Goal: Task Accomplishment & Management: Complete application form

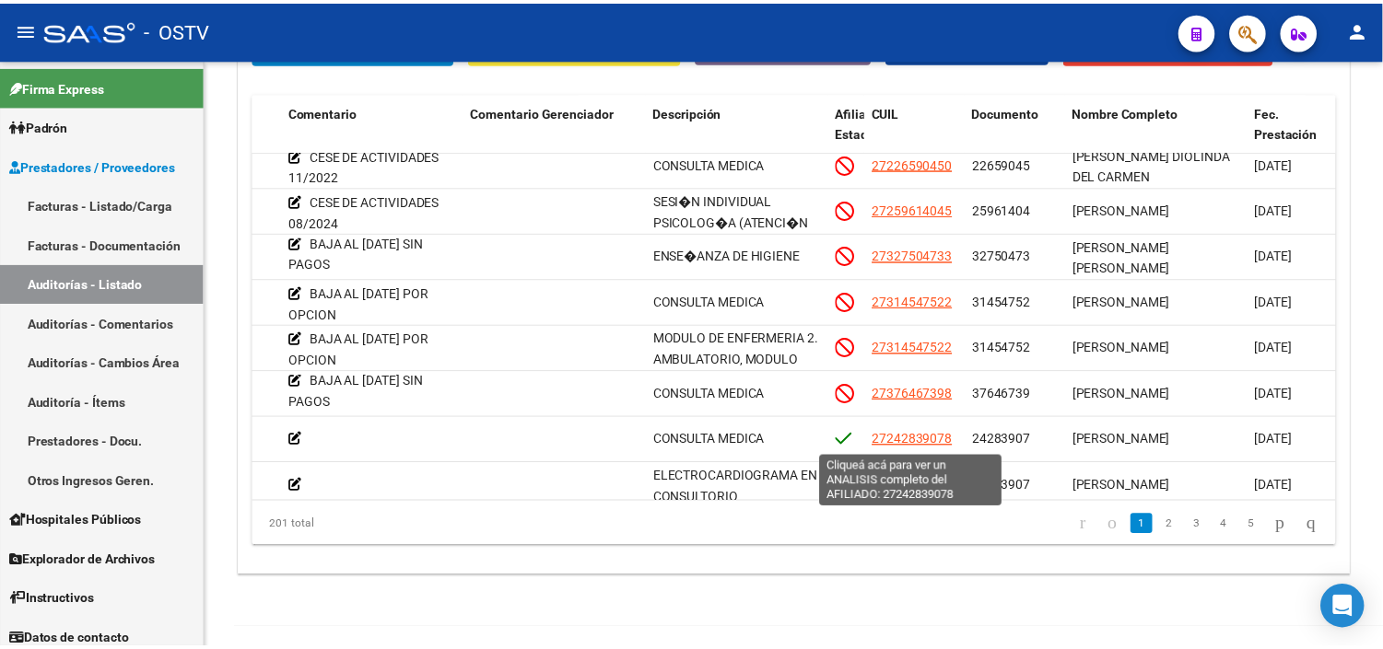
scroll to position [0, 620]
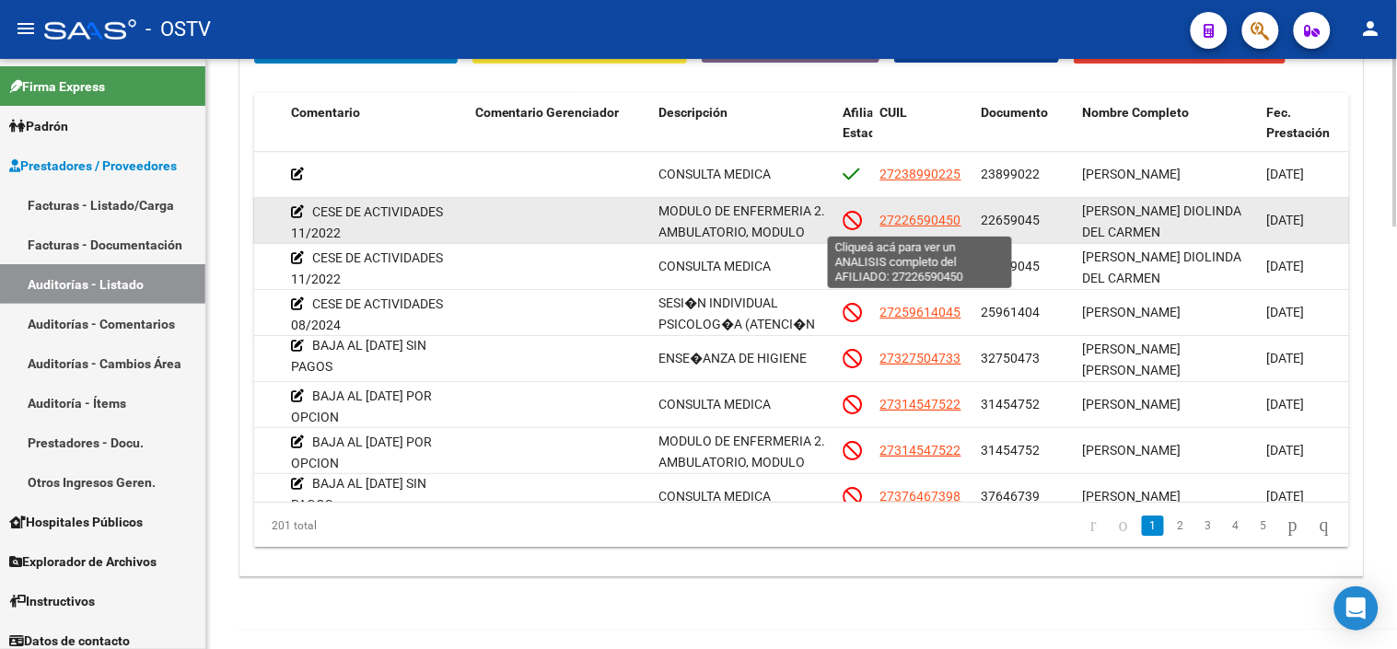
click at [916, 218] on span "27226590450" at bounding box center [921, 220] width 81 height 15
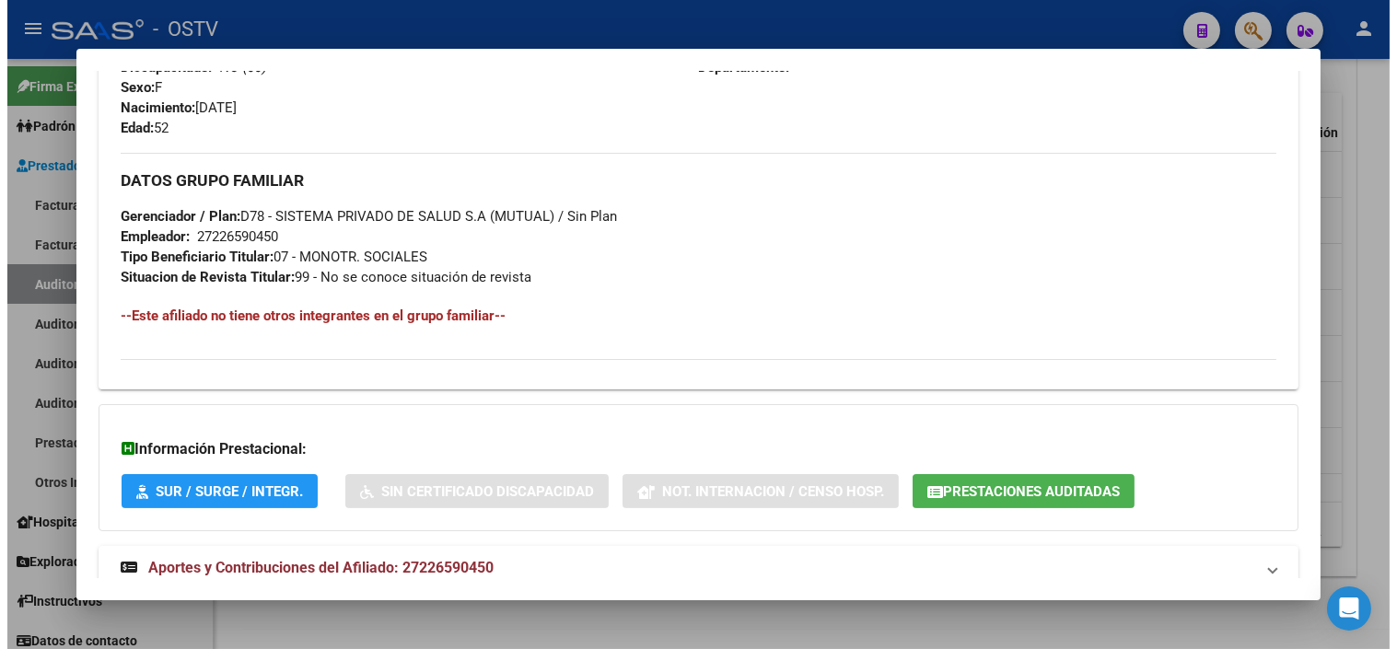
scroll to position [894, 0]
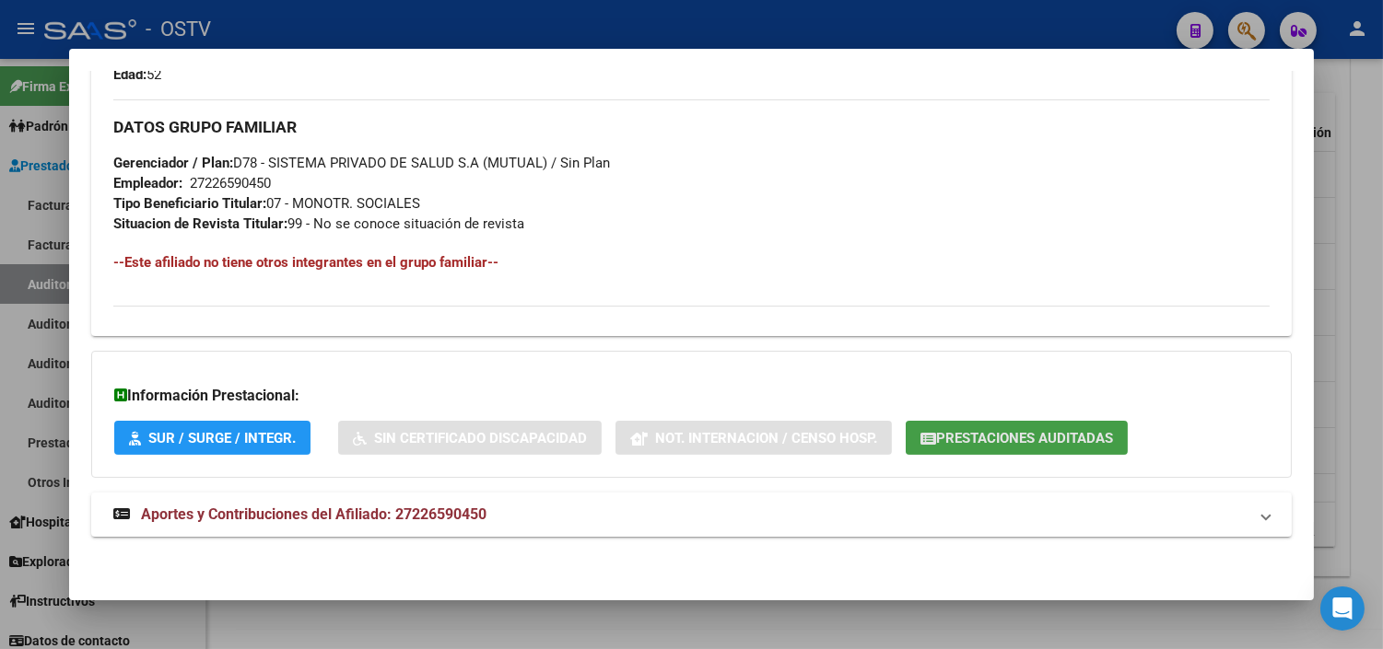
click at [936, 445] on span "Prestaciones Auditadas" at bounding box center [1024, 438] width 177 height 17
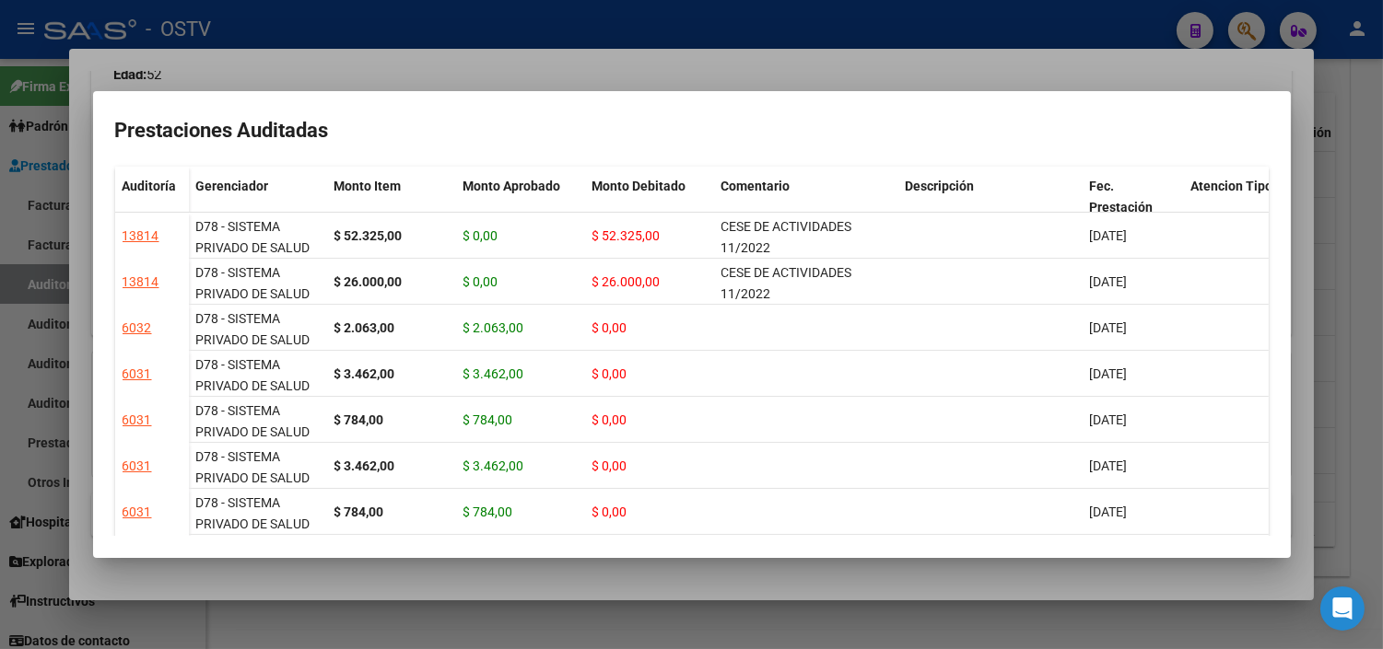
click at [914, 592] on div at bounding box center [691, 324] width 1383 height 649
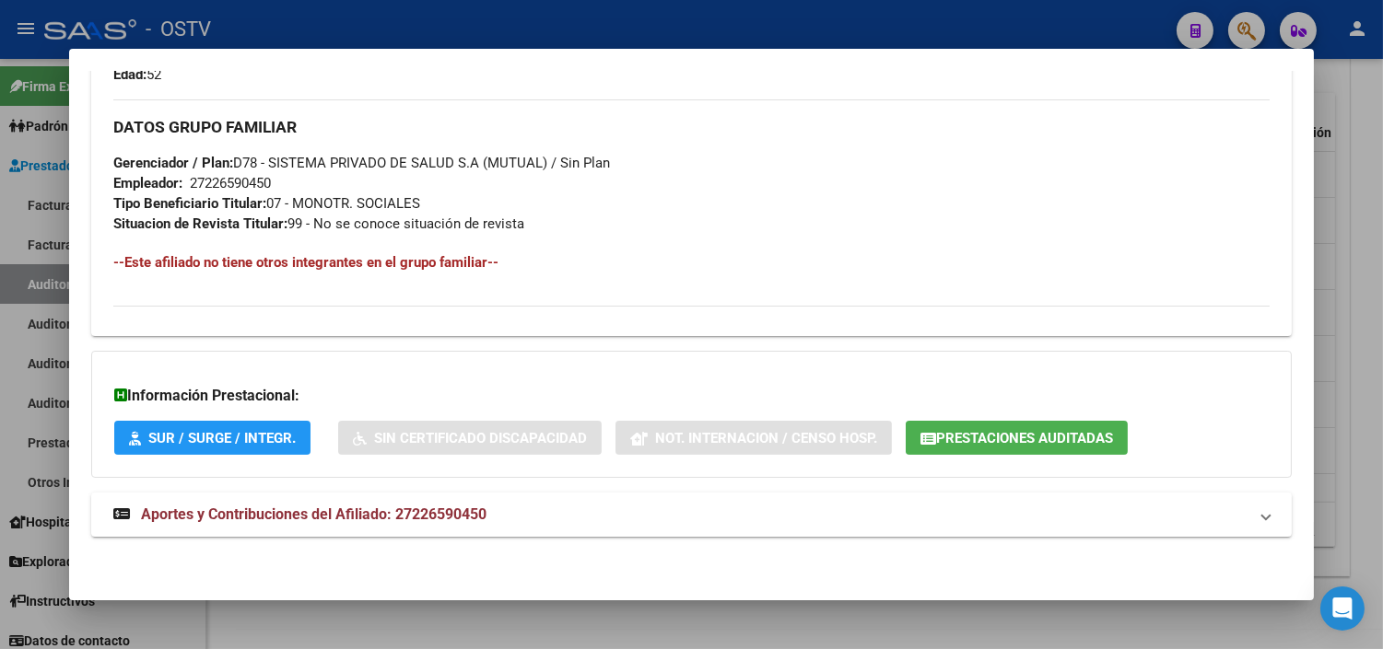
click at [914, 626] on div at bounding box center [691, 324] width 1383 height 649
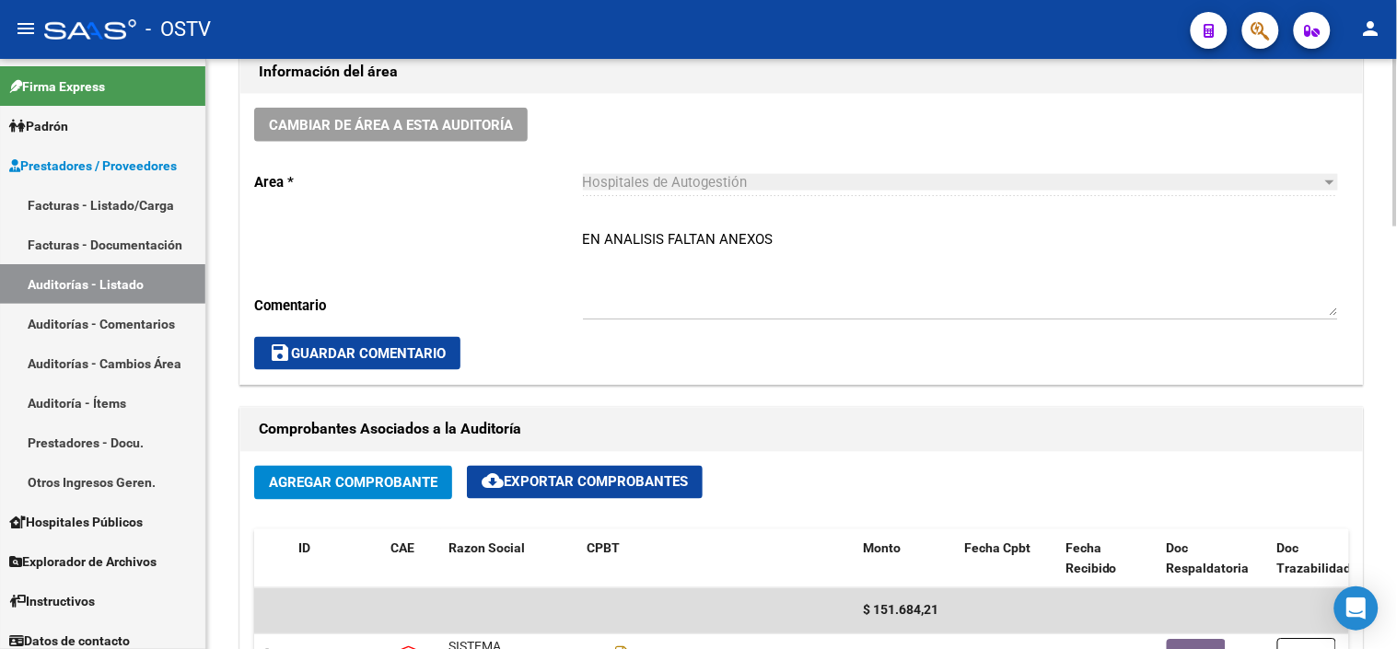
scroll to position [511, 0]
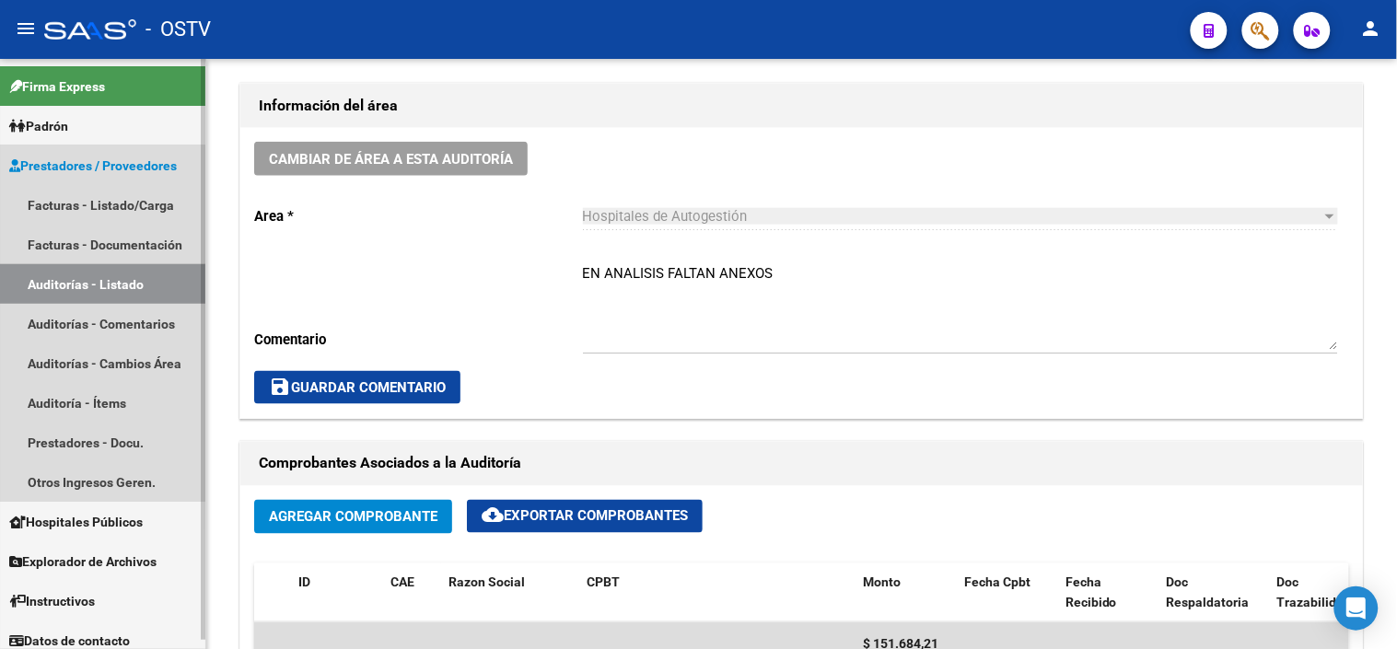
click at [56, 283] on link "Auditorías - Listado" at bounding box center [102, 284] width 205 height 40
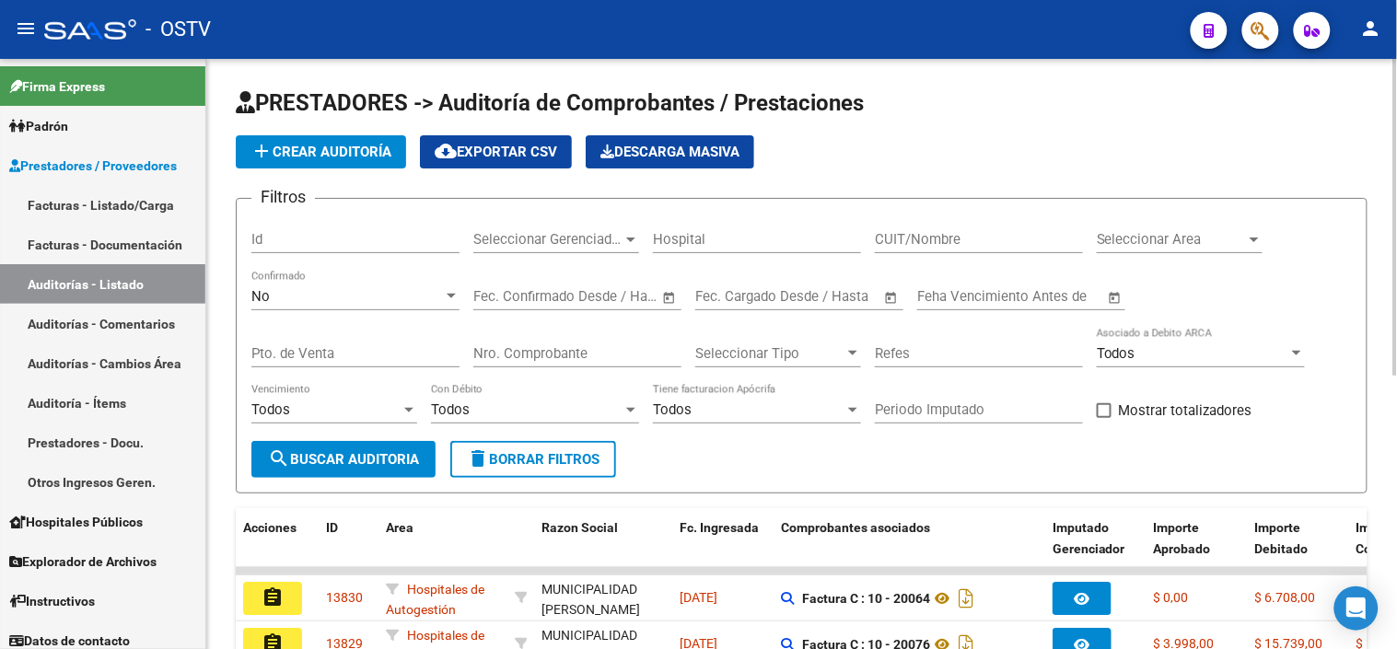
click at [497, 357] on input "Nro. Comprobante" at bounding box center [578, 353] width 208 height 17
type input "83498"
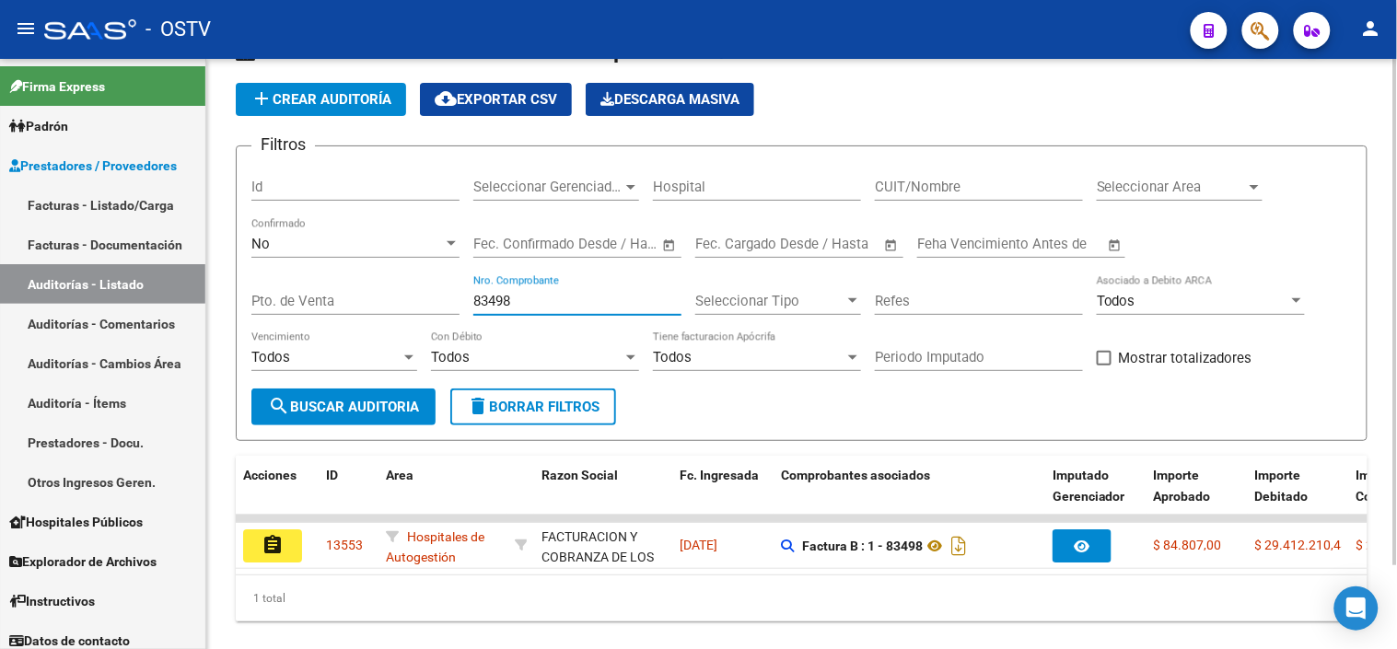
scroll to position [99, 0]
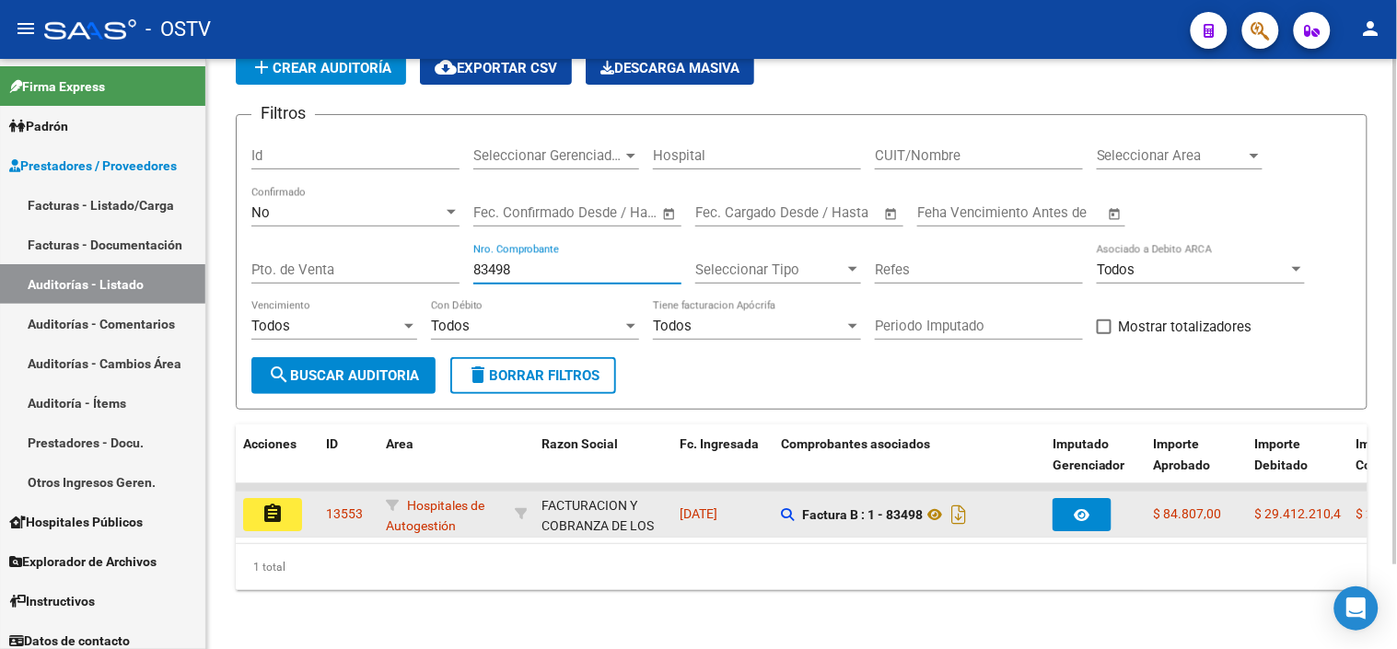
click at [278, 503] on mat-icon "assignment" at bounding box center [273, 514] width 22 height 22
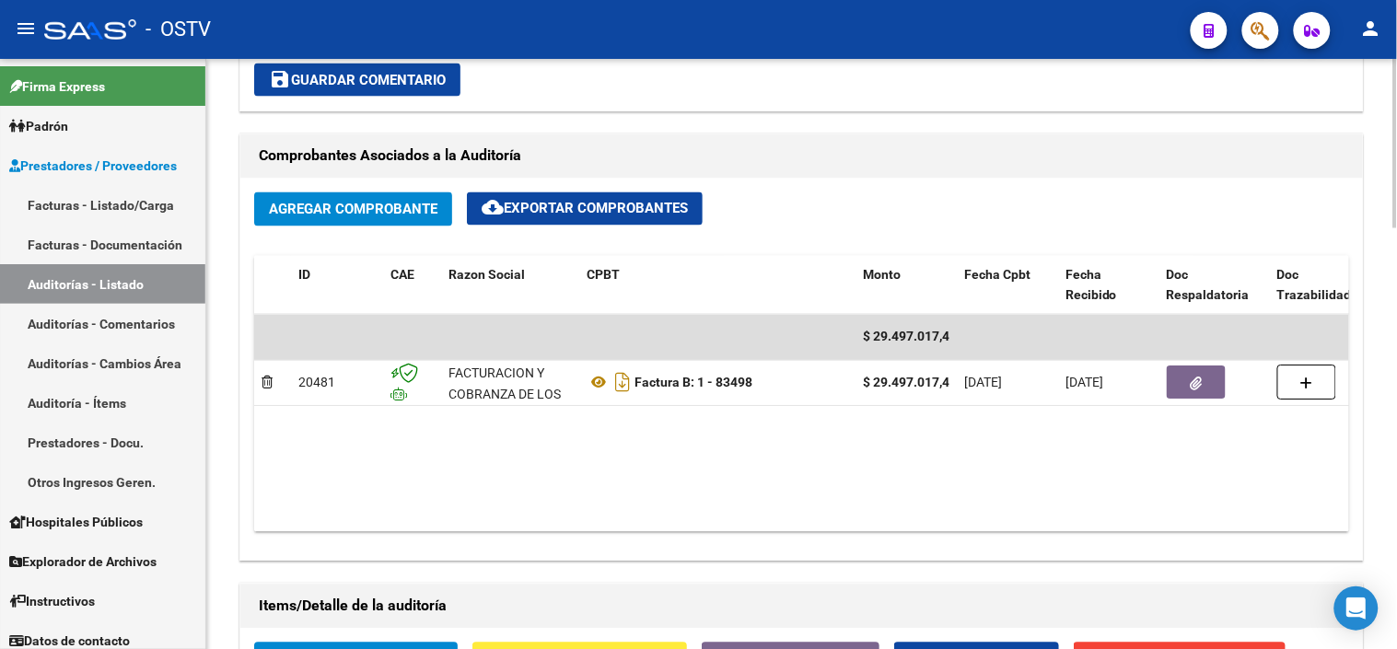
scroll to position [818, 0]
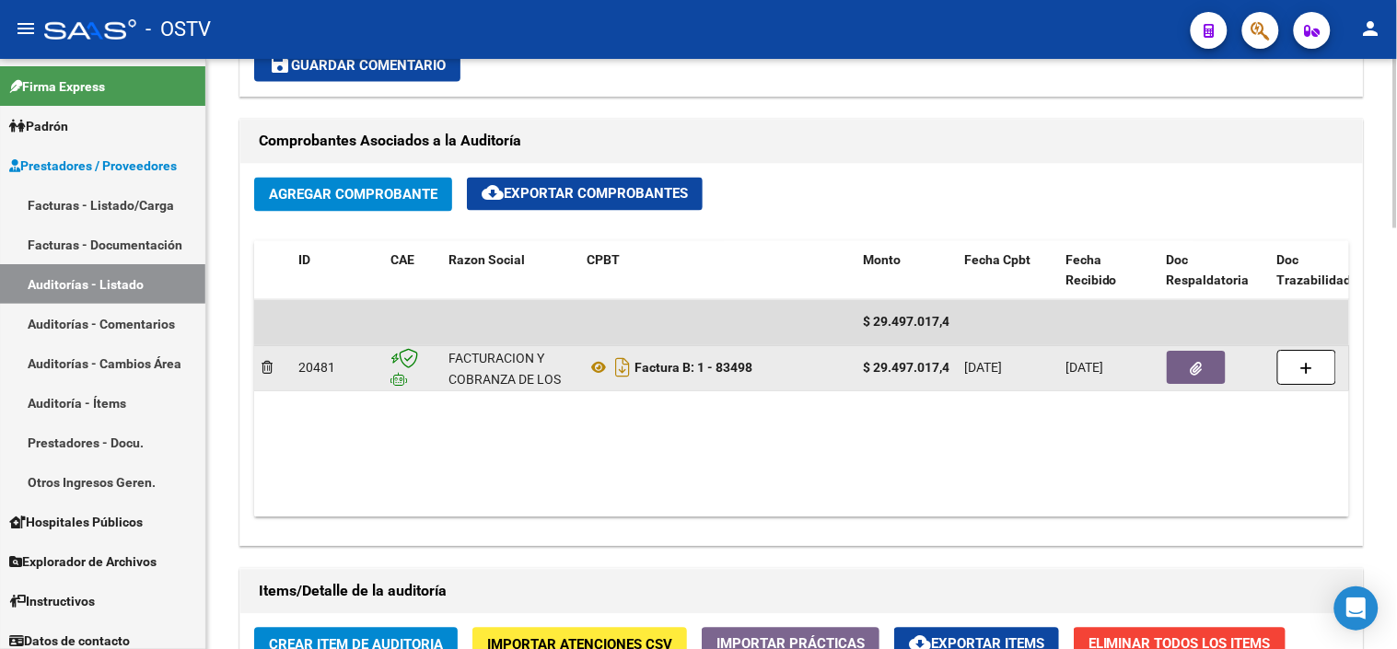
click at [1182, 370] on button "button" at bounding box center [1196, 368] width 59 height 33
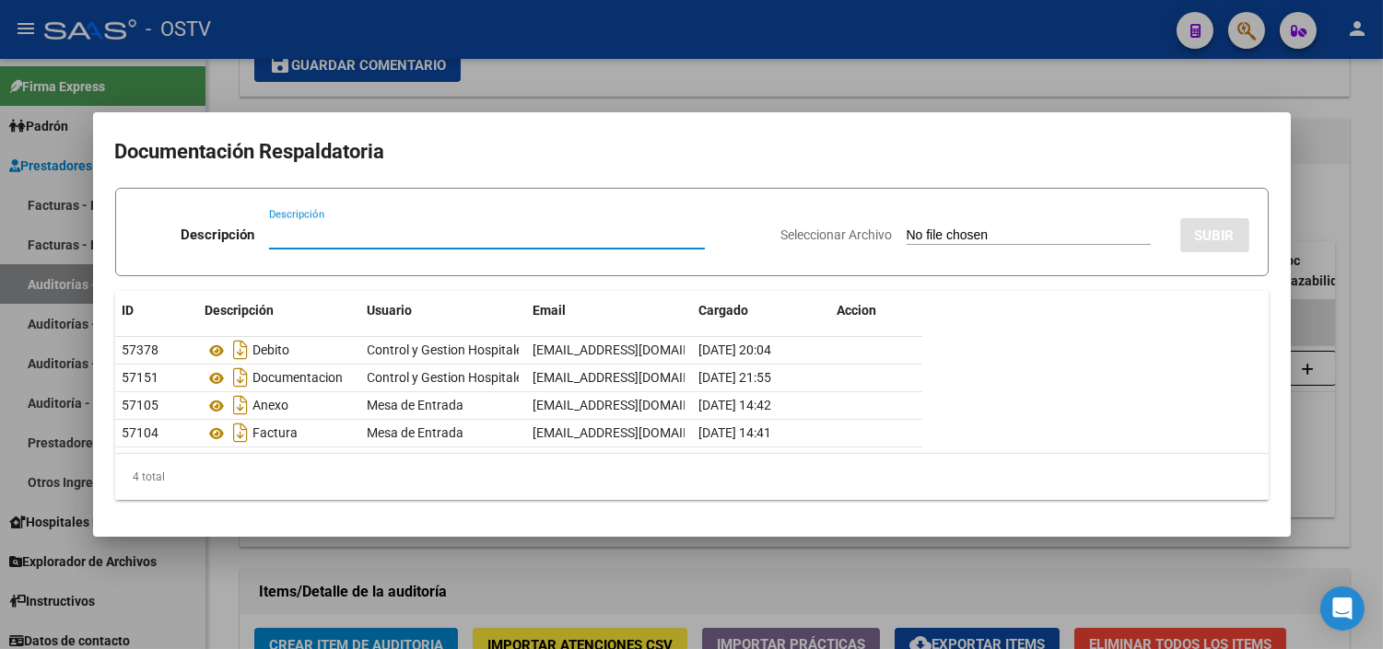
click at [369, 557] on div at bounding box center [691, 324] width 1383 height 649
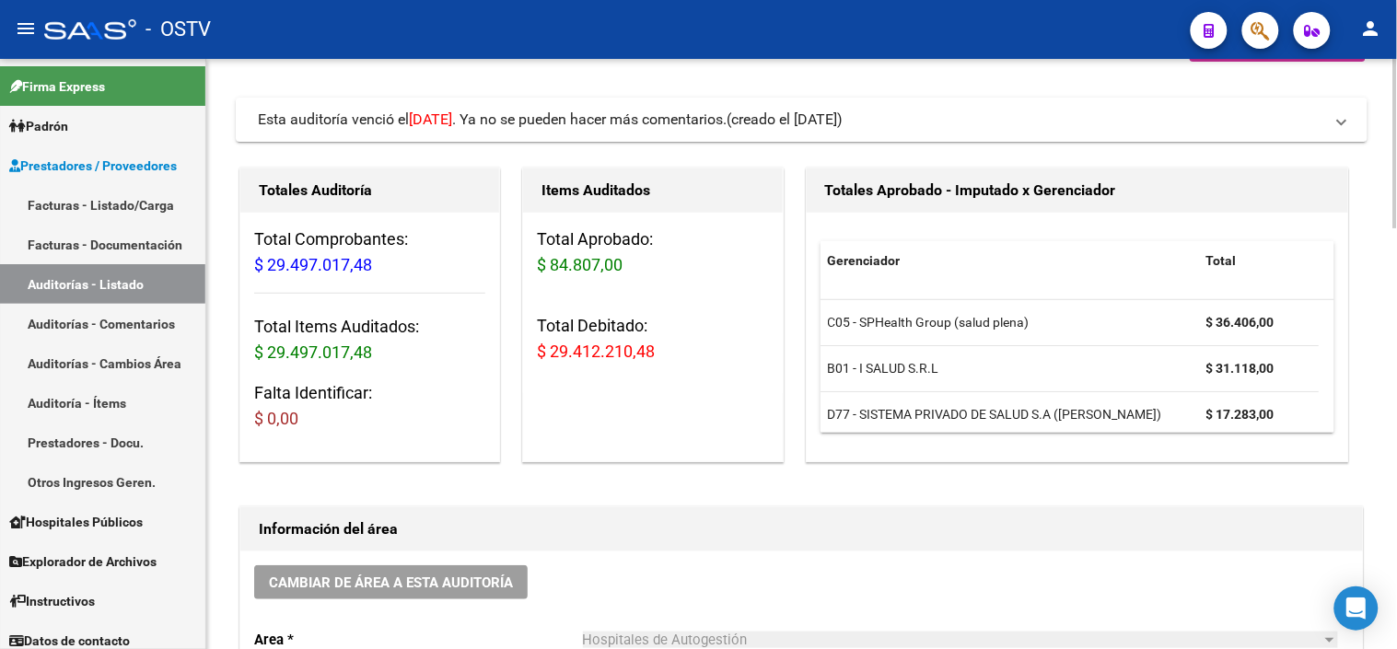
scroll to position [0, 0]
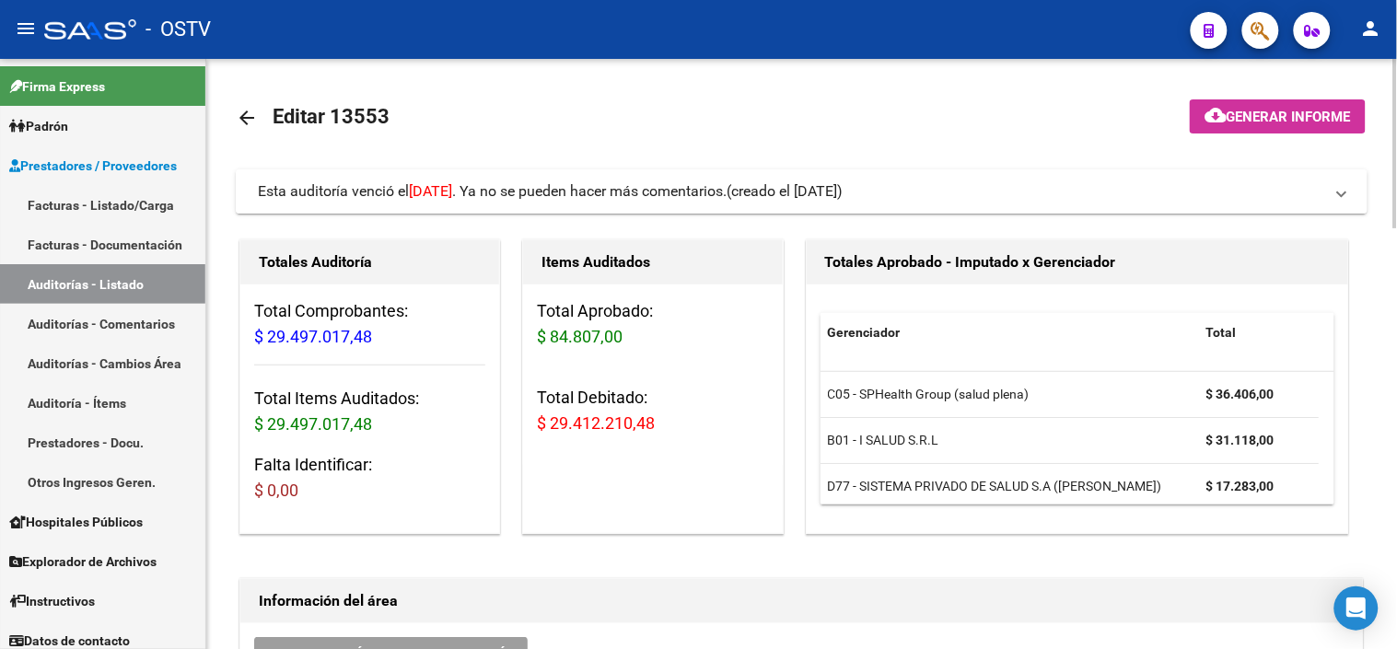
click at [712, 194] on span "Esta auditoría venció el 10/08/2025 . Ya no se pueden hacer más comentarios." at bounding box center [492, 191] width 469 height 18
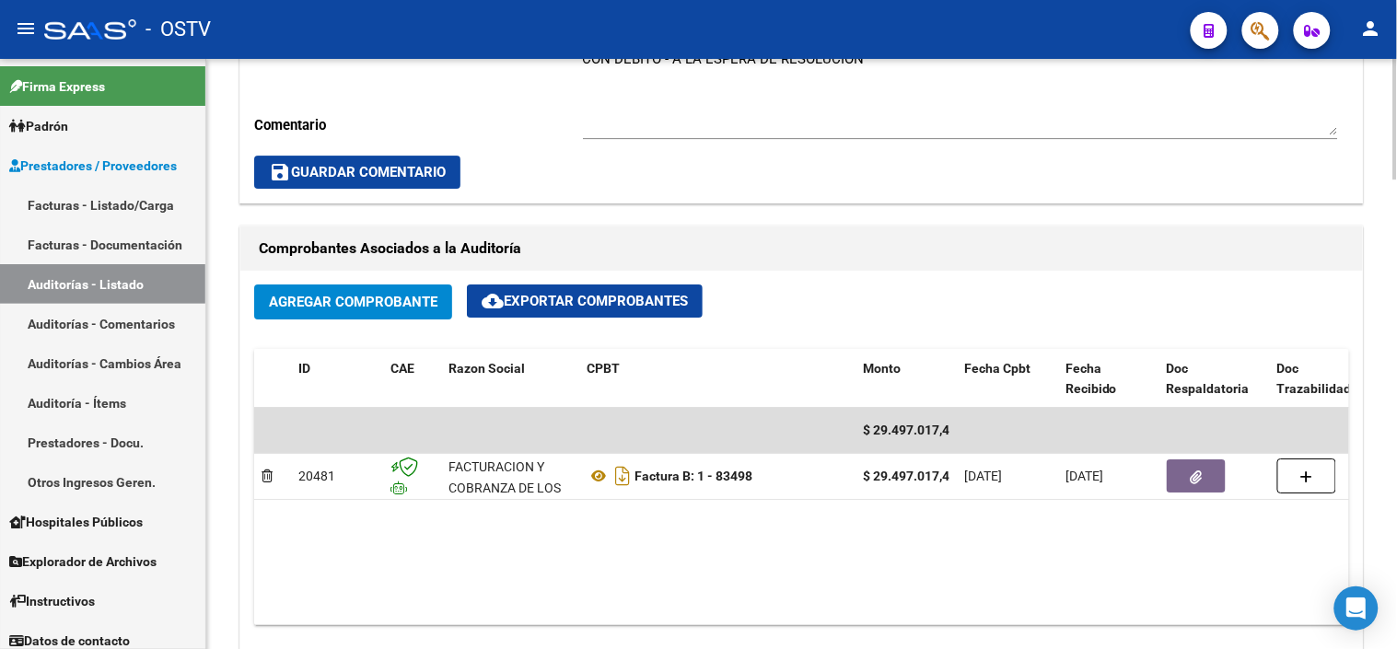
scroll to position [1637, 0]
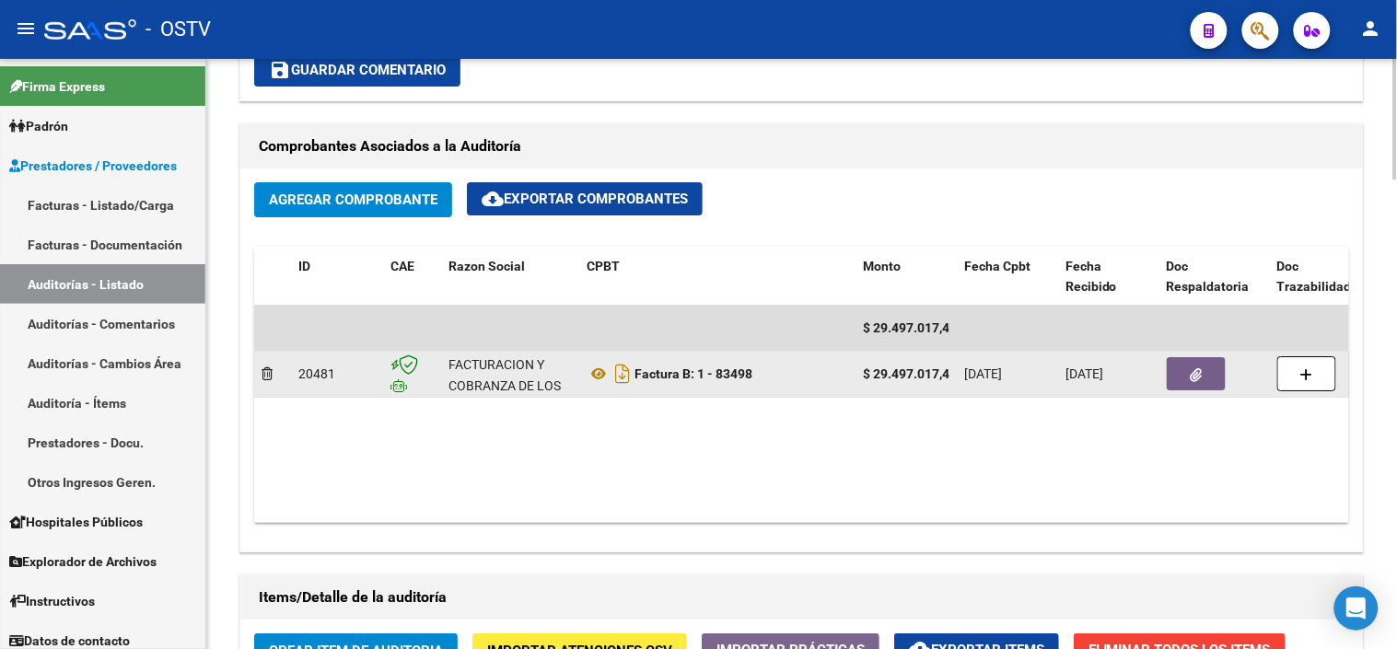
click at [1200, 382] on icon "button" at bounding box center [1197, 375] width 12 height 14
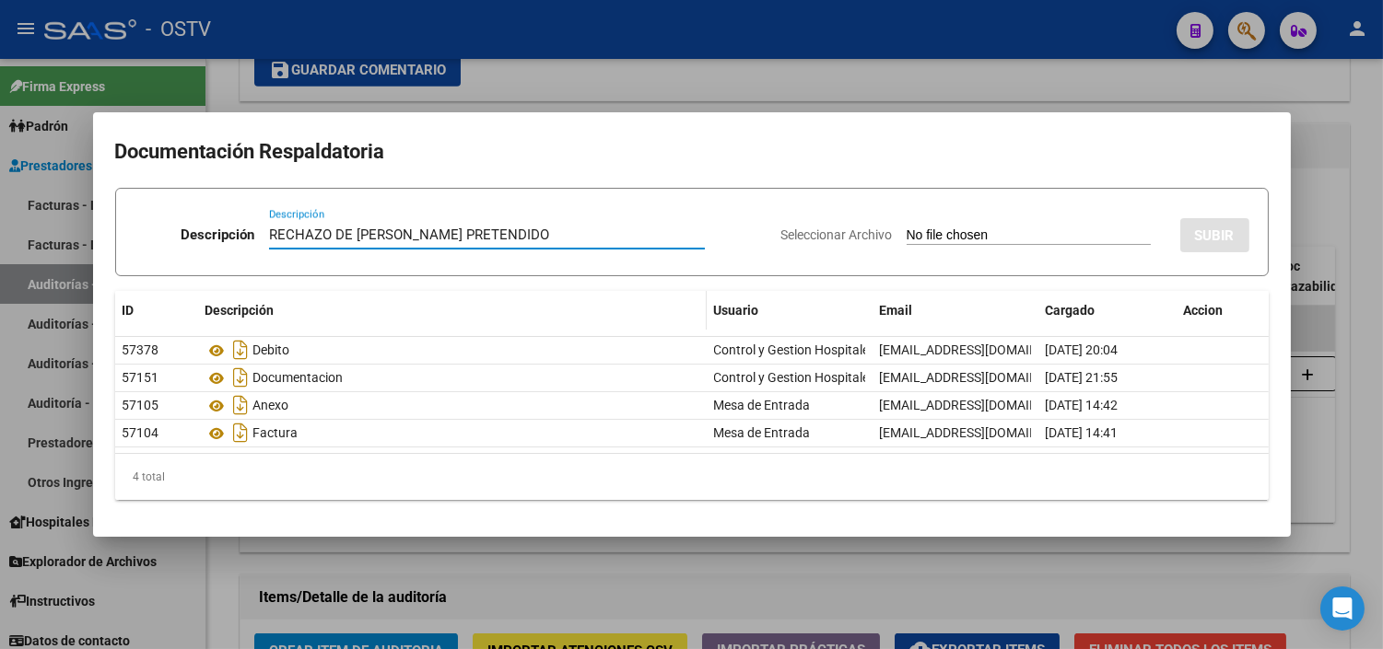
type input "RECHAZO DE DEBITO PRETENDIDO"
click at [926, 241] on input "Seleccionar Archivo" at bounding box center [1028, 237] width 244 height 18
type input "C:\fakepath\FACB2 0001-00083498 Respuesta de Impugnacion-fusionado.pdf"
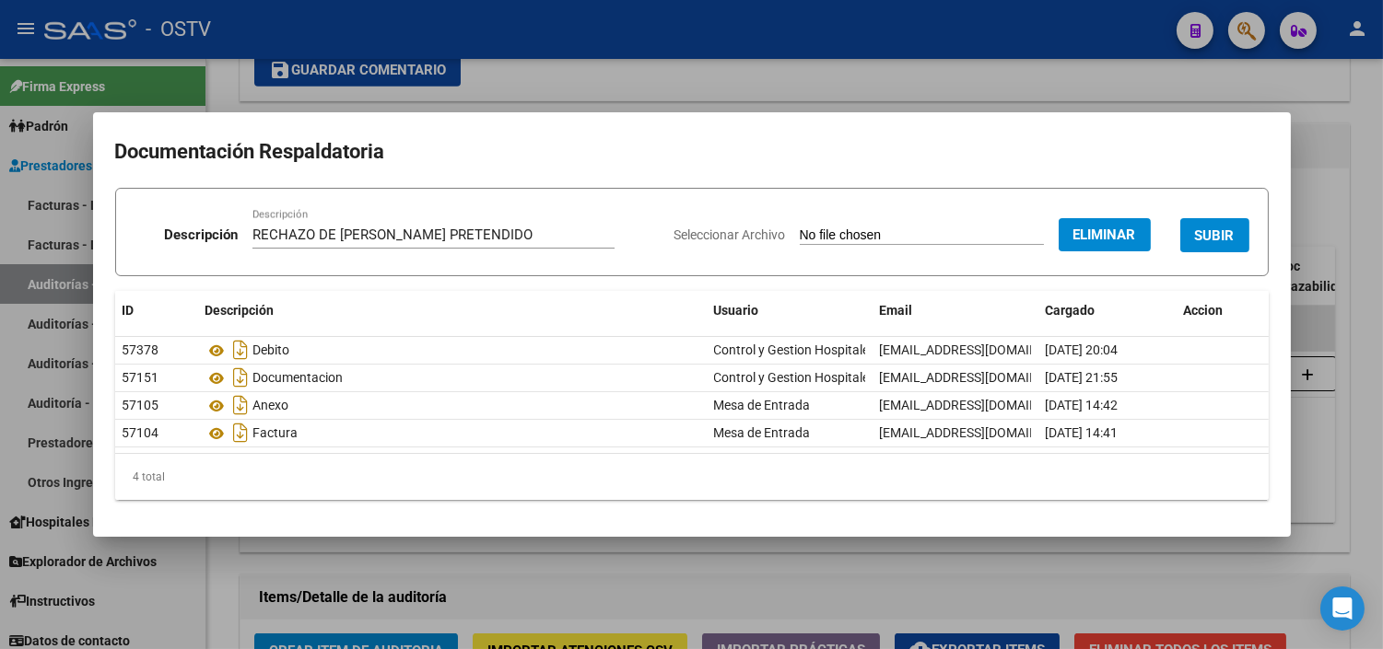
click at [1194, 228] on button "SUBIR" at bounding box center [1214, 235] width 69 height 34
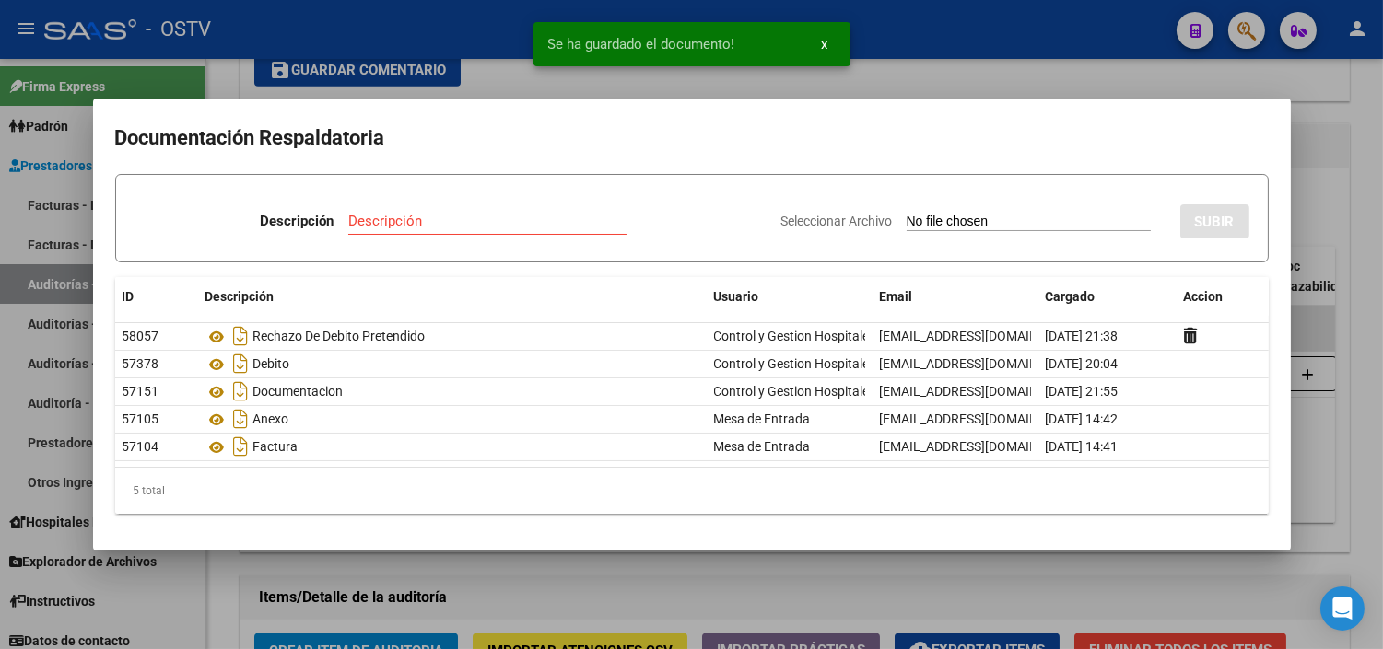
click at [1310, 225] on div at bounding box center [691, 324] width 1383 height 649
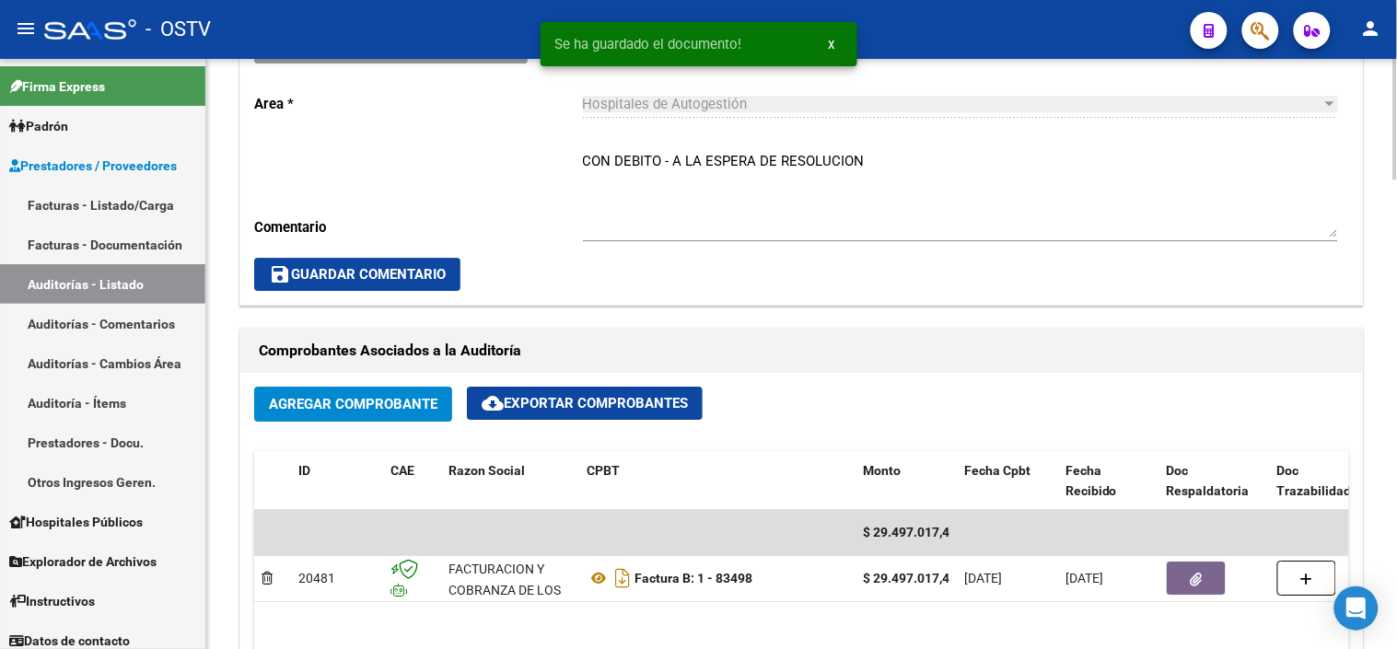
scroll to position [1330, 0]
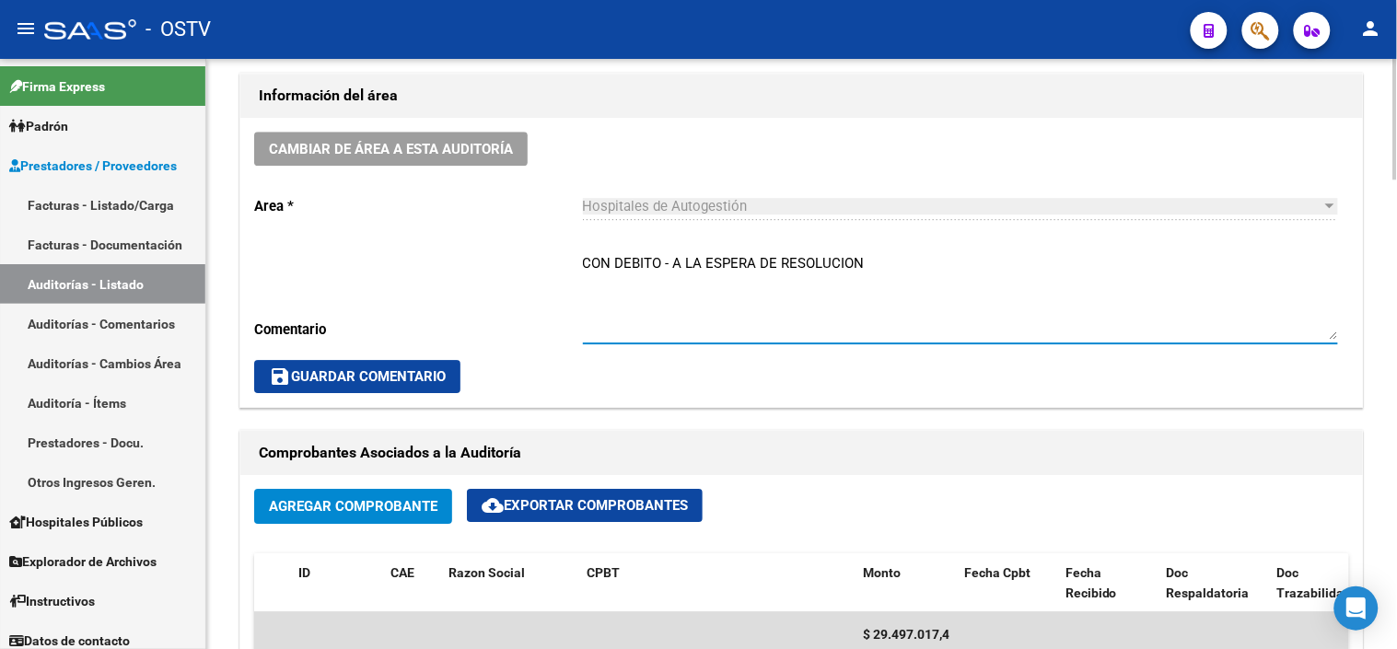
click at [661, 265] on textarea "CON DEBITO - A LA ESPERA DE RESOLUCION" at bounding box center [960, 296] width 755 height 87
type textarea "CON DEBITO RECHAZADO - A LA ESPERA DE RESOLUCION"
click at [405, 376] on span "save Guardar Comentario" at bounding box center [357, 376] width 177 height 17
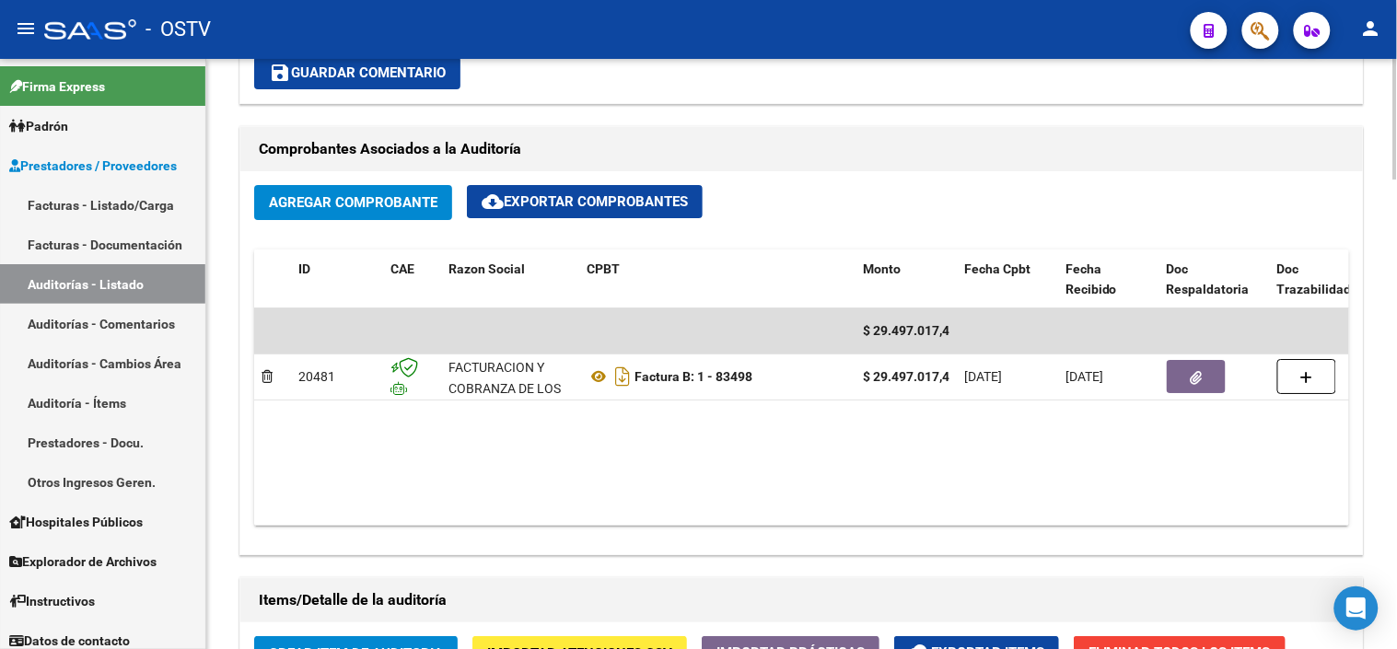
scroll to position [1637, 0]
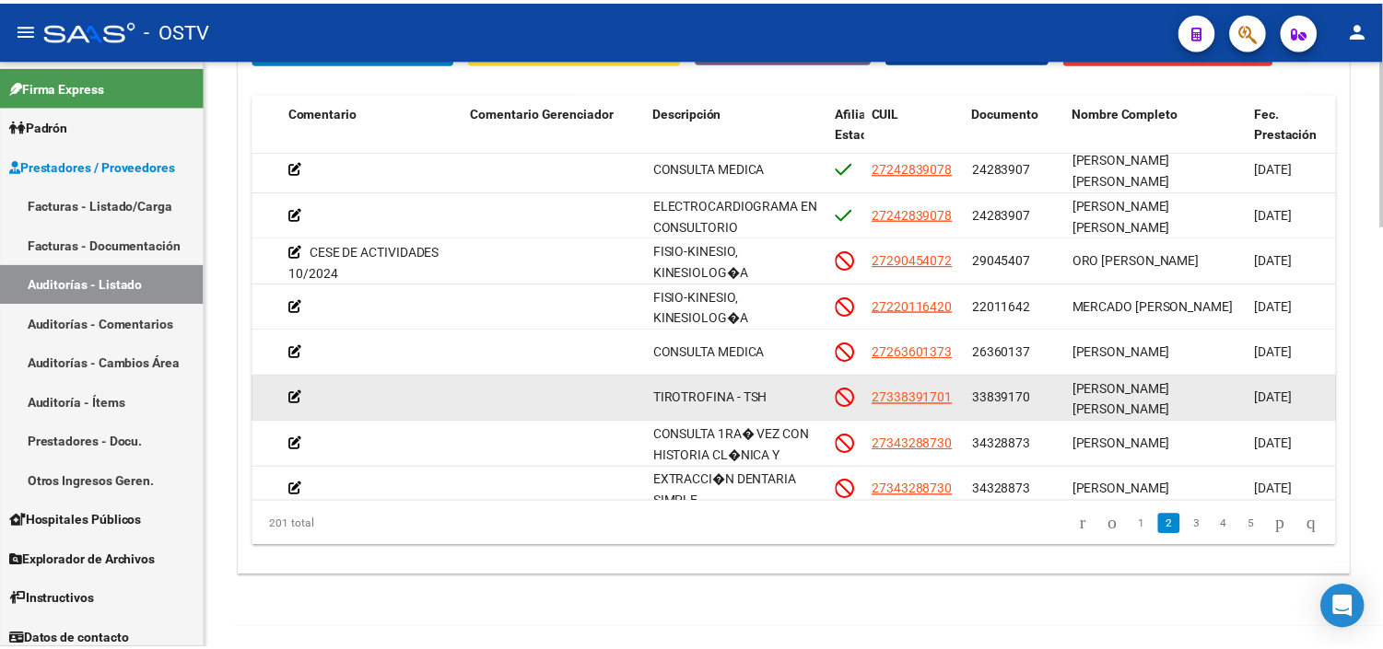
scroll to position [409, 620]
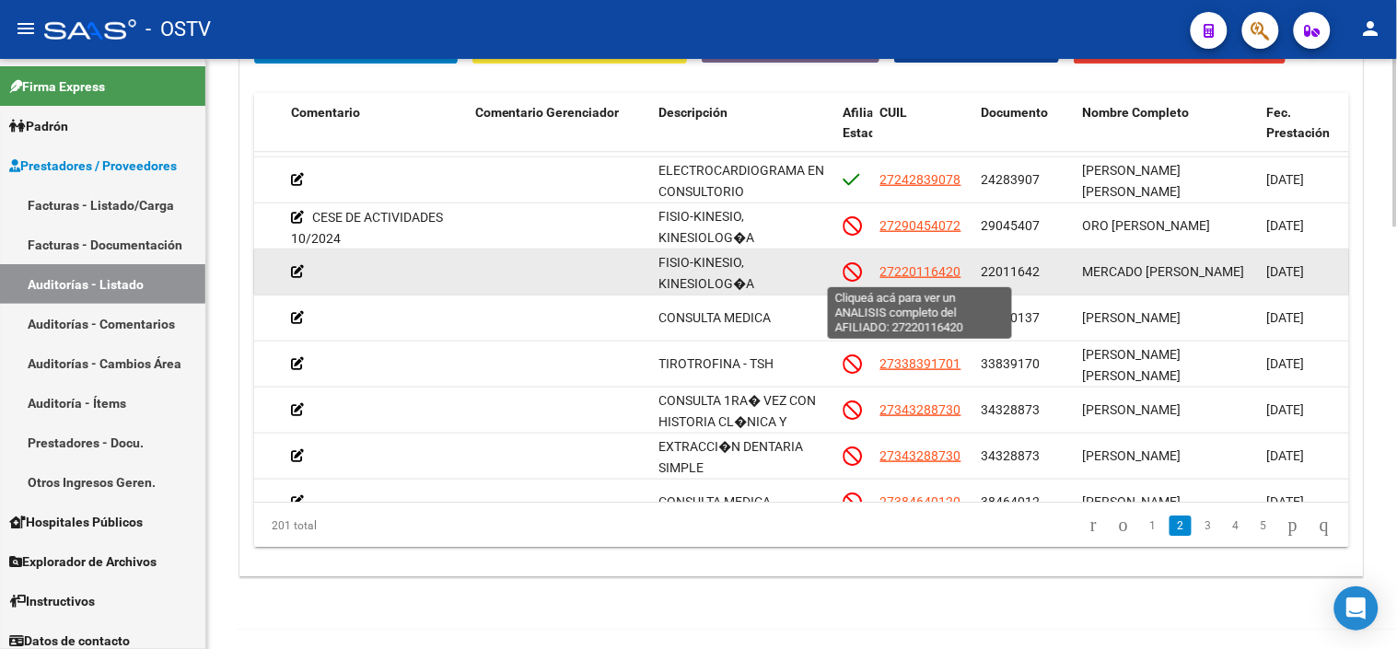
click at [941, 277] on span "27220116420" at bounding box center [921, 271] width 81 height 15
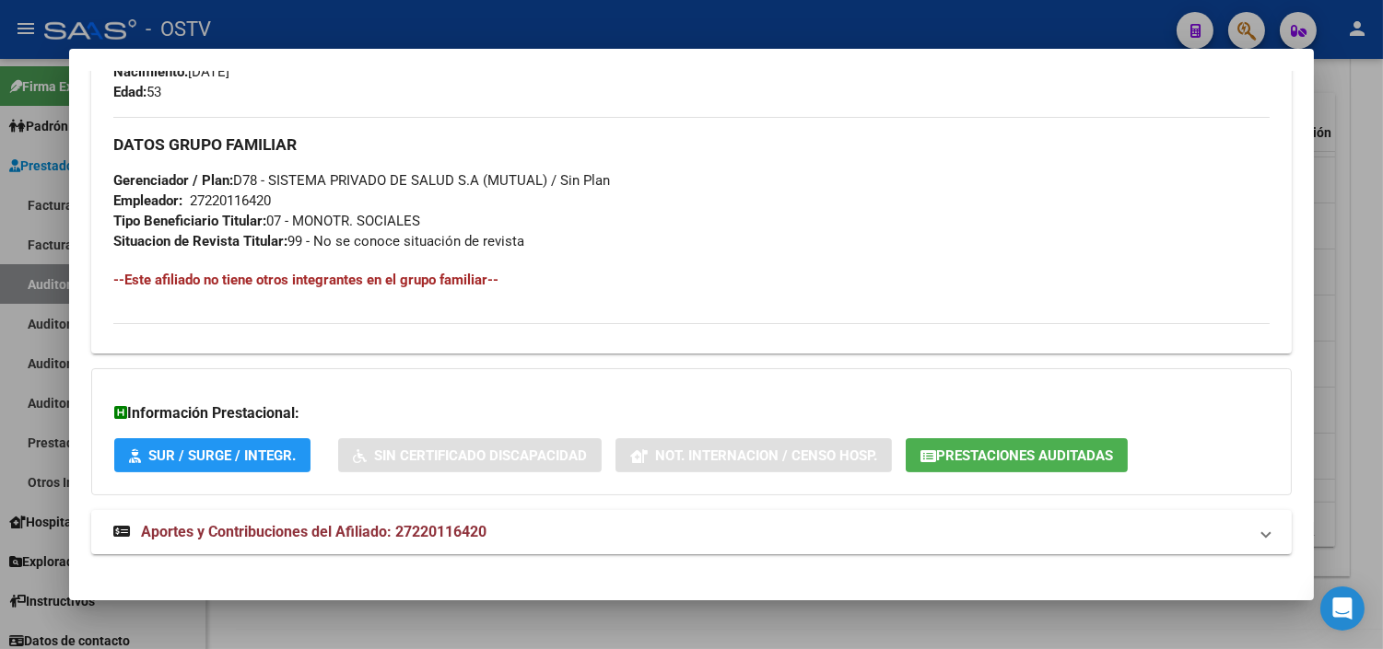
scroll to position [894, 0]
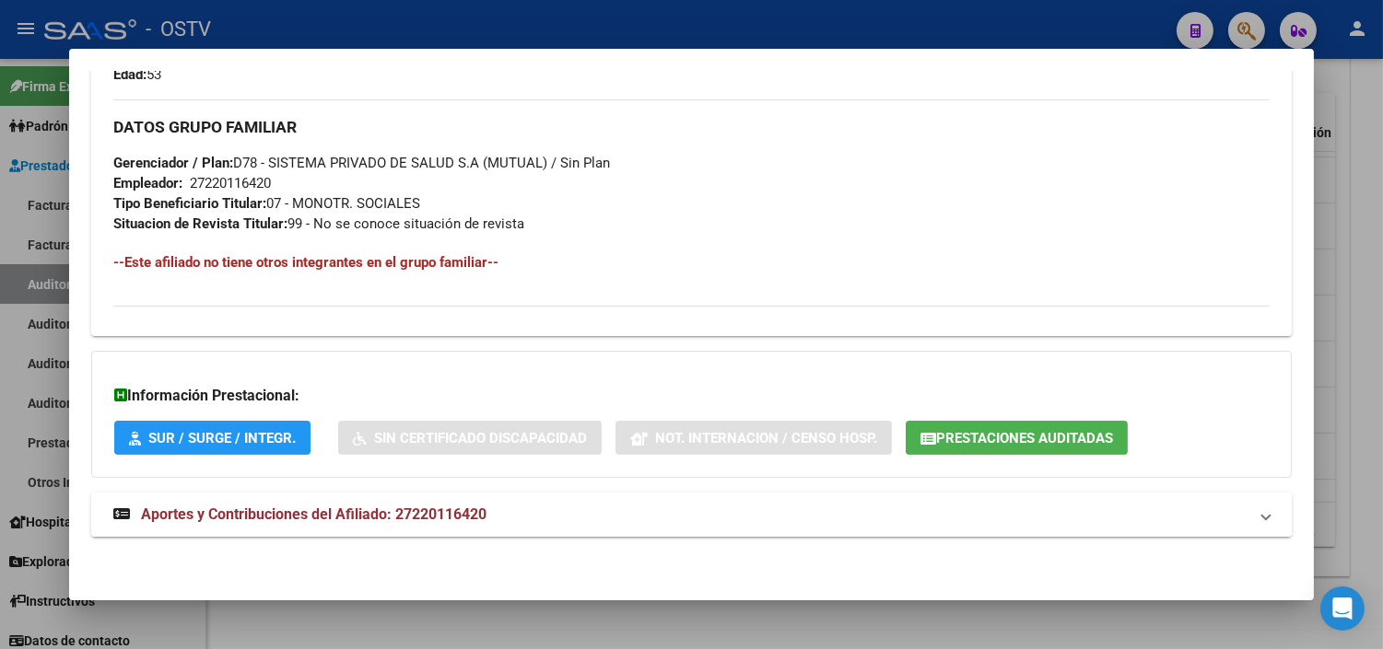
click at [421, 504] on strong "Aportes y Contribuciones del Afiliado: 27220116420" at bounding box center [299, 515] width 373 height 22
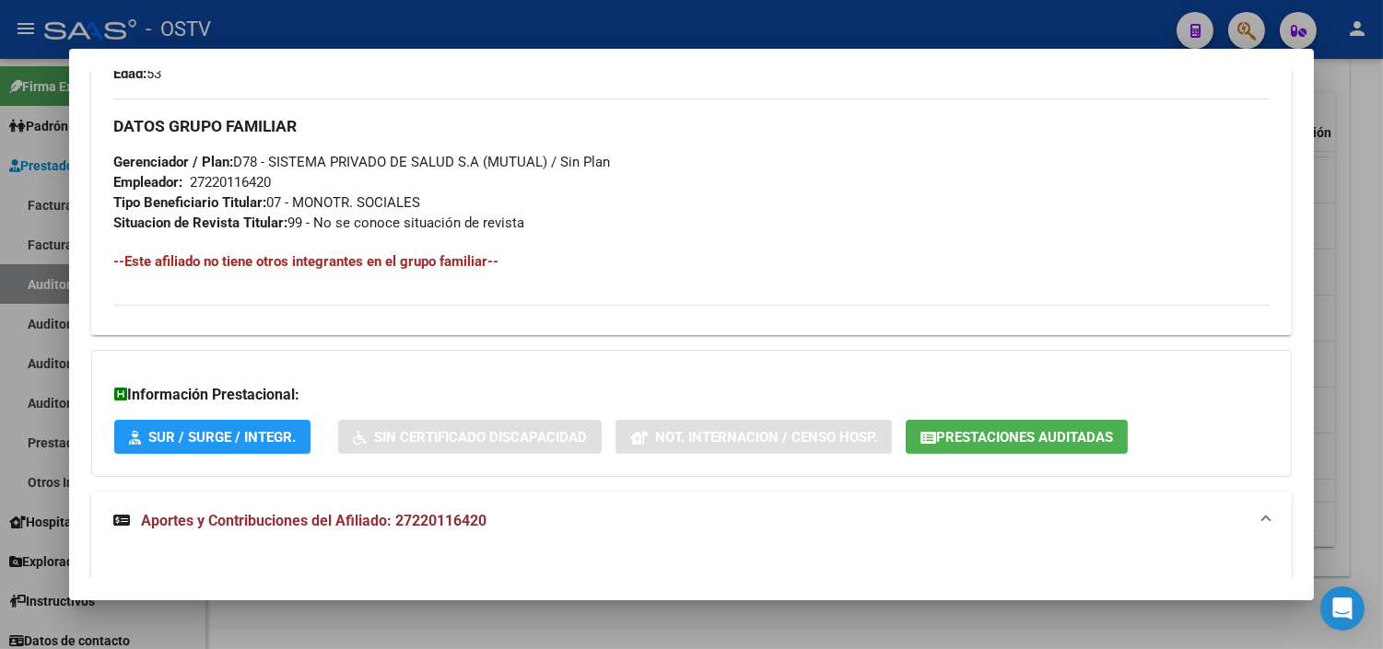
scroll to position [1001, 0]
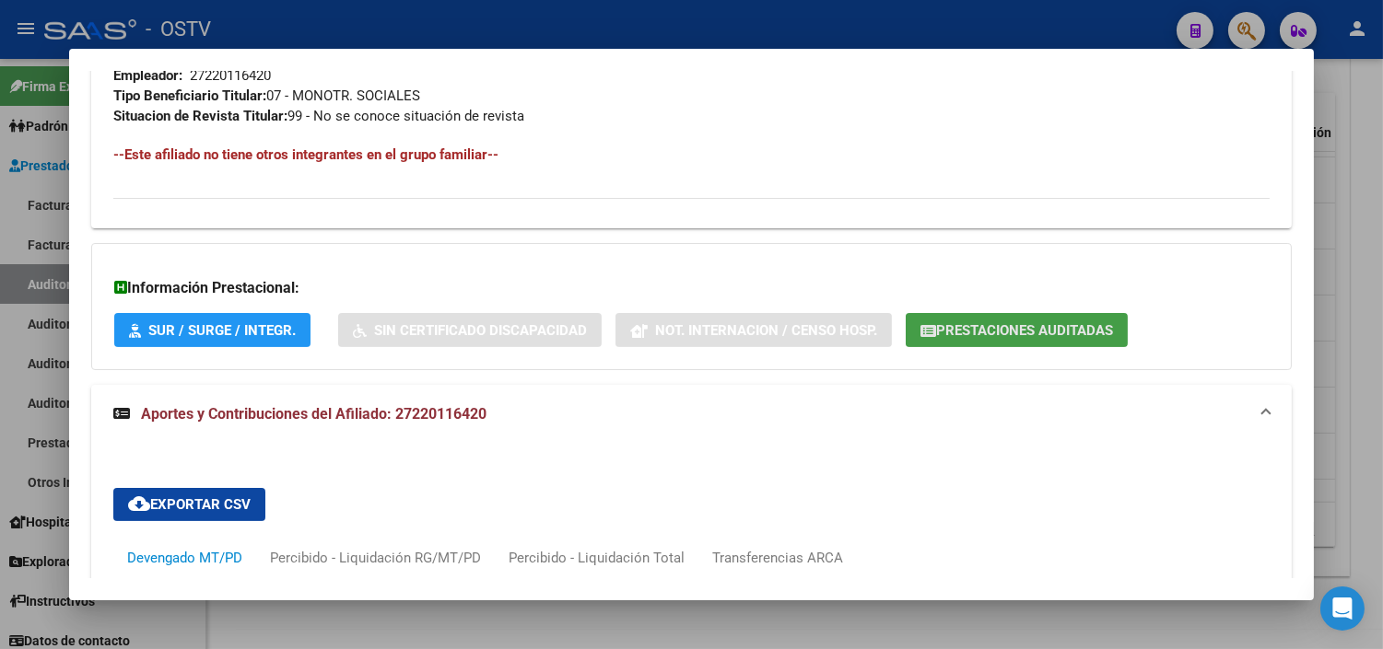
click at [920, 329] on icon "button" at bounding box center [928, 331] width 16 height 14
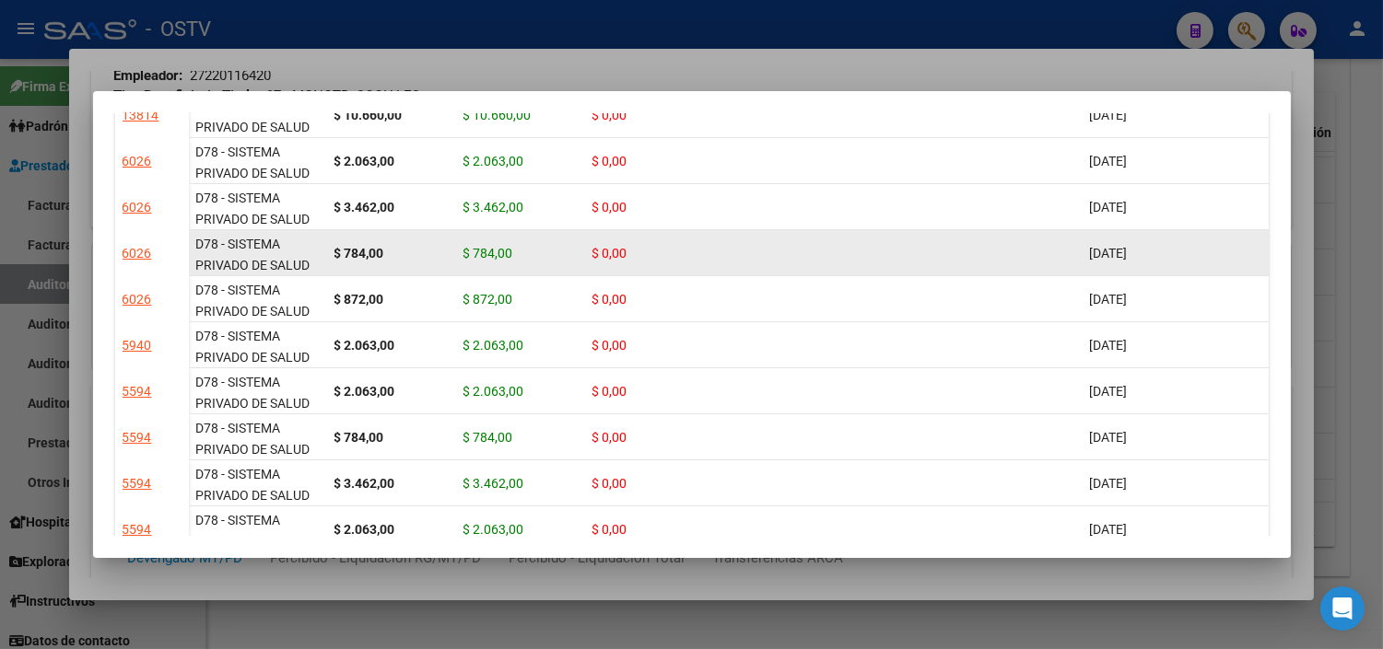
scroll to position [307, 0]
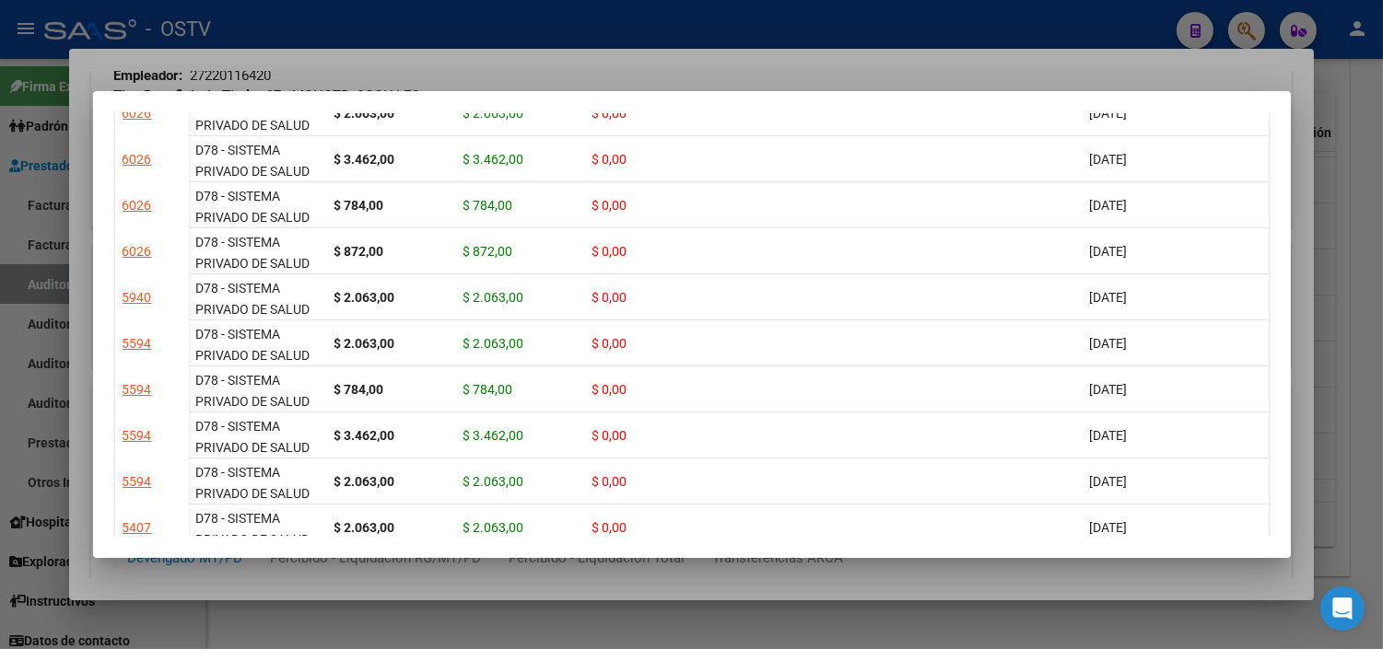
click at [617, 581] on div at bounding box center [691, 324] width 1383 height 649
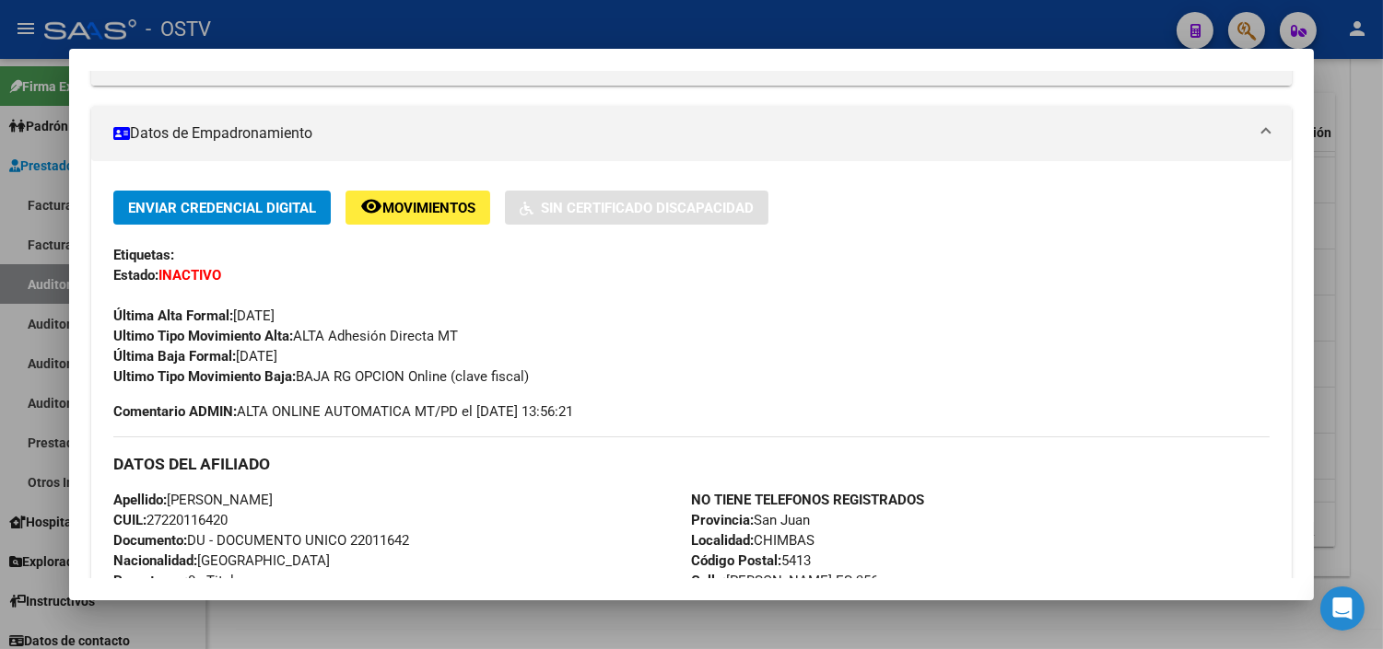
scroll to position [0, 0]
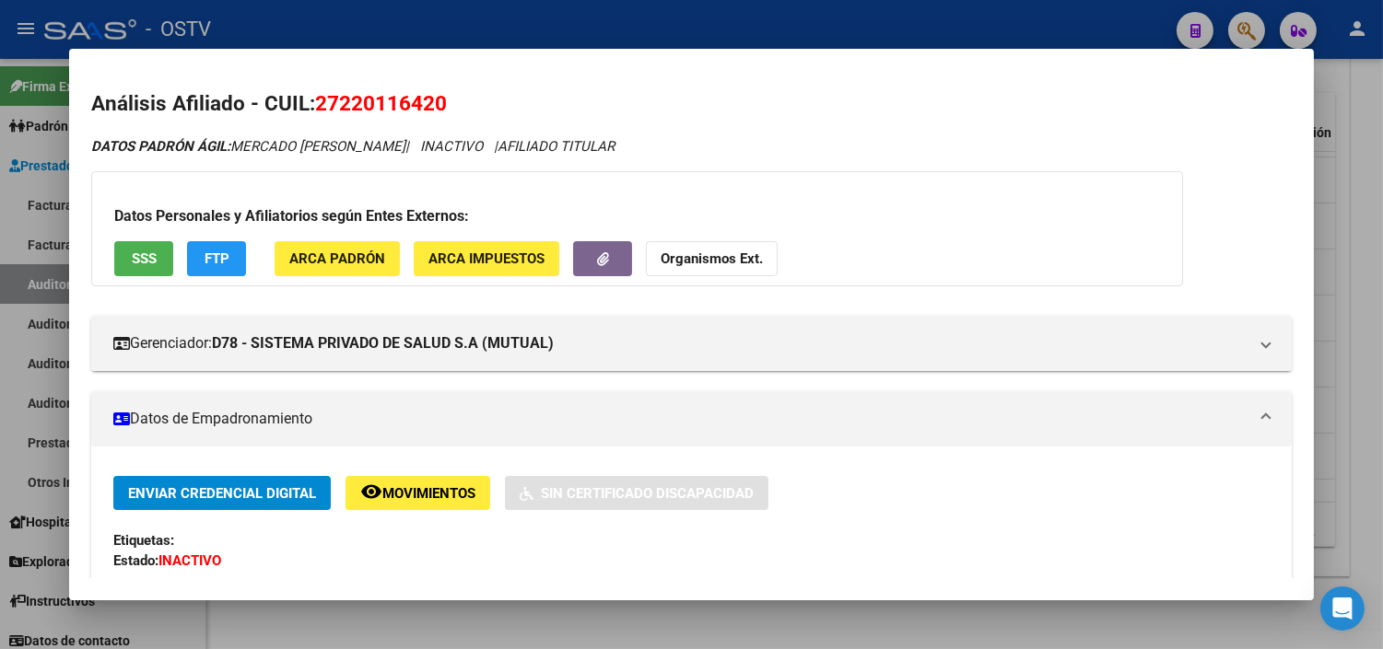
click at [158, 249] on button "SSS" at bounding box center [143, 258] width 59 height 34
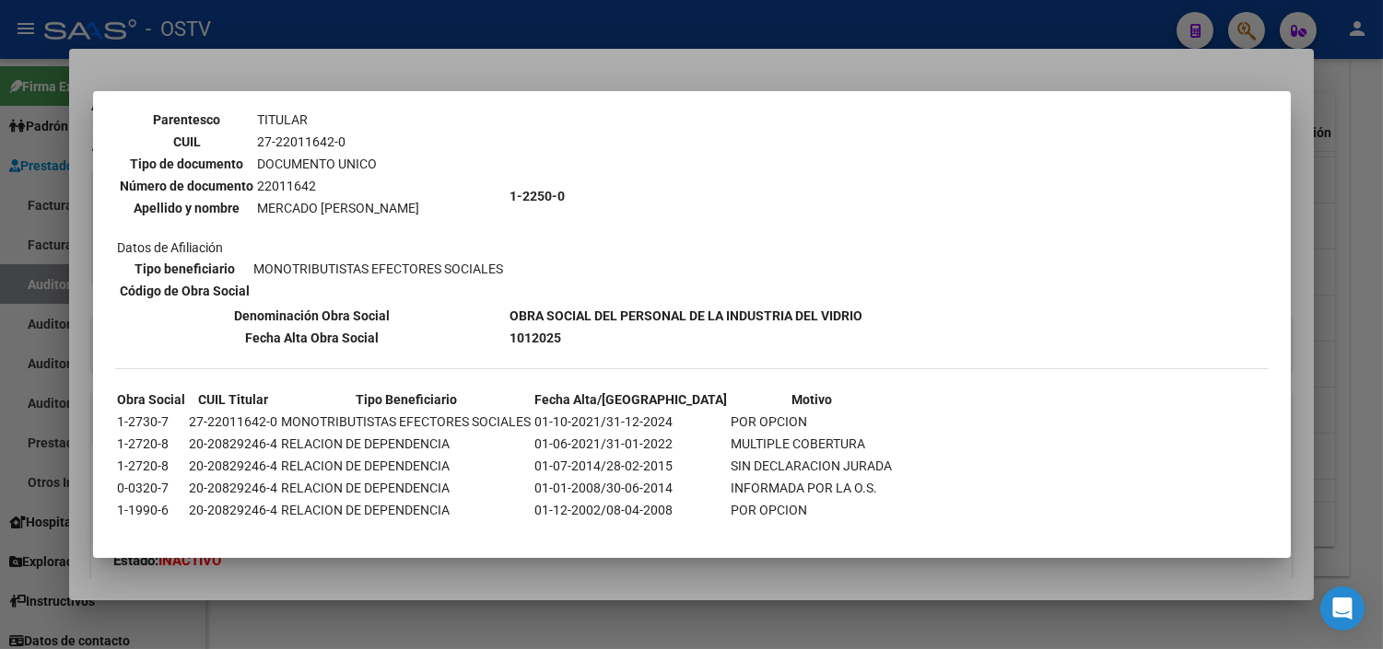
scroll to position [159, 0]
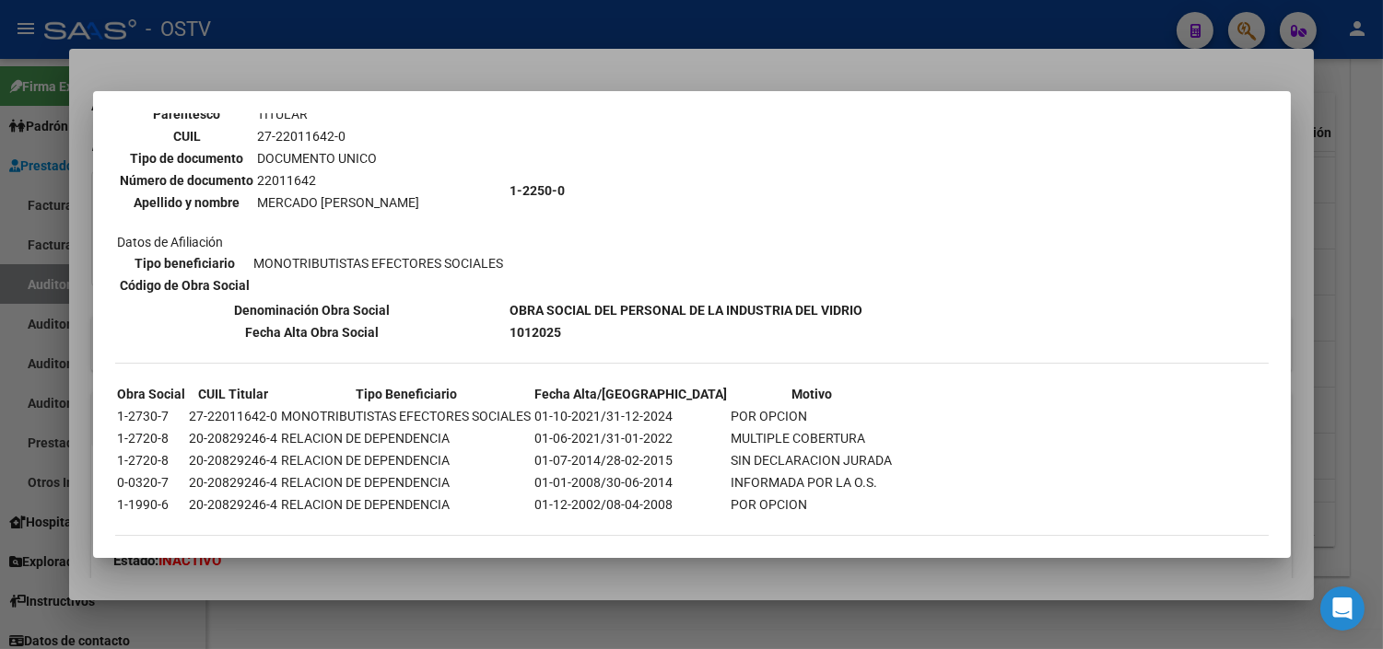
click at [498, 573] on div at bounding box center [691, 324] width 1383 height 649
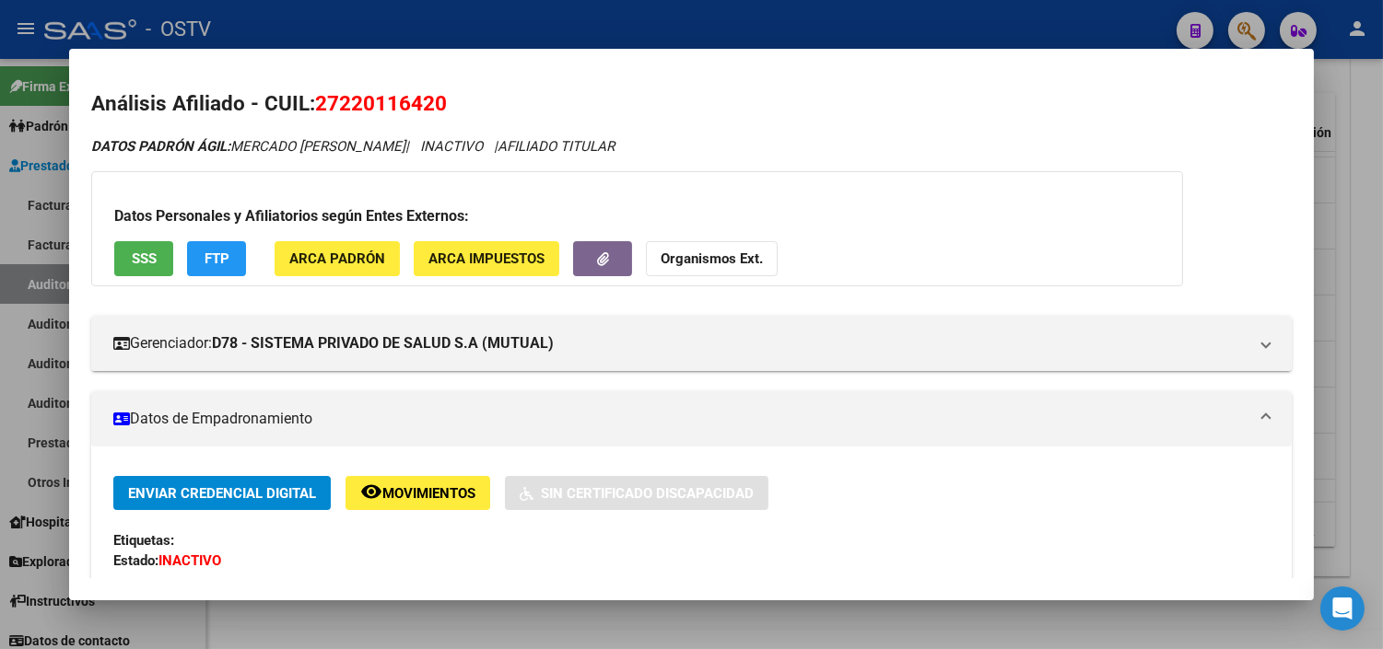
click at [514, 627] on div at bounding box center [691, 324] width 1383 height 649
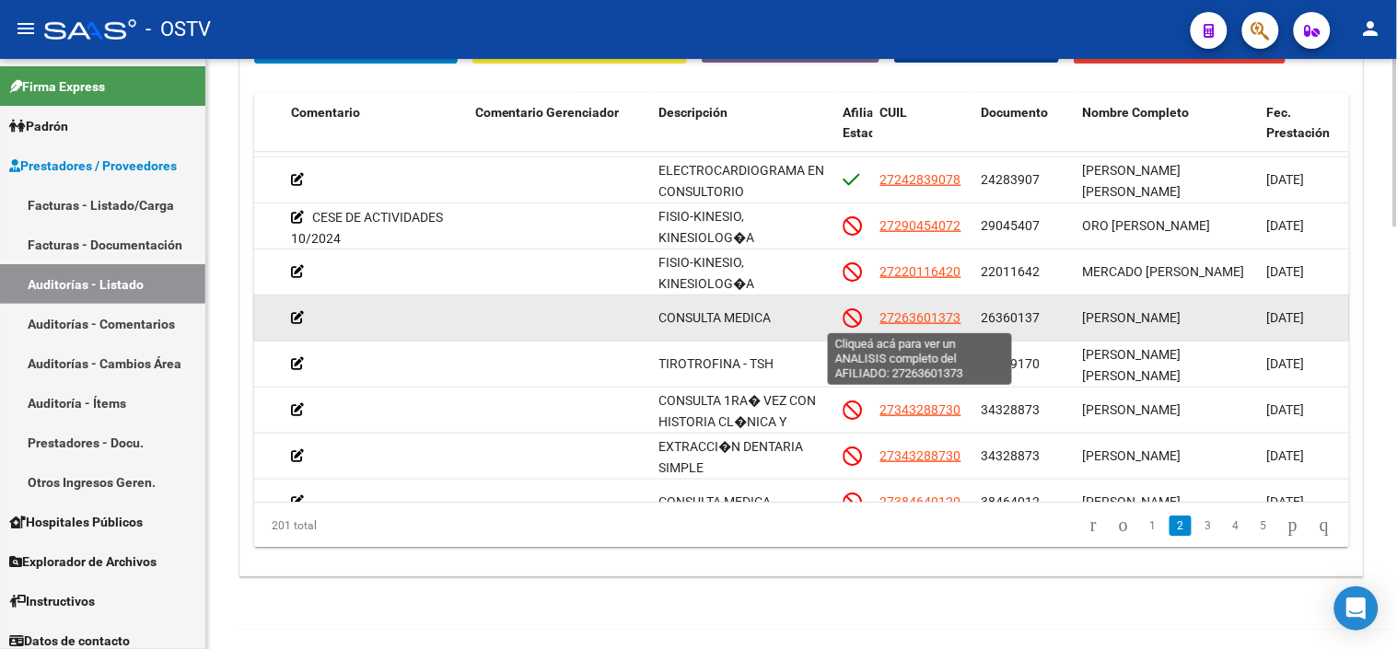
click at [897, 323] on span "27263601373" at bounding box center [921, 317] width 81 height 15
type textarea "27263601373"
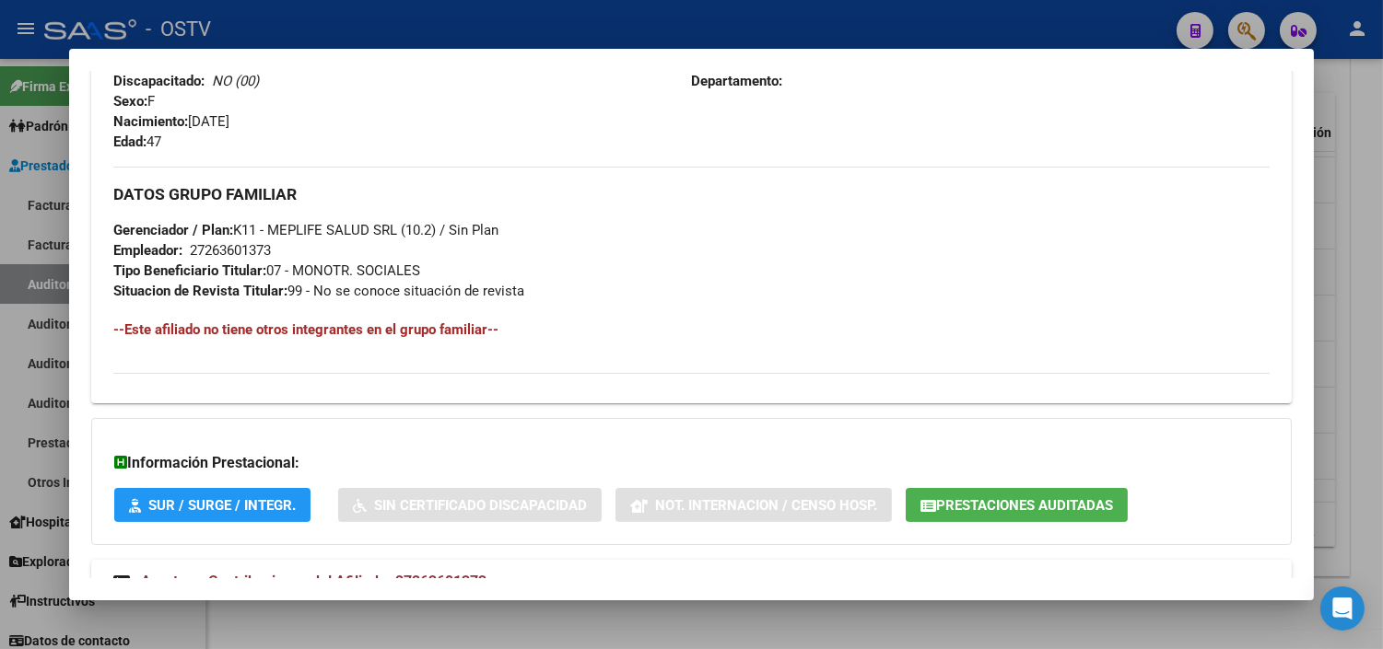
scroll to position [894, 0]
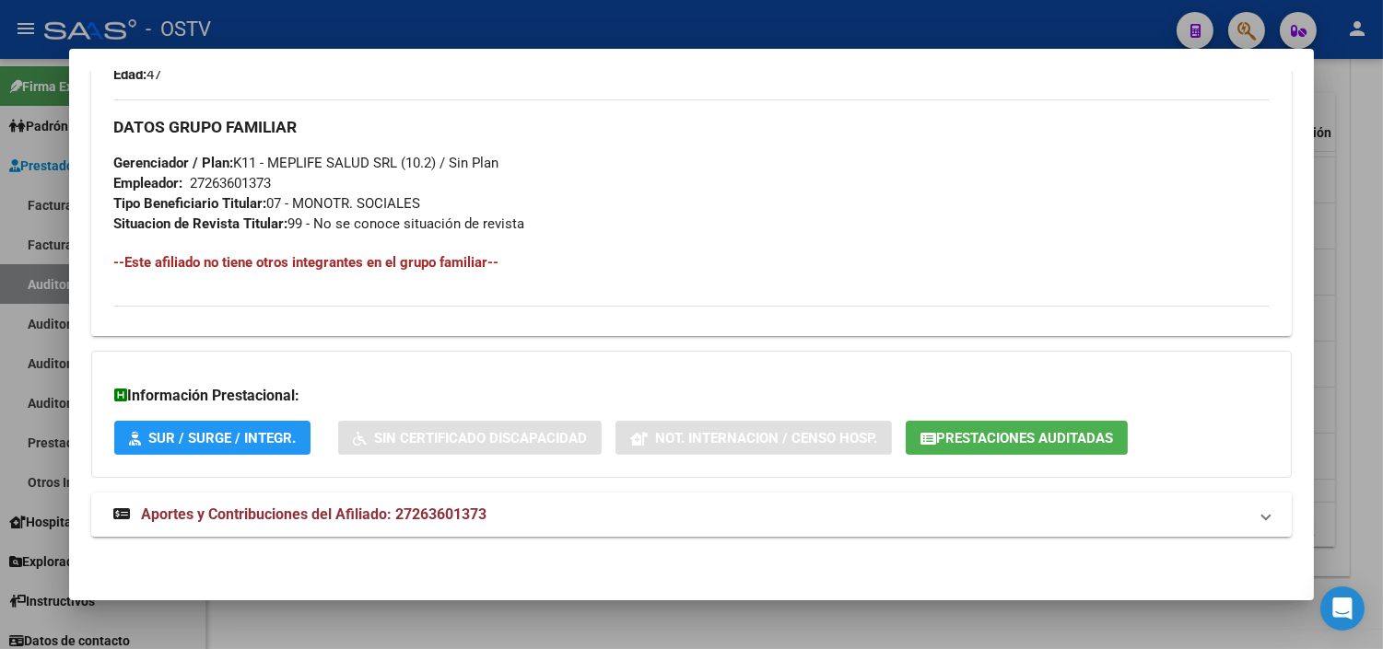
click at [1085, 435] on span "Prestaciones Auditadas" at bounding box center [1024, 438] width 177 height 17
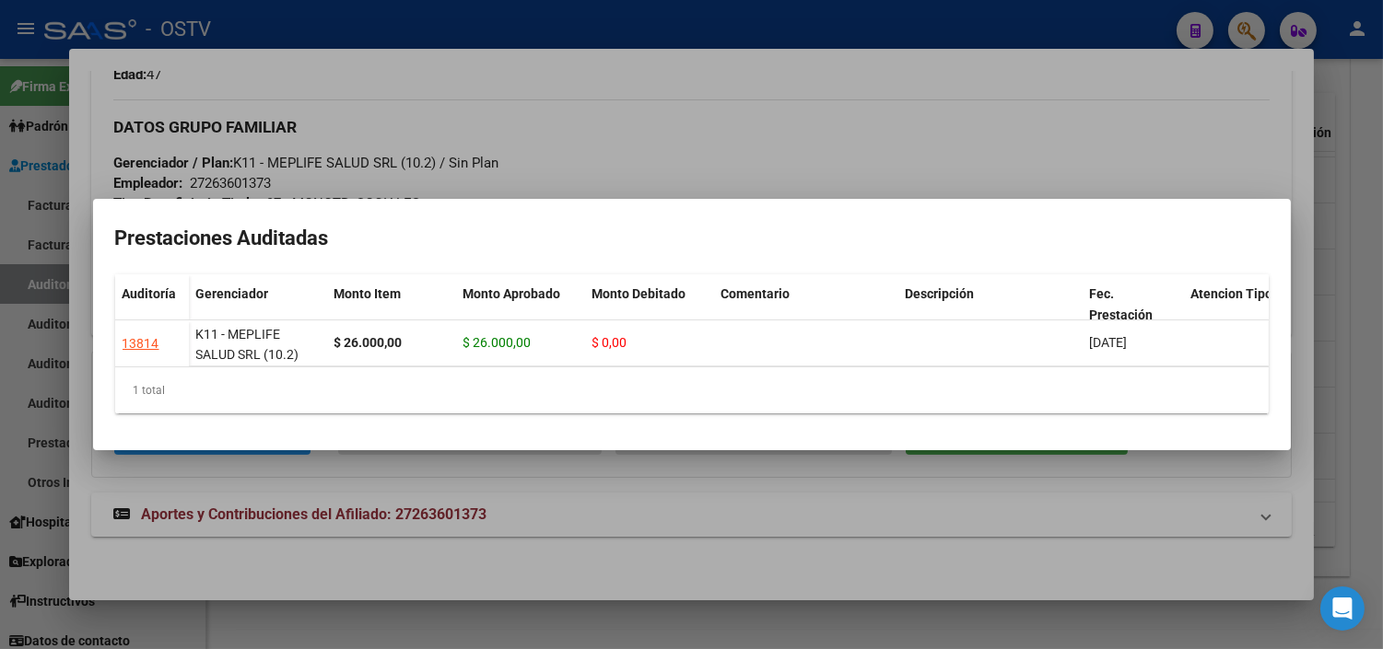
click at [560, 474] on div at bounding box center [691, 324] width 1383 height 649
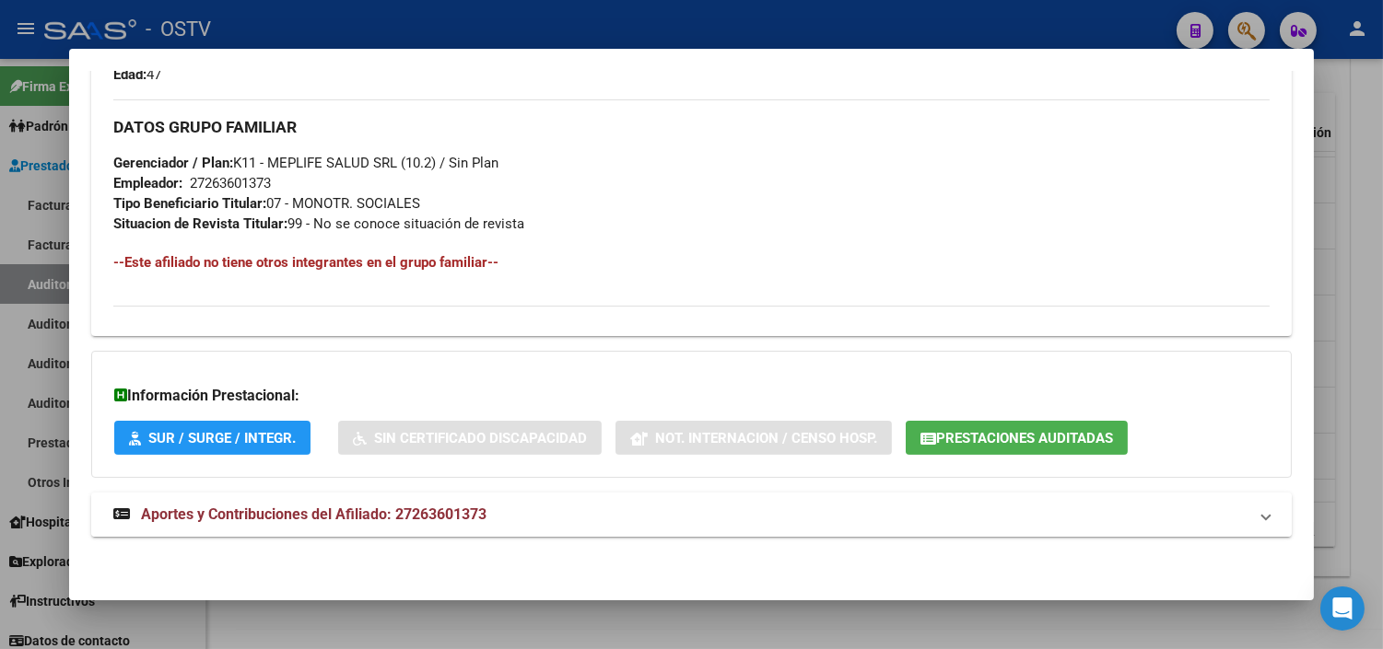
click at [226, 516] on span "Aportes y Contribuciones del Afiliado: 27263601373" at bounding box center [313, 515] width 345 height 18
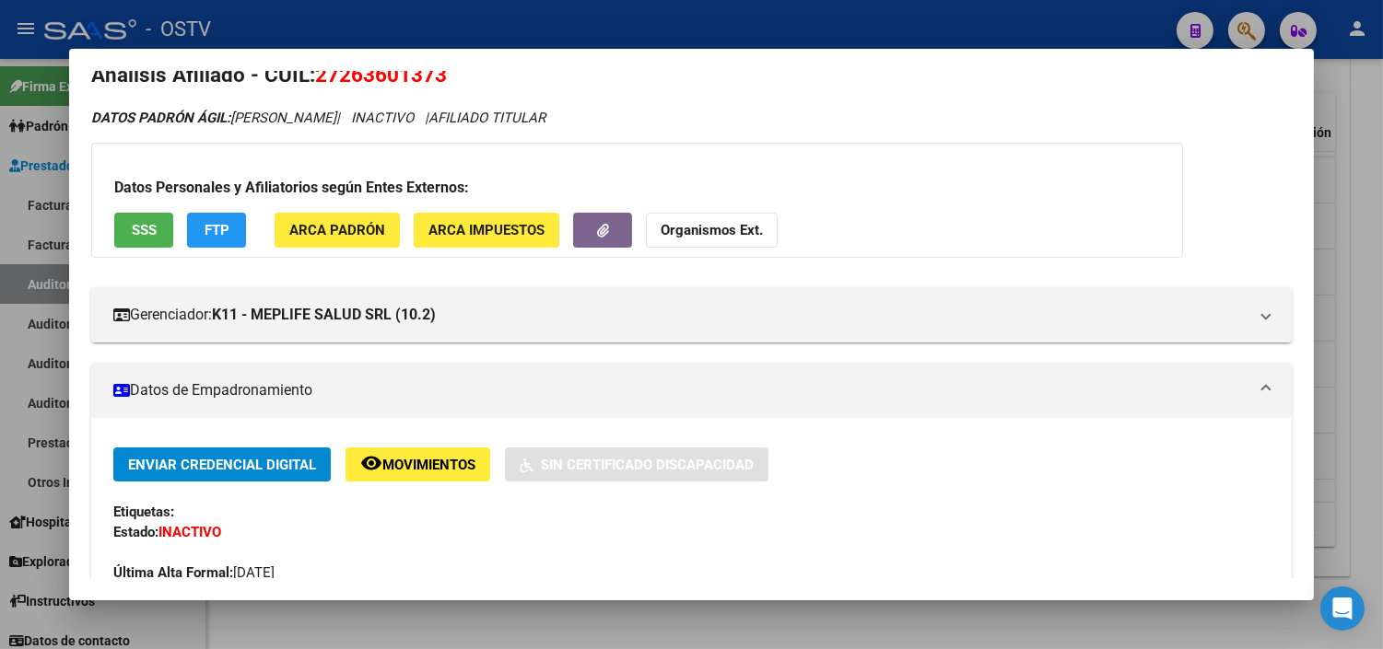
scroll to position [0, 0]
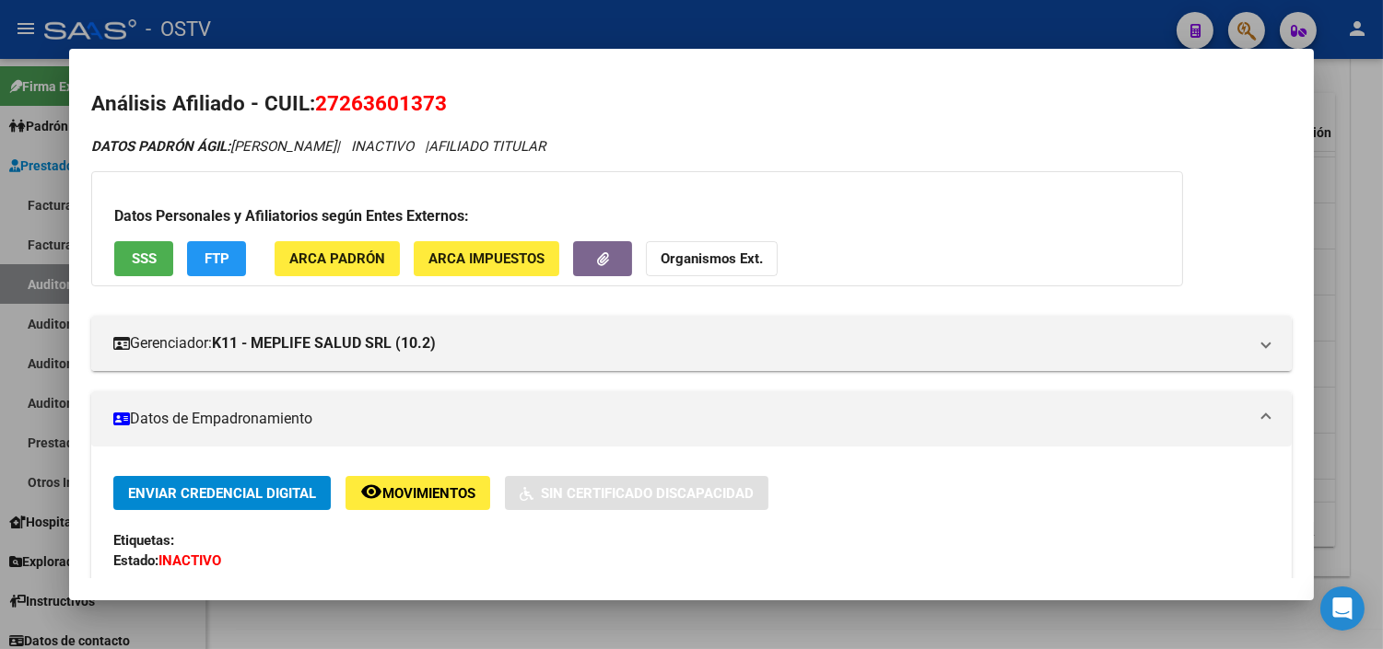
click at [359, 98] on span "27263601373" at bounding box center [381, 103] width 132 height 24
copy span "27263601373"
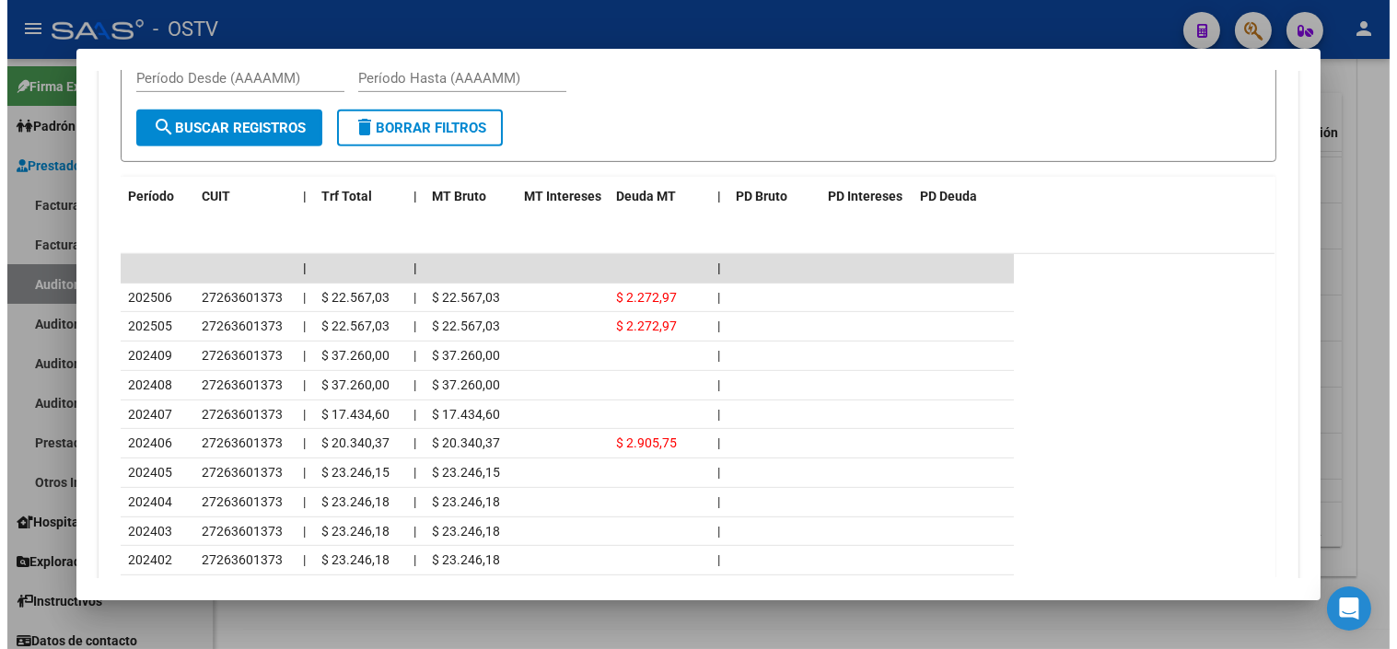
scroll to position [1637, 0]
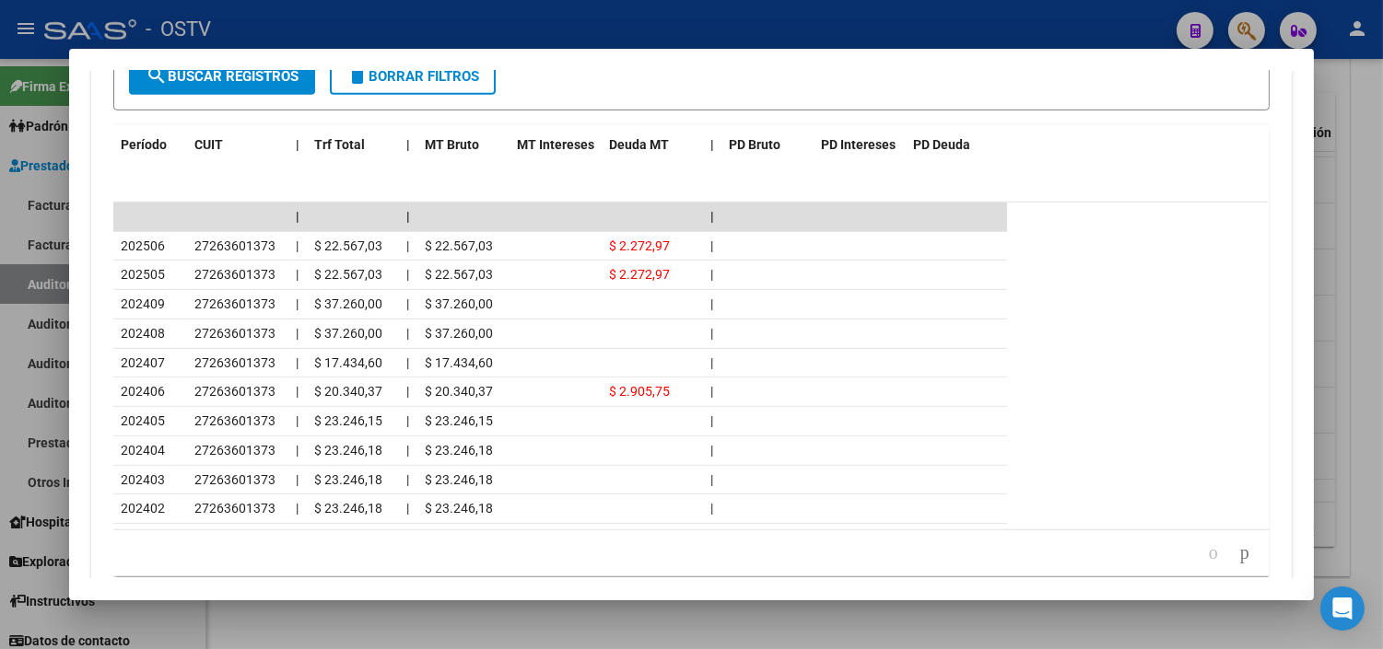
click at [459, 624] on div at bounding box center [691, 324] width 1383 height 649
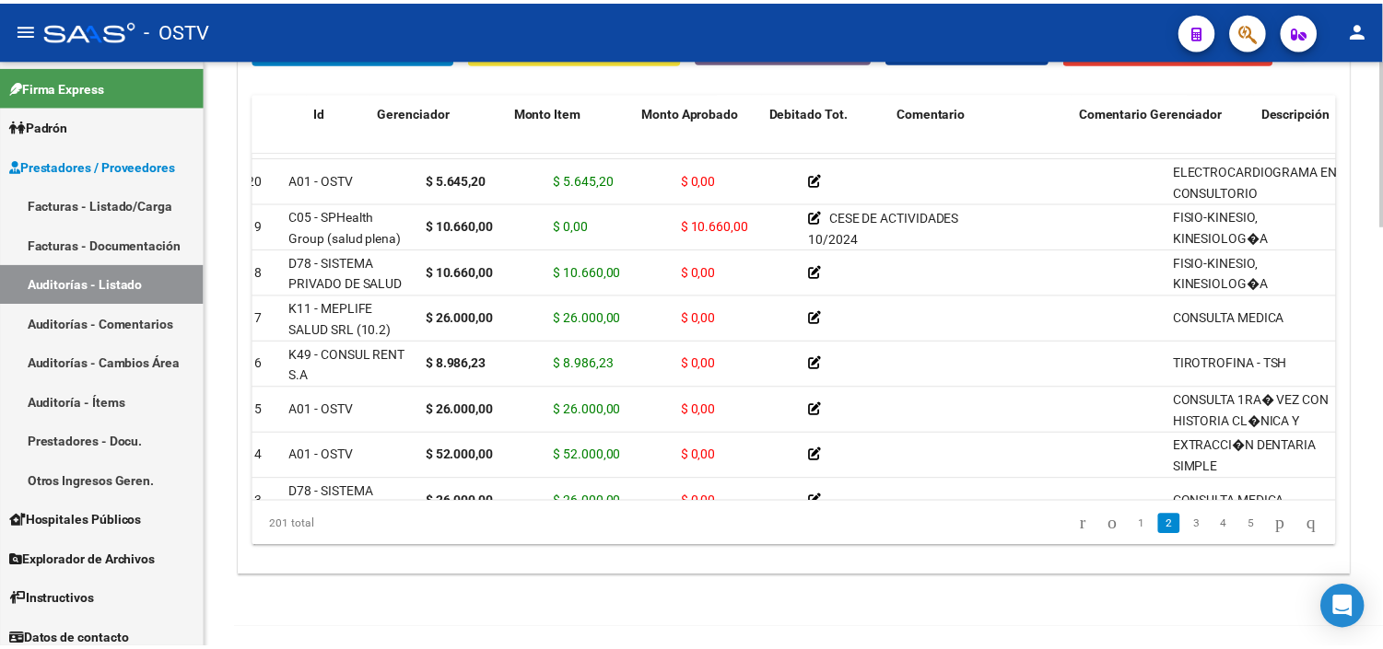
scroll to position [409, 0]
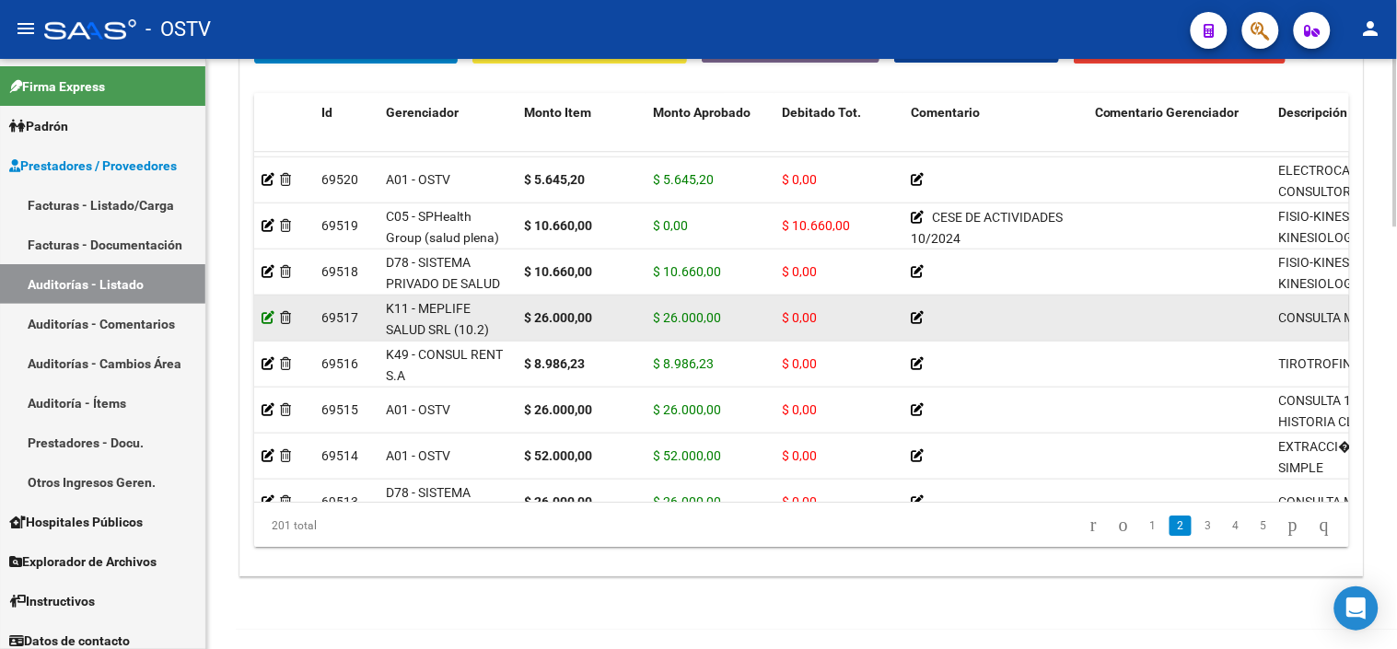
click at [264, 321] on icon at bounding box center [268, 317] width 13 height 13
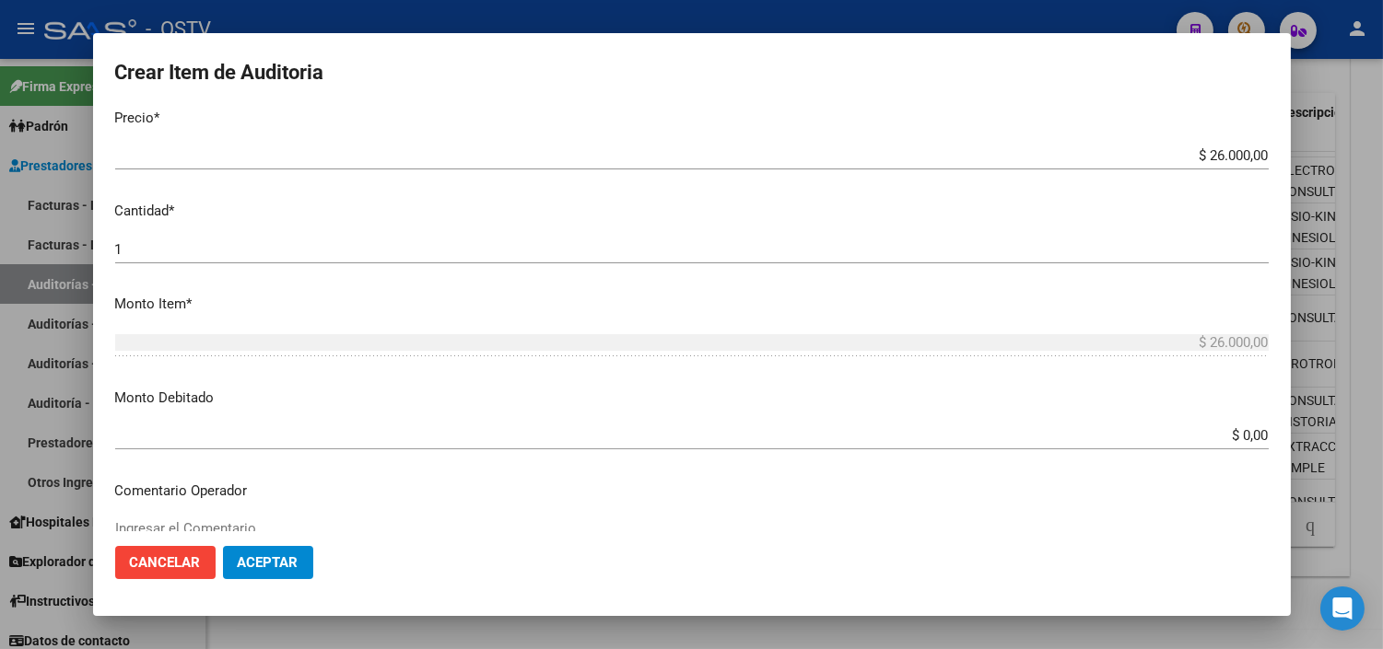
scroll to position [511, 0]
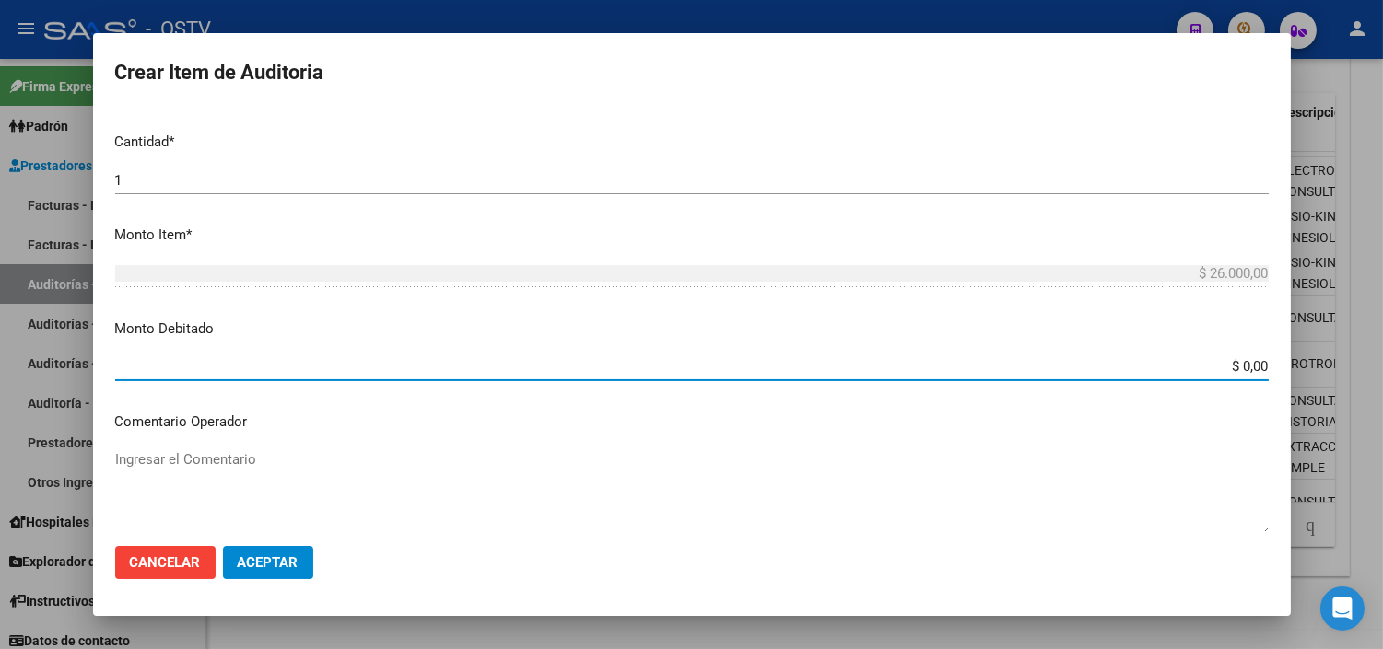
click at [1236, 360] on input "$ 0,00" at bounding box center [691, 366] width 1153 height 17
type input "$ 26.000,00"
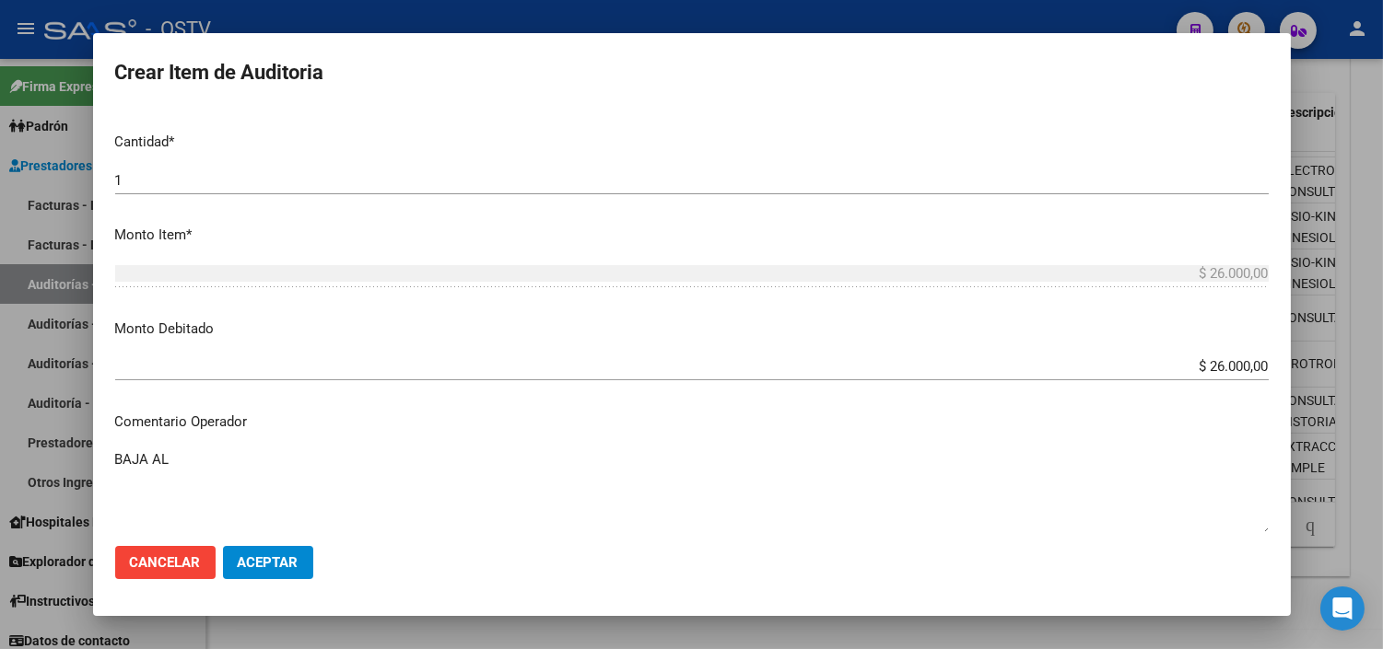
paste textarea "[DATE]"
click at [481, 456] on textarea "BAJA AL [DATE] SIN PAGOS - ADEUDA DE 10/2024 A 03/2025" at bounding box center [691, 493] width 1153 height 87
drag, startPoint x: 317, startPoint y: 462, endPoint x: 542, endPoint y: 462, distance: 224.8
click at [542, 462] on textarea "BAJA AL [DATE] SIN PAGOS - ADEUDA DE 10/2024 A 04/2025" at bounding box center [691, 493] width 1153 height 87
type textarea "BAJA AL [DATE] SIN PAGOS"
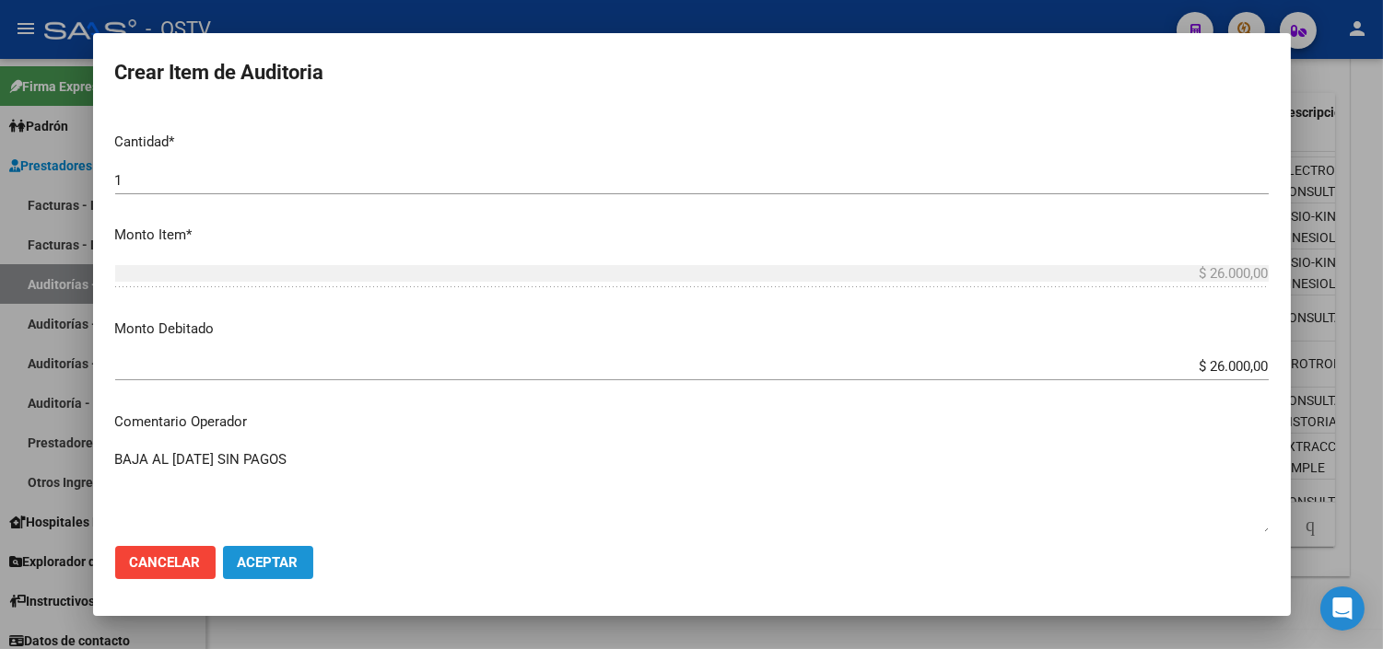
click at [258, 550] on button "Aceptar" at bounding box center [268, 562] width 90 height 33
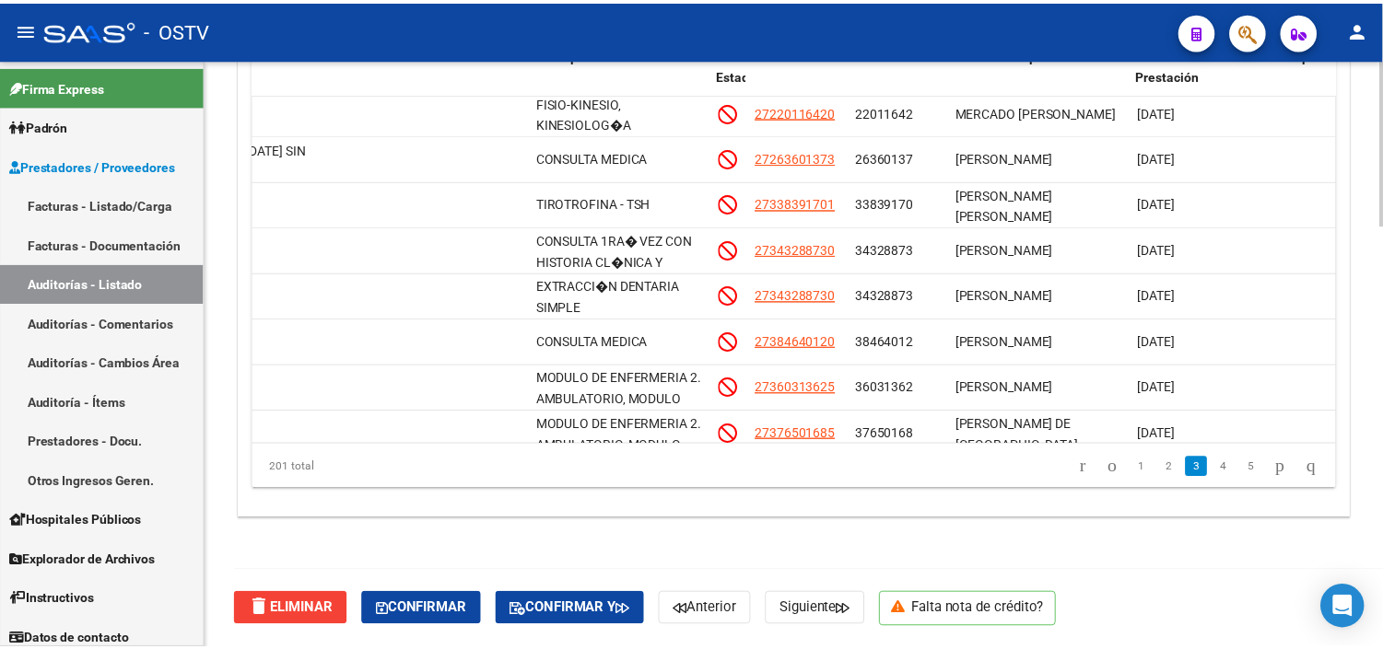
scroll to position [511, 740]
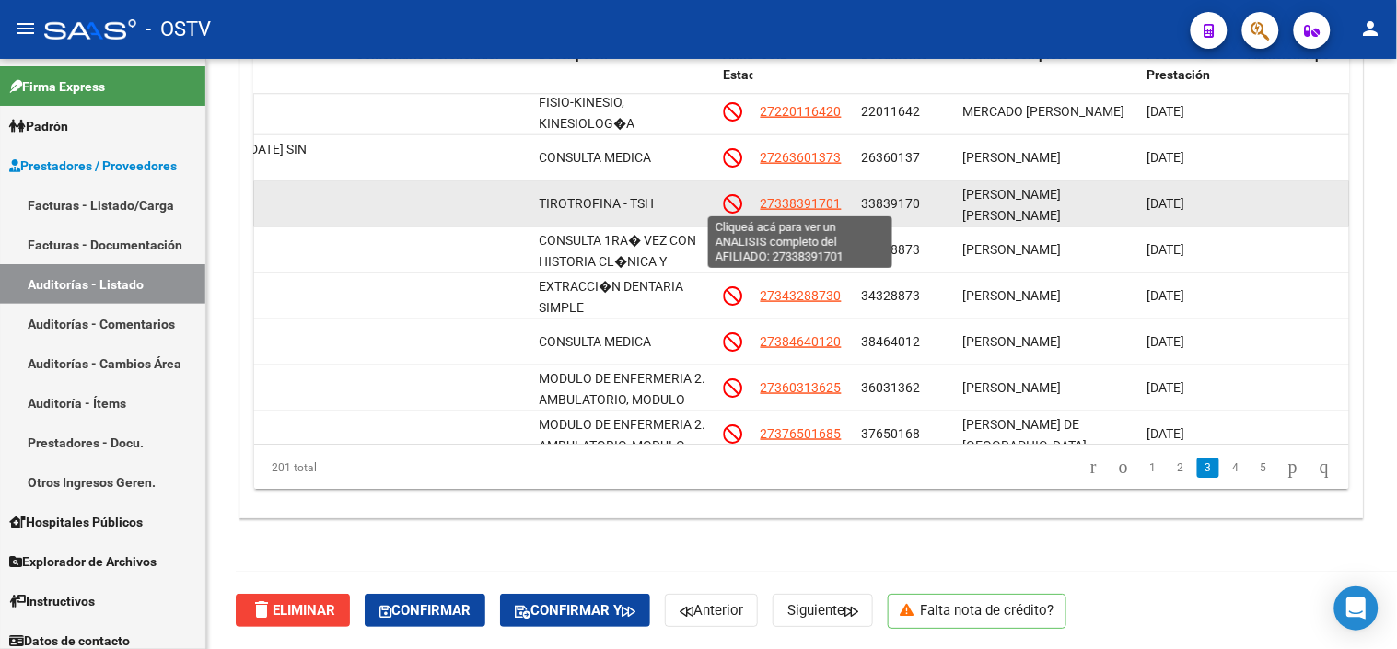
click at [801, 203] on span "27338391701" at bounding box center [801, 203] width 81 height 15
type textarea "27338391701"
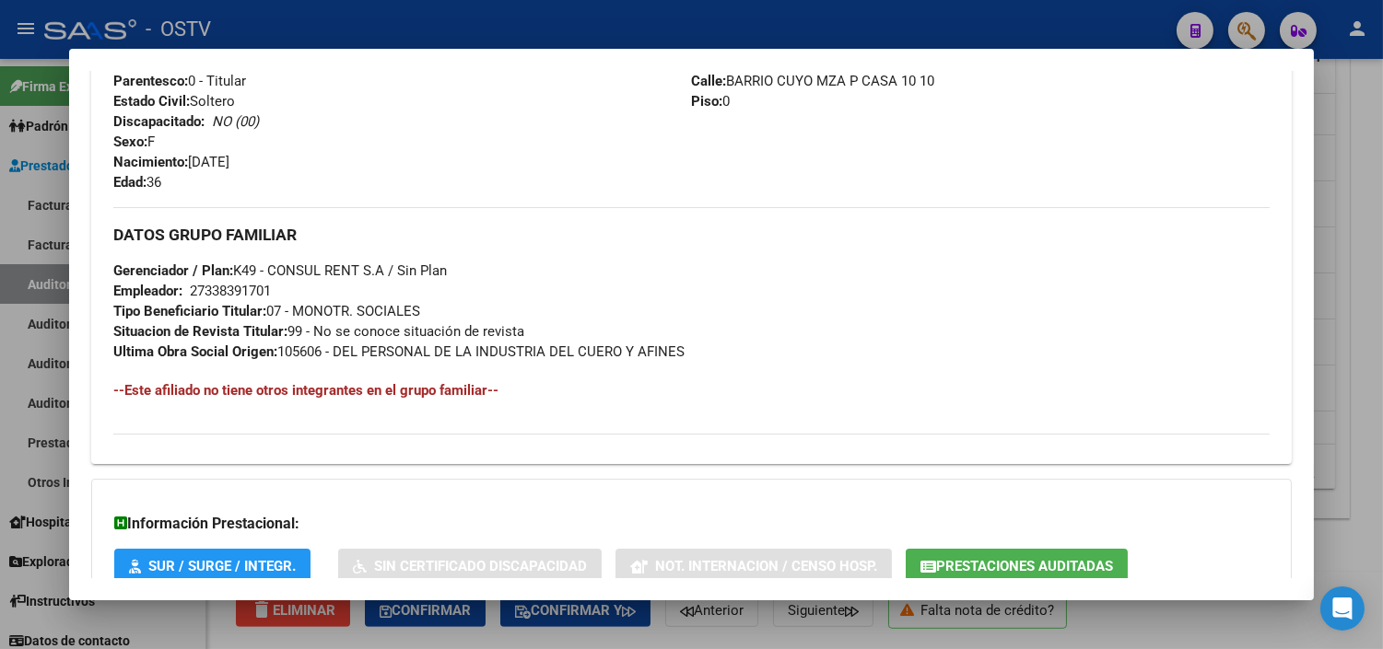
scroll to position [914, 0]
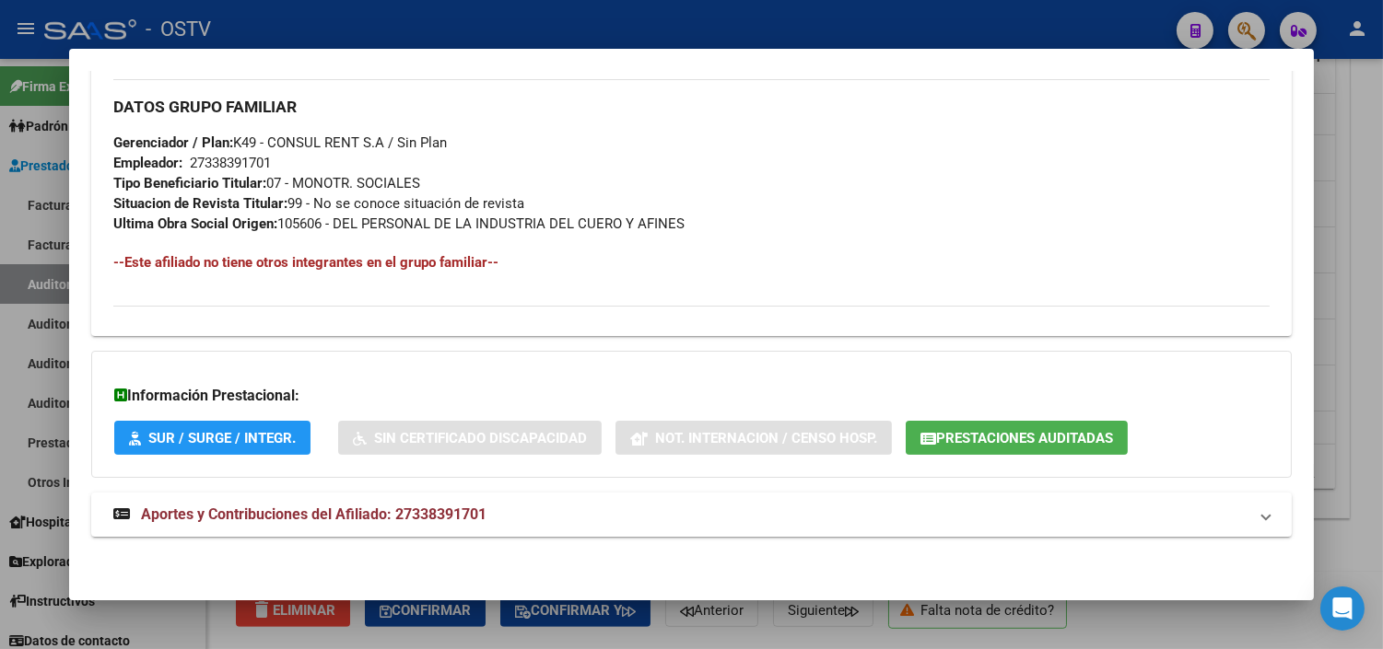
click at [955, 439] on span "Prestaciones Auditadas" at bounding box center [1024, 438] width 177 height 17
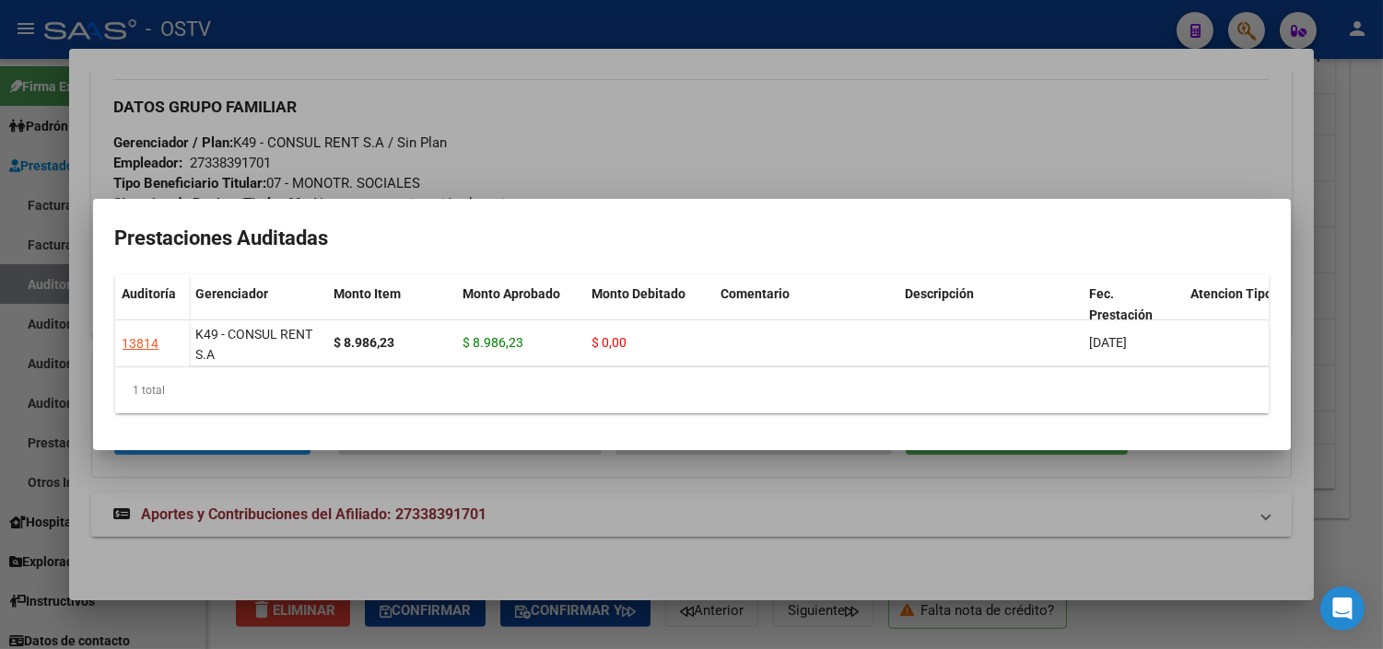
click at [640, 509] on div at bounding box center [691, 324] width 1383 height 649
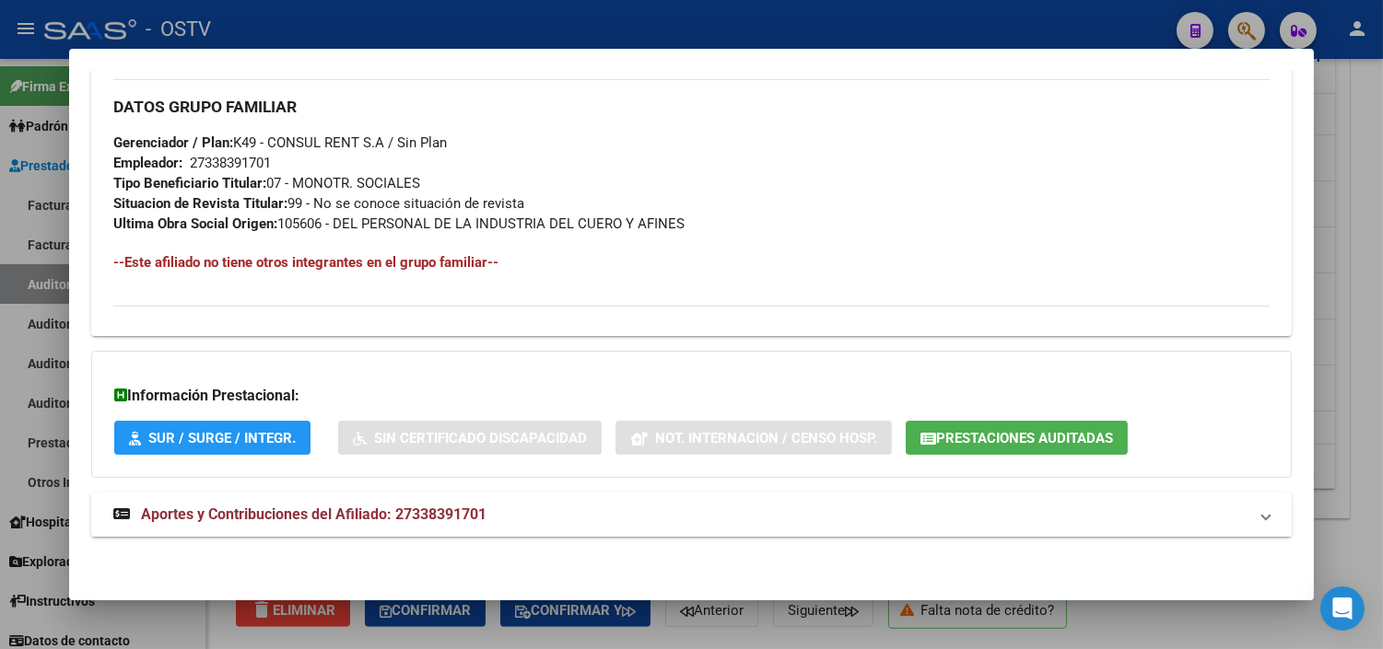
click at [300, 516] on span "Aportes y Contribuciones del Afiliado: 27338391701" at bounding box center [313, 515] width 345 height 18
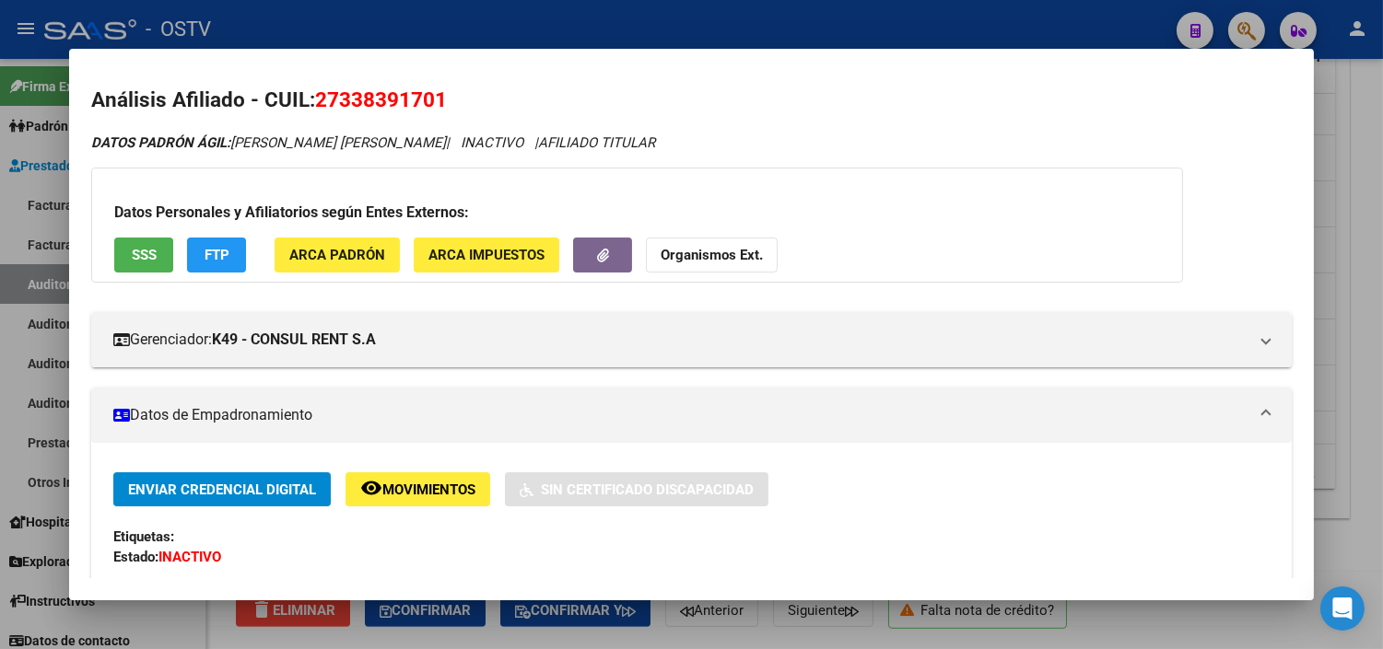
scroll to position [0, 0]
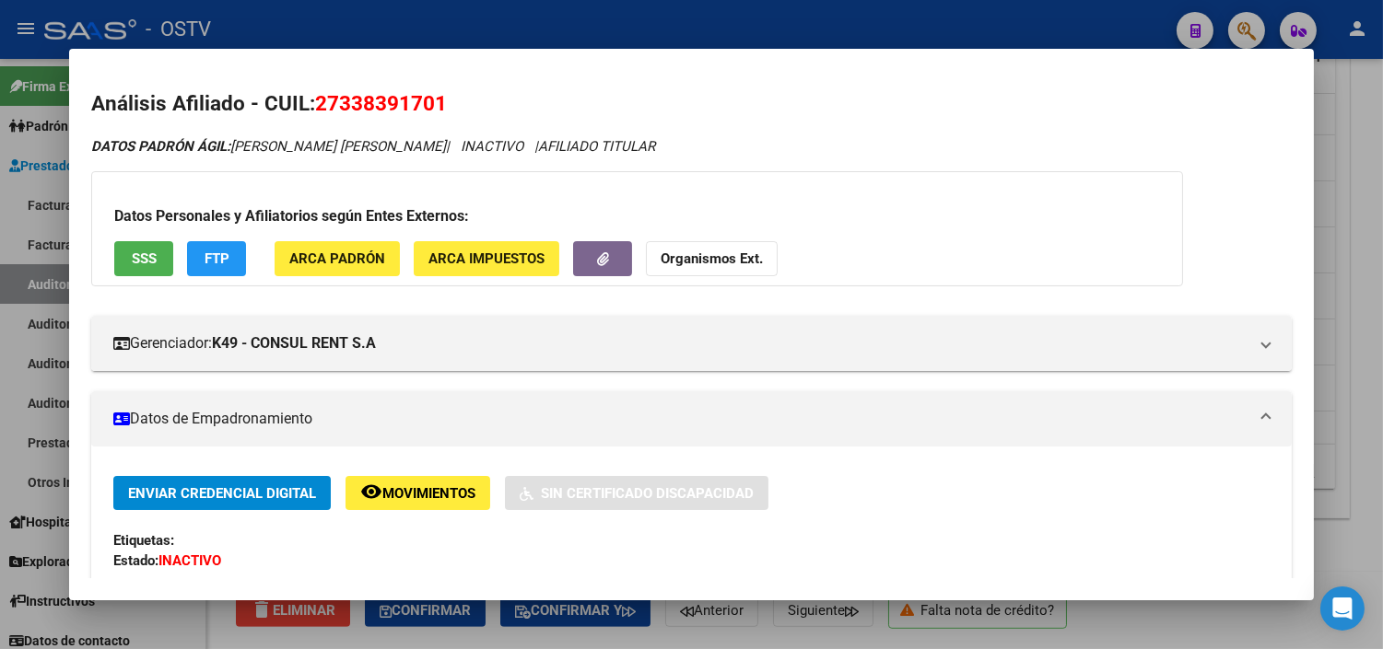
click at [145, 246] on button "SSS" at bounding box center [143, 258] width 59 height 34
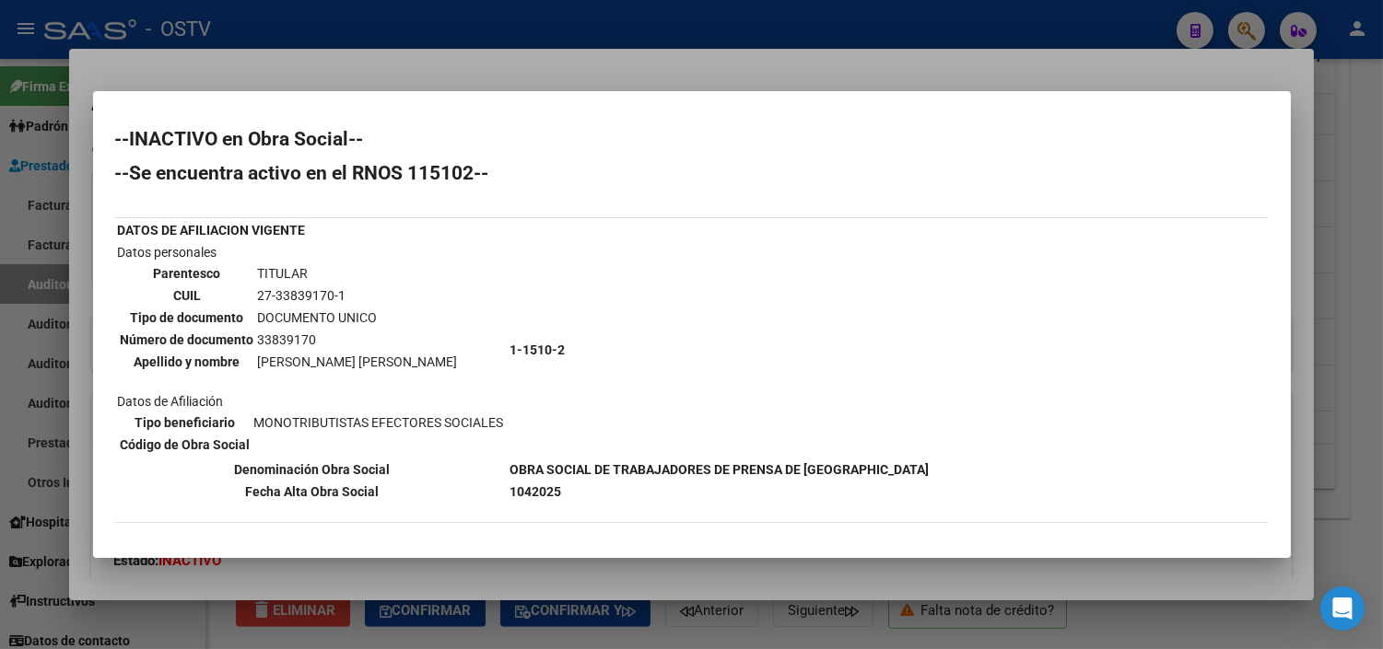
click at [310, 296] on td "27-33839170-1" at bounding box center [358, 296] width 202 height 20
copy td "33839170"
click at [496, 585] on div at bounding box center [691, 324] width 1383 height 649
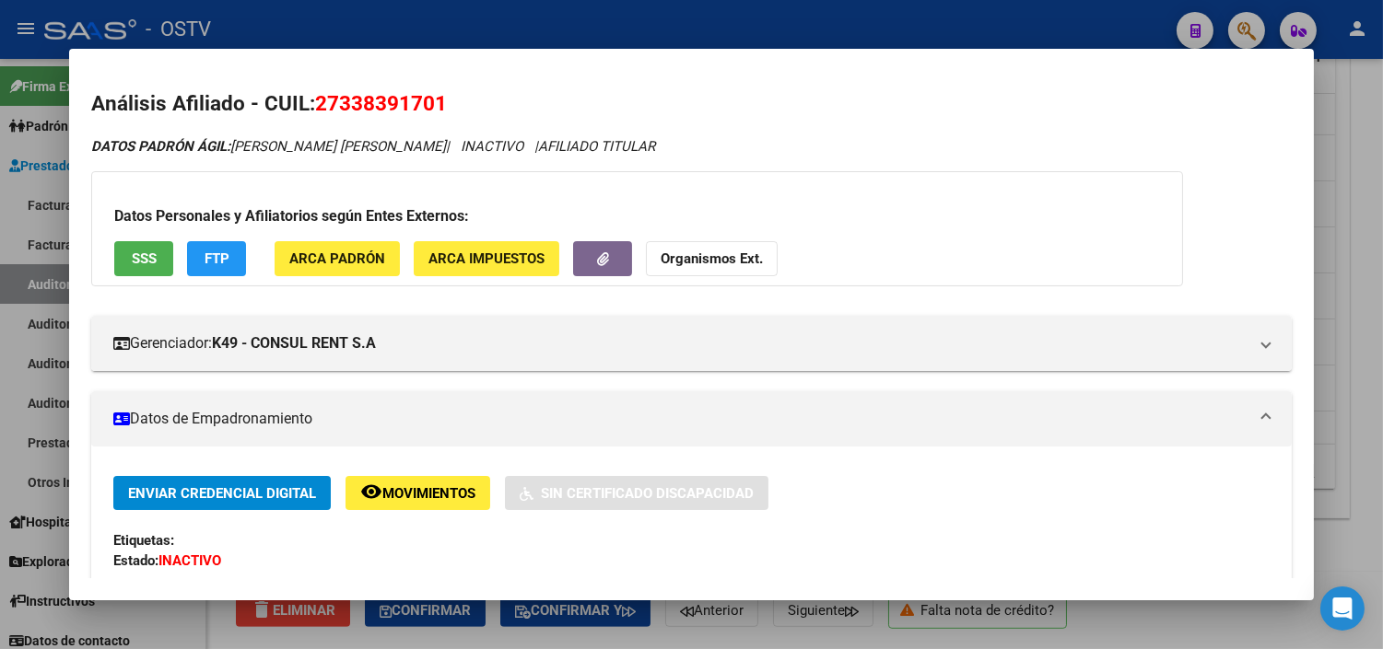
click at [496, 619] on div at bounding box center [691, 324] width 1383 height 649
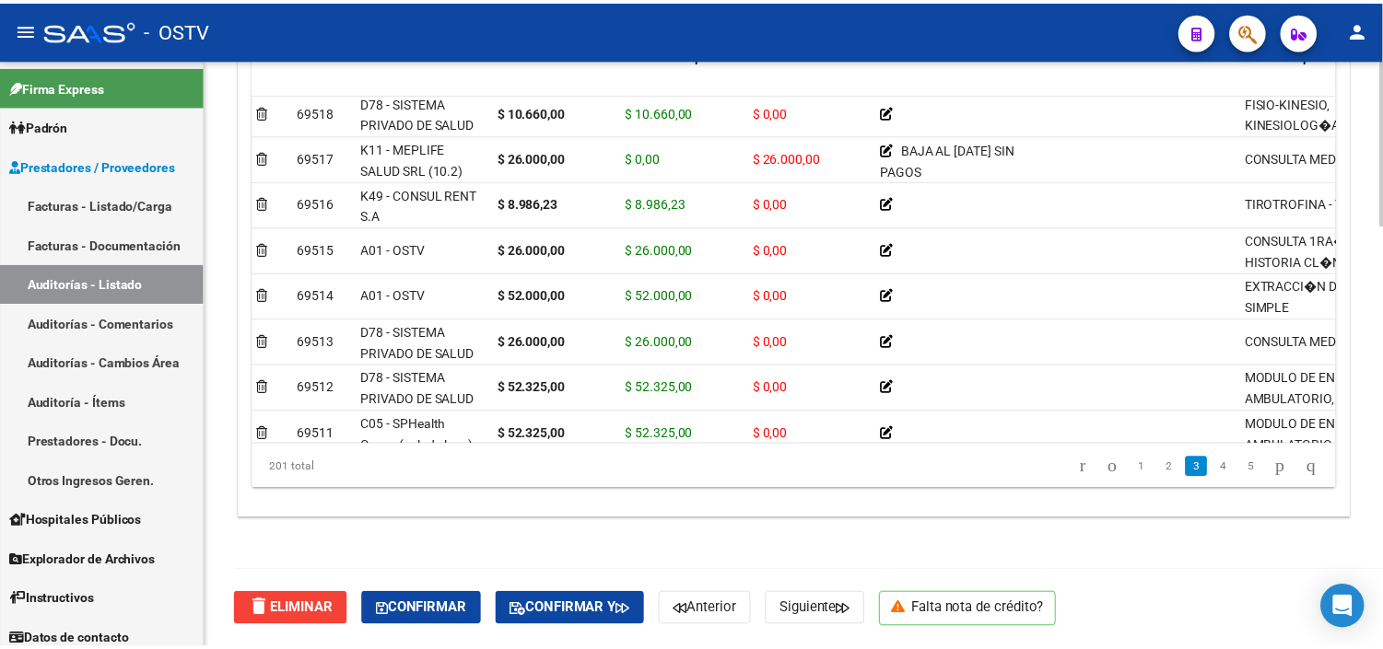
scroll to position [511, 0]
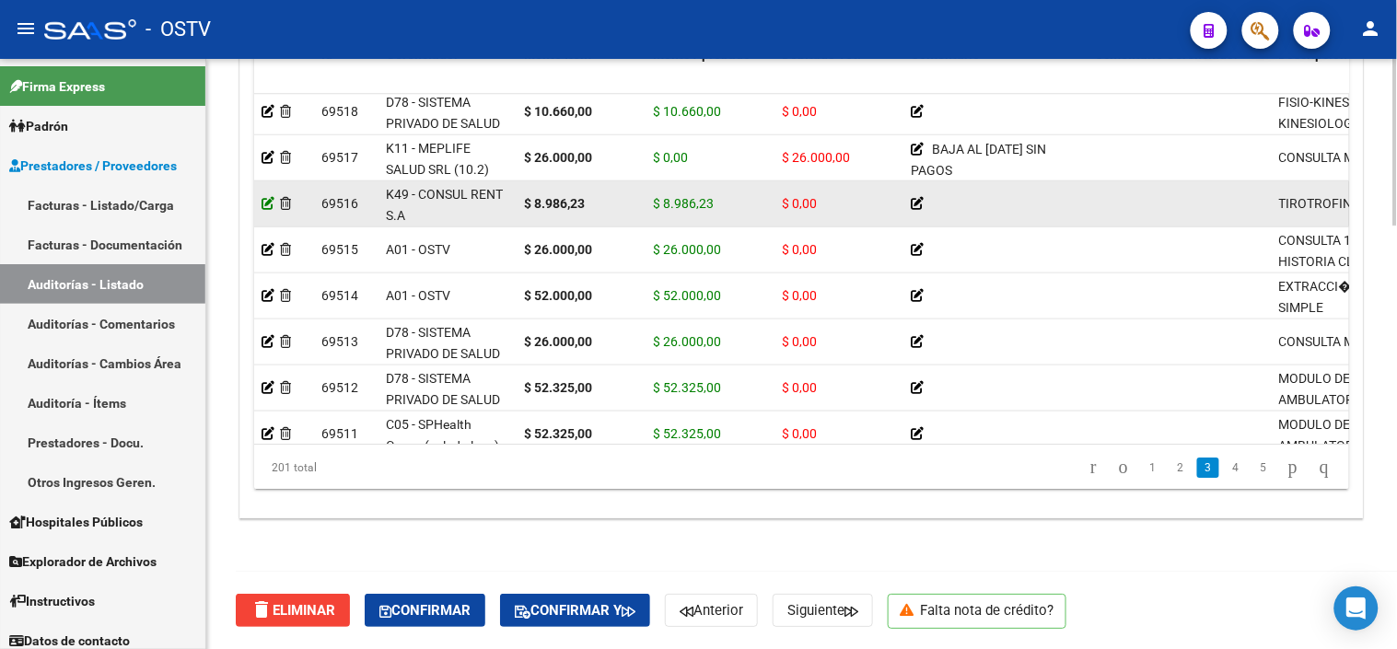
click at [264, 203] on icon at bounding box center [268, 203] width 13 height 13
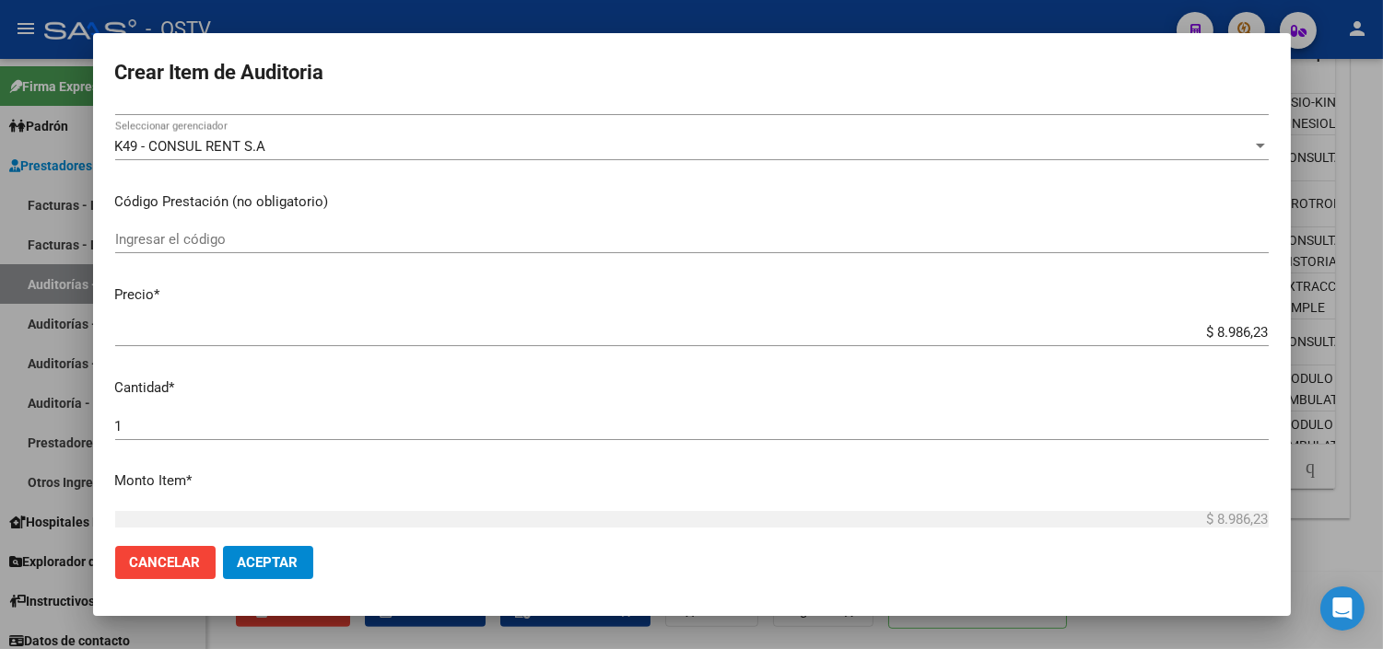
scroll to position [409, 0]
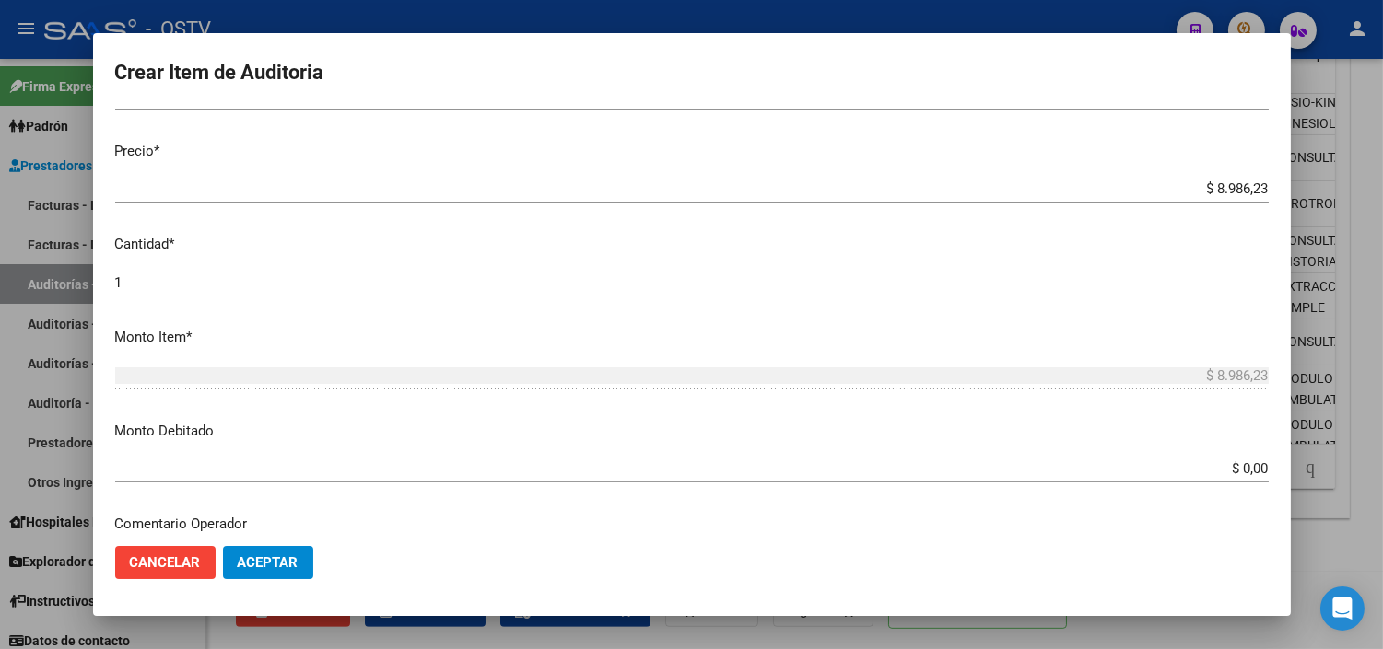
click at [1238, 463] on input "$ 0,00" at bounding box center [691, 469] width 1153 height 17
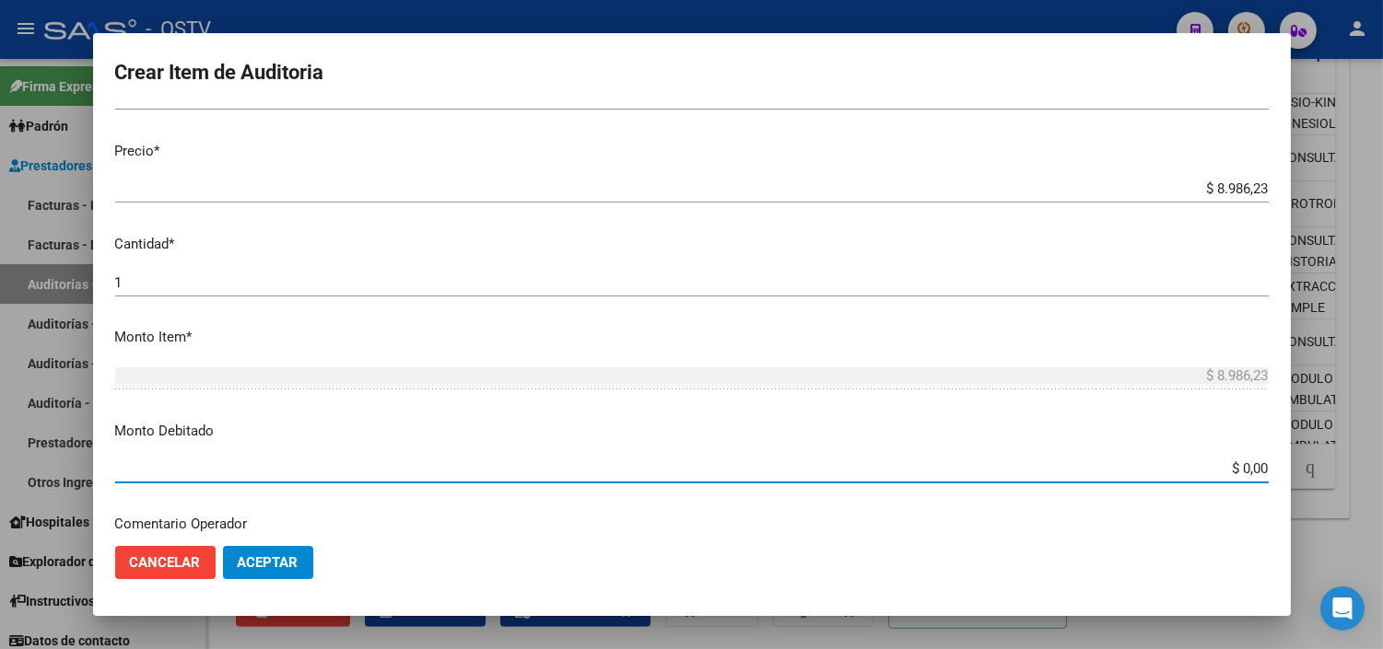
click at [1238, 463] on input "$ 0,00" at bounding box center [691, 469] width 1153 height 17
type input "$ 8.986,23"
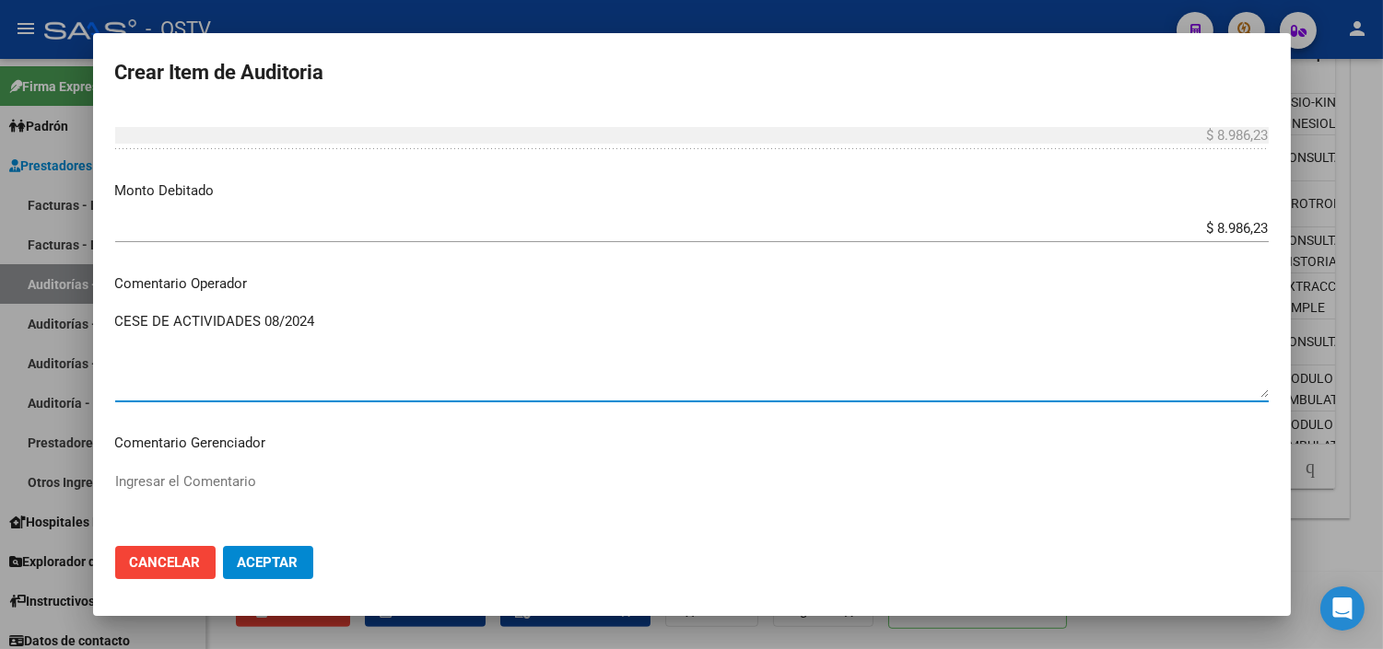
type textarea "CESE DE ACTIVIDADES 08/2024"
click at [262, 569] on span "Aceptar" at bounding box center [268, 563] width 61 height 17
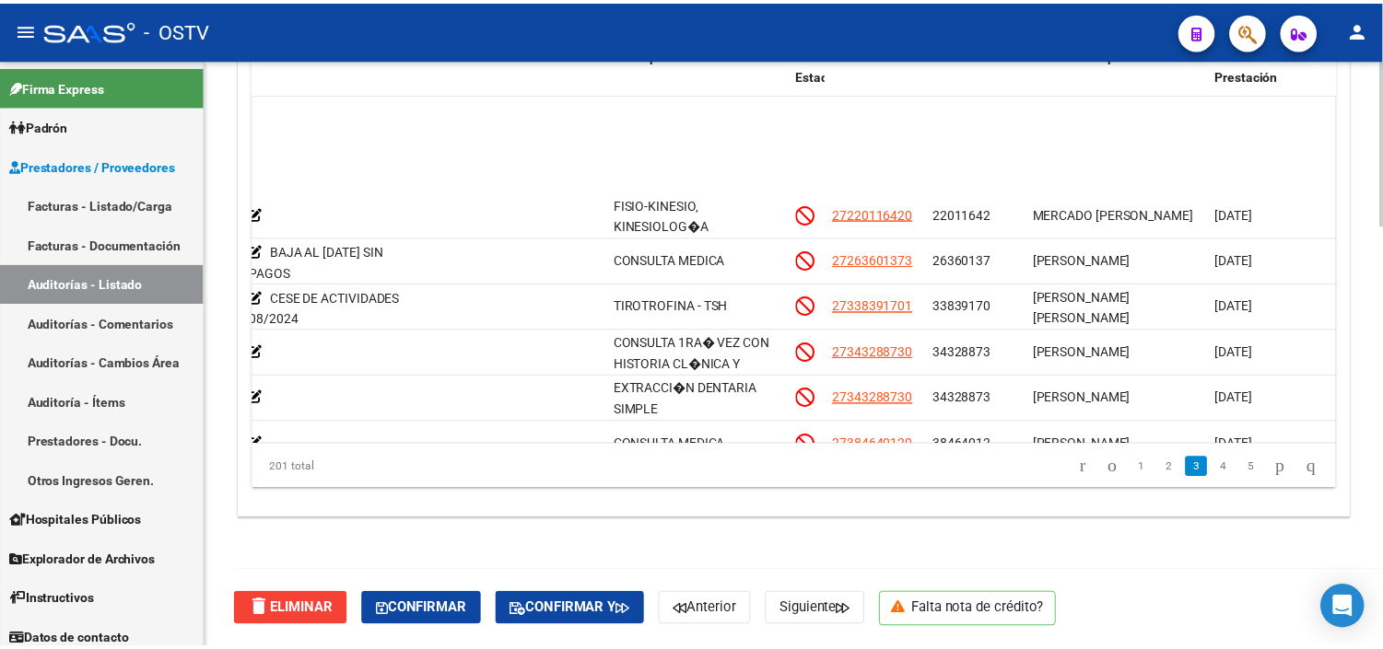
scroll to position [614, 660]
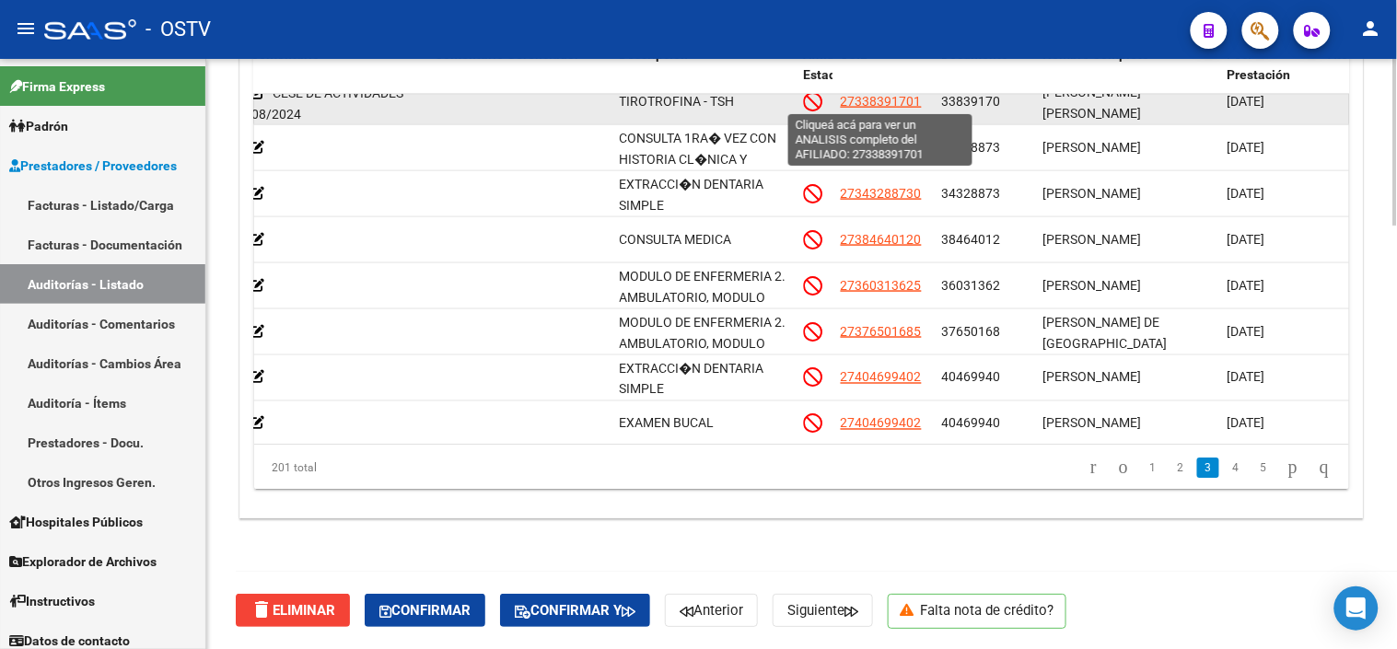
click at [871, 104] on span "27338391701" at bounding box center [881, 101] width 81 height 15
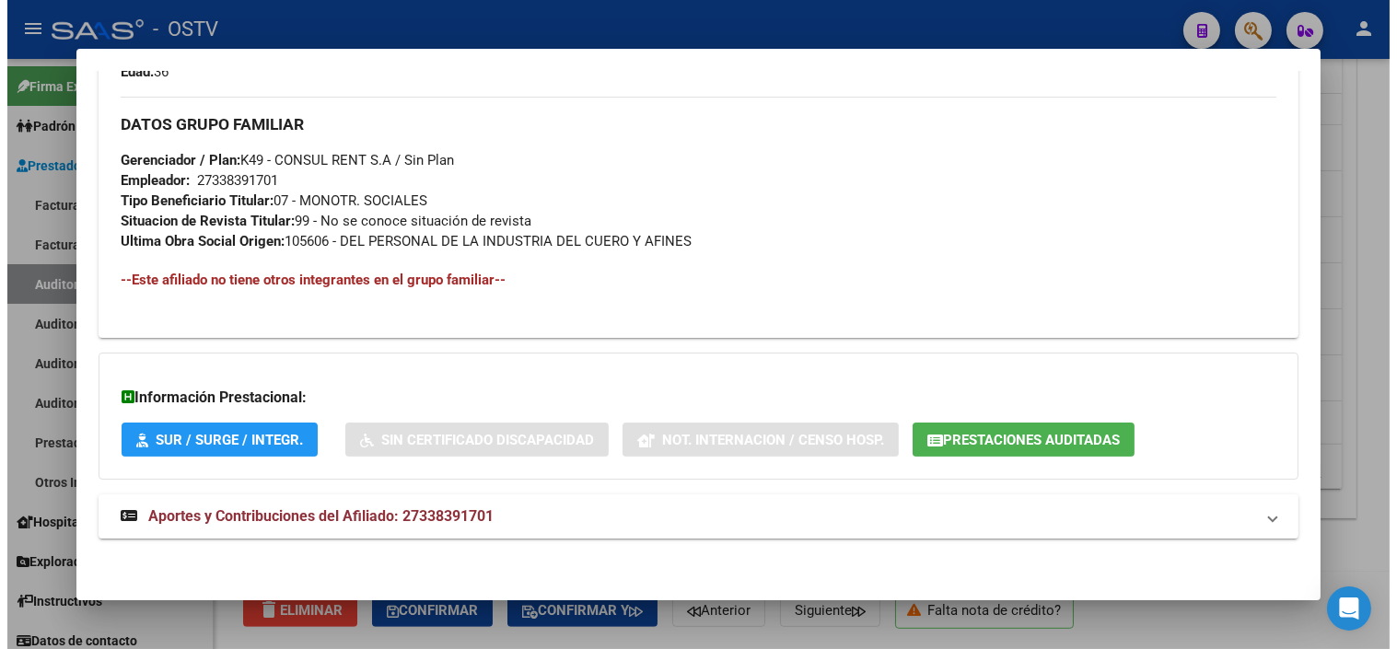
scroll to position [898, 0]
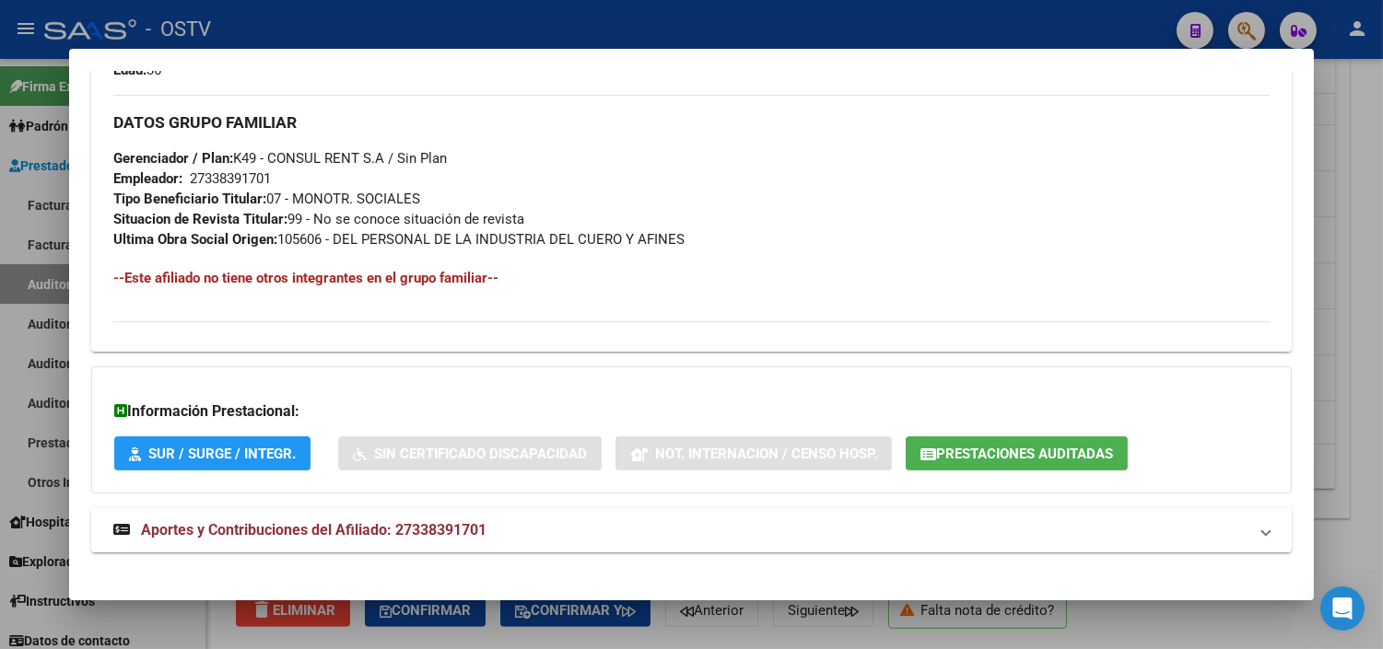
click at [1059, 447] on span "Prestaciones Auditadas" at bounding box center [1024, 454] width 177 height 17
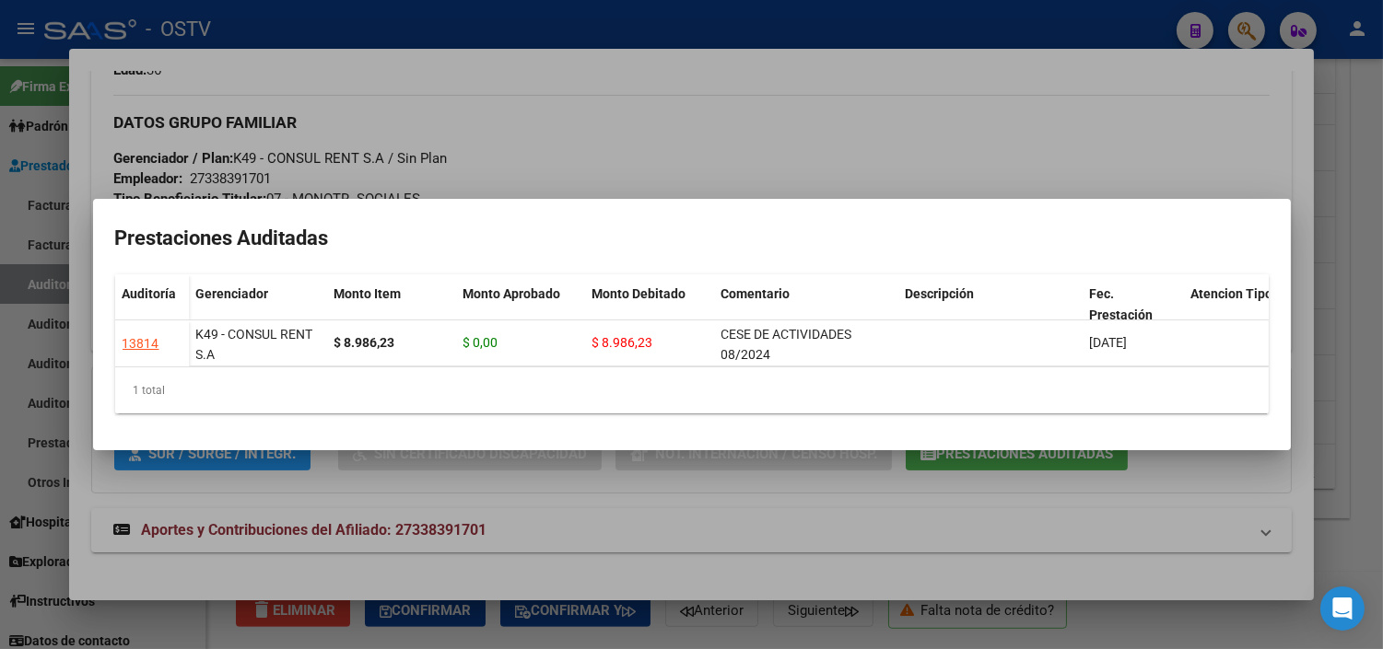
click at [1352, 400] on div at bounding box center [691, 324] width 1383 height 649
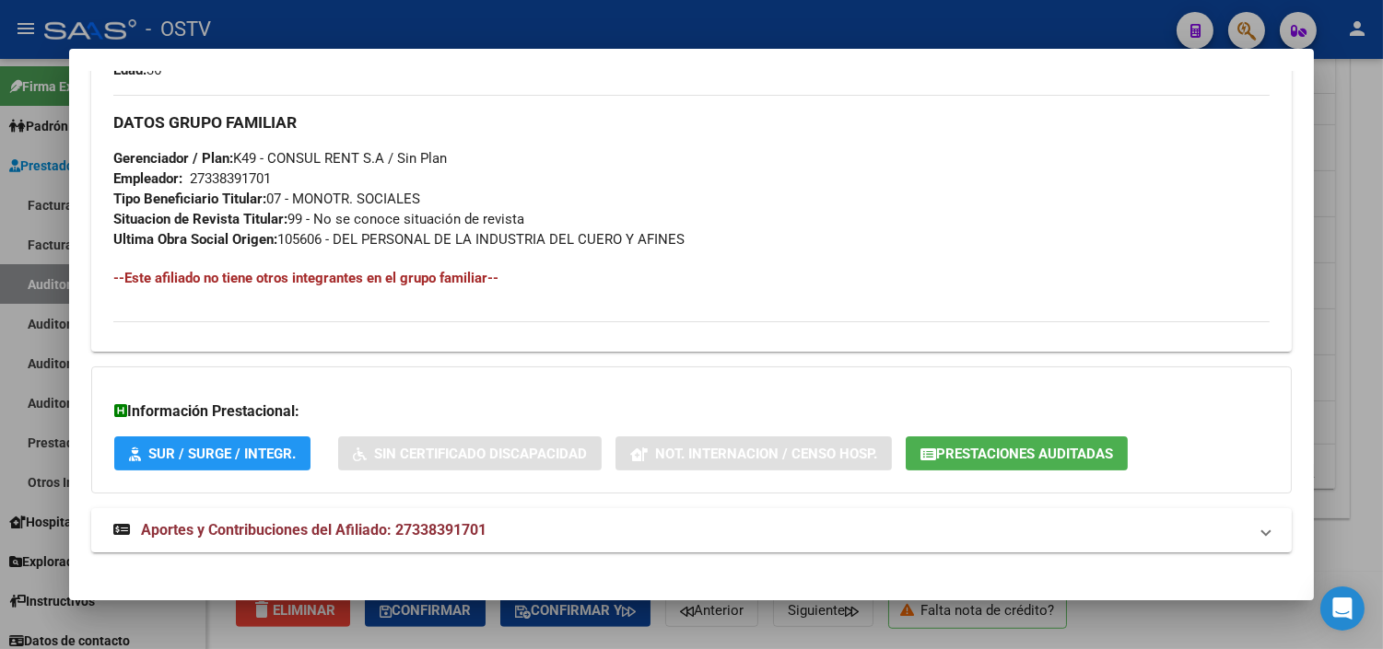
click at [1377, 326] on div at bounding box center [691, 324] width 1383 height 649
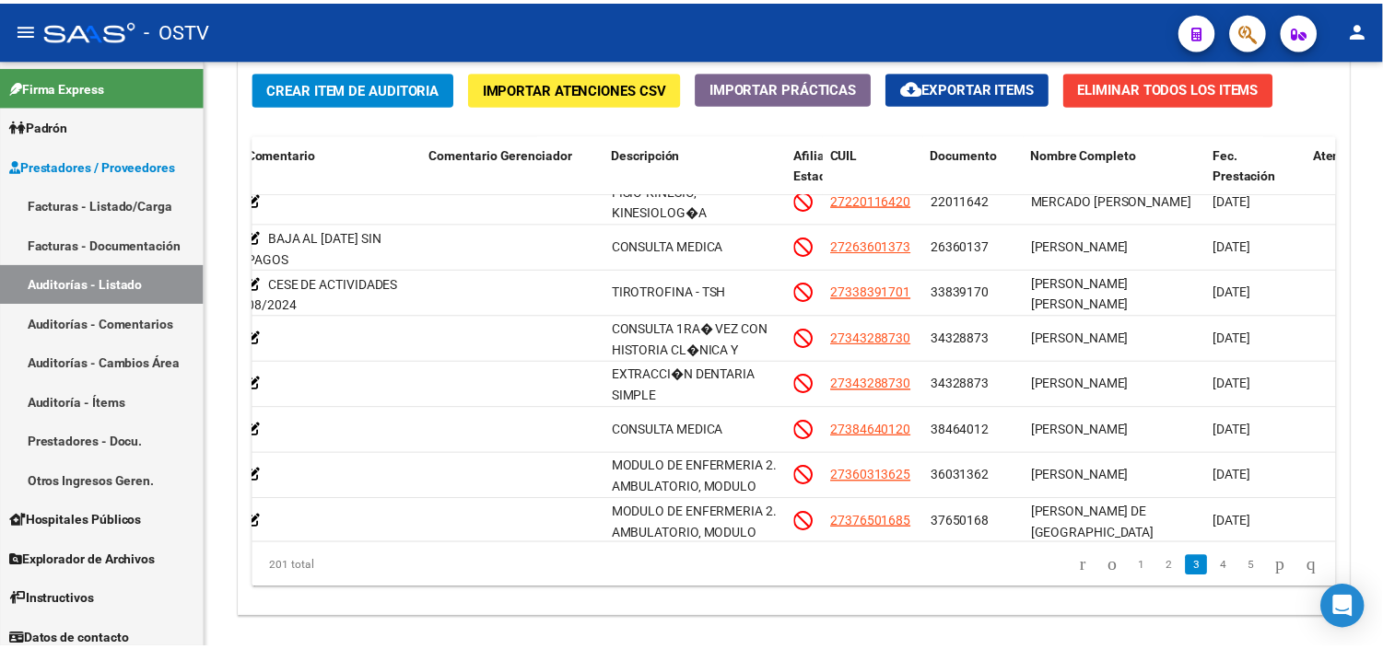
scroll to position [614, 661]
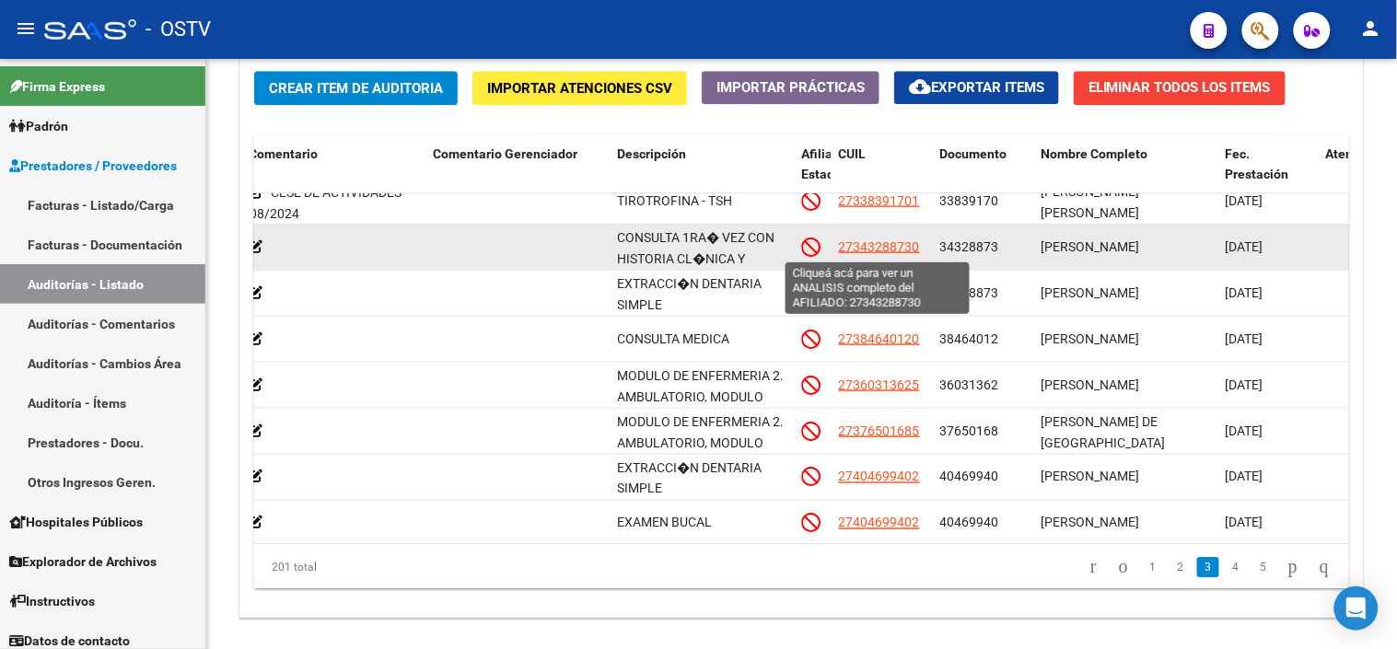
click at [899, 251] on span "27343288730" at bounding box center [879, 247] width 81 height 15
type textarea "27343288730"
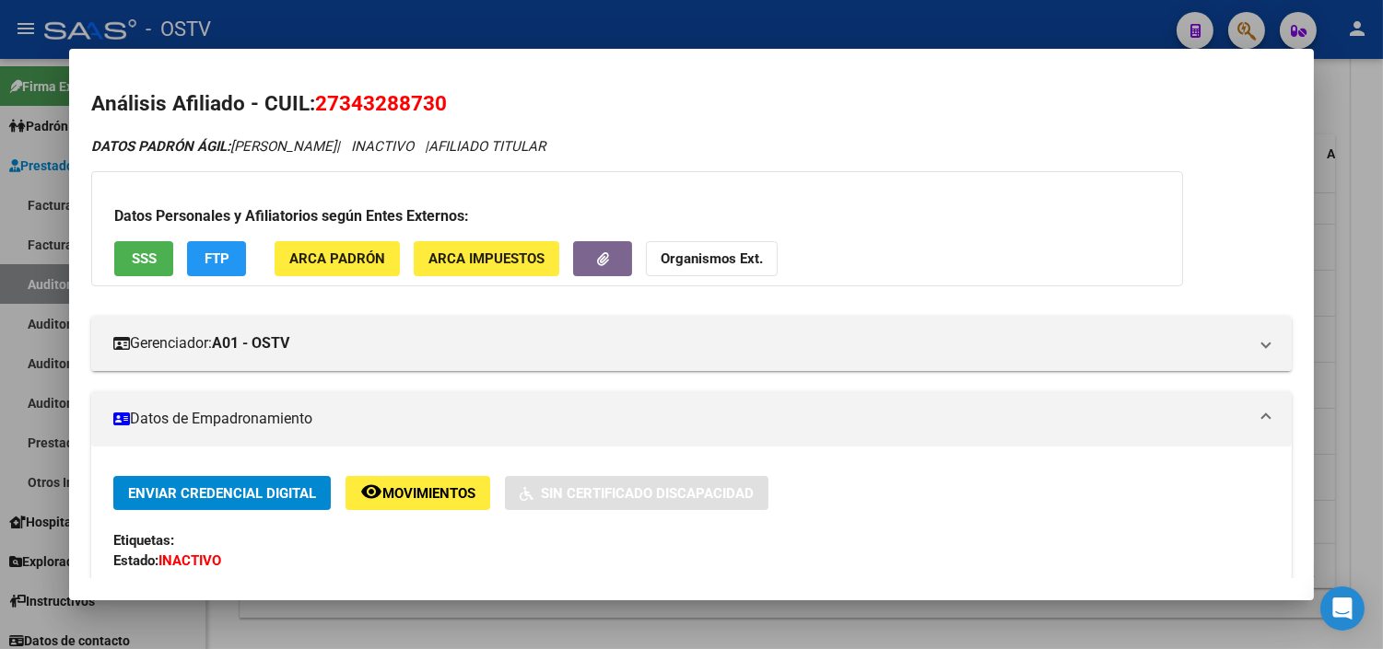
click at [132, 253] on span "SSS" at bounding box center [144, 259] width 25 height 17
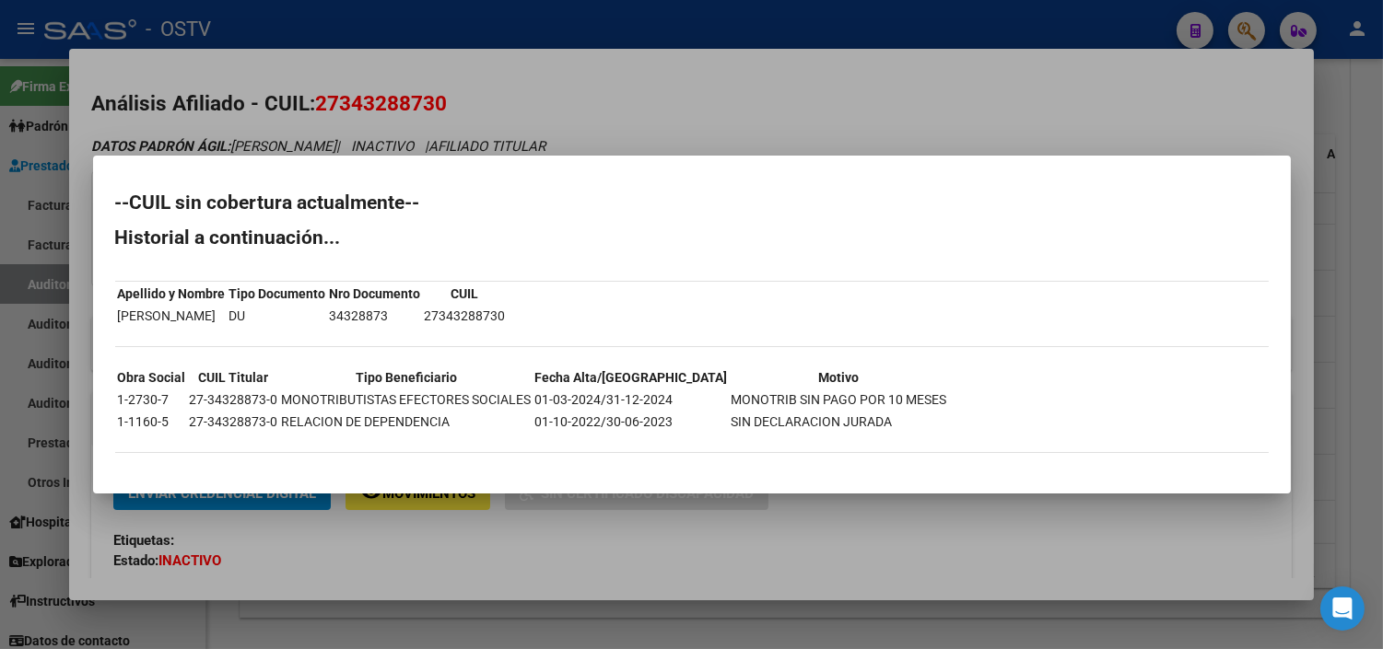
click at [514, 521] on div at bounding box center [691, 324] width 1383 height 649
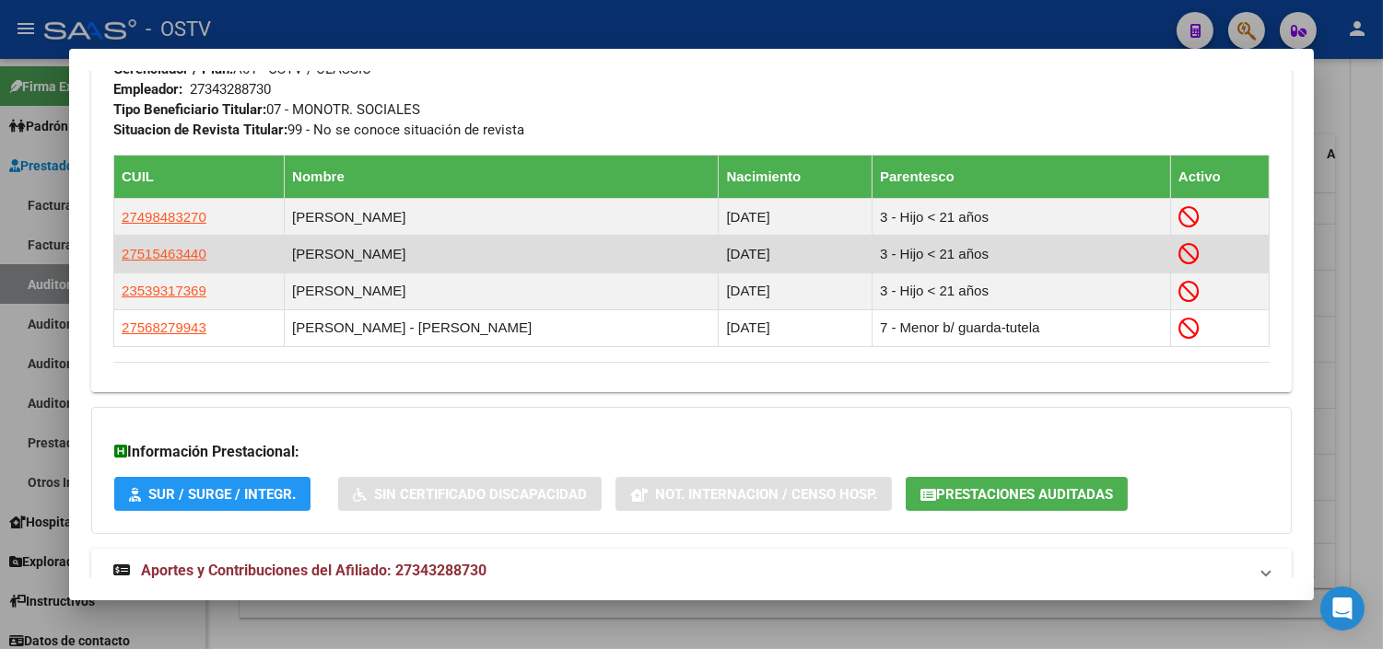
scroll to position [1046, 0]
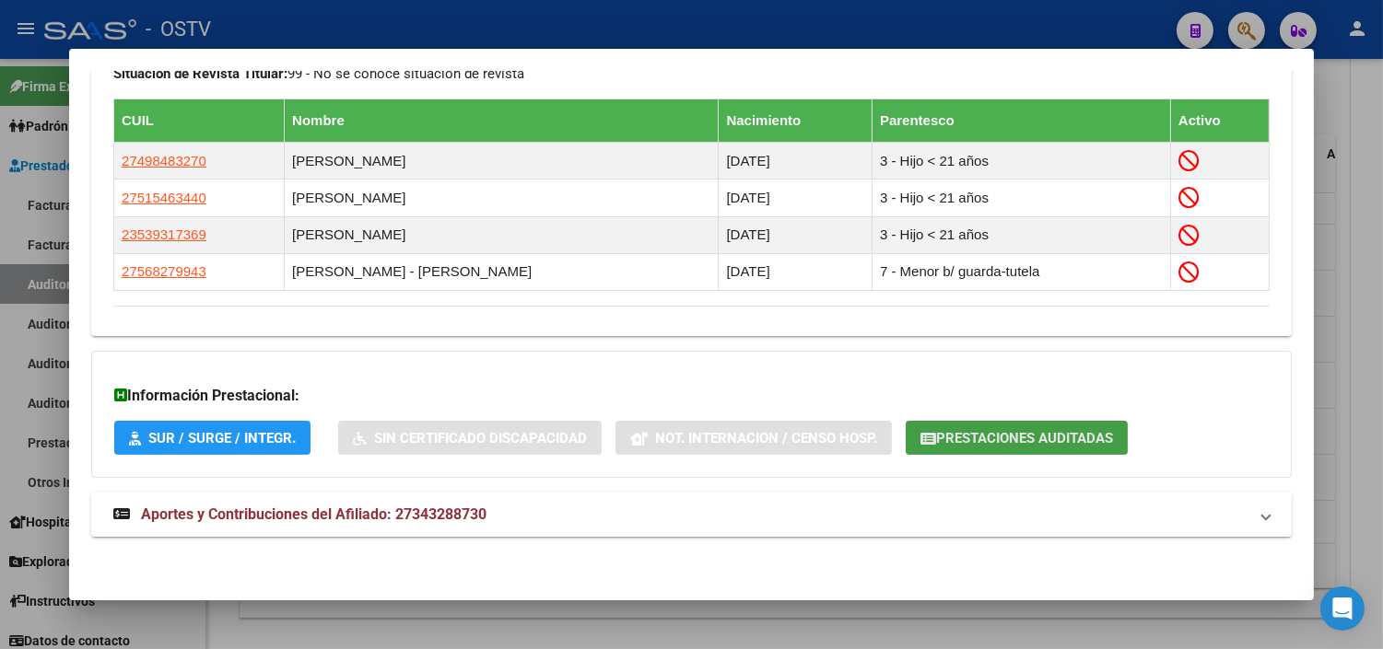
click at [940, 437] on span "Prestaciones Auditadas" at bounding box center [1024, 438] width 177 height 17
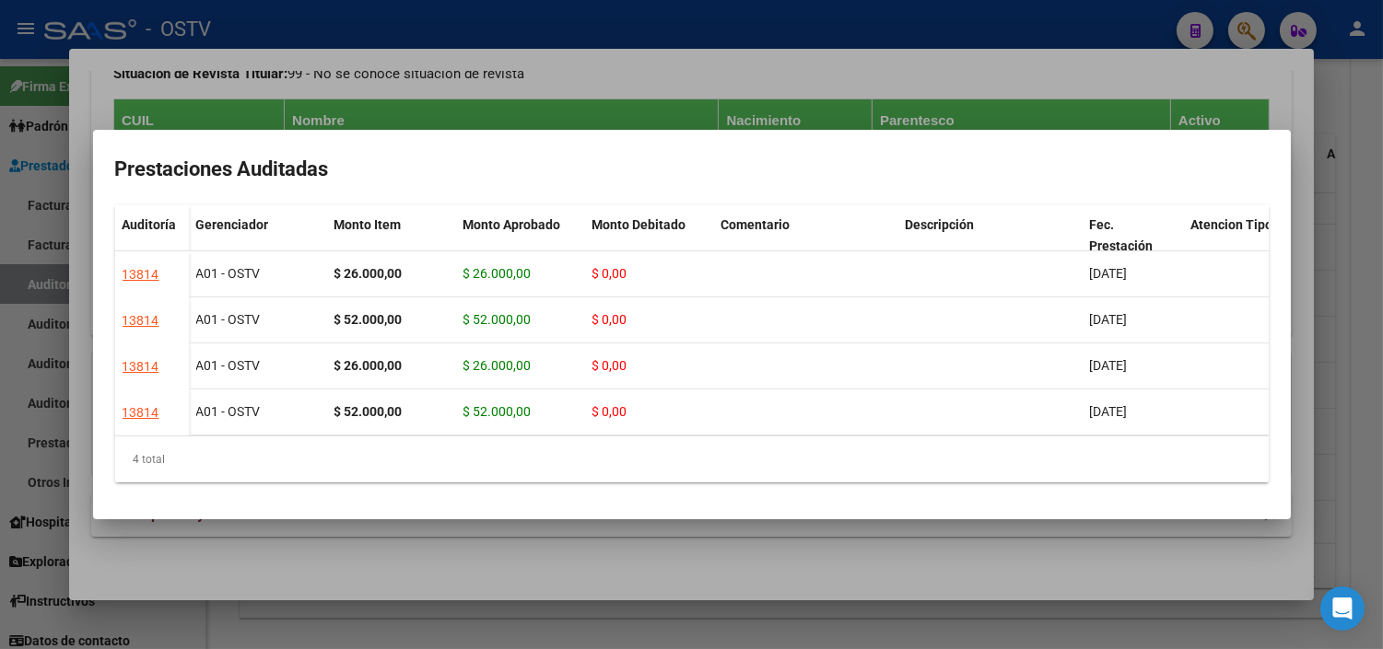
click at [879, 554] on div at bounding box center [691, 324] width 1383 height 649
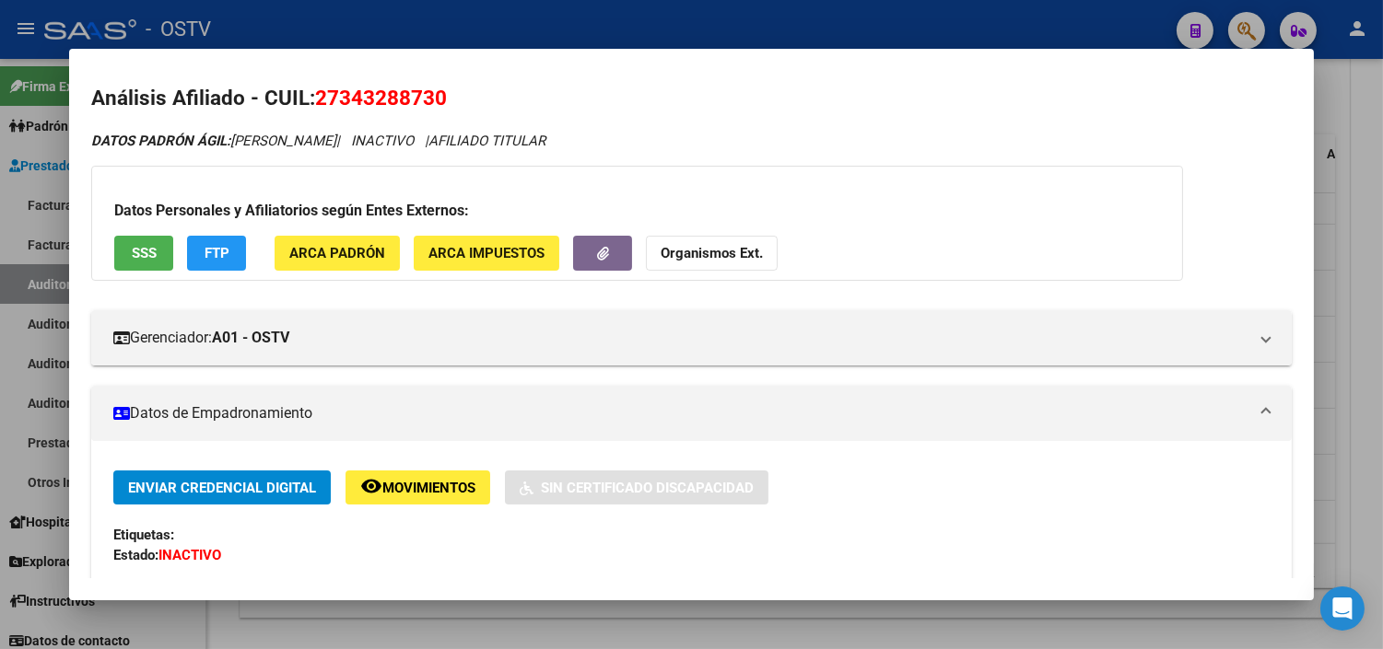
scroll to position [0, 0]
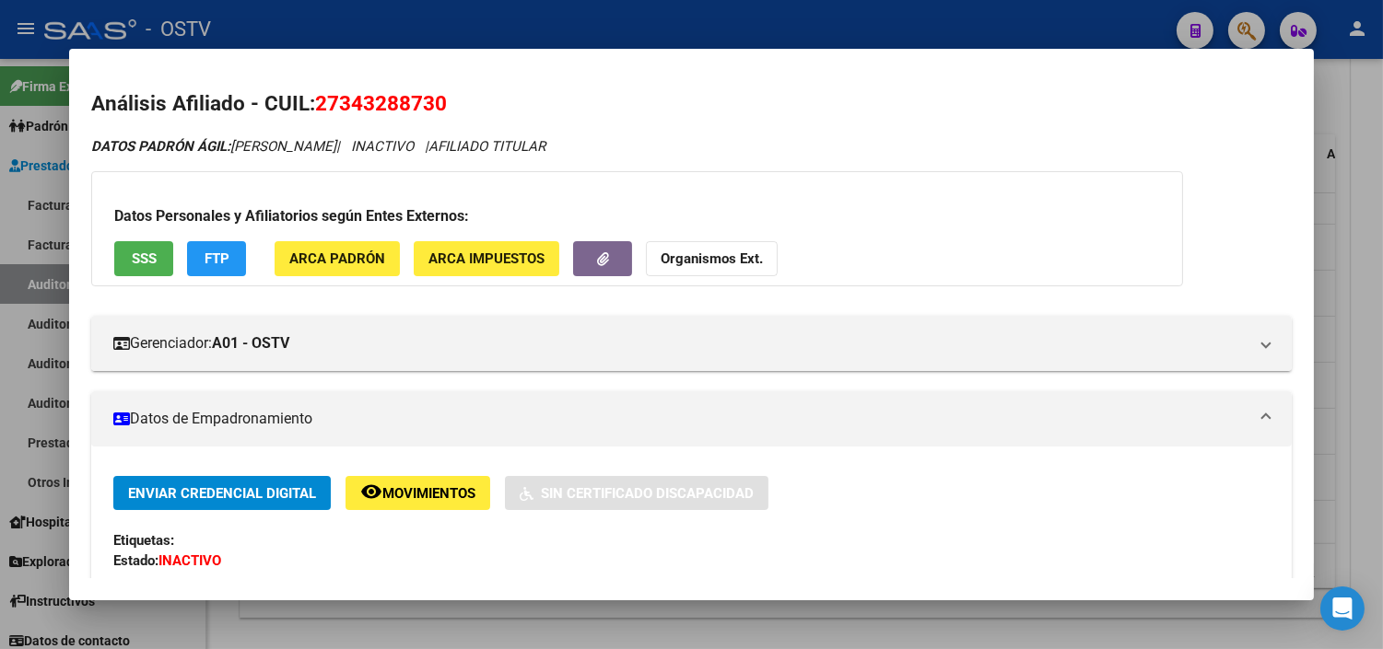
drag, startPoint x: 333, startPoint y: 99, endPoint x: 428, endPoint y: 106, distance: 96.0
click at [428, 106] on span "27343288730" at bounding box center [381, 103] width 132 height 24
copy span "34328873"
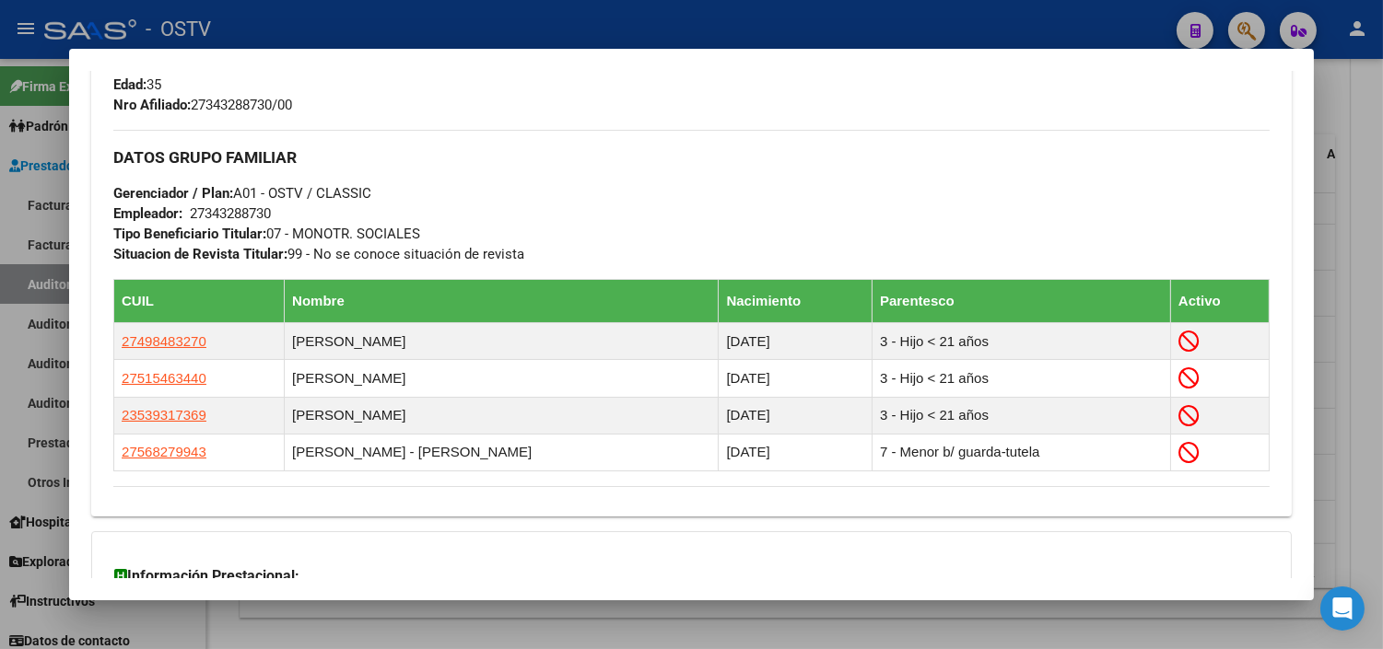
scroll to position [1046, 0]
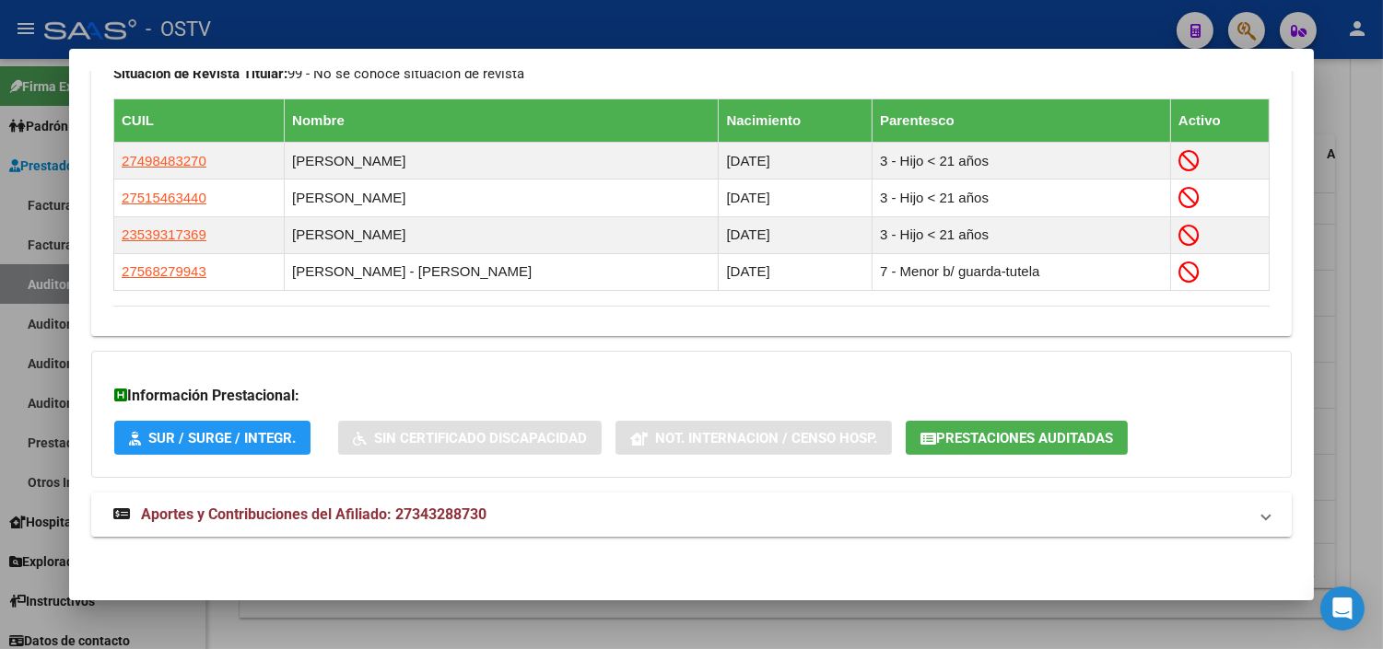
click at [464, 502] on mat-expansion-panel-header "Aportes y Contribuciones del Afiliado: 27343288730" at bounding box center [691, 515] width 1200 height 44
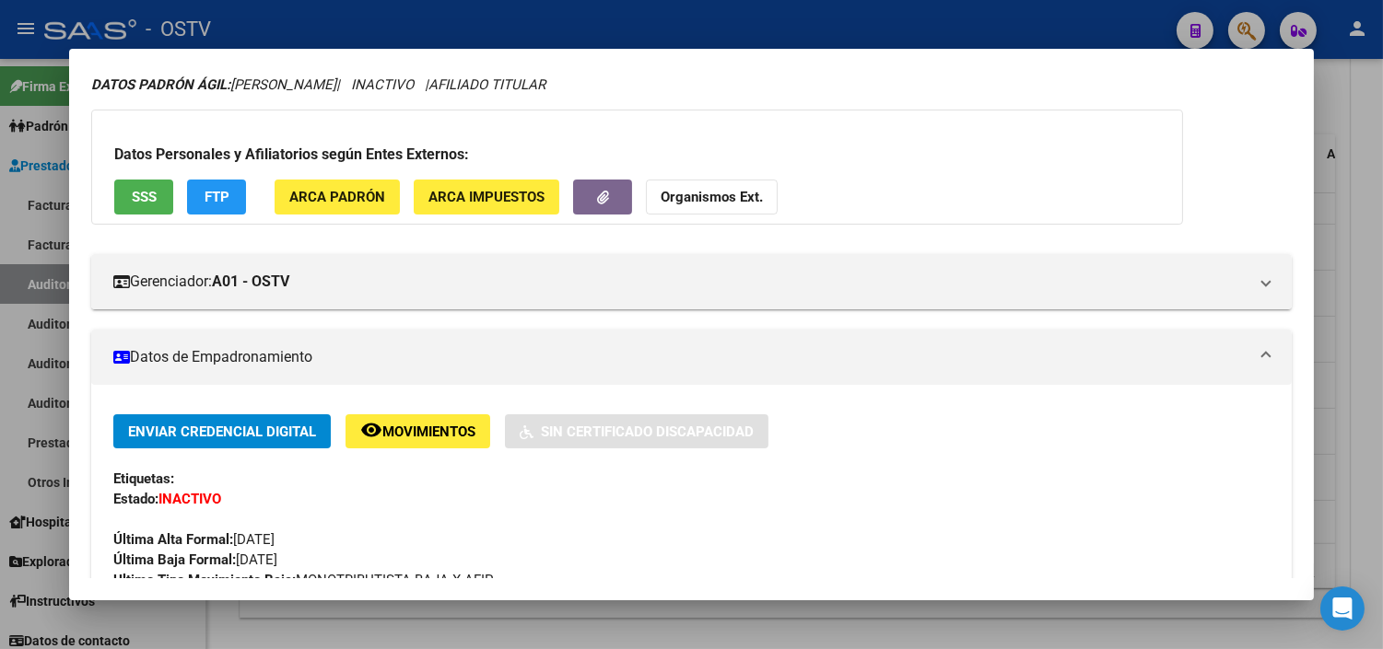
scroll to position [0, 0]
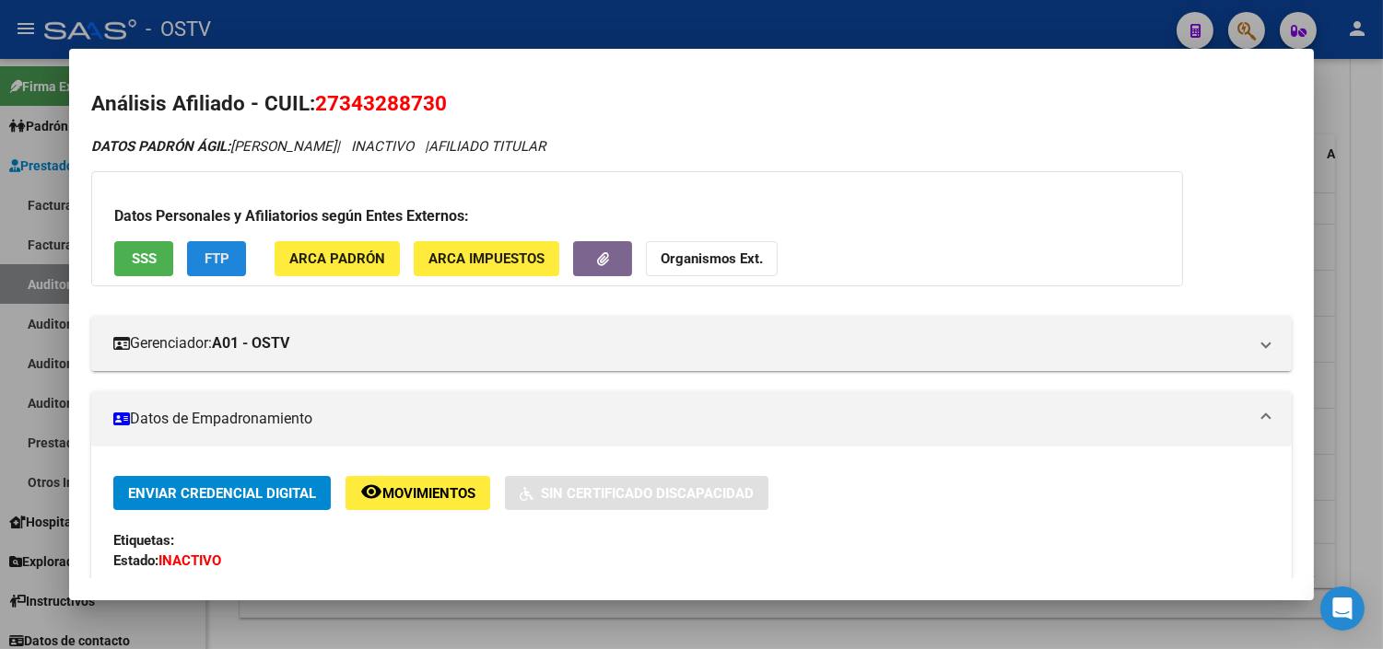
click at [205, 256] on span "FTP" at bounding box center [217, 259] width 25 height 17
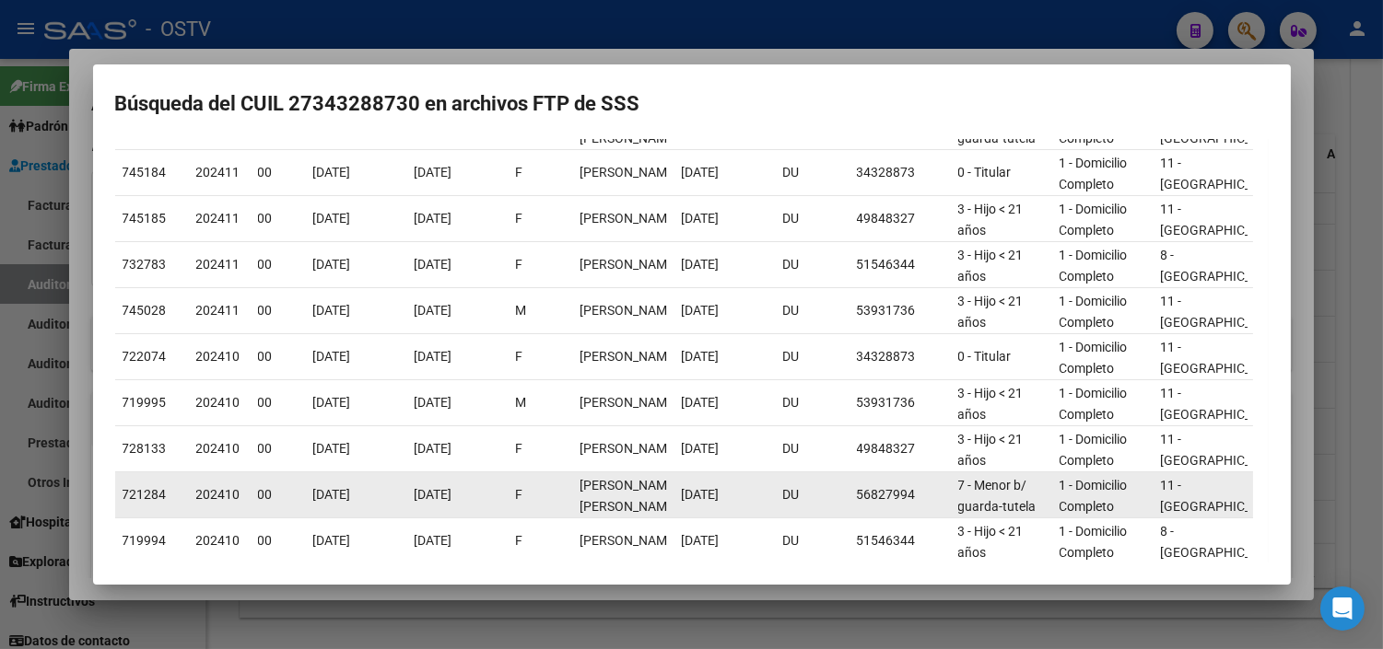
scroll to position [288, 0]
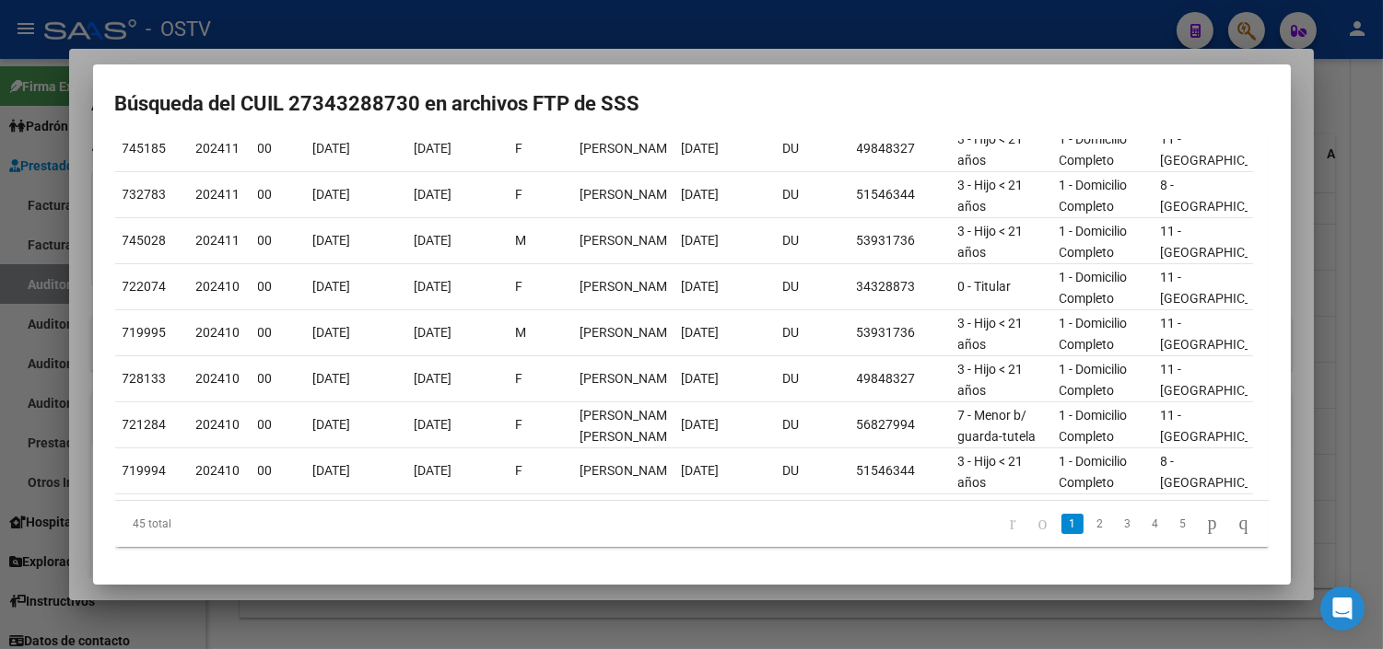
click at [287, 599] on div at bounding box center [691, 324] width 1383 height 649
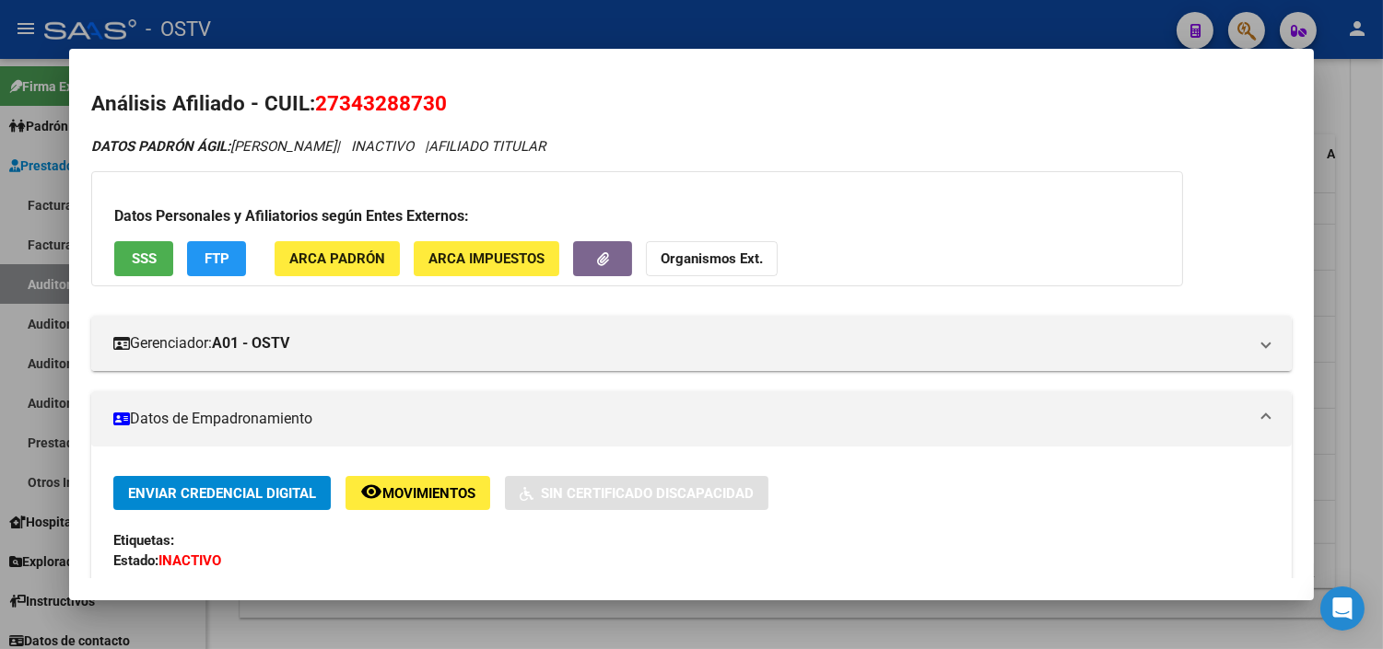
click at [287, 615] on div at bounding box center [691, 324] width 1383 height 649
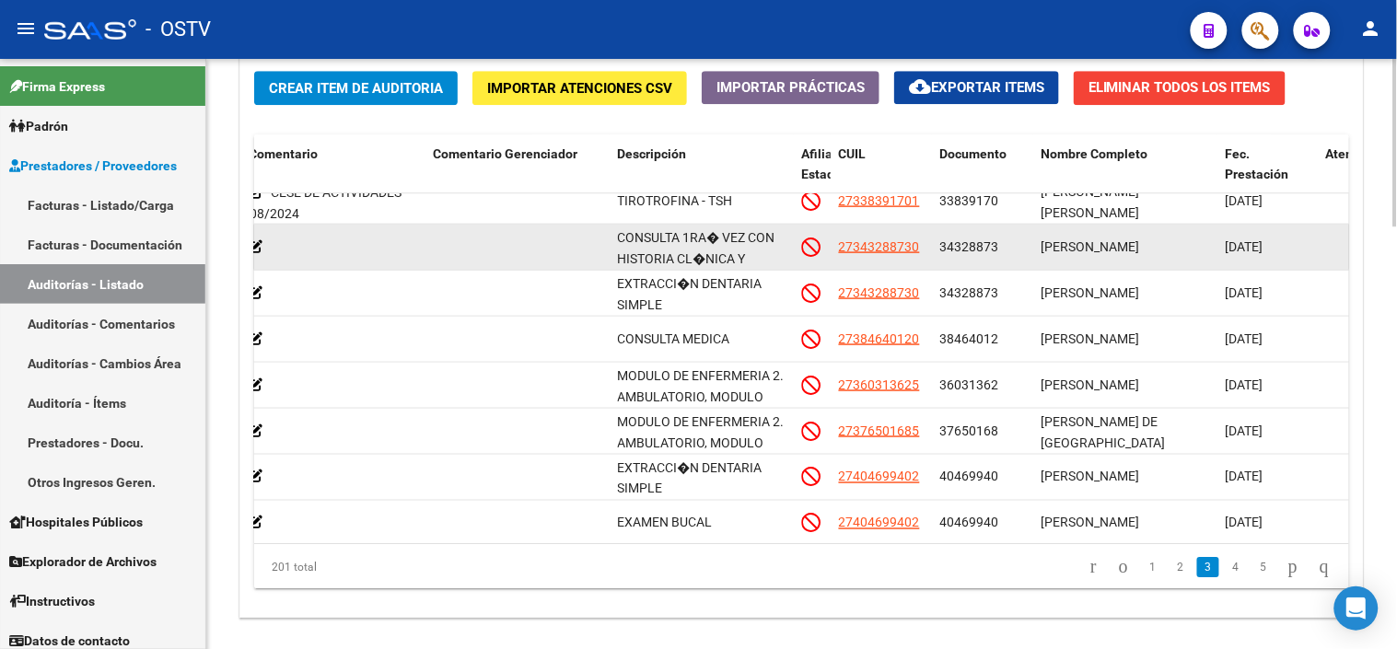
click at [967, 247] on span "34328873" at bounding box center [970, 247] width 59 height 15
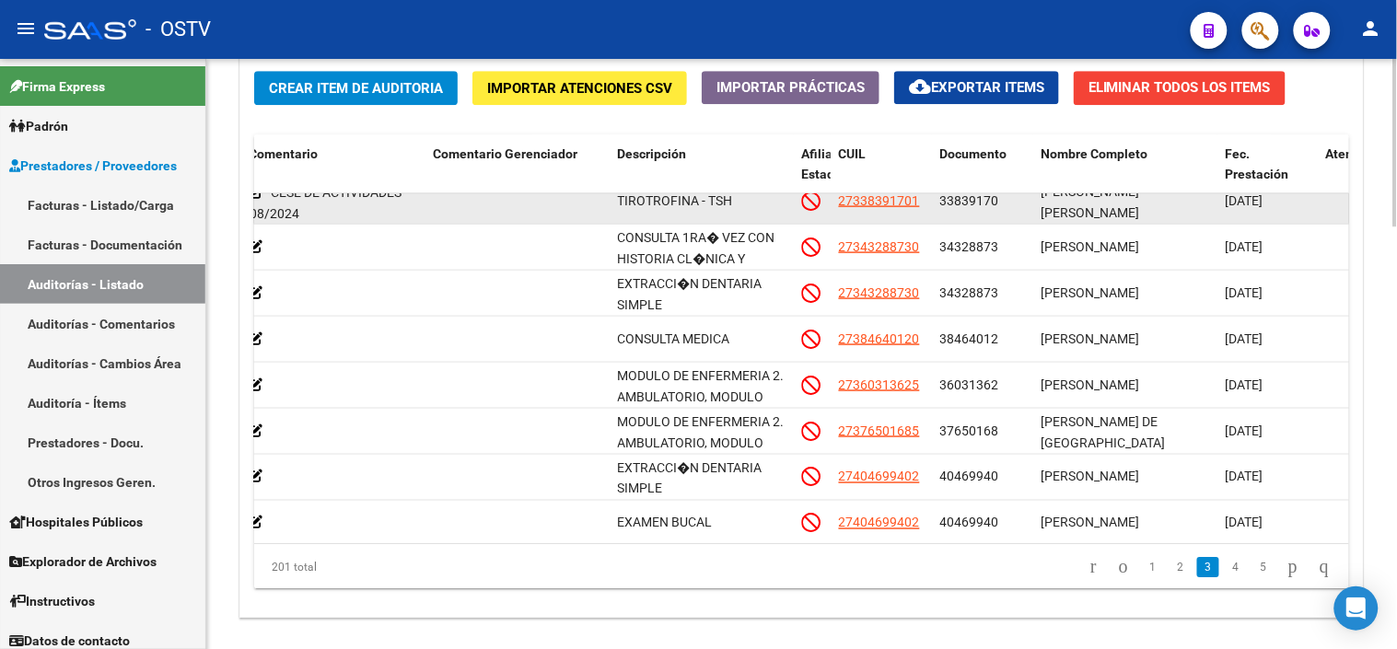
copy span "34328873"
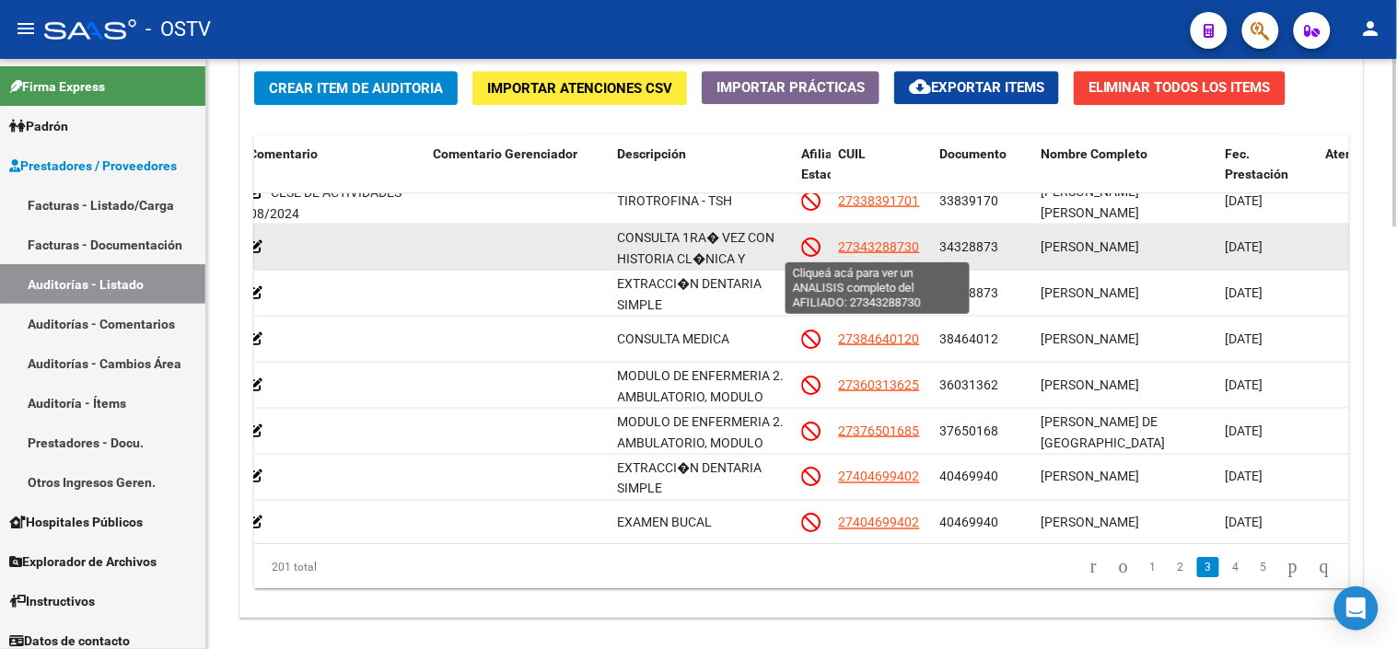
click at [870, 254] on span "27343288730" at bounding box center [879, 247] width 81 height 15
copy span "34328873"
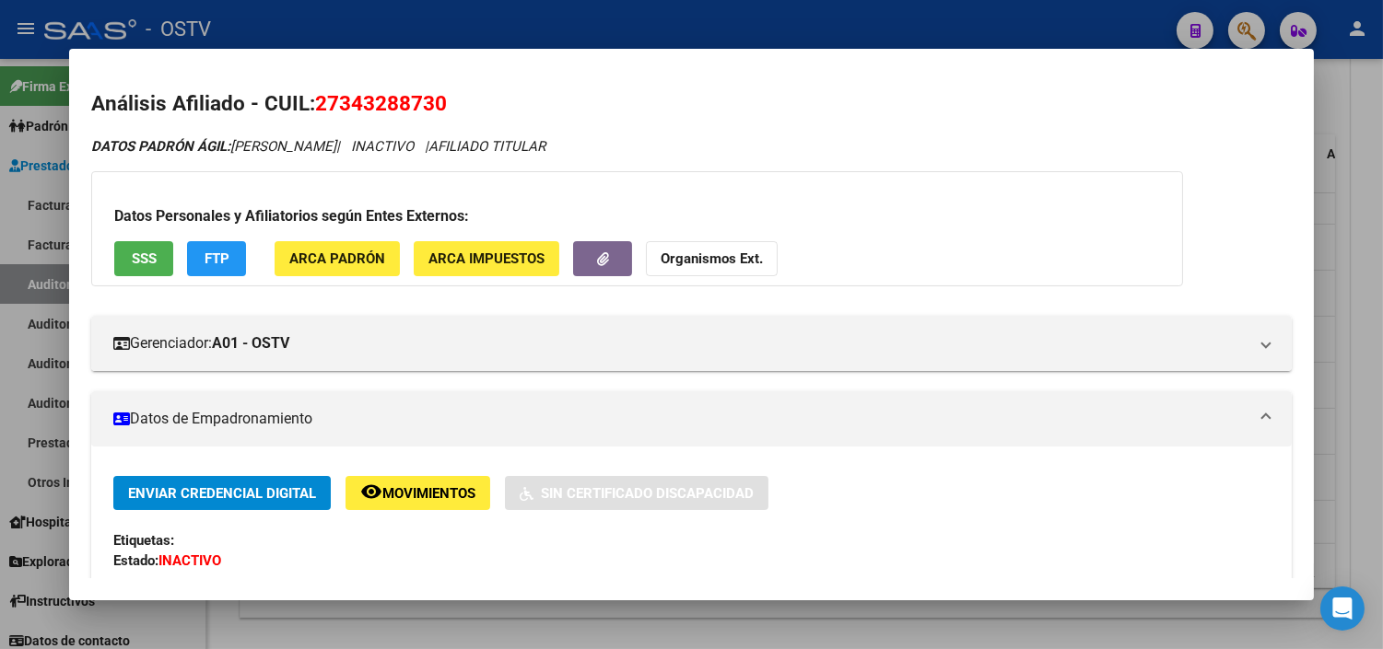
drag, startPoint x: 315, startPoint y: 104, endPoint x: 436, endPoint y: 111, distance: 120.9
click at [436, 111] on span "27343288730" at bounding box center [381, 103] width 132 height 24
copy span "27343288730"
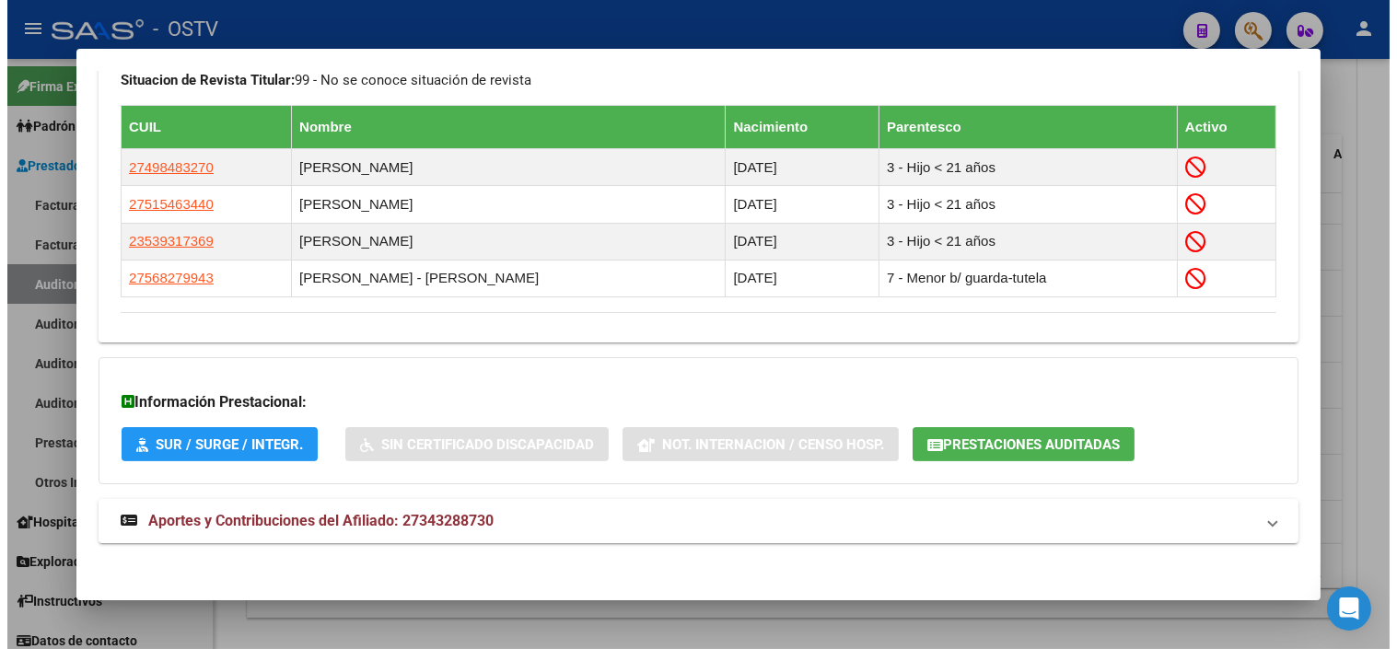
scroll to position [1046, 0]
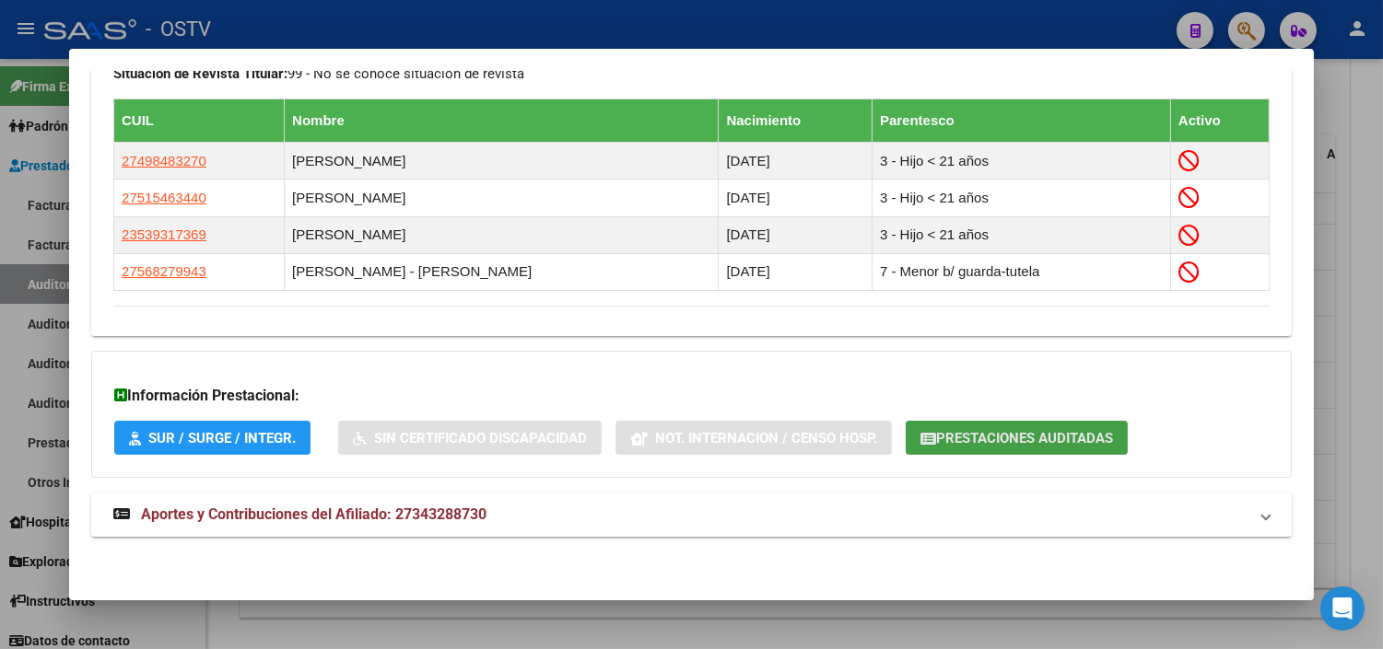
click at [1081, 440] on span "Prestaciones Auditadas" at bounding box center [1024, 438] width 177 height 17
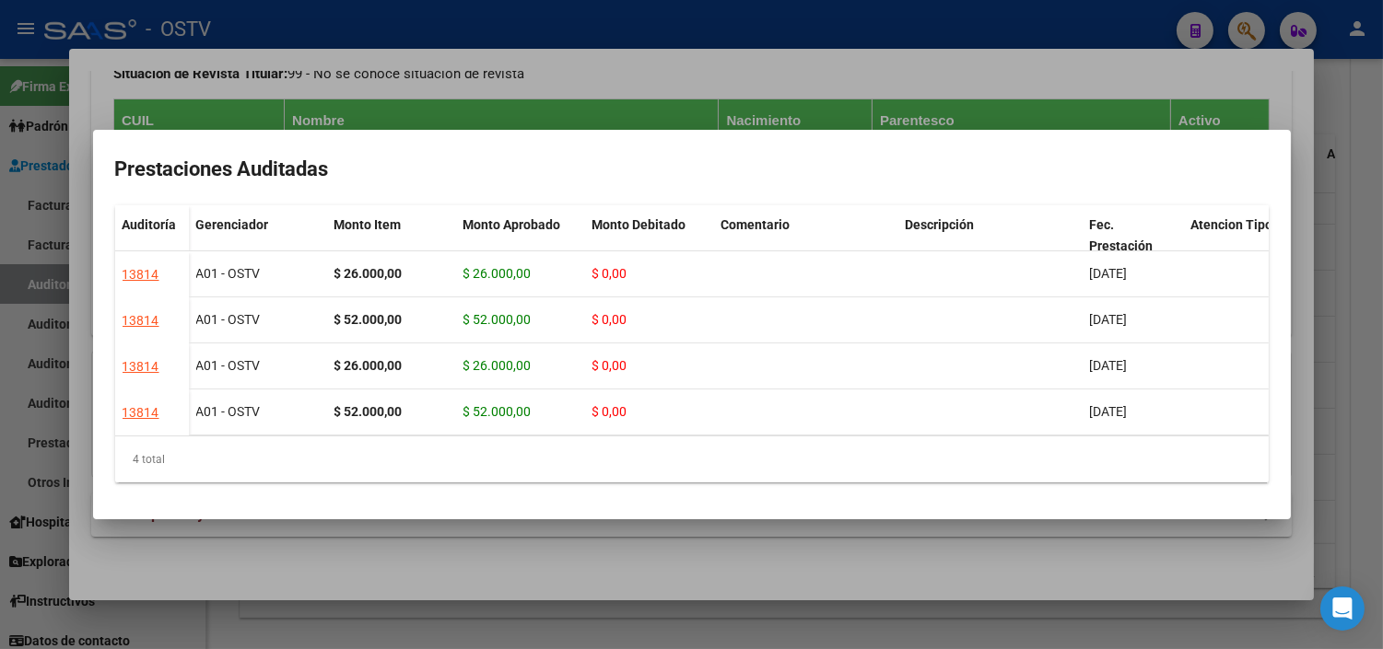
click at [1023, 545] on div at bounding box center [691, 324] width 1383 height 649
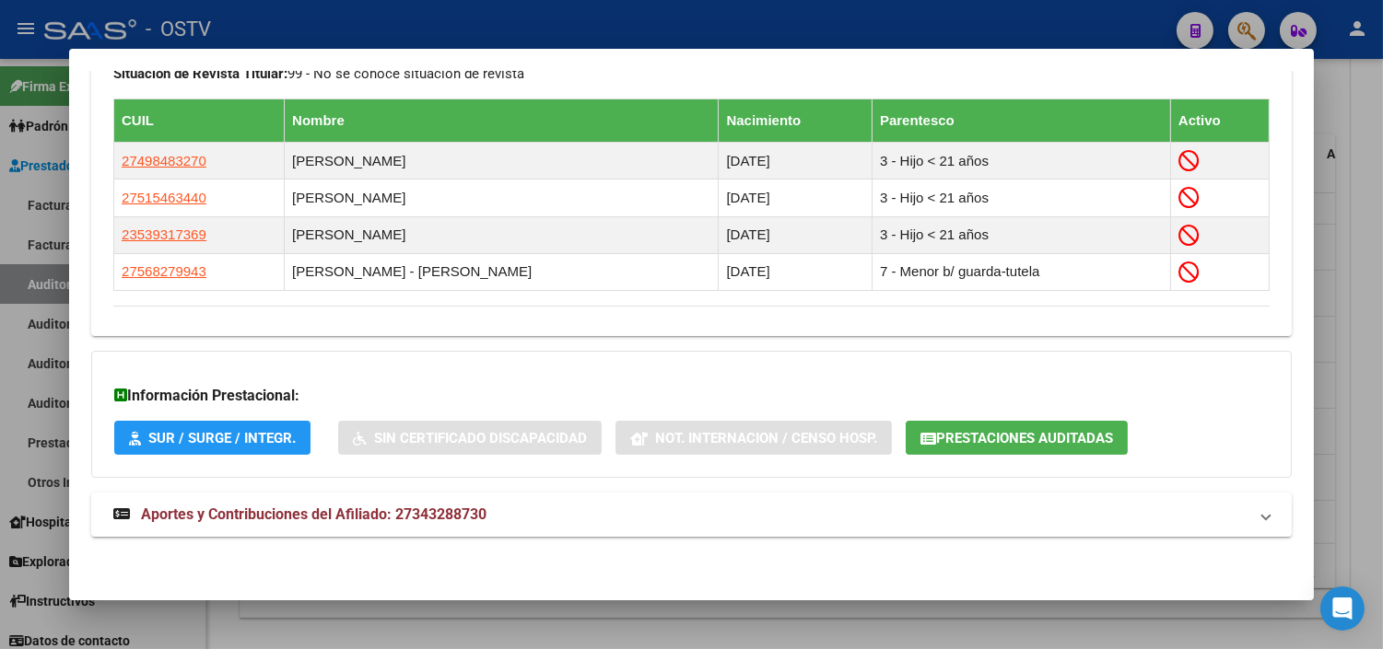
click at [981, 611] on div at bounding box center [691, 324] width 1383 height 649
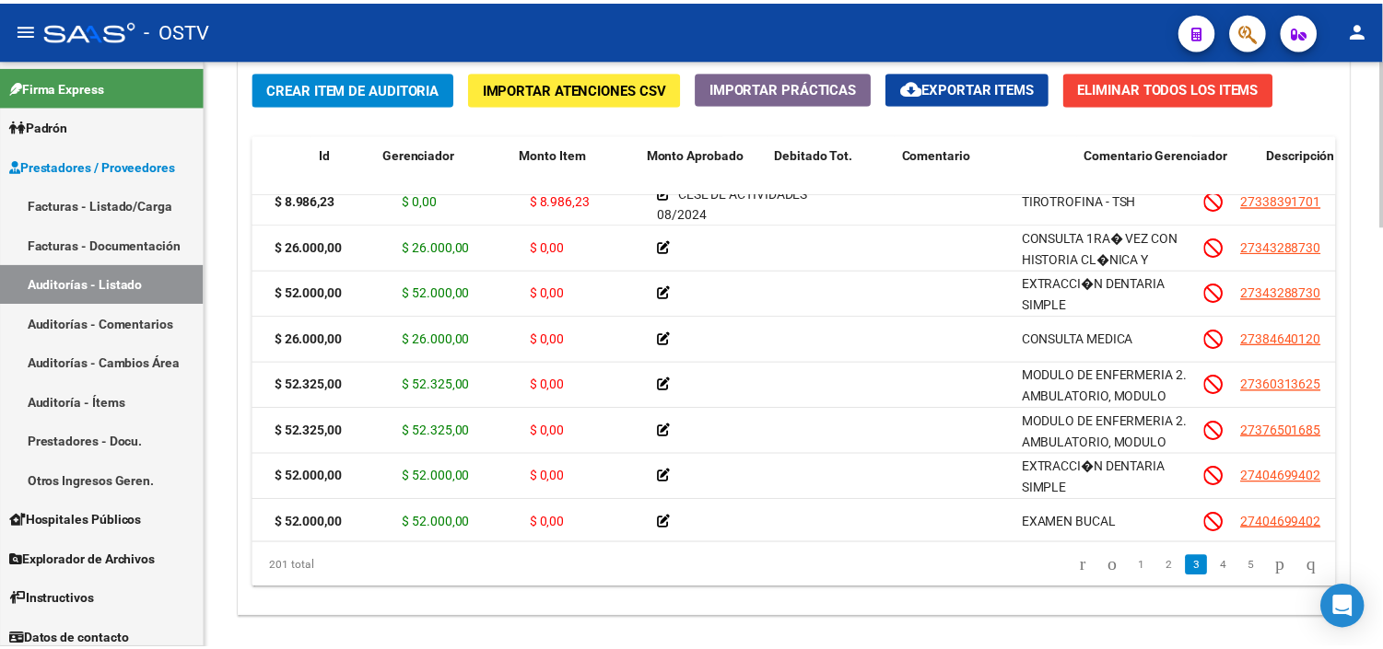
scroll to position [614, 0]
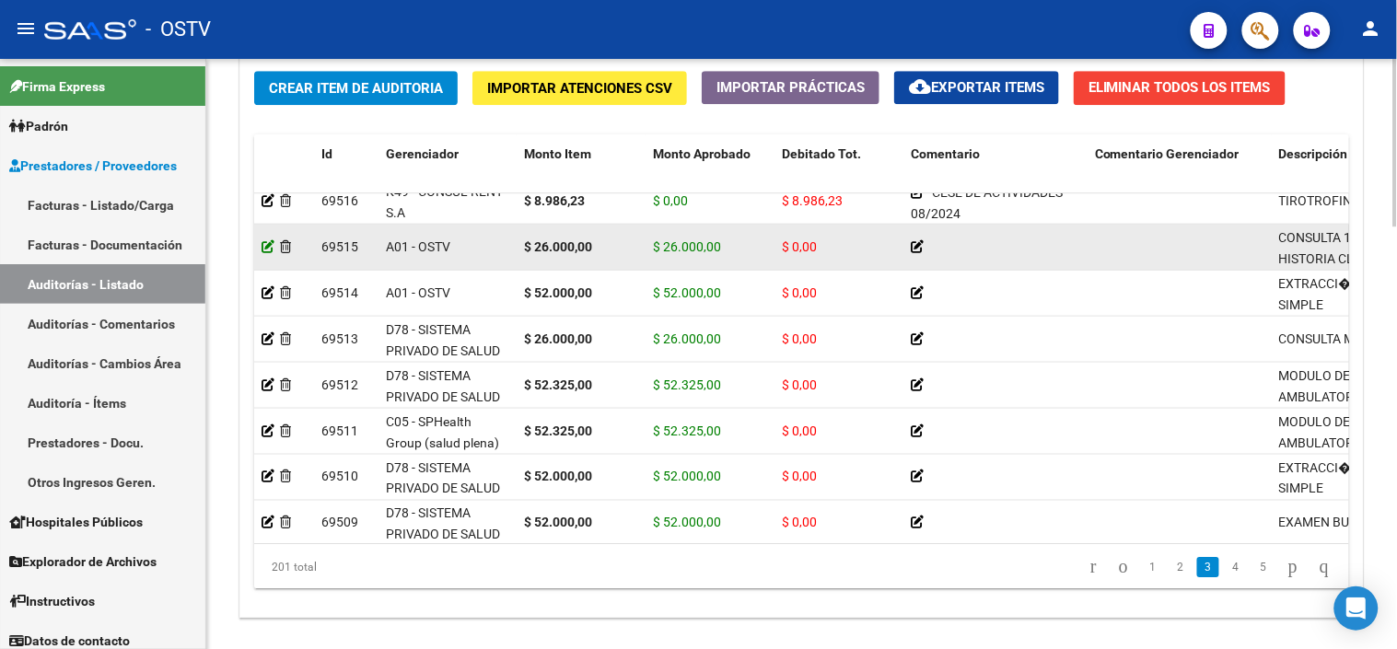
click at [270, 244] on icon at bounding box center [268, 246] width 13 height 13
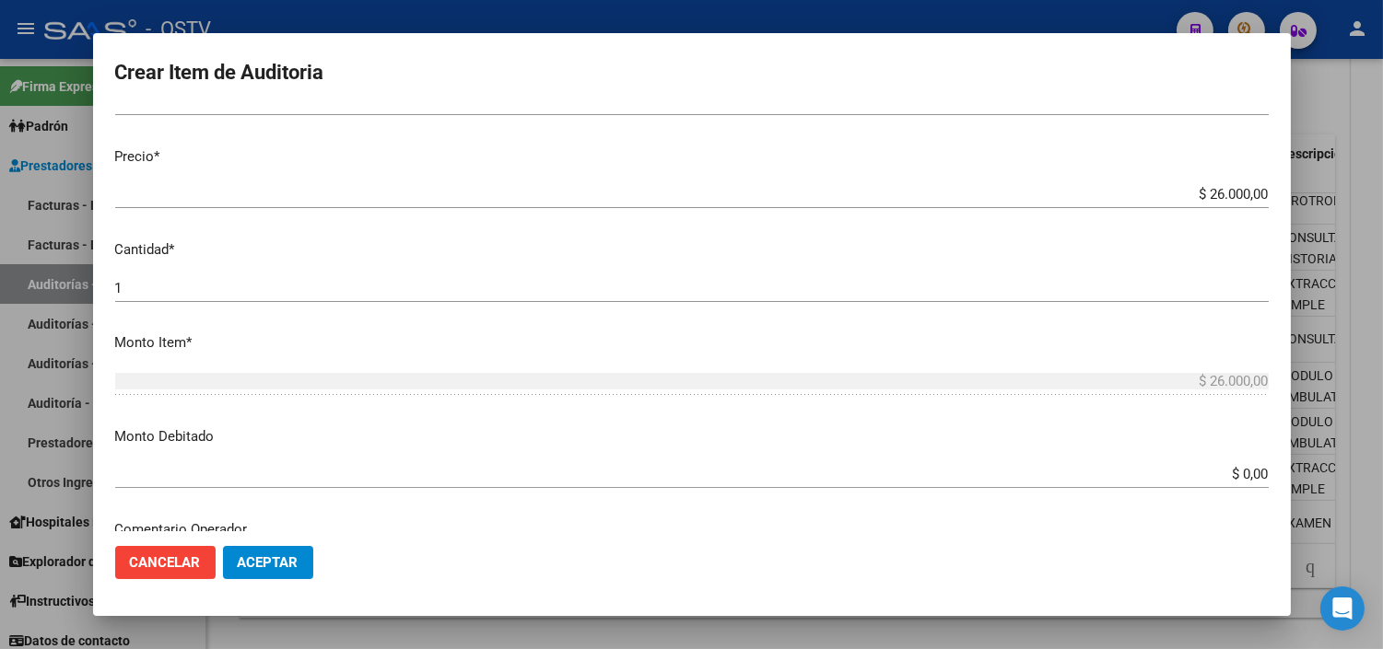
scroll to position [409, 0]
click at [1232, 473] on input "$ 0,00" at bounding box center [691, 469] width 1153 height 17
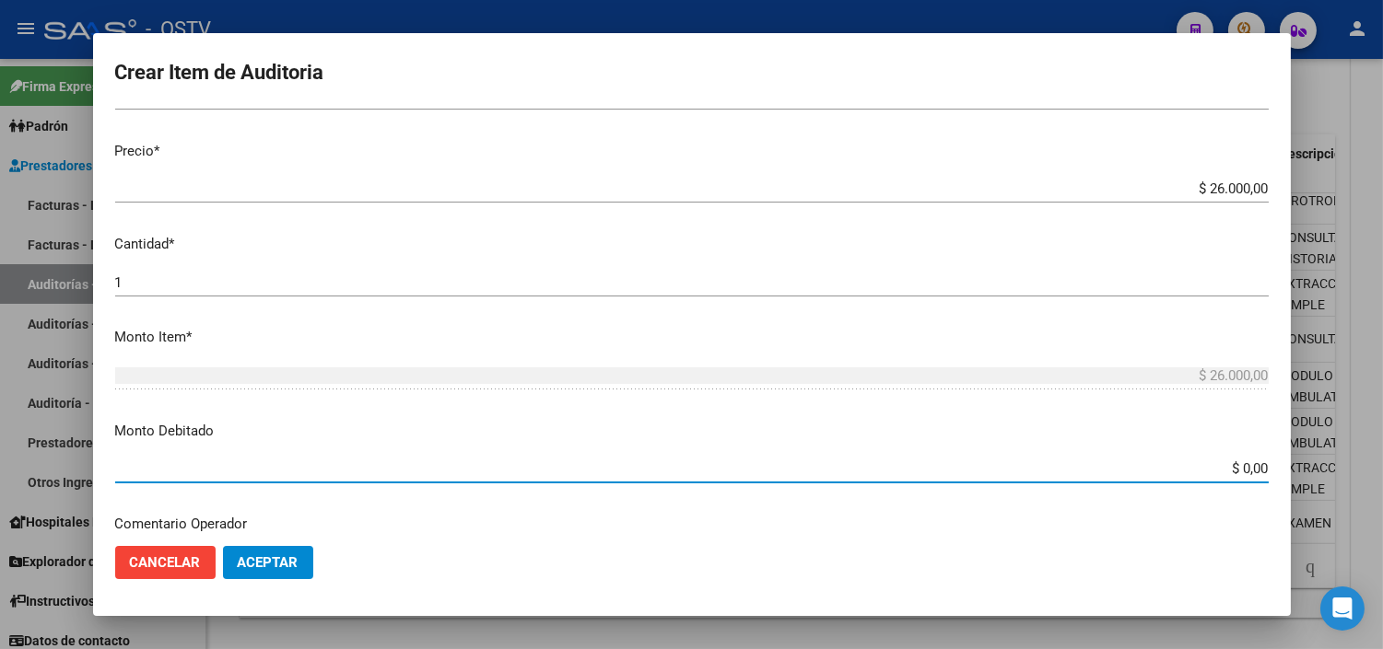
click at [1232, 473] on input "$ 0,00" at bounding box center [691, 469] width 1153 height 17
type input "$ 26.000,00"
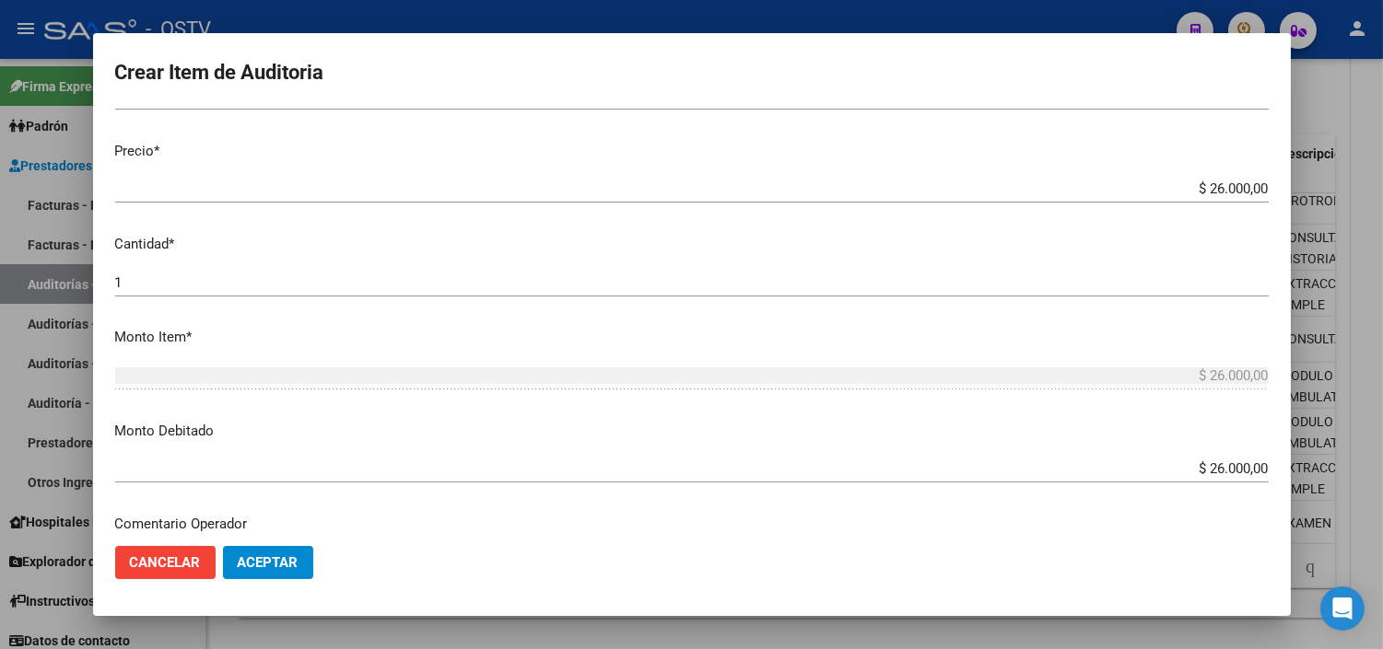
scroll to position [649, 0]
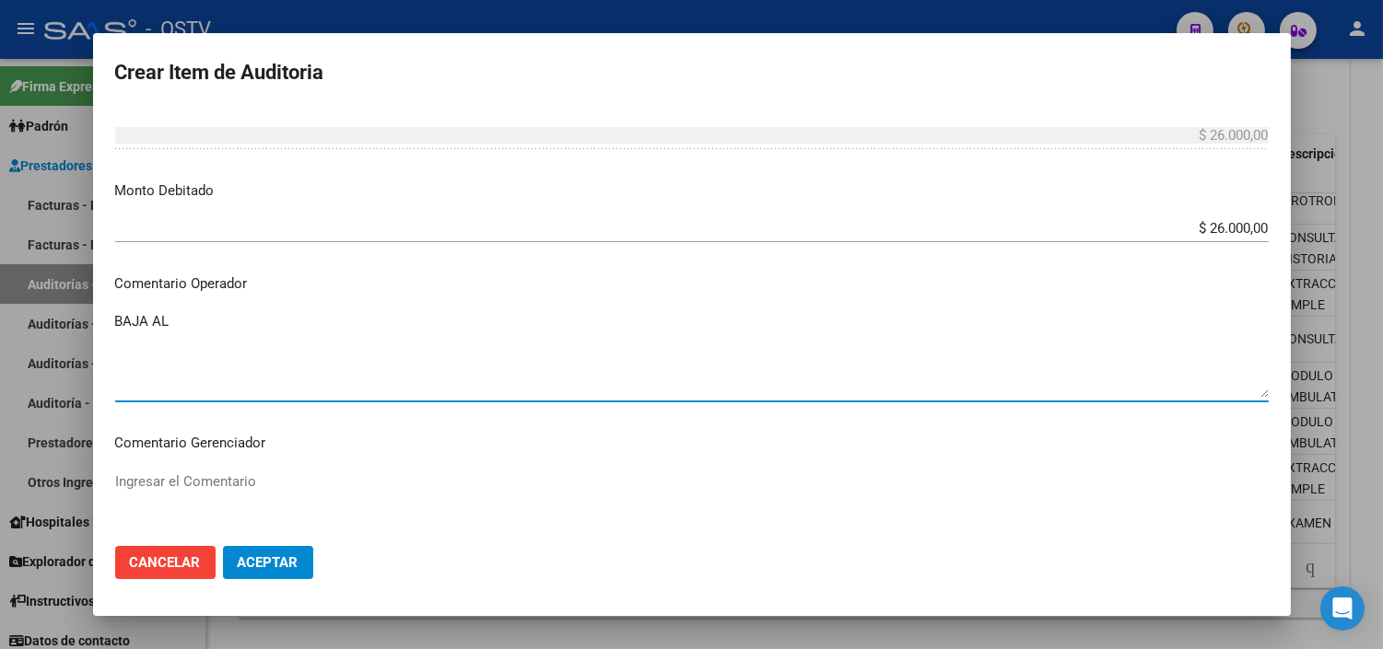
drag, startPoint x: 155, startPoint y: 321, endPoint x: 184, endPoint y: 321, distance: 29.5
click at [184, 321] on textarea "BAJA AL" at bounding box center [691, 354] width 1153 height 87
type textarea "BAJA SIN PAGOS - ULTIMO APORTE"
click at [290, 571] on button "Aceptar" at bounding box center [268, 562] width 90 height 33
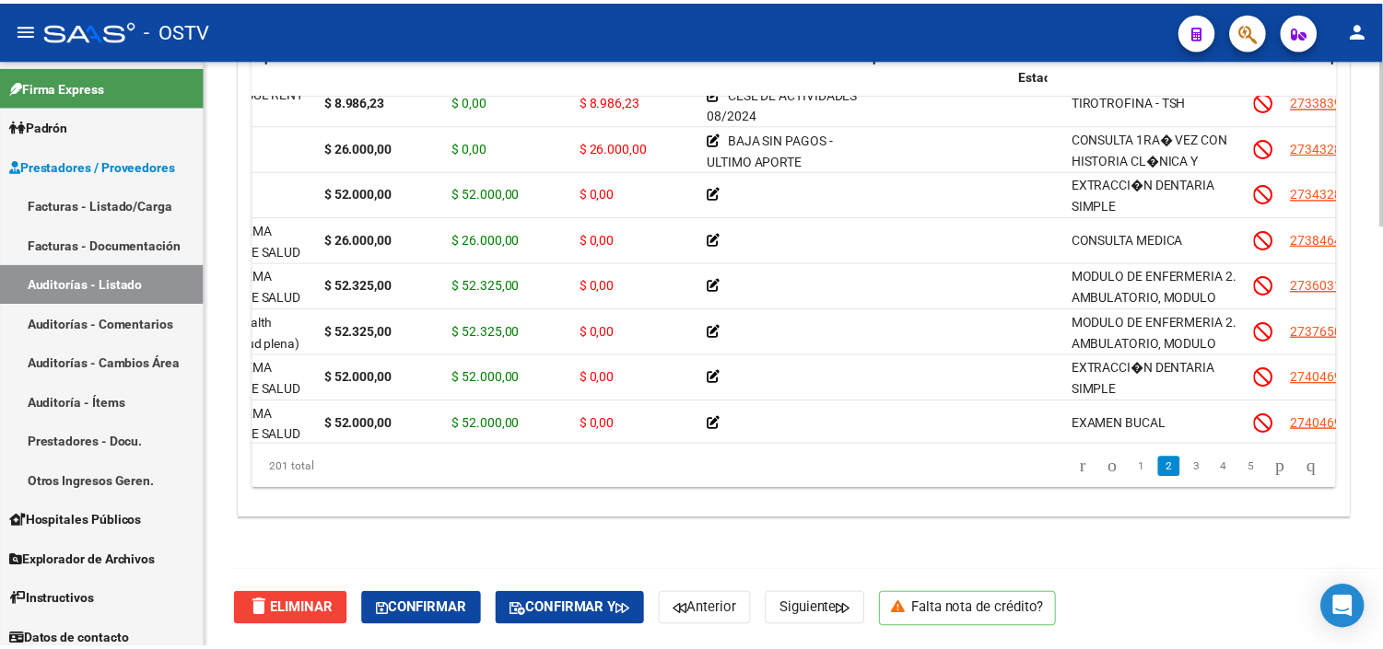
scroll to position [614, 495]
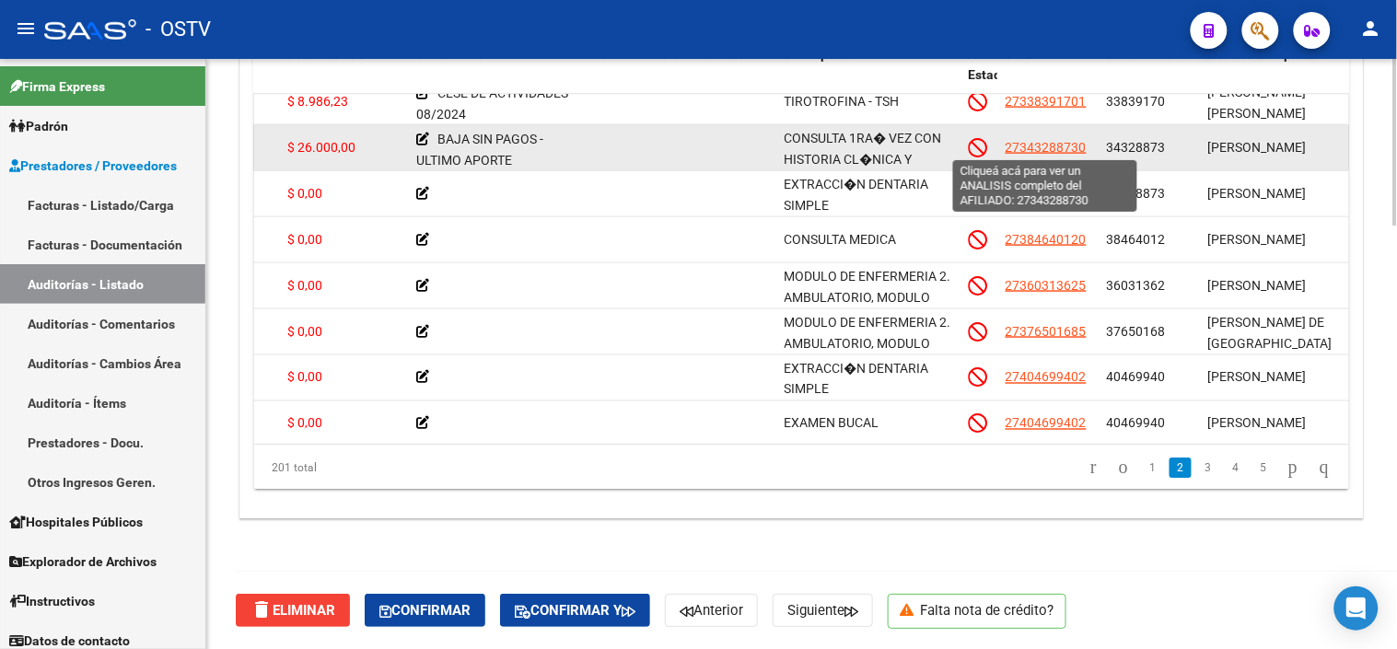
click at [1069, 150] on span "27343288730" at bounding box center [1046, 147] width 81 height 15
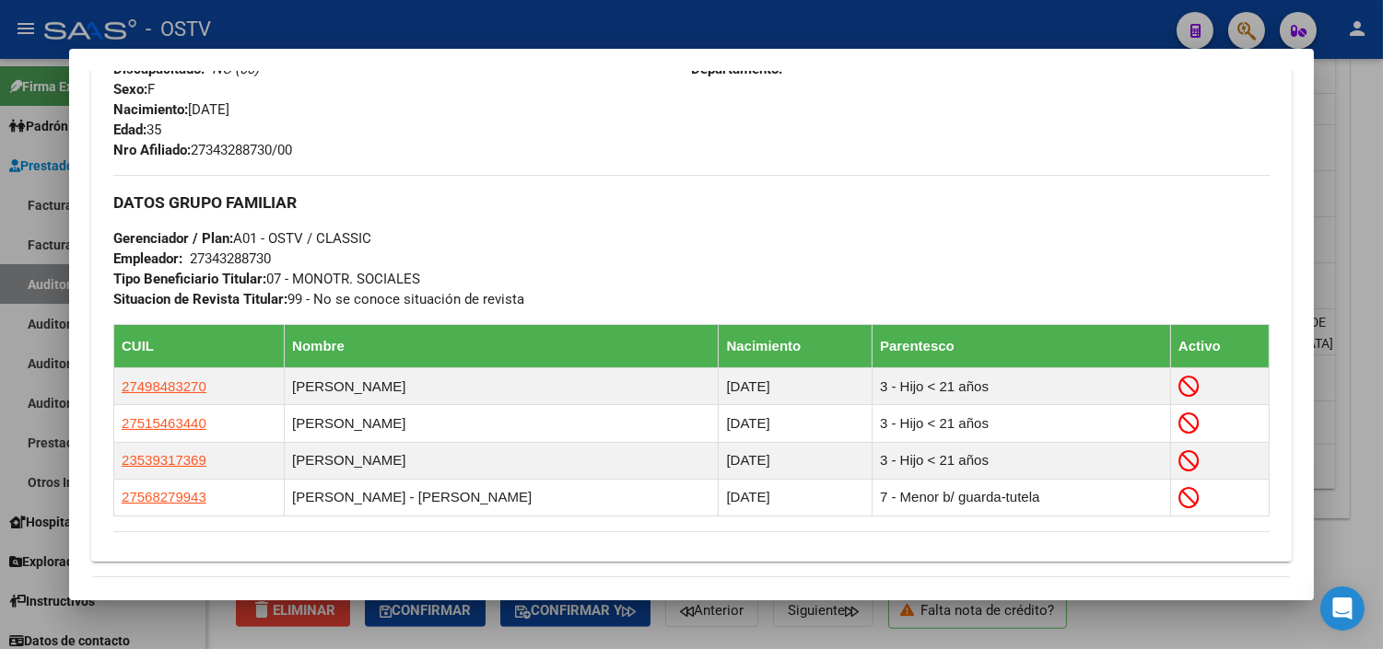
scroll to position [1046, 0]
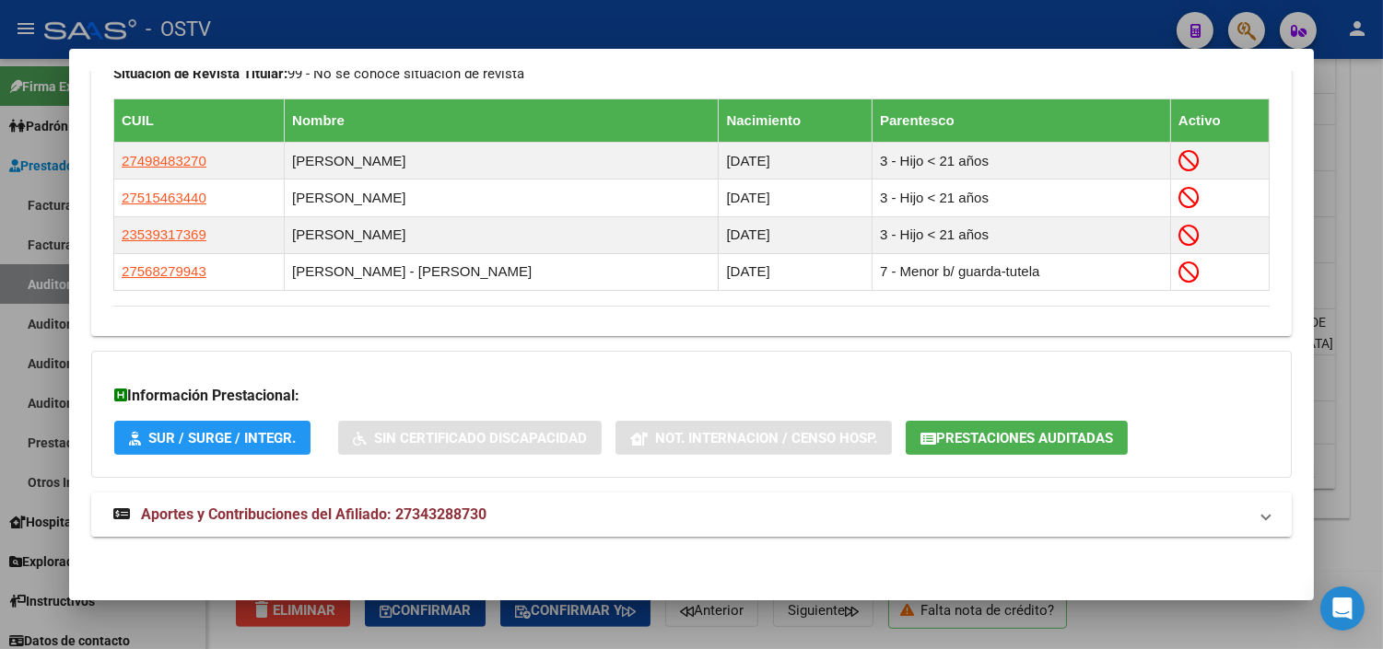
click at [254, 513] on span "Aportes y Contribuciones del Afiliado: 27343288730" at bounding box center [313, 515] width 345 height 18
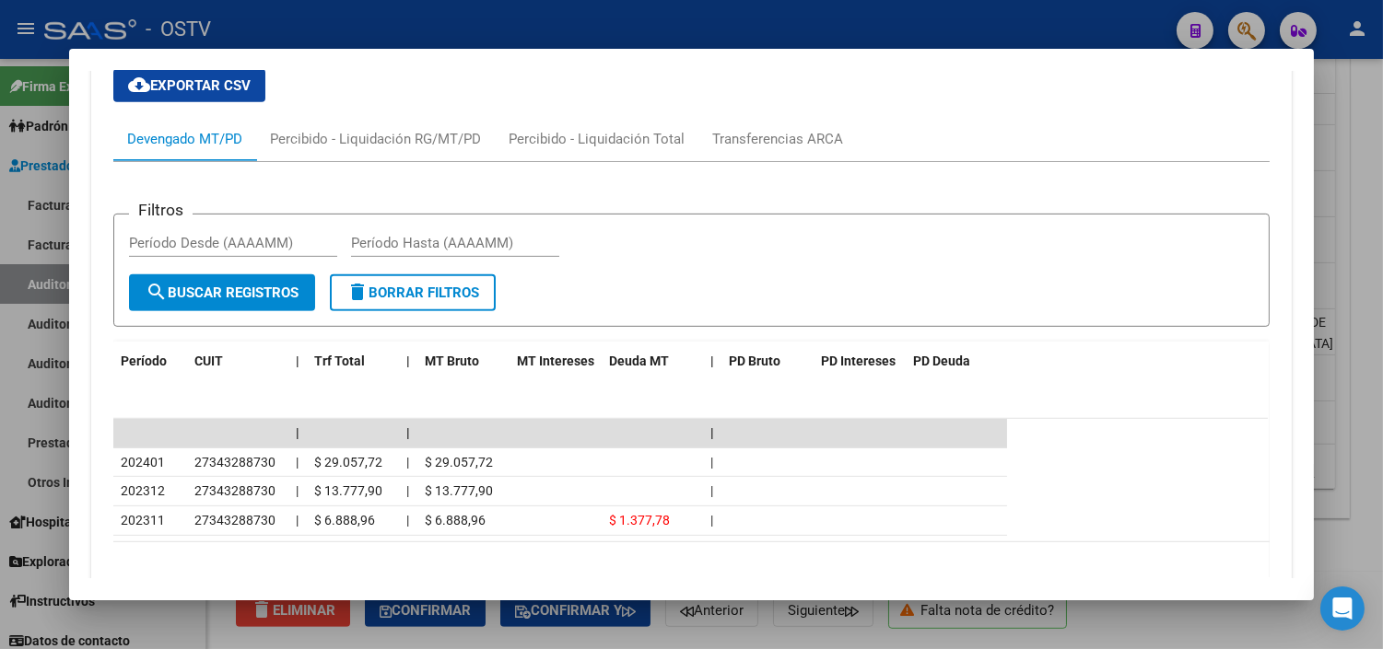
scroll to position [1668, 0]
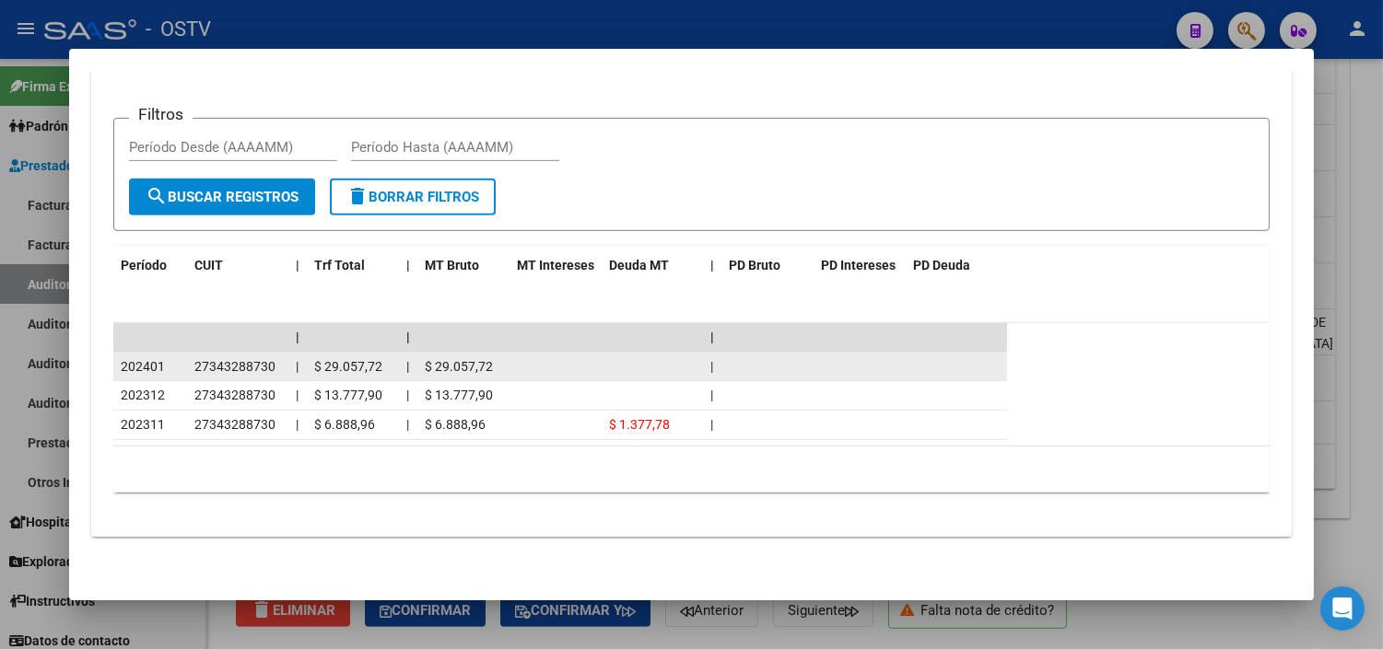
drag, startPoint x: 123, startPoint y: 364, endPoint x: 157, endPoint y: 364, distance: 34.1
click at [157, 364] on span "202401" at bounding box center [143, 366] width 44 height 15
copy span "202401"
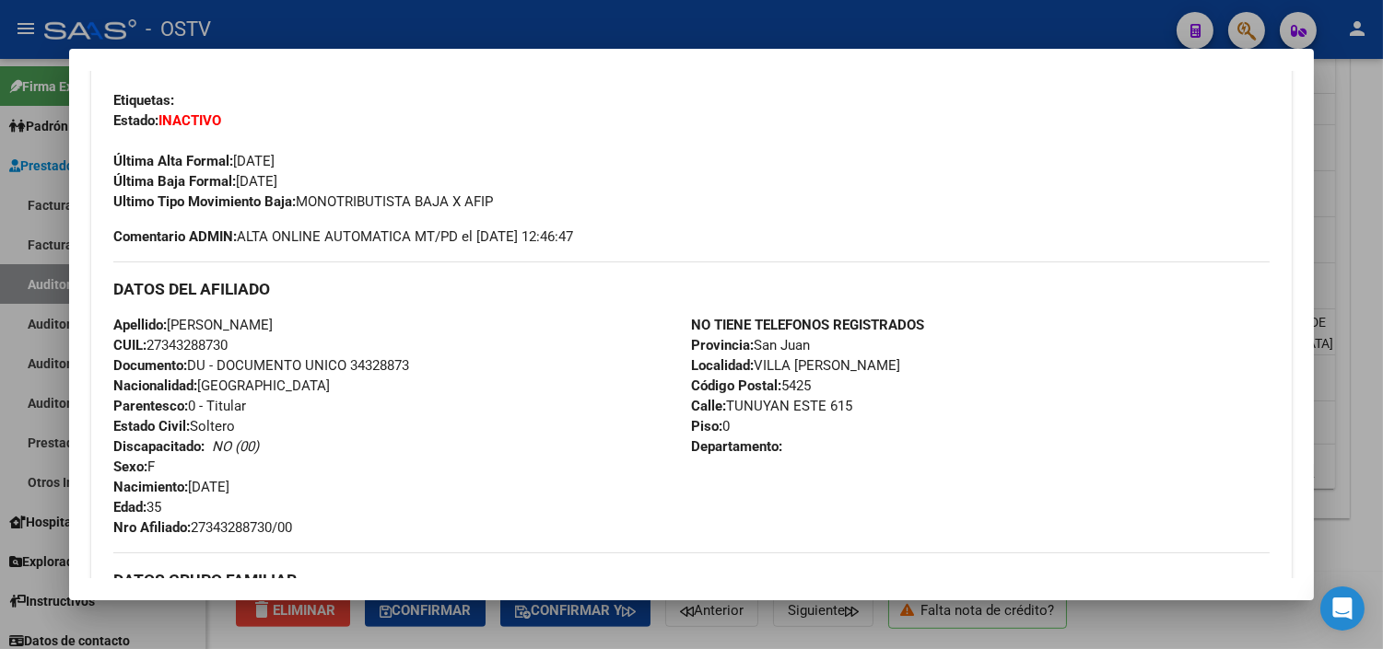
scroll to position [337, 0]
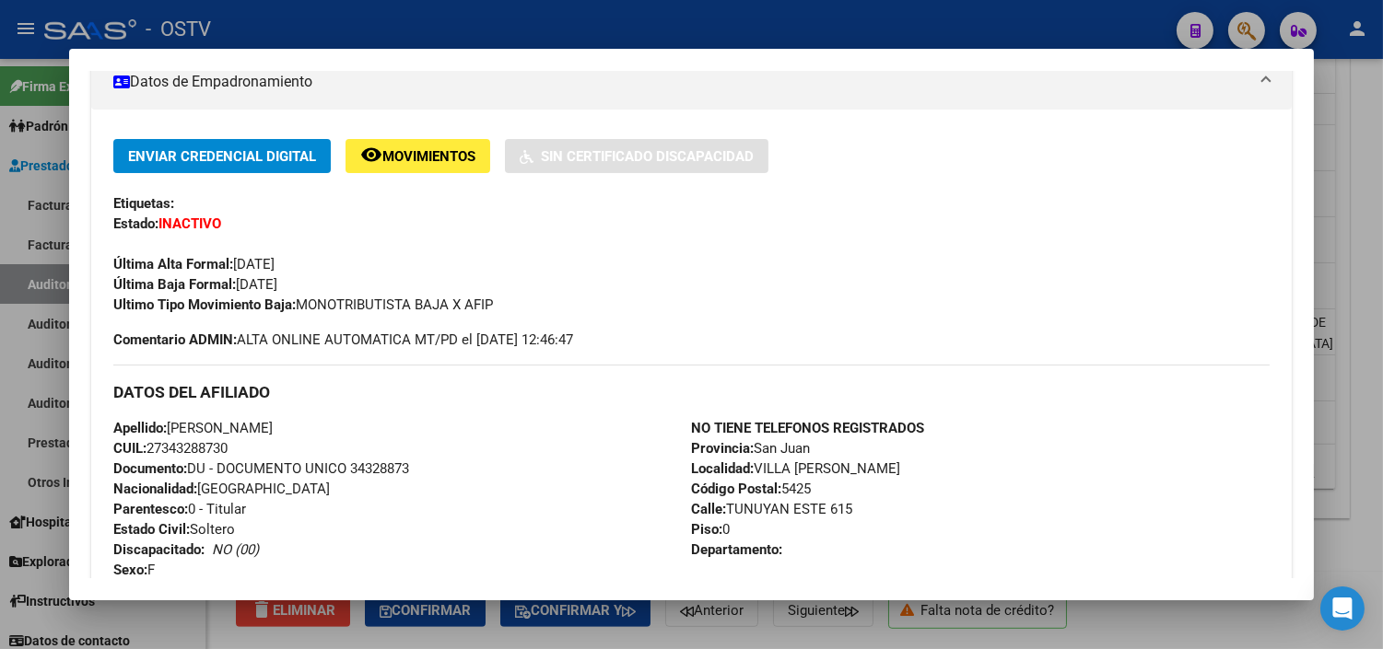
click at [291, 639] on div at bounding box center [691, 324] width 1383 height 649
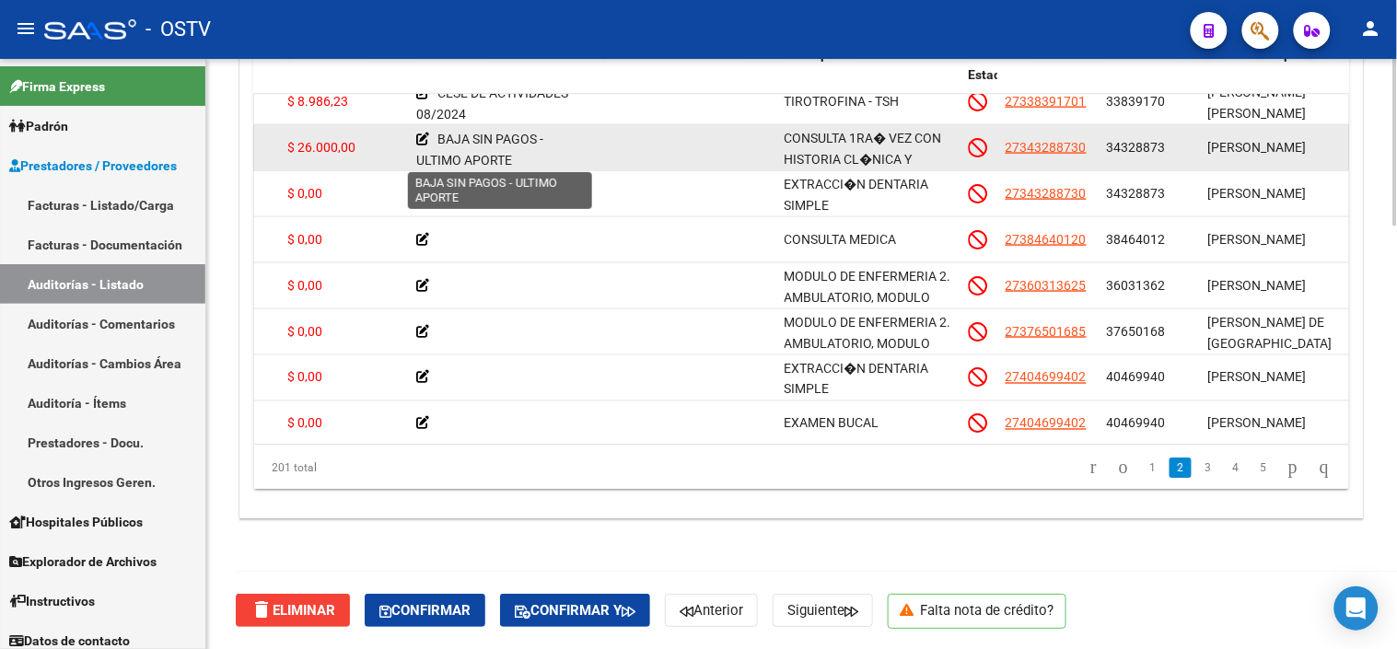
click at [425, 139] on icon at bounding box center [422, 139] width 13 height 13
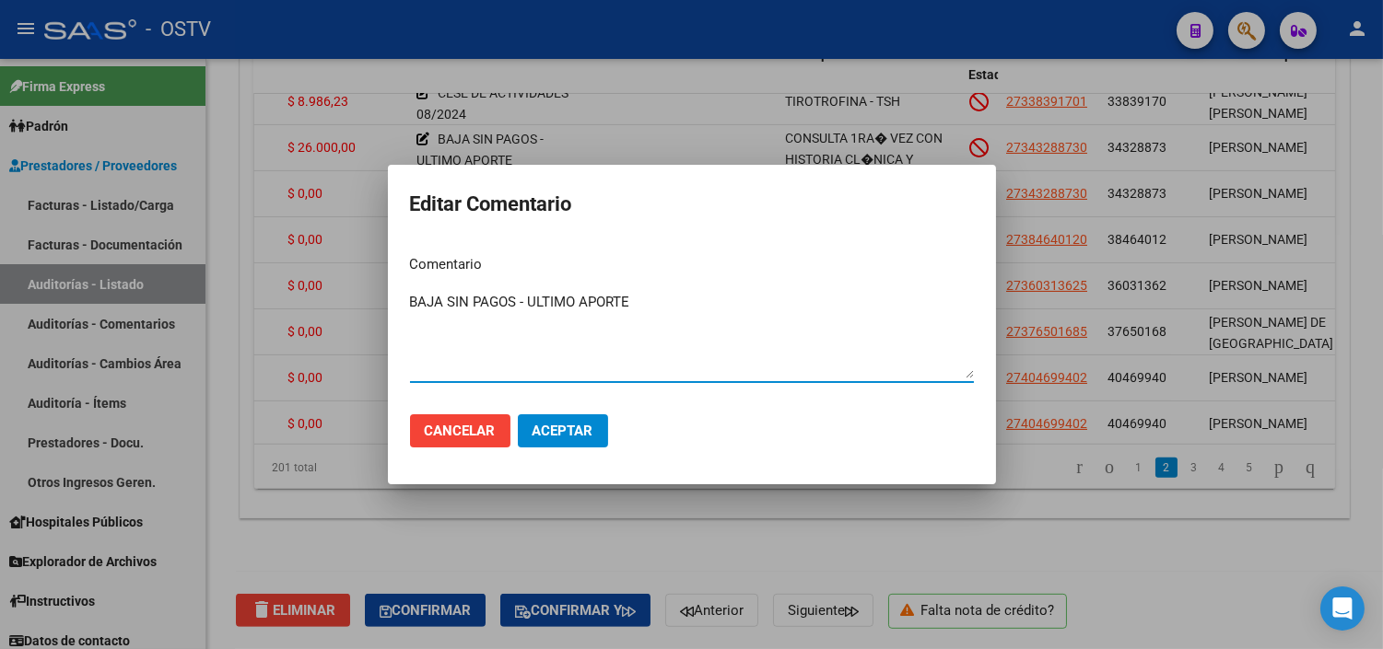
paste textarea "202401"
click at [633, 300] on textarea "BAJA SIN PAGOS - ULTIMO APORTE 202401" at bounding box center [692, 335] width 564 height 87
drag, startPoint x: 686, startPoint y: 300, endPoint x: 700, endPoint y: 300, distance: 13.8
click at [700, 300] on textarea "BAJA SIN PAGOS - ULTIMO APORTE 01-202401" at bounding box center [692, 335] width 564 height 87
click at [449, 309] on textarea "BAJA SIN PAGOS - ULTIMO APORTE 01-2024" at bounding box center [692, 335] width 564 height 87
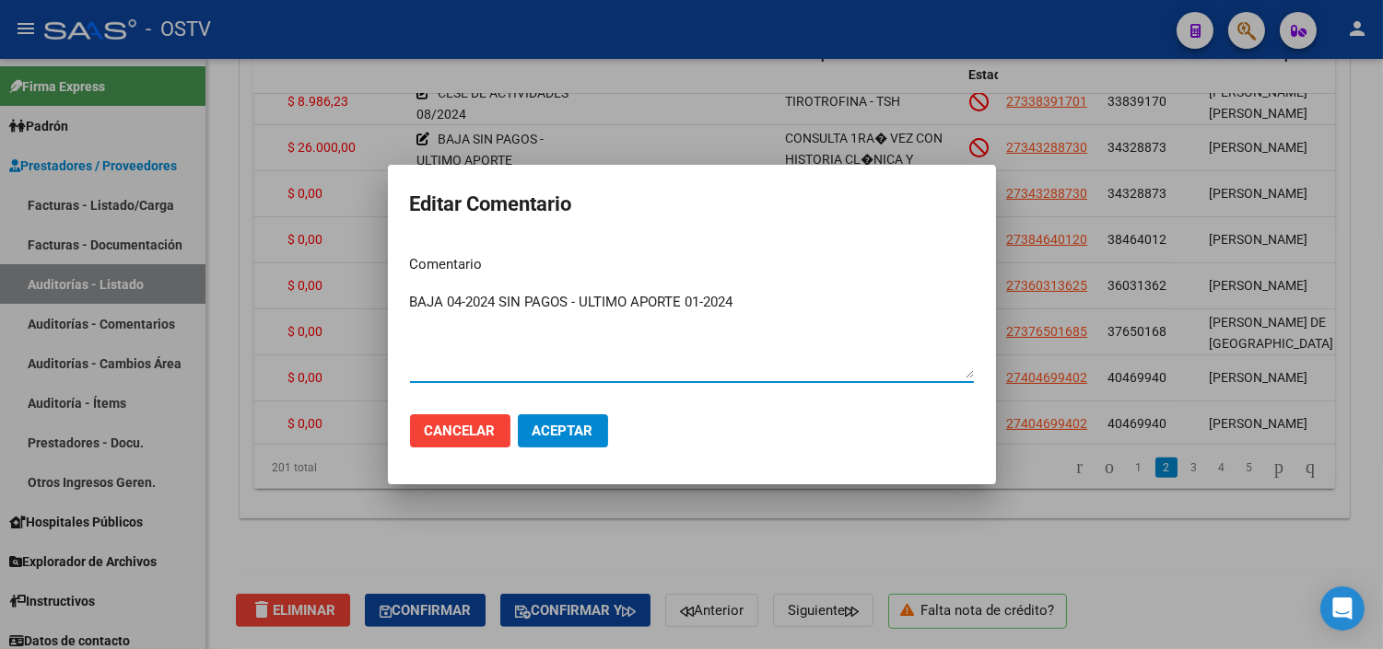
drag, startPoint x: 737, startPoint y: 306, endPoint x: 406, endPoint y: 302, distance: 330.7
click at [406, 302] on mat-dialog-content "Comentario BAJA 04-2024 SIN PAGOS - ULTIMO APORTE 01-2024 Ingresar el comentario" at bounding box center [692, 319] width 608 height 159
type textarea "BAJA 04-2024 SIN PAGOS - ULTIMO APORTE 01-2024"
click at [549, 438] on span "Aceptar" at bounding box center [562, 431] width 61 height 17
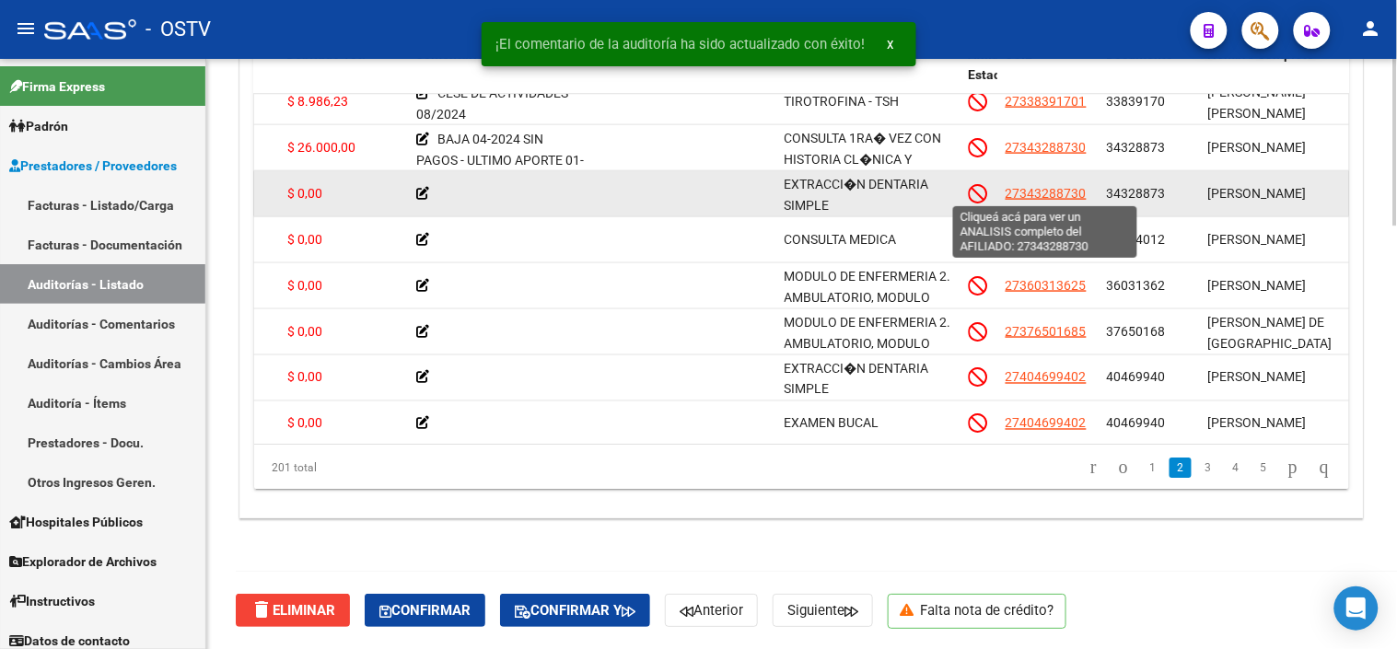
click at [1039, 193] on span "27343288730" at bounding box center [1046, 193] width 81 height 15
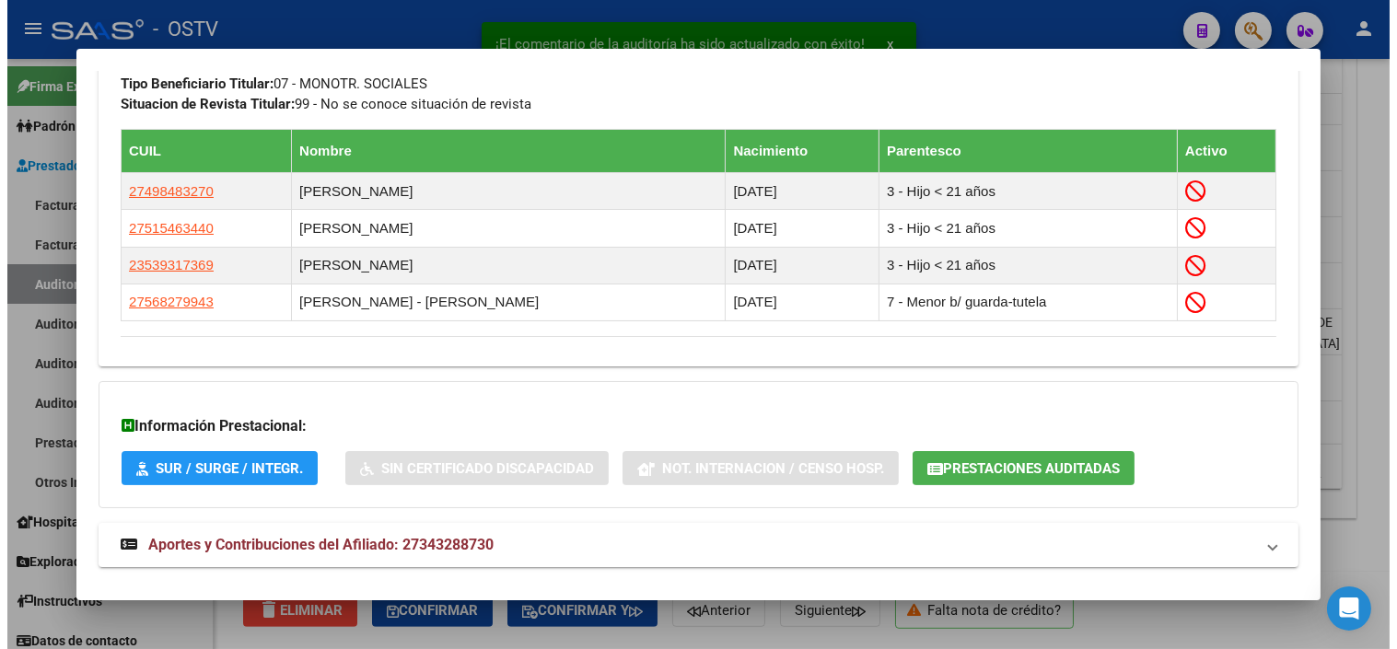
scroll to position [1021, 0]
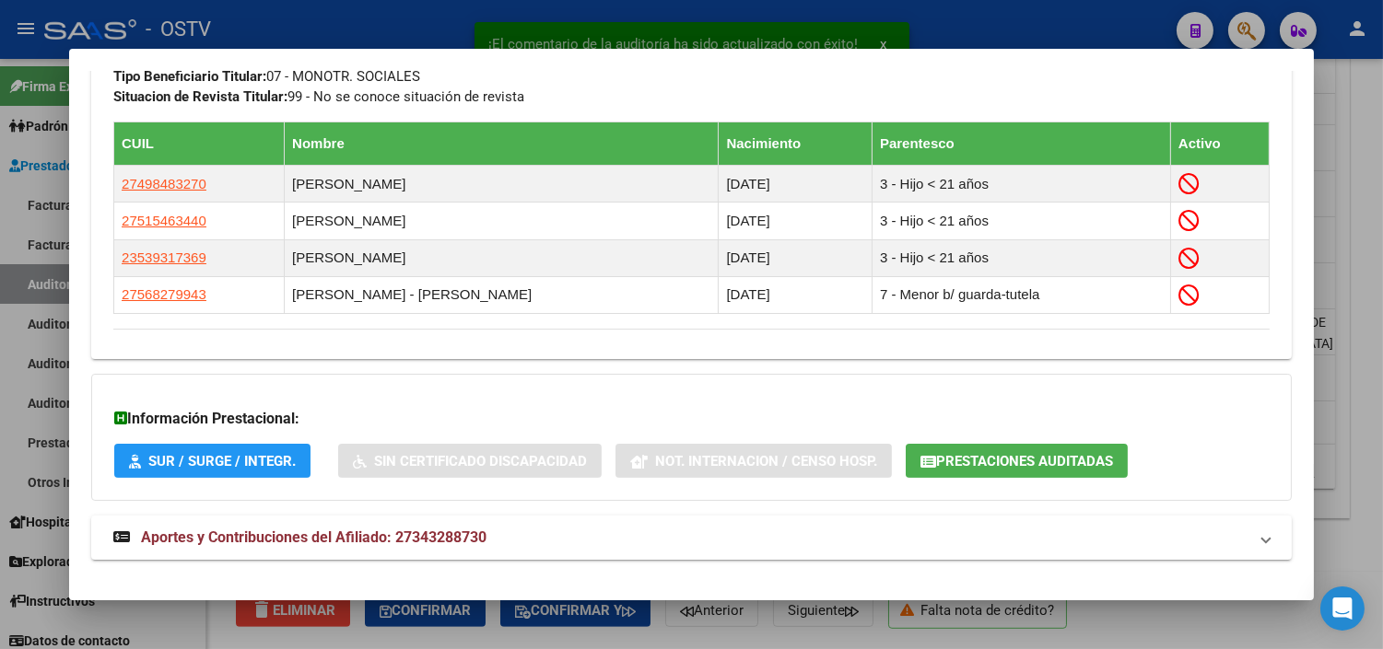
click at [974, 463] on span "Prestaciones Auditadas" at bounding box center [1024, 461] width 177 height 17
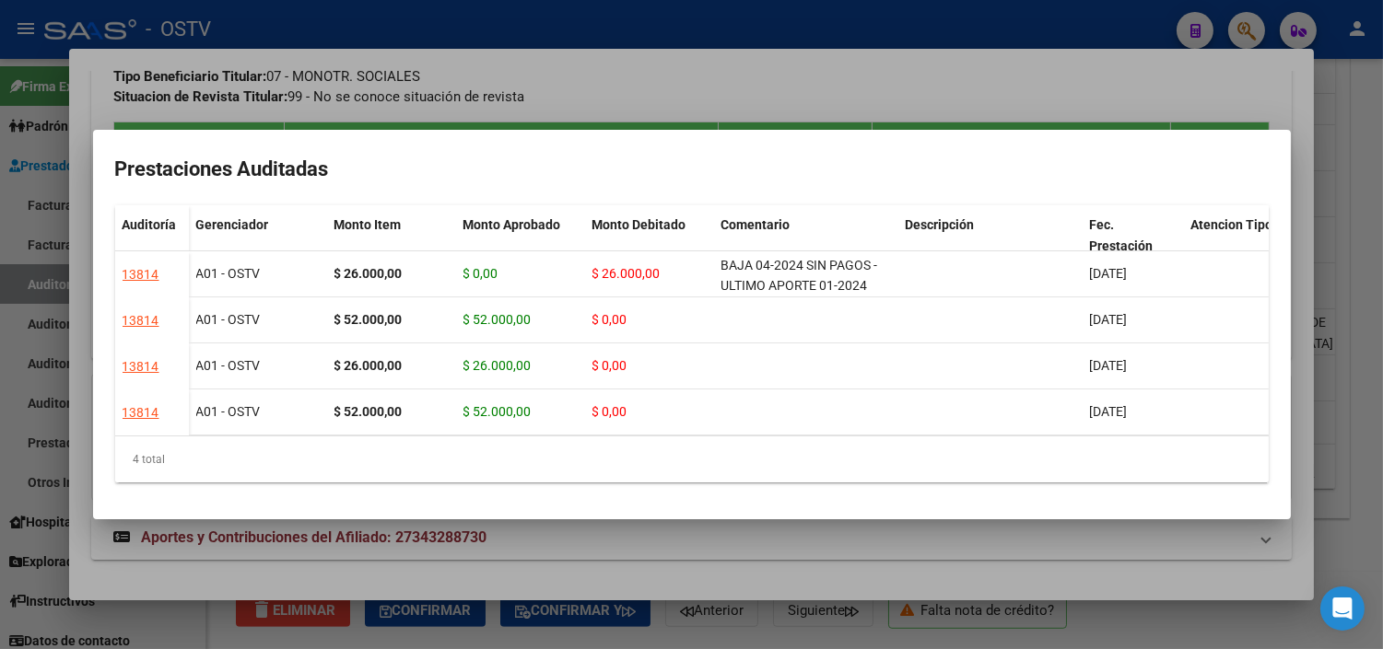
click at [808, 568] on div at bounding box center [691, 324] width 1383 height 649
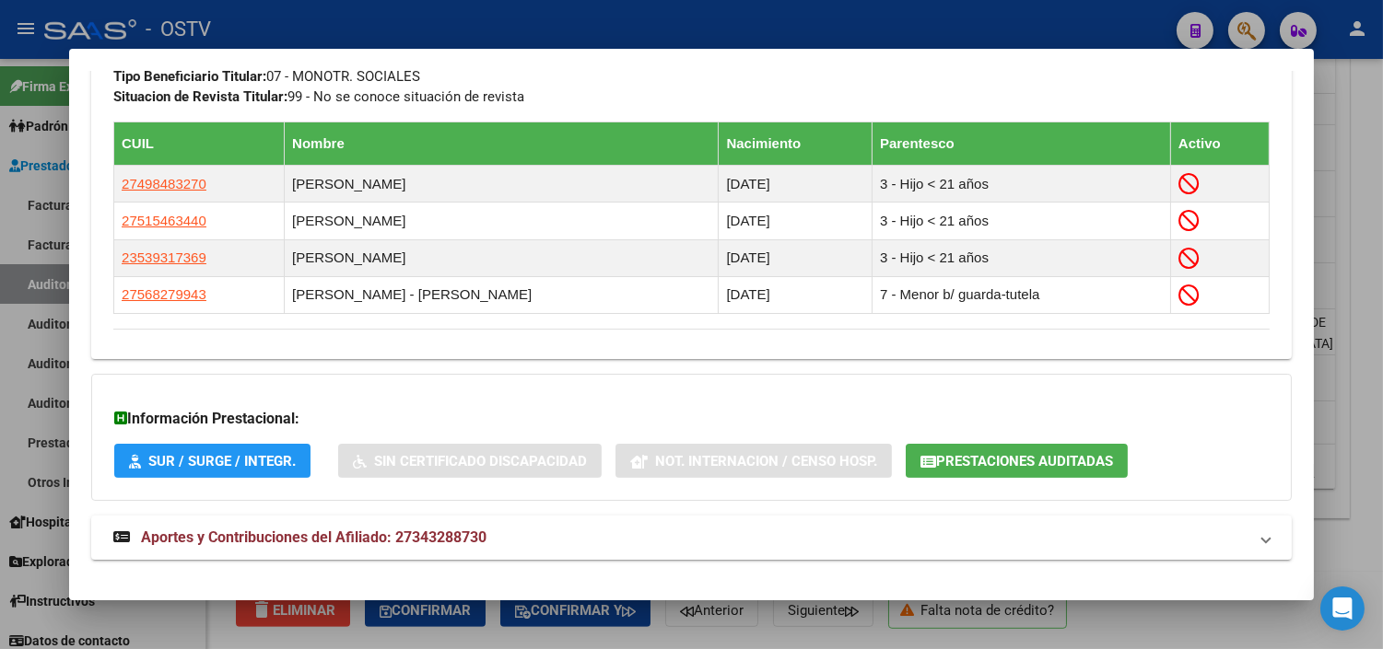
click at [805, 637] on div at bounding box center [691, 324] width 1383 height 649
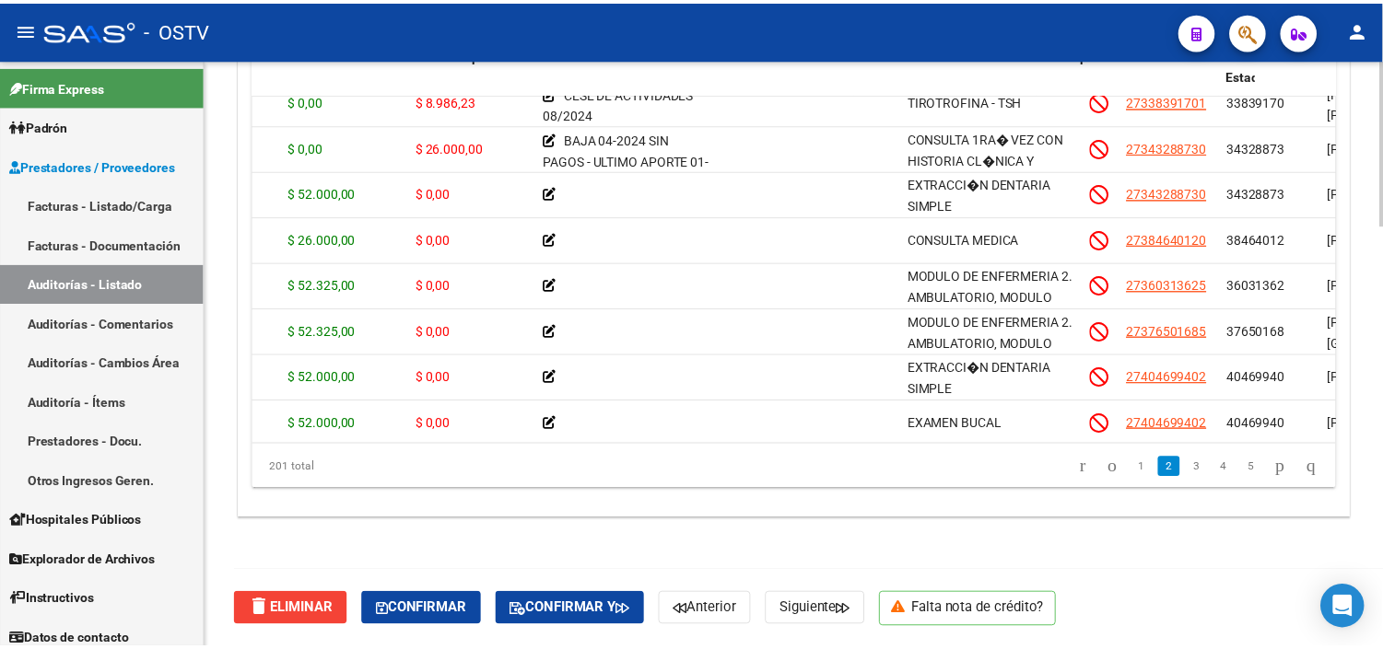
scroll to position [614, 0]
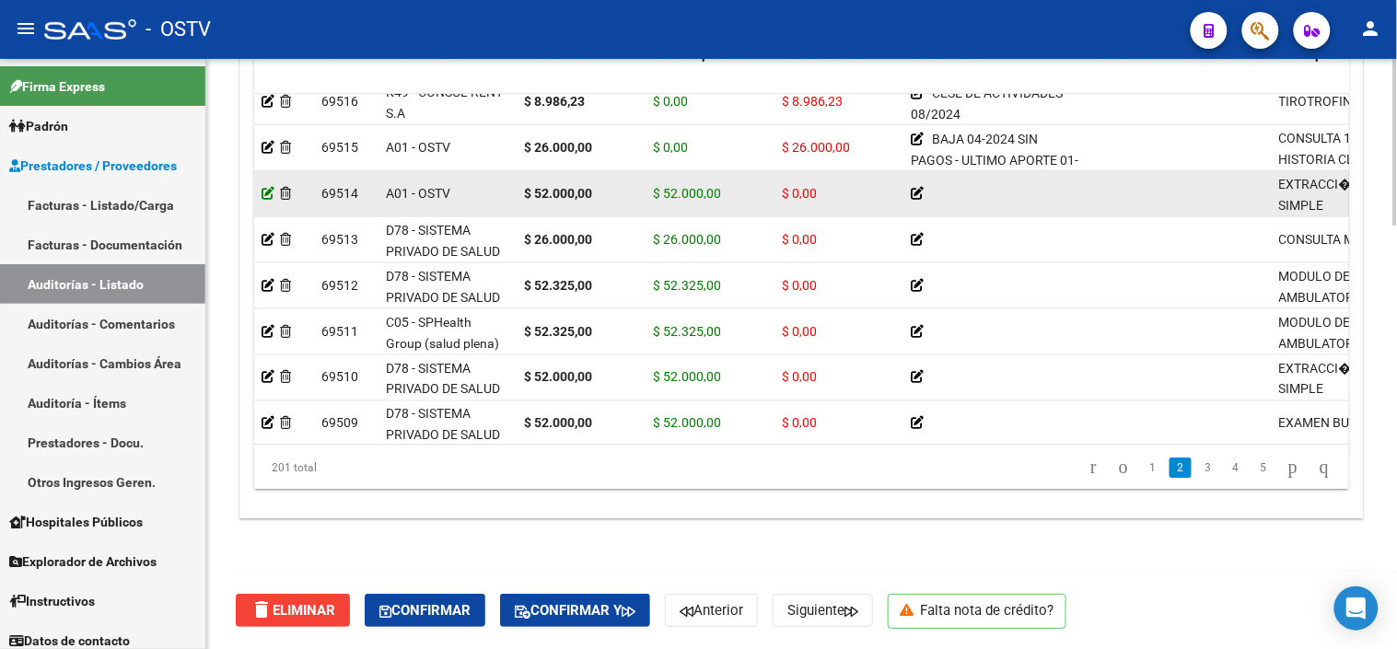
click at [268, 191] on icon at bounding box center [268, 193] width 13 height 13
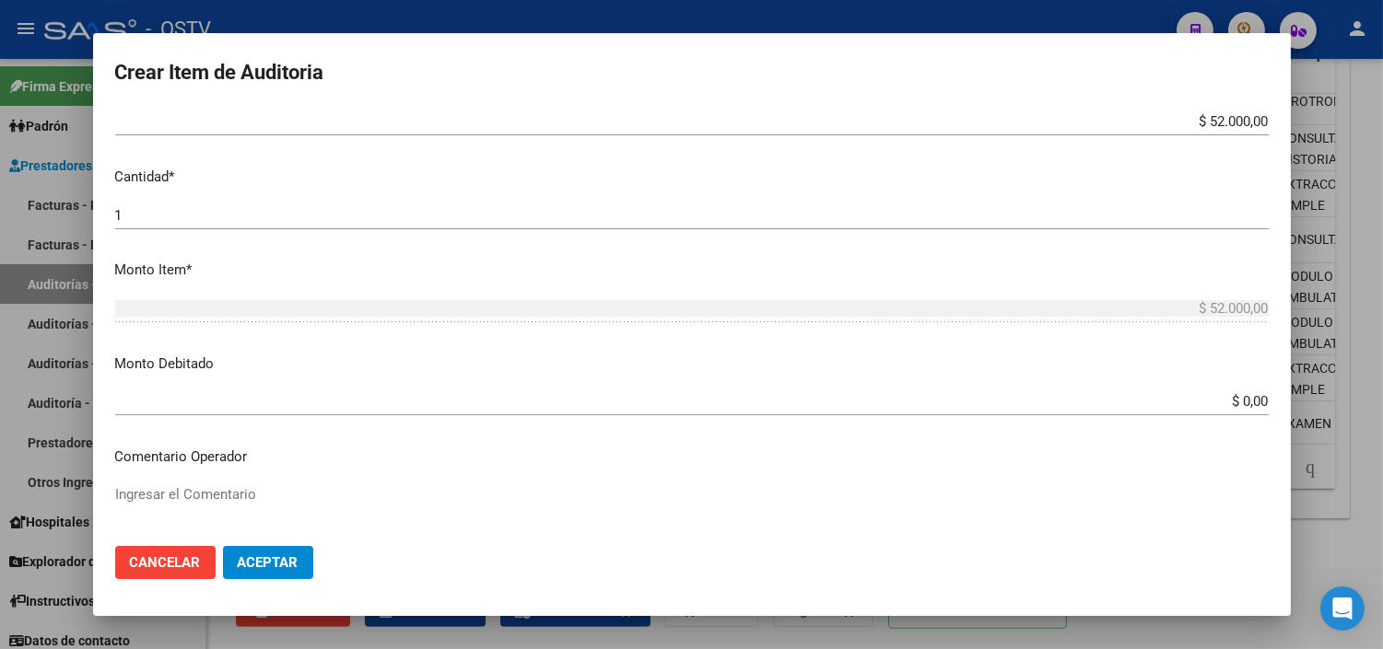
scroll to position [511, 0]
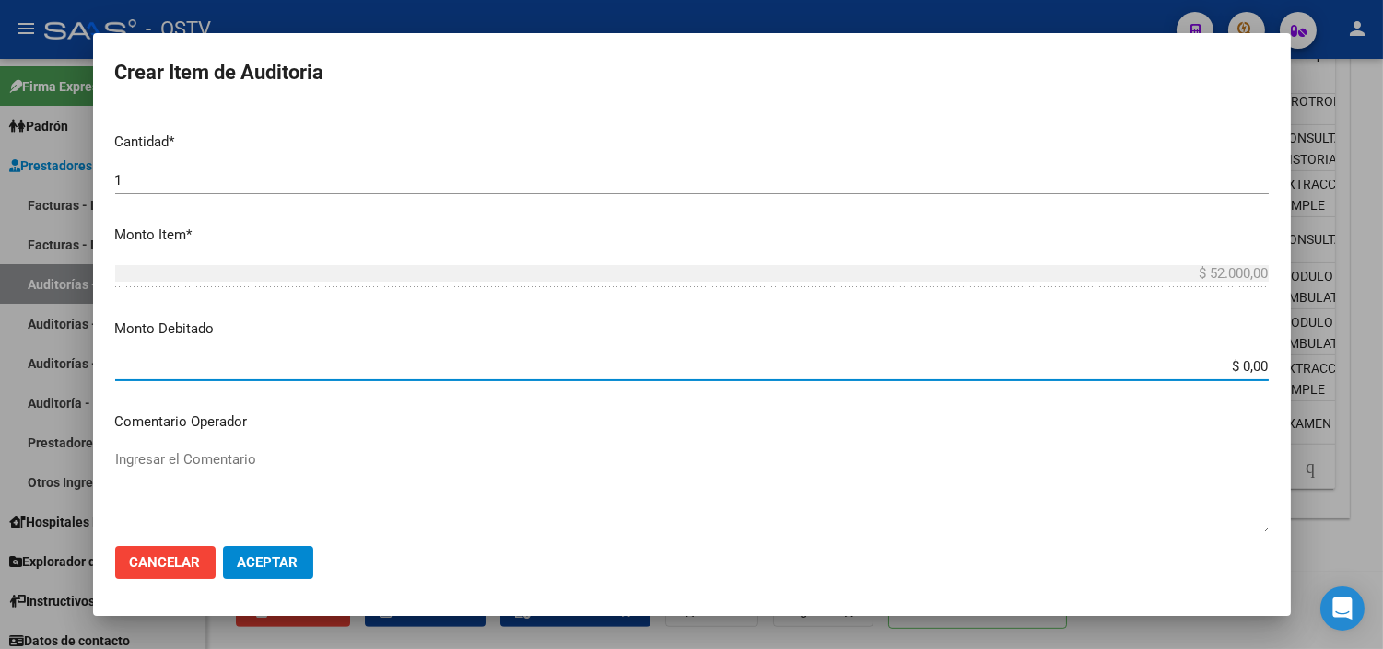
click at [1231, 371] on input "$ 0,00" at bounding box center [691, 366] width 1153 height 17
type input "$ 52.000,00"
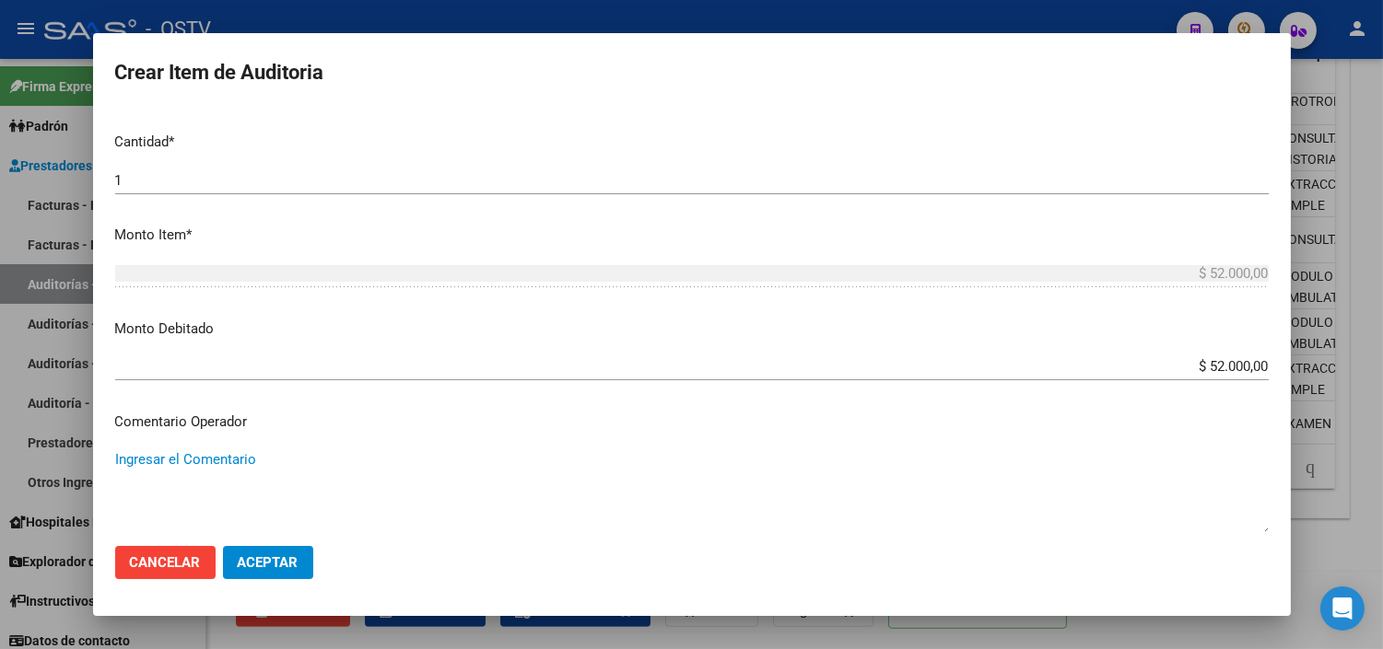
paste textarea "27343288730"
type textarea "27343288730"
drag, startPoint x: 204, startPoint y: 466, endPoint x: 115, endPoint y: 466, distance: 88.4
click at [115, 466] on textarea "27343288730" at bounding box center [691, 493] width 1153 height 87
click at [268, 569] on span "Aceptar" at bounding box center [268, 563] width 61 height 17
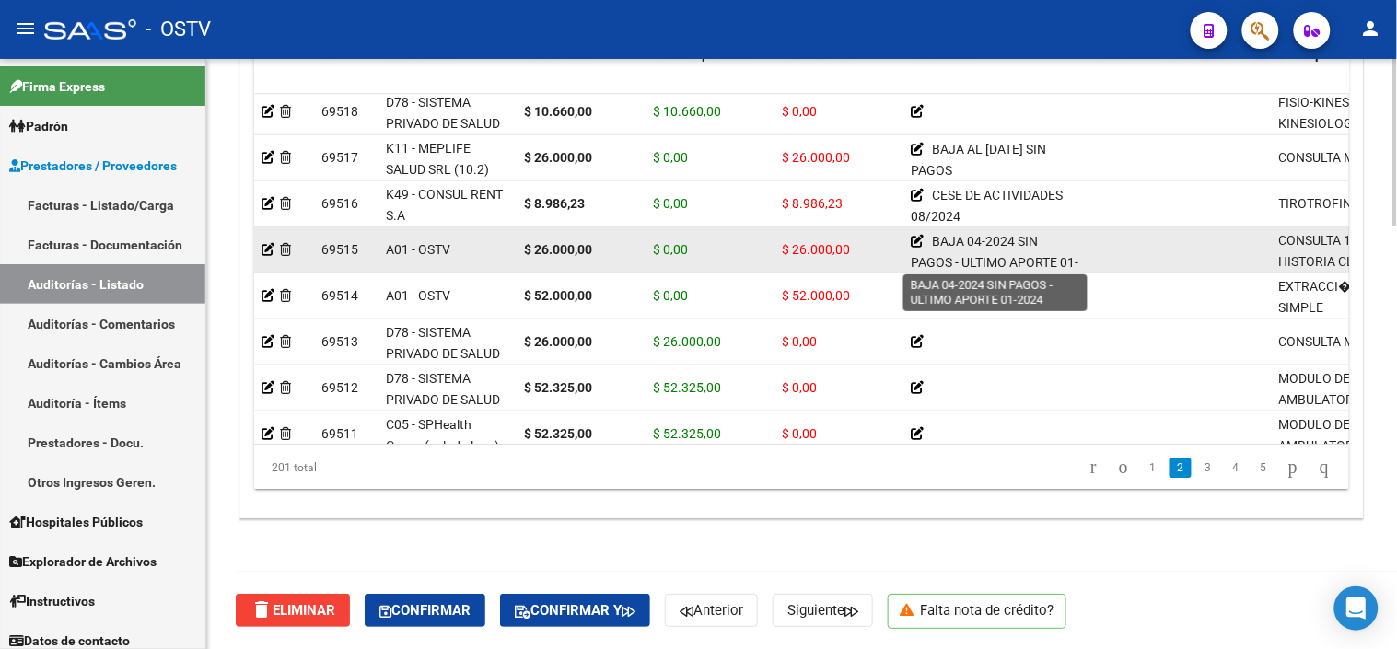
scroll to position [25, 0]
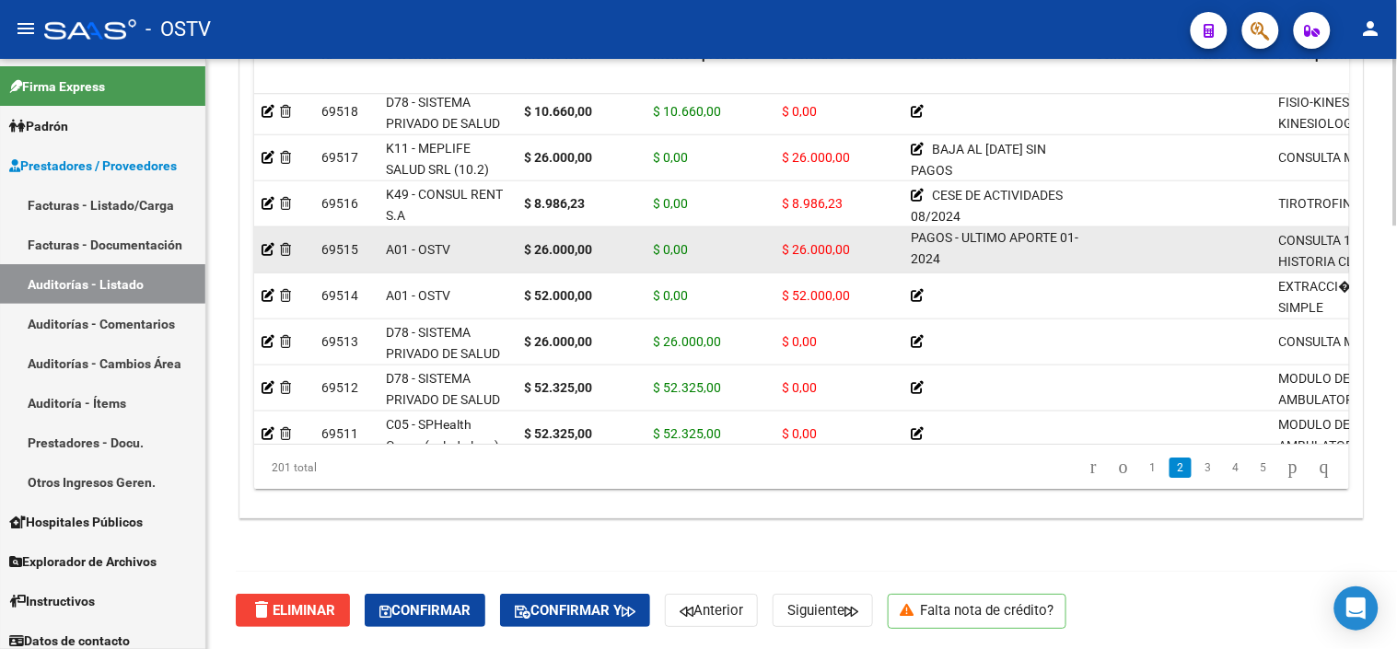
drag, startPoint x: 936, startPoint y: 242, endPoint x: 1011, endPoint y: 261, distance: 77.8
click at [1011, 261] on div "BAJA 04-2024 SIN PAGOS - ULTIMO APORTE 01-2024" at bounding box center [996, 249] width 170 height 37
copy span "BAJA 04-2024 SIN PAGOS - ULTIMO APORTE 01-2024"
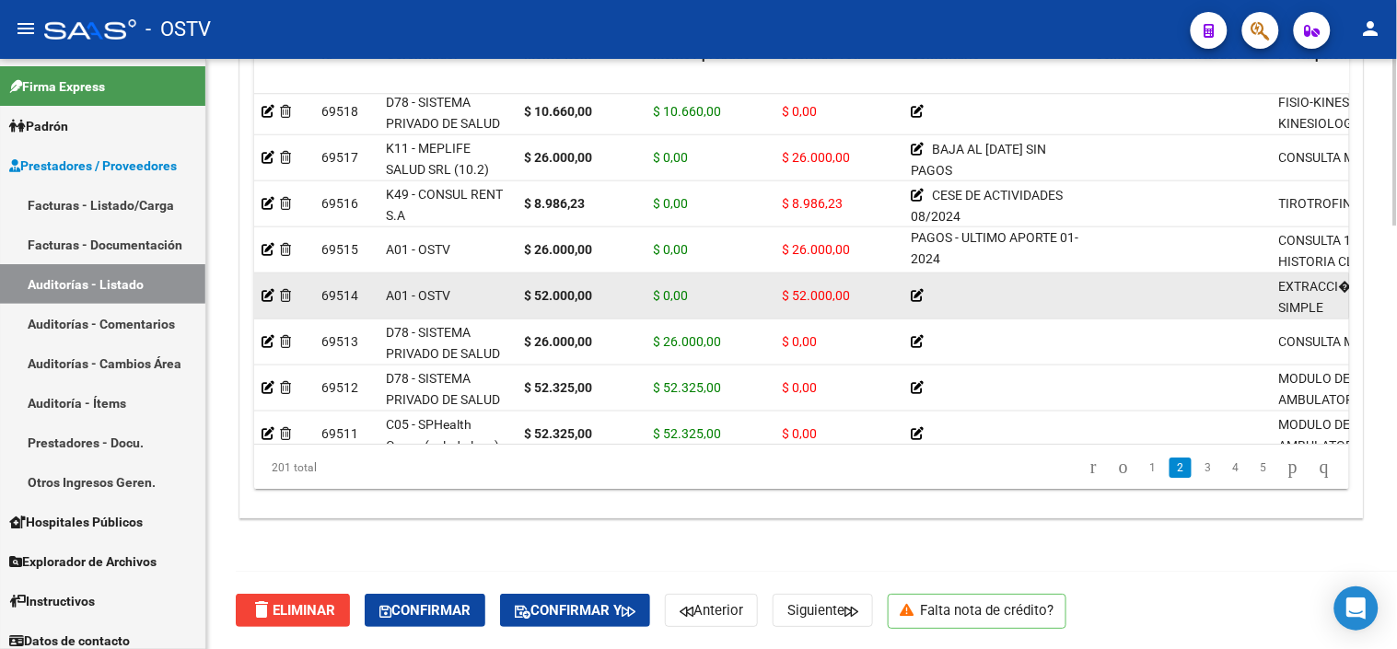
click at [914, 298] on icon at bounding box center [917, 295] width 13 height 13
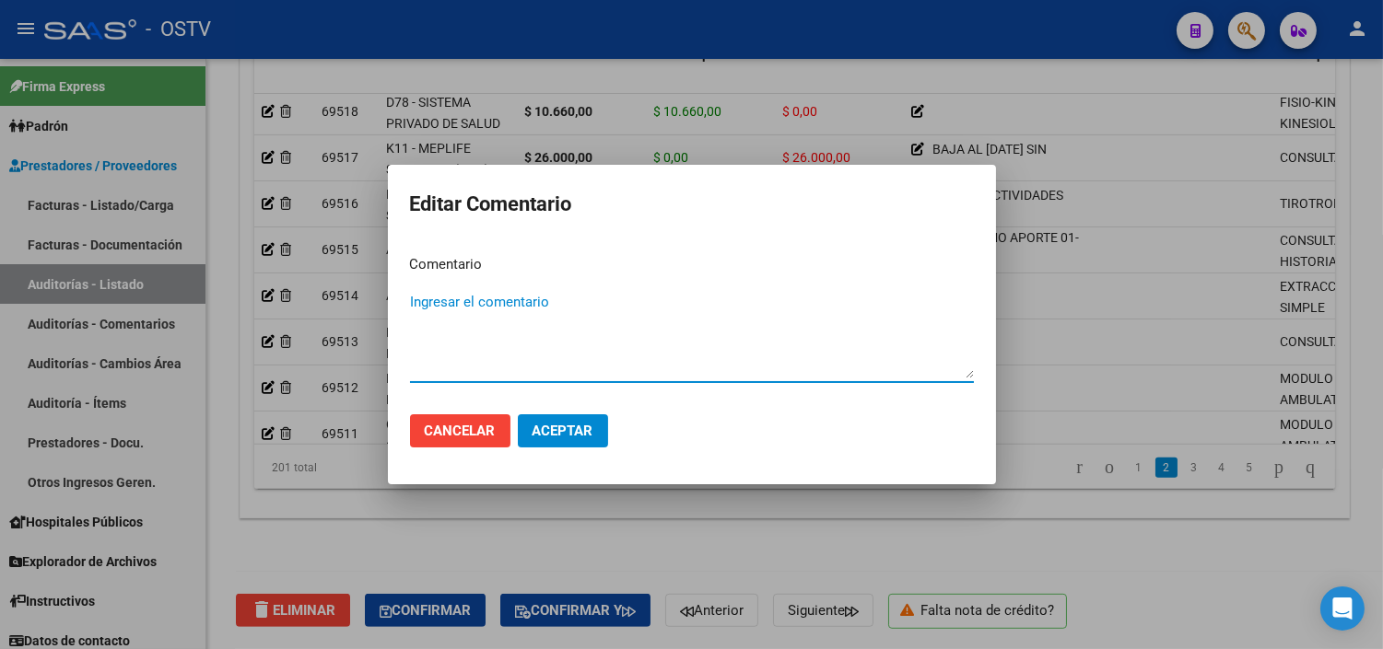
paste textarea "BAJA 04-2024 SIN PAGOS - ULTIMO APORTE 01-2024"
type textarea "BAJA 04-2024 SIN PAGOS - ULTIMO APORTE 01-2024"
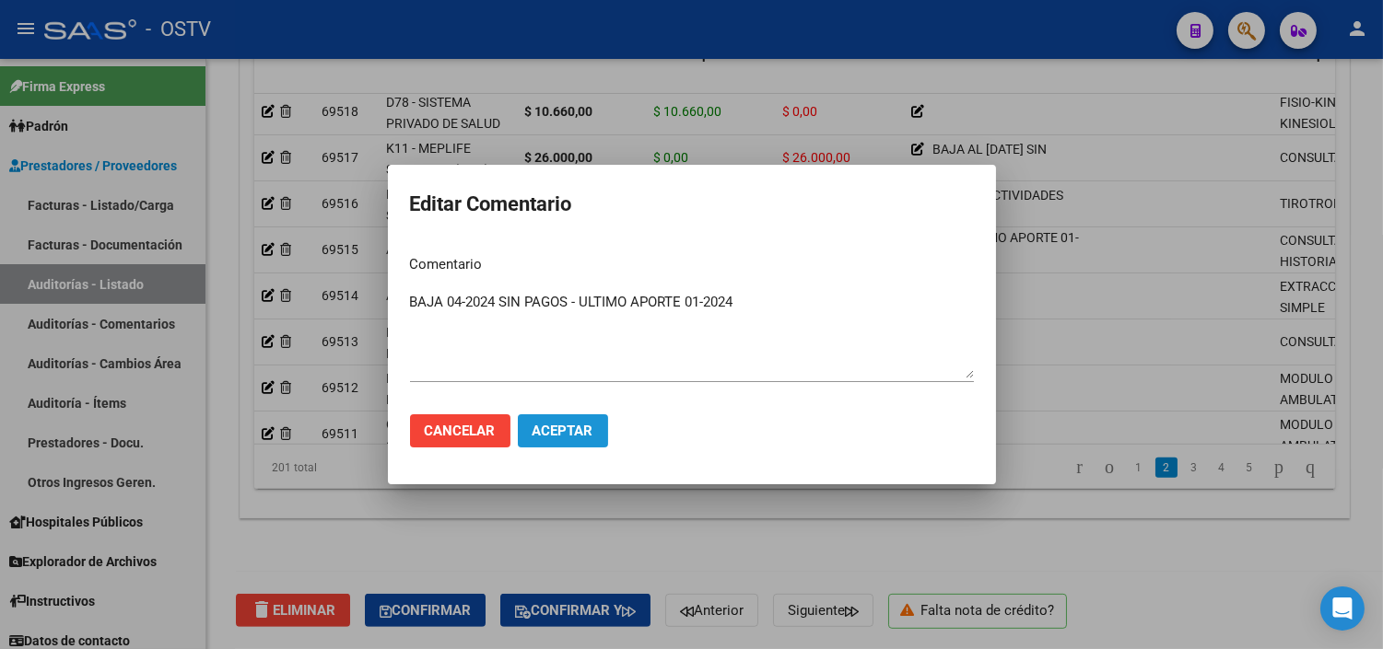
click at [537, 433] on span "Aceptar" at bounding box center [562, 431] width 61 height 17
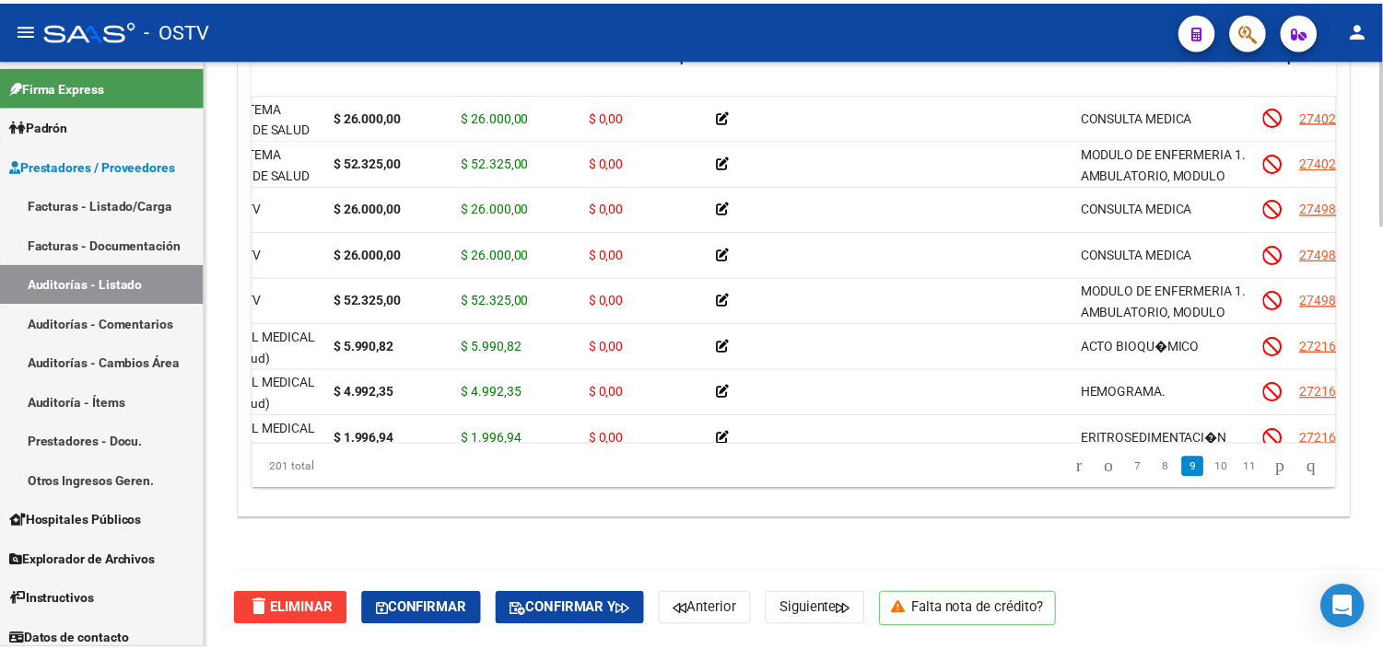
scroll to position [2764, 0]
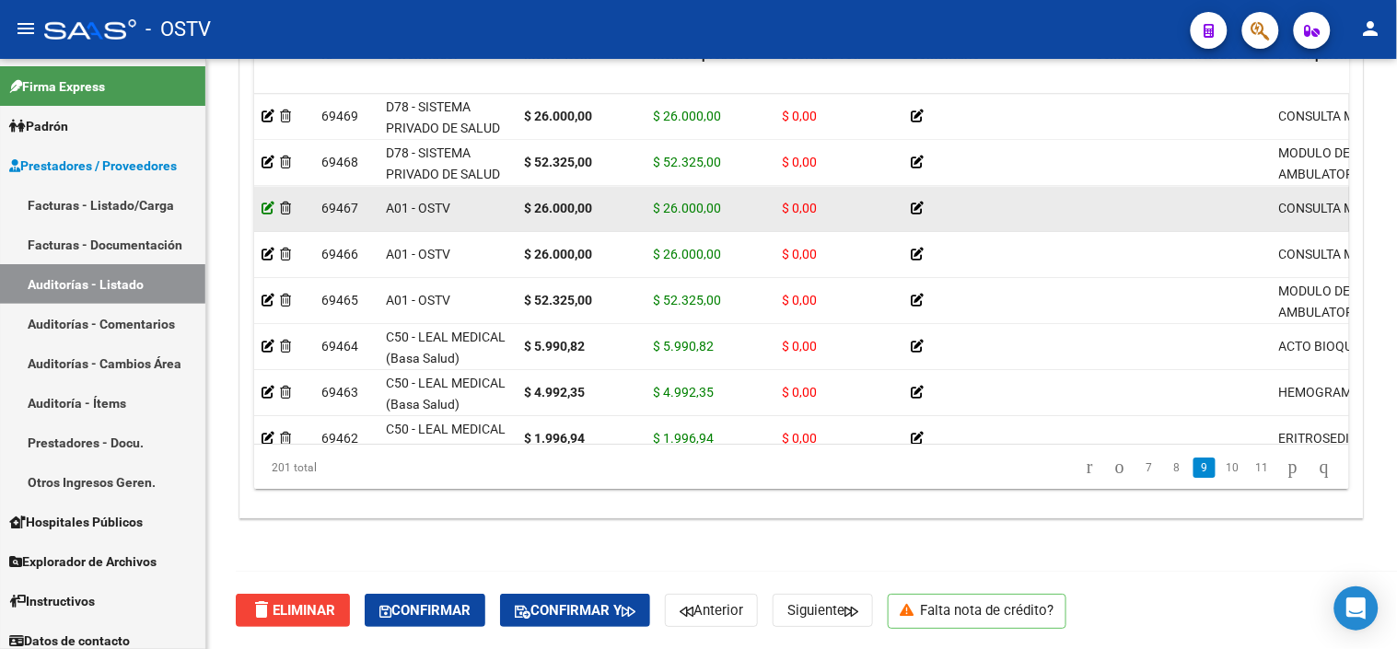
click at [264, 207] on icon at bounding box center [268, 208] width 13 height 13
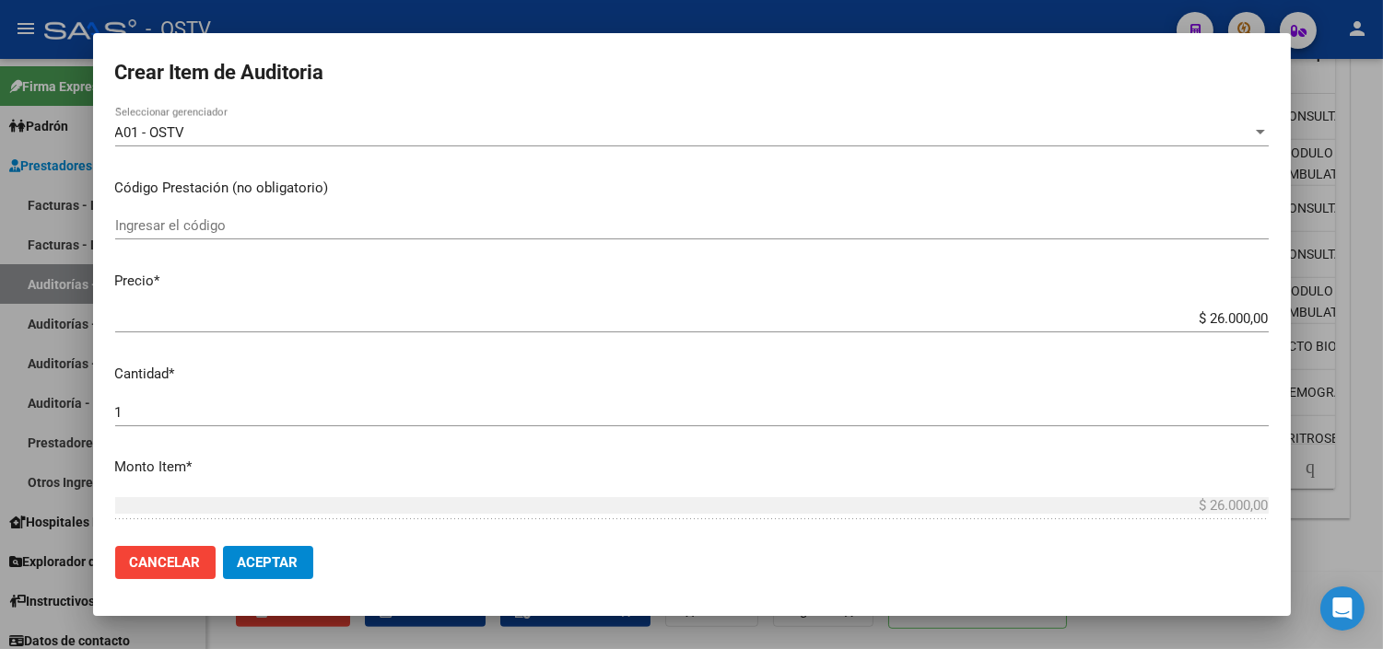
scroll to position [409, 0]
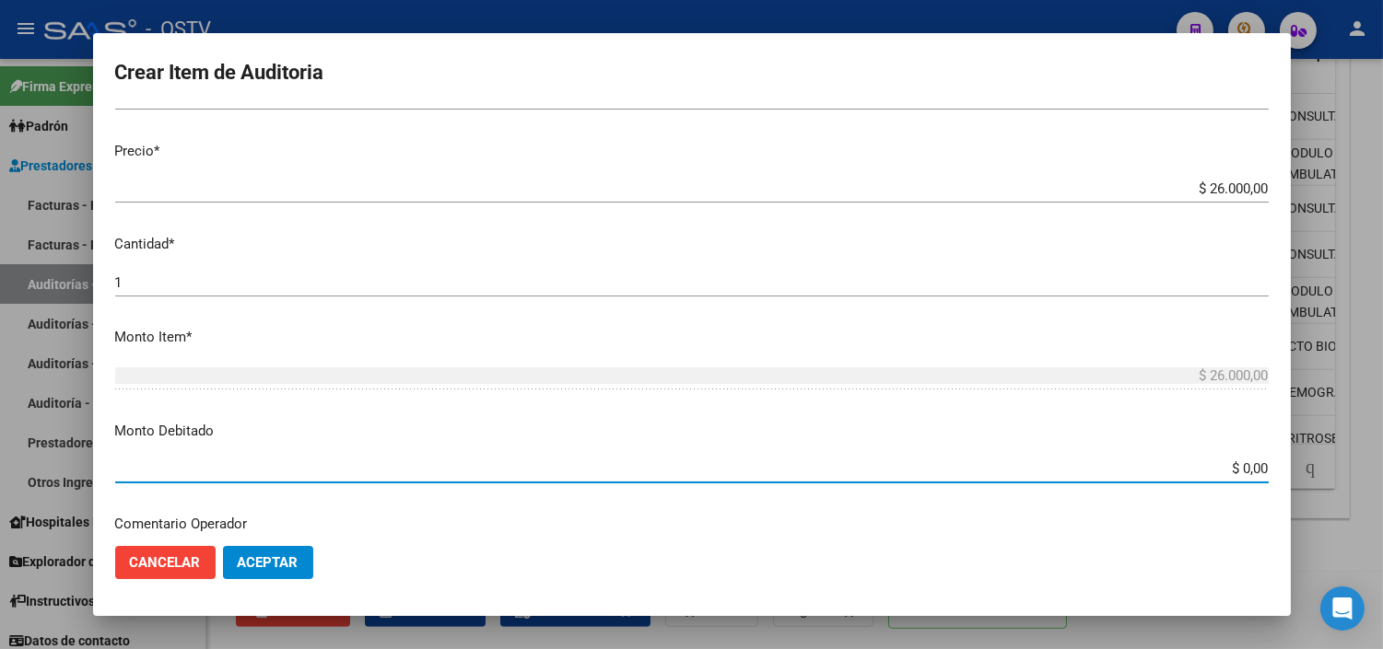
click at [1247, 466] on input "$ 0,00" at bounding box center [691, 469] width 1153 height 17
type input "$ 26.000,00"
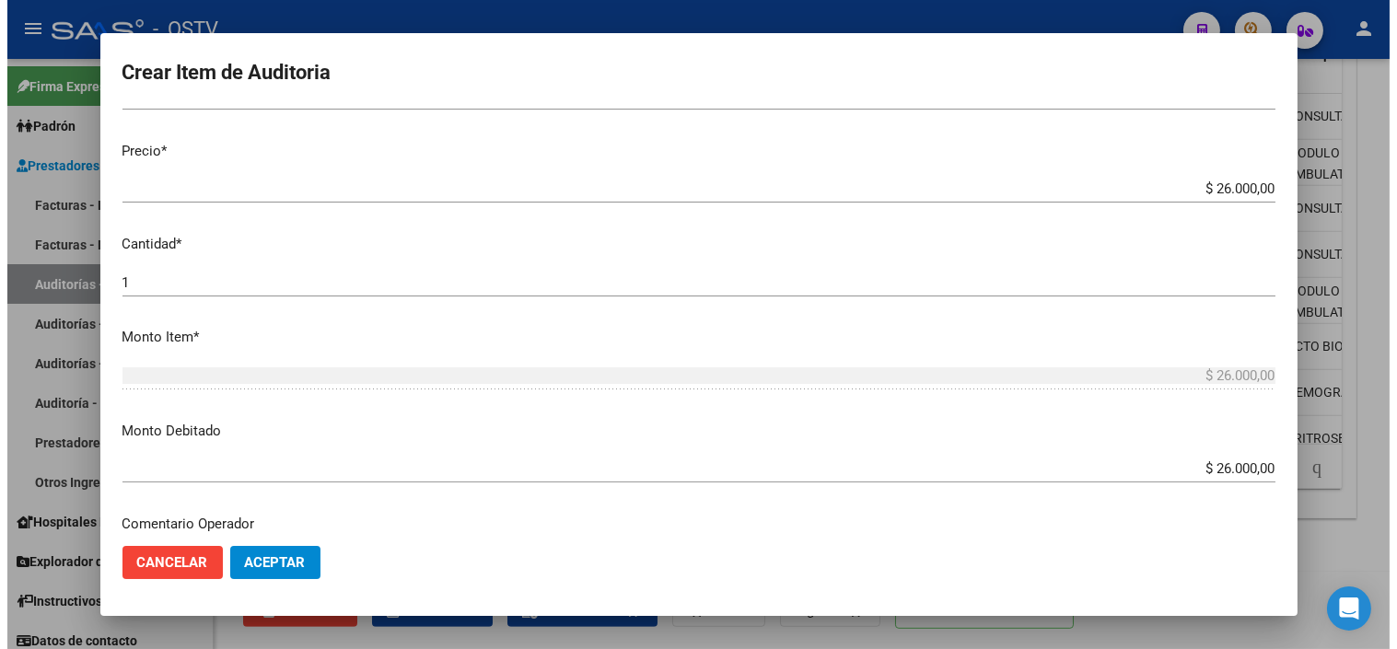
scroll to position [649, 0]
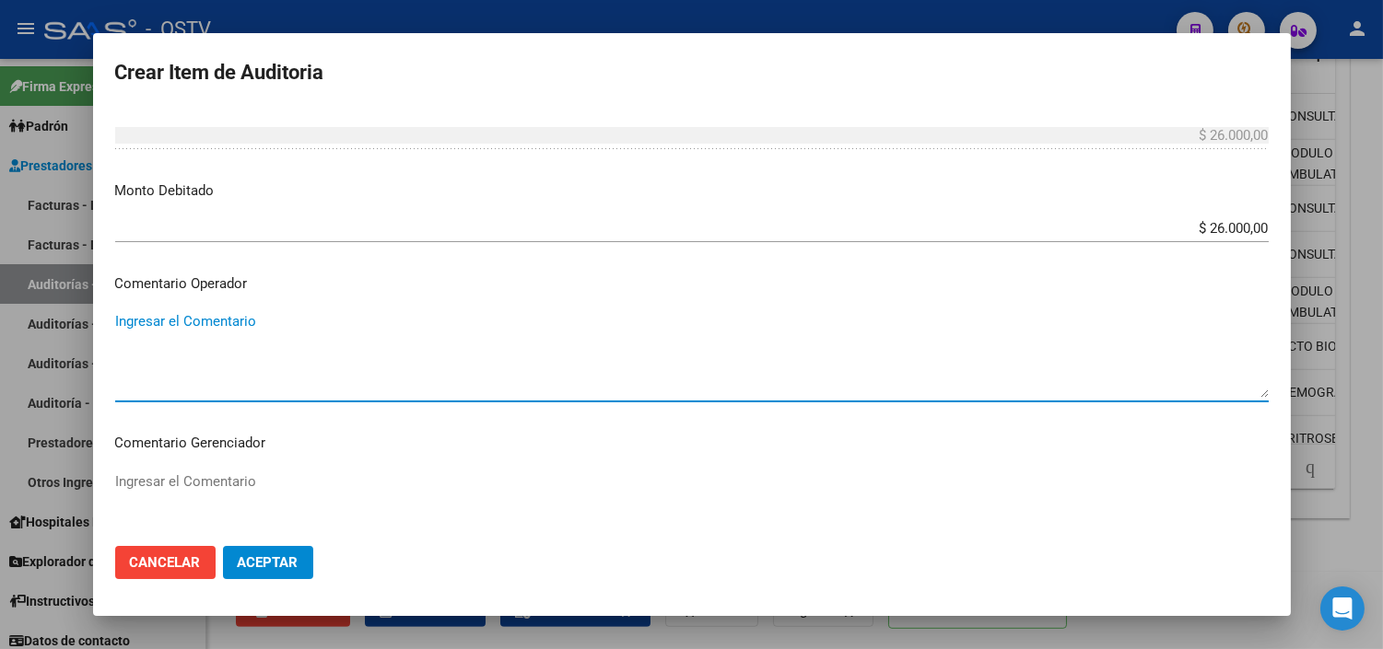
paste textarea "BAJA 04-2024 SIN PAGOS - ULTIMO APORTE 01-2024"
type textarea "BAJA 04-2024 SIN PAGOS - ULTIMO APORTE 01-2024"
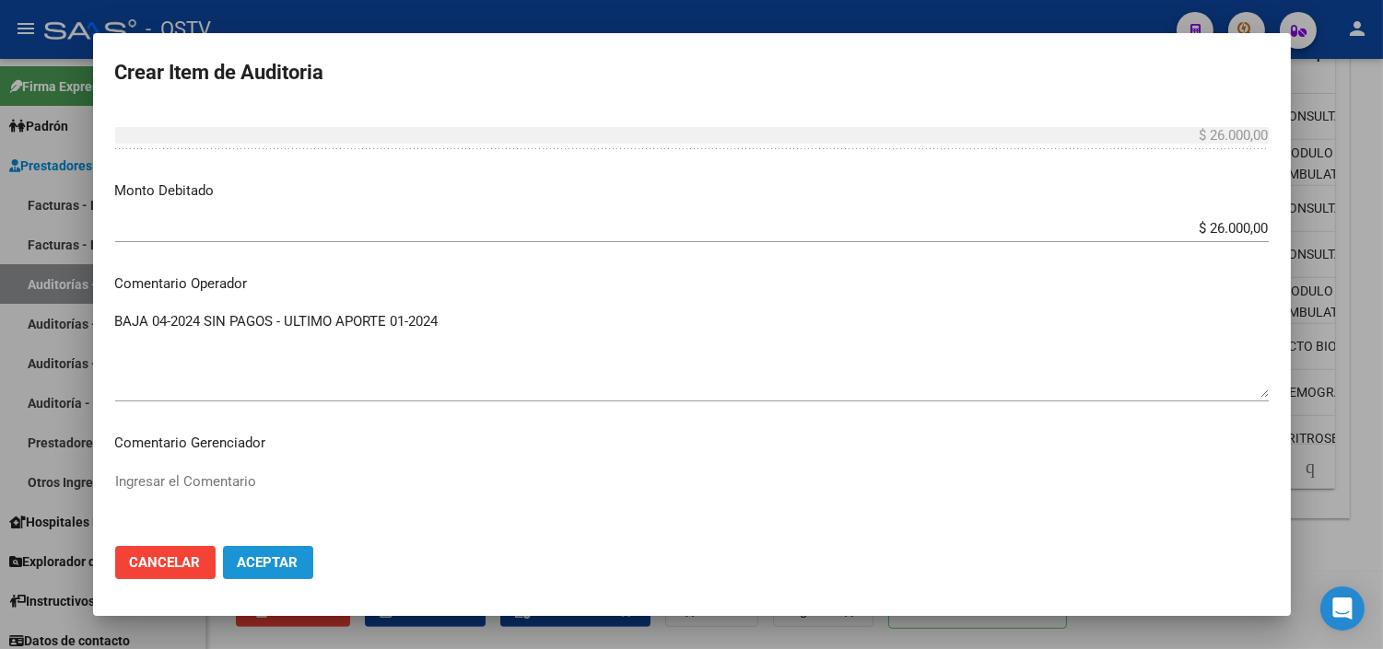
click at [267, 555] on span "Aceptar" at bounding box center [268, 563] width 61 height 17
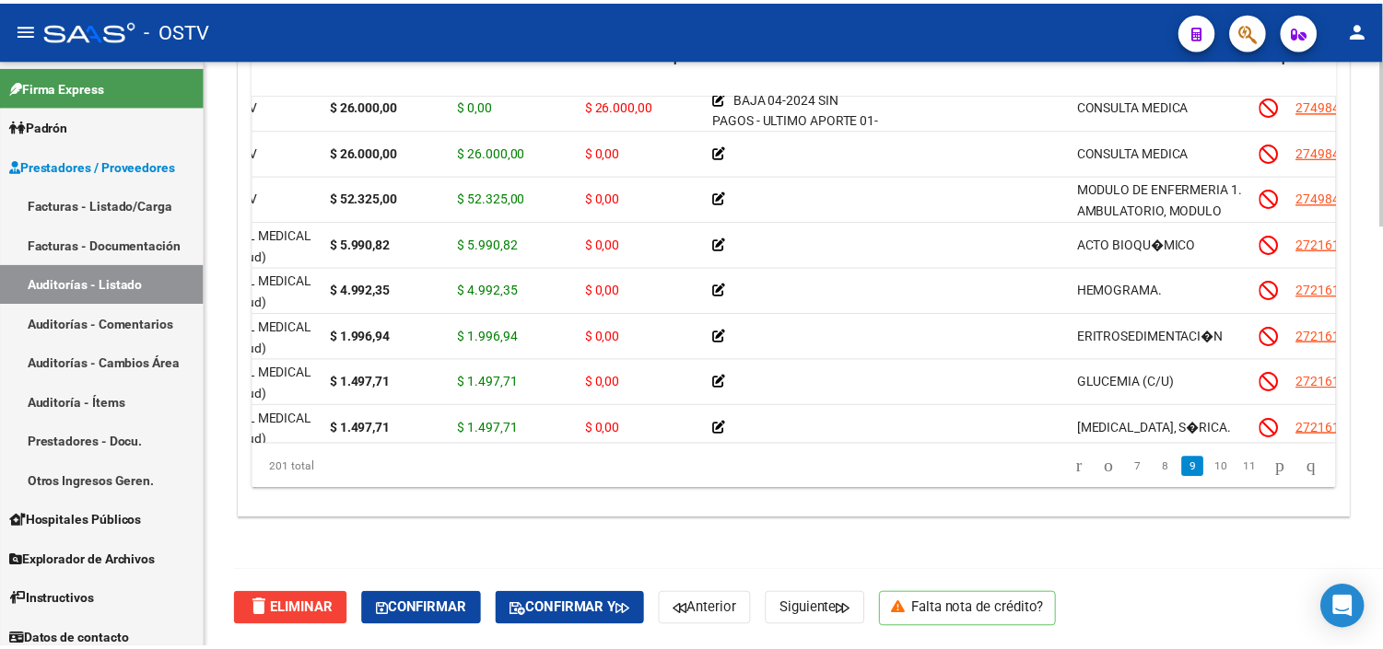
scroll to position [2866, 0]
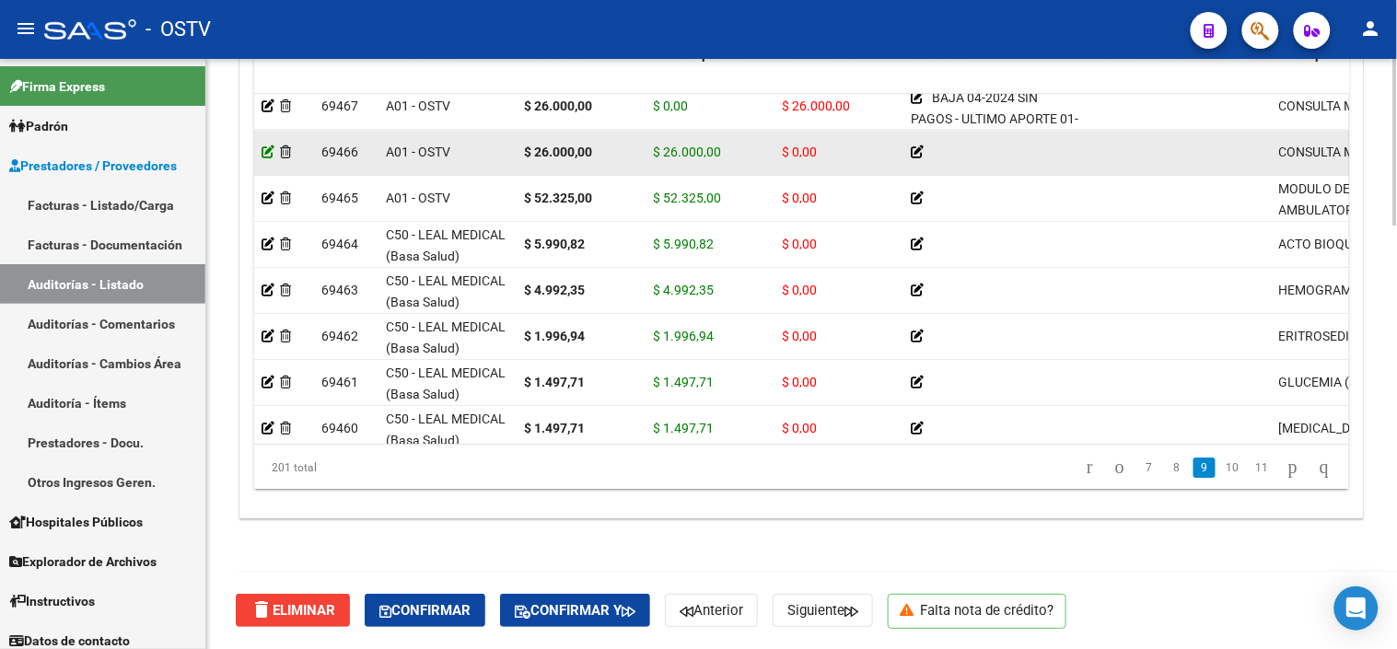
click at [269, 148] on icon at bounding box center [268, 152] width 13 height 13
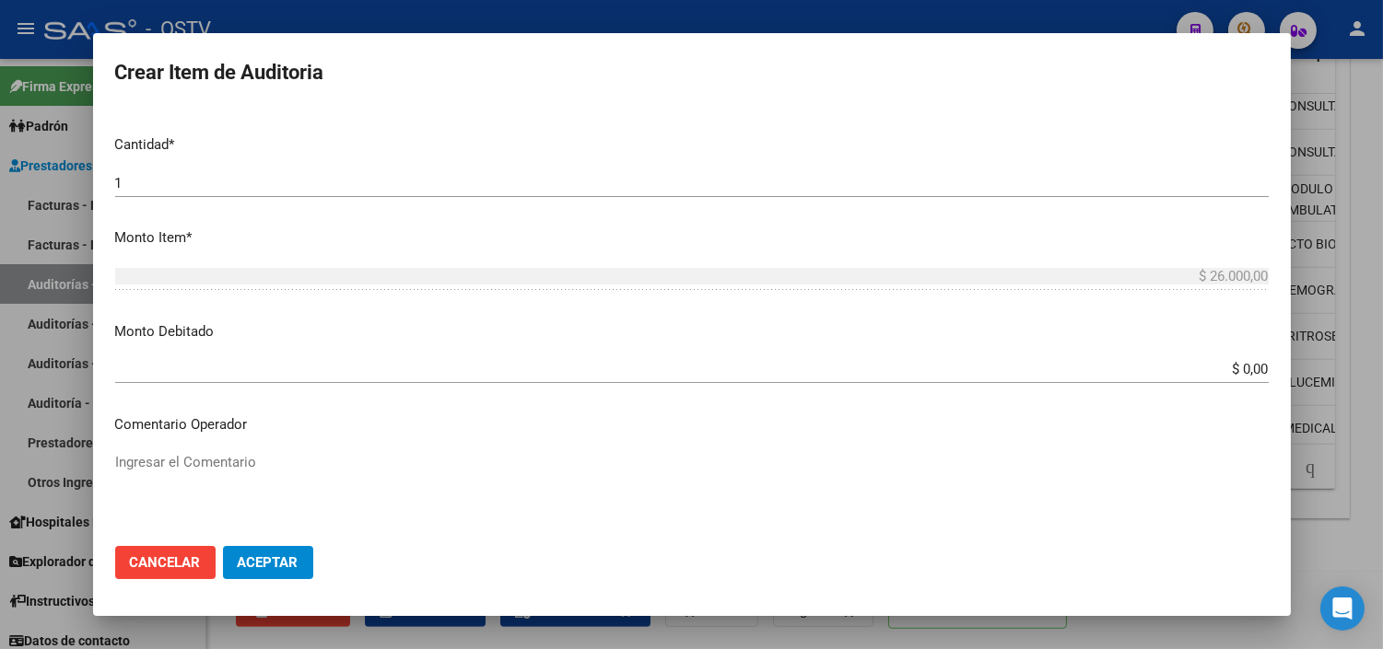
scroll to position [511, 0]
click at [1233, 360] on input "$ 0,00" at bounding box center [691, 366] width 1153 height 17
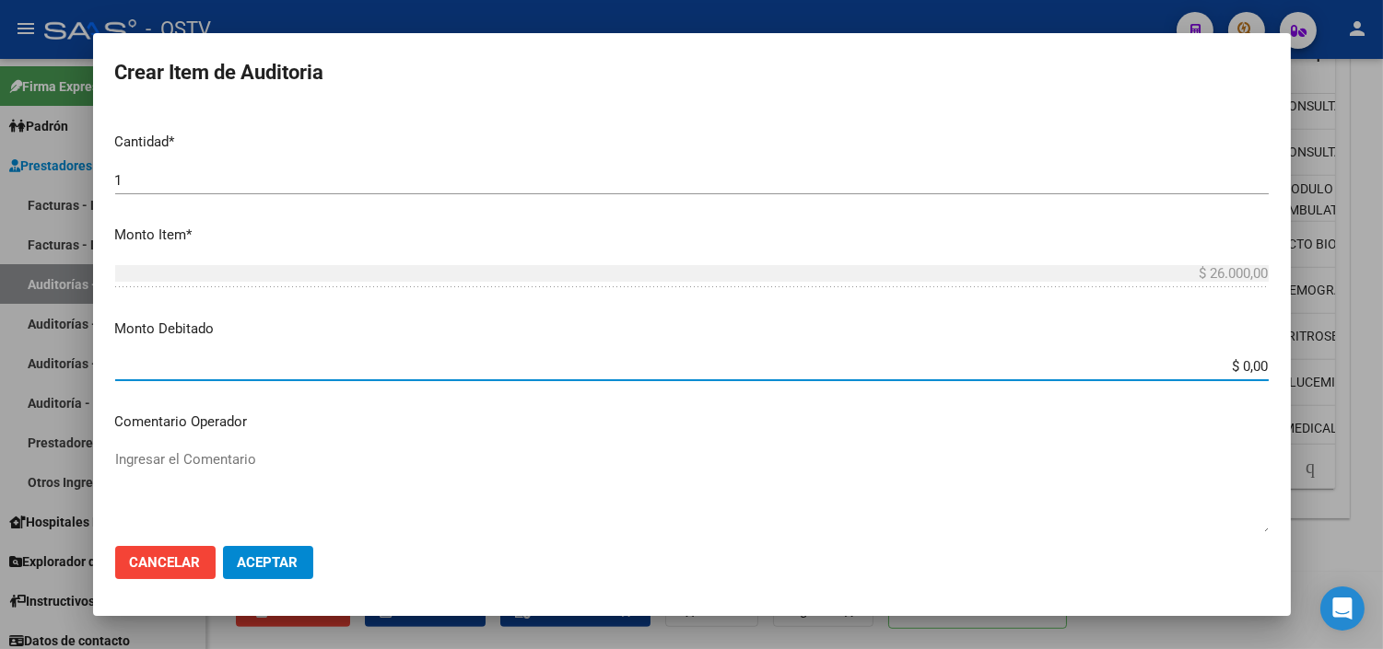
click at [1233, 360] on input "$ 0,00" at bounding box center [691, 366] width 1153 height 17
type input "$ 26.000,00"
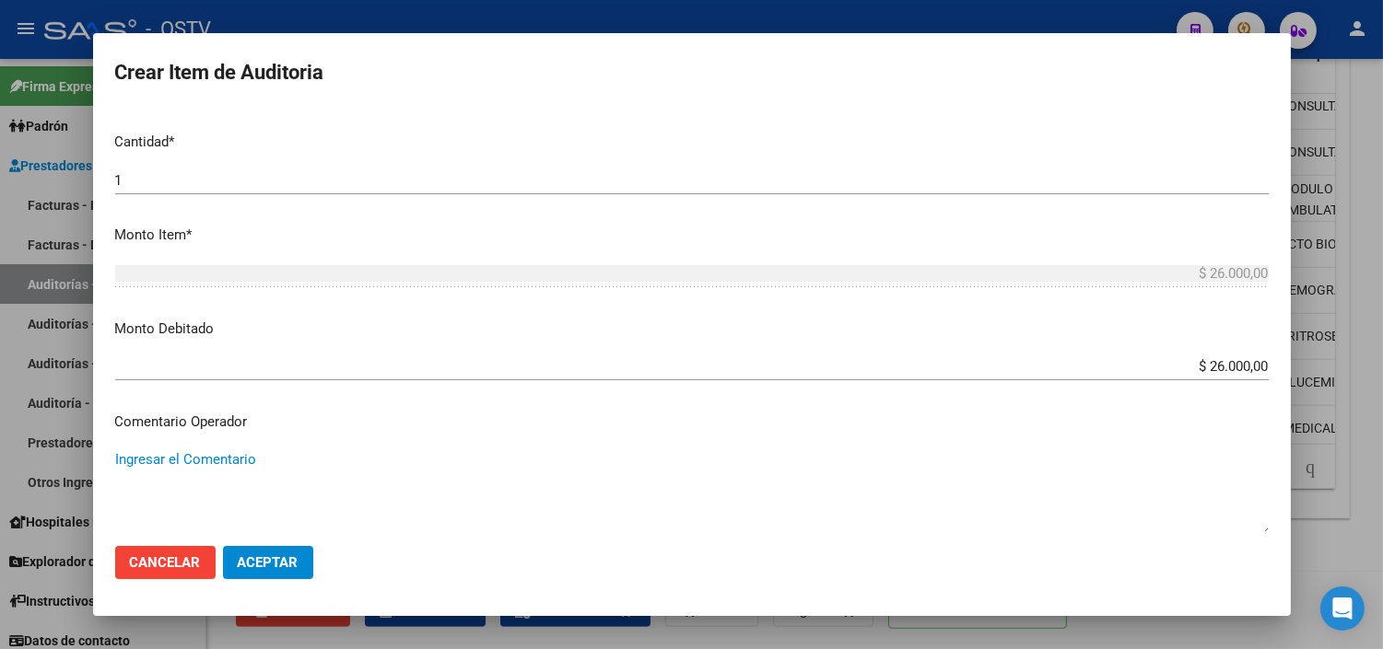
paste textarea "BAJA 04-2024 SIN PAGOS - ULTIMO APORTE 01-2024"
type textarea "BAJA 04-2024 SIN PAGOS - ULTIMO APORTE 01-2024"
click at [268, 562] on span "Aceptar" at bounding box center [268, 563] width 61 height 17
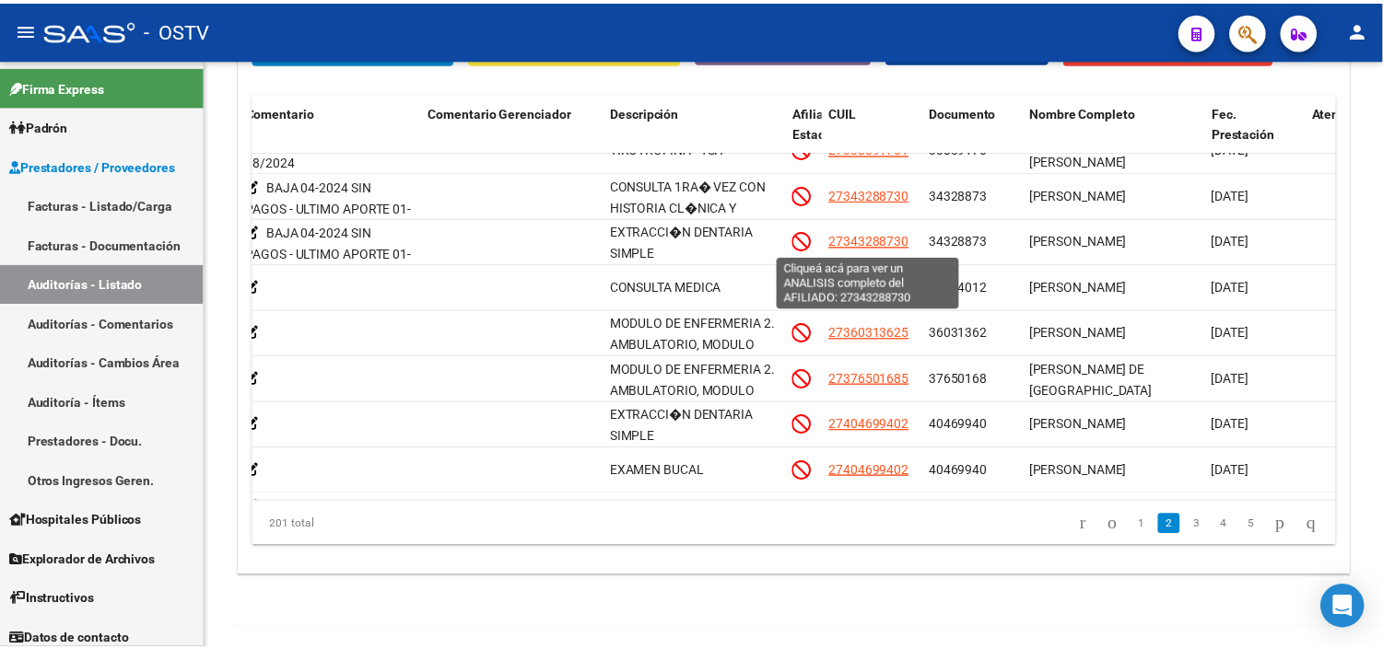
scroll to position [614, 663]
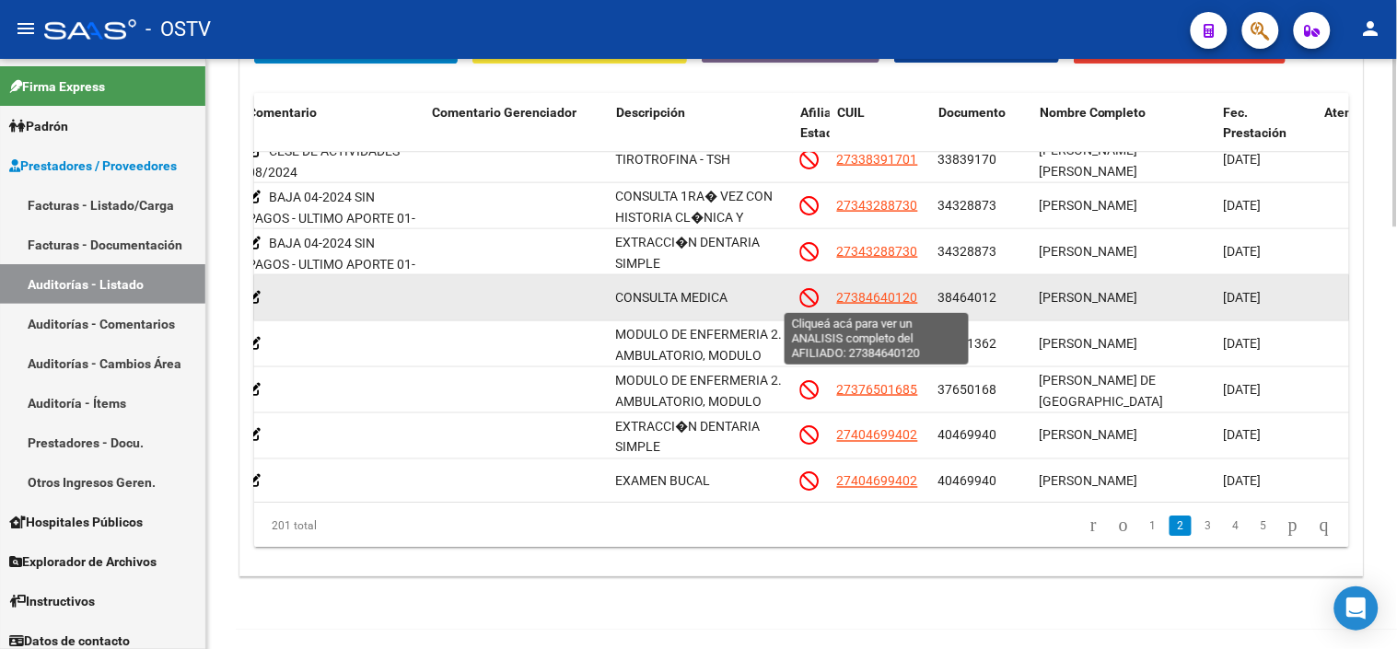
click at [871, 302] on span "27384640120" at bounding box center [877, 297] width 81 height 15
type textarea "27384640120"
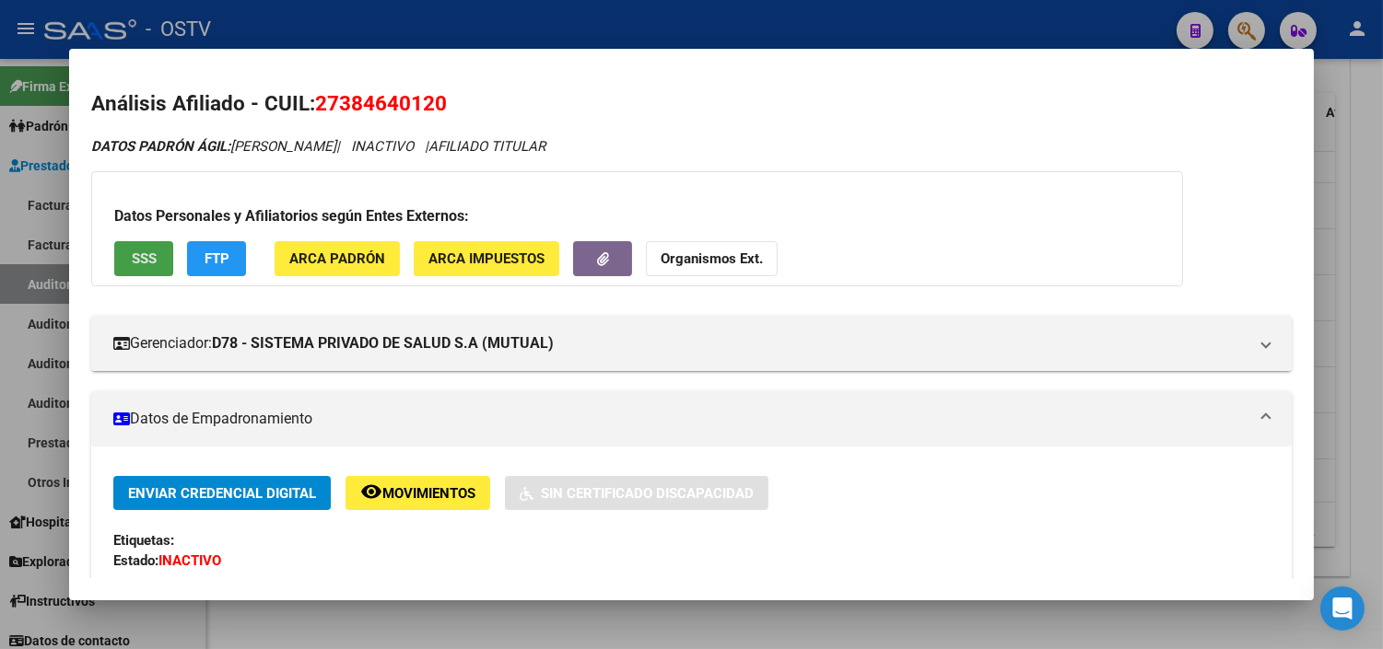
click at [143, 255] on span "SSS" at bounding box center [144, 259] width 25 height 17
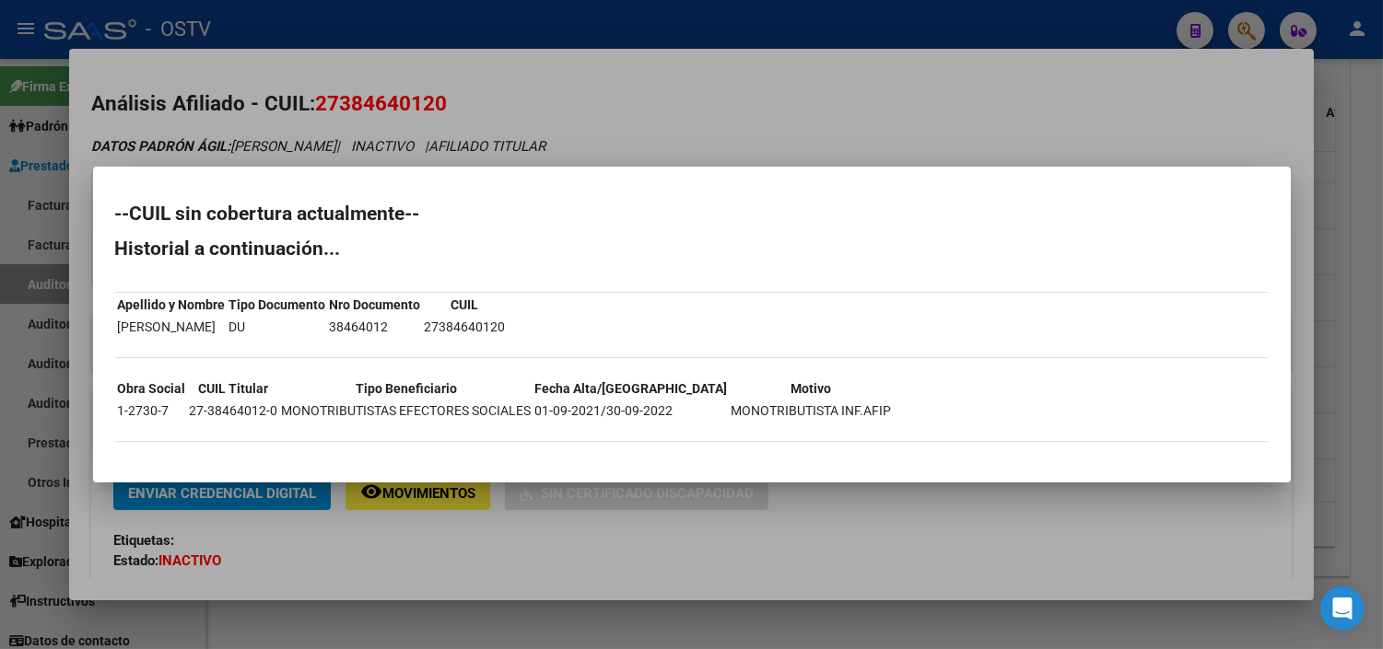
click at [619, 575] on div at bounding box center [691, 324] width 1383 height 649
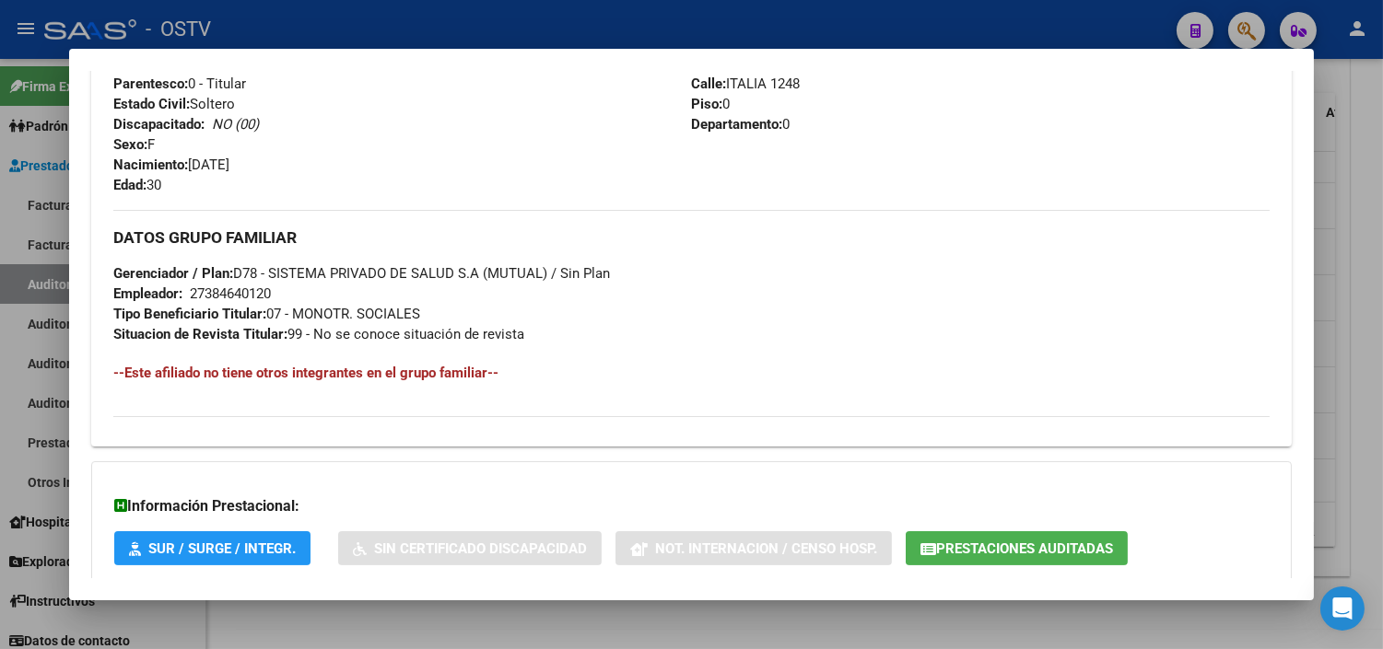
scroll to position [894, 0]
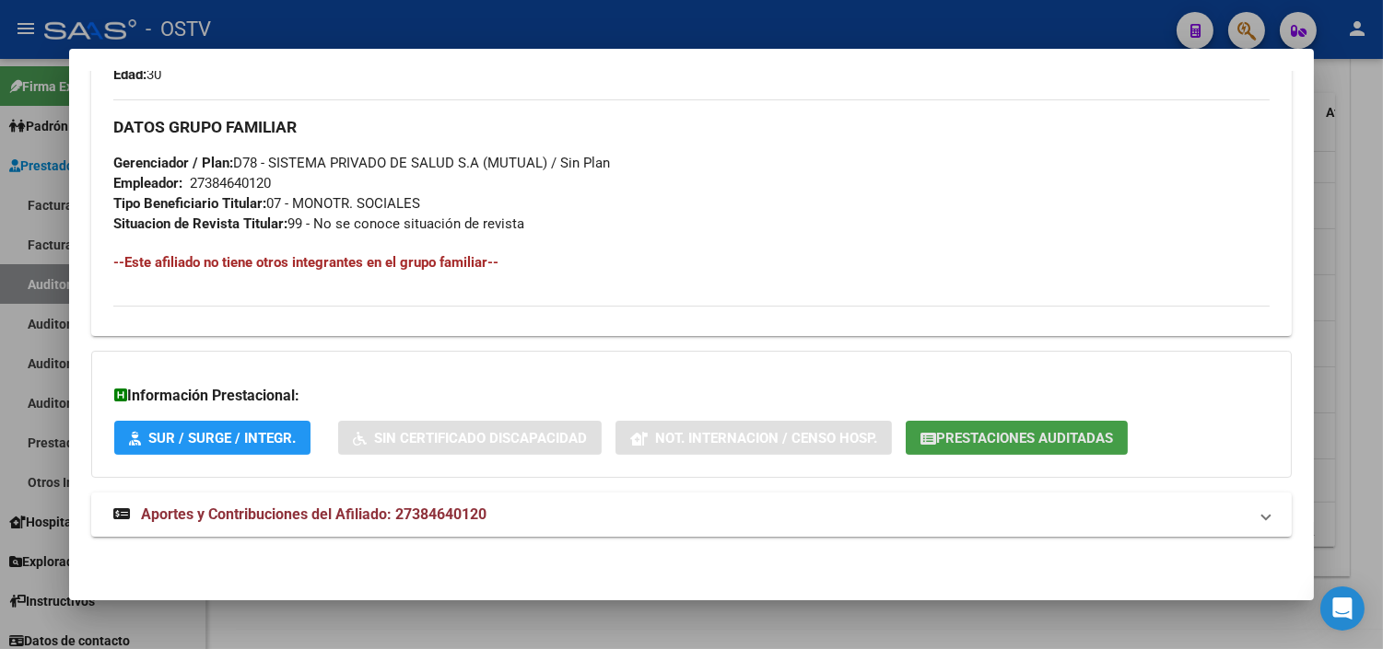
click at [984, 427] on button "Prestaciones Auditadas" at bounding box center [1017, 438] width 222 height 34
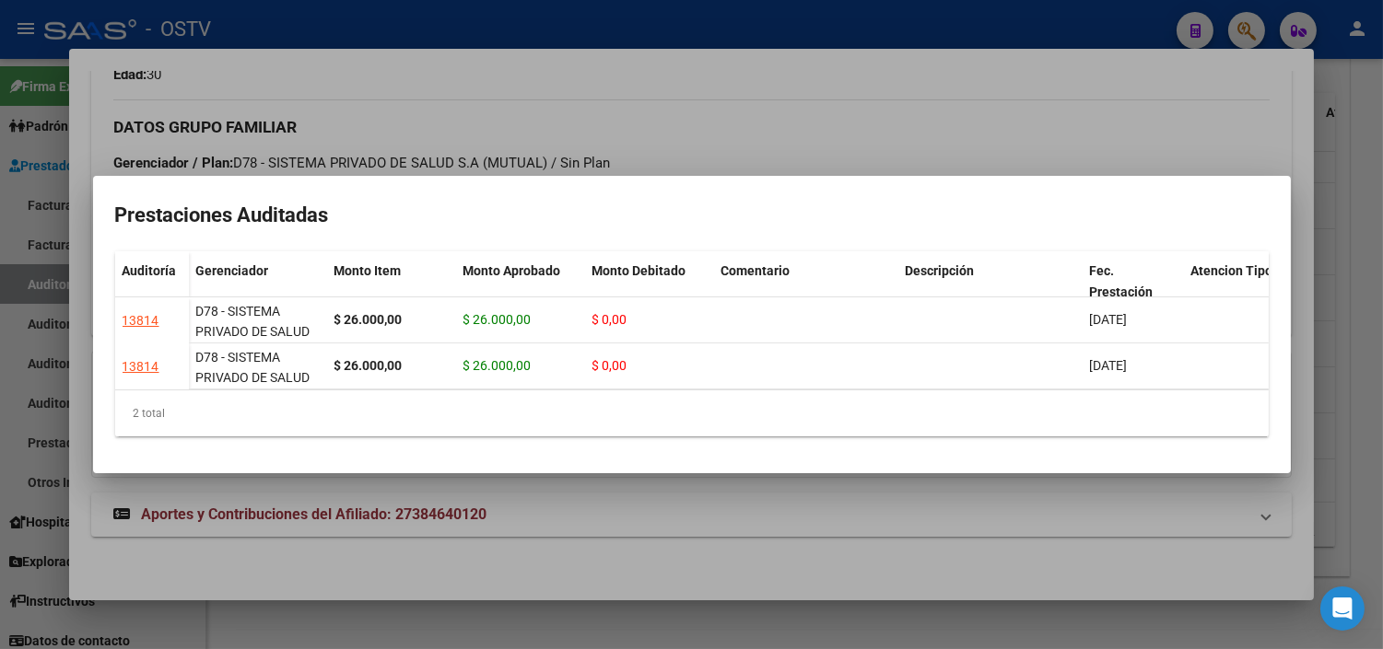
click at [693, 520] on div at bounding box center [691, 324] width 1383 height 649
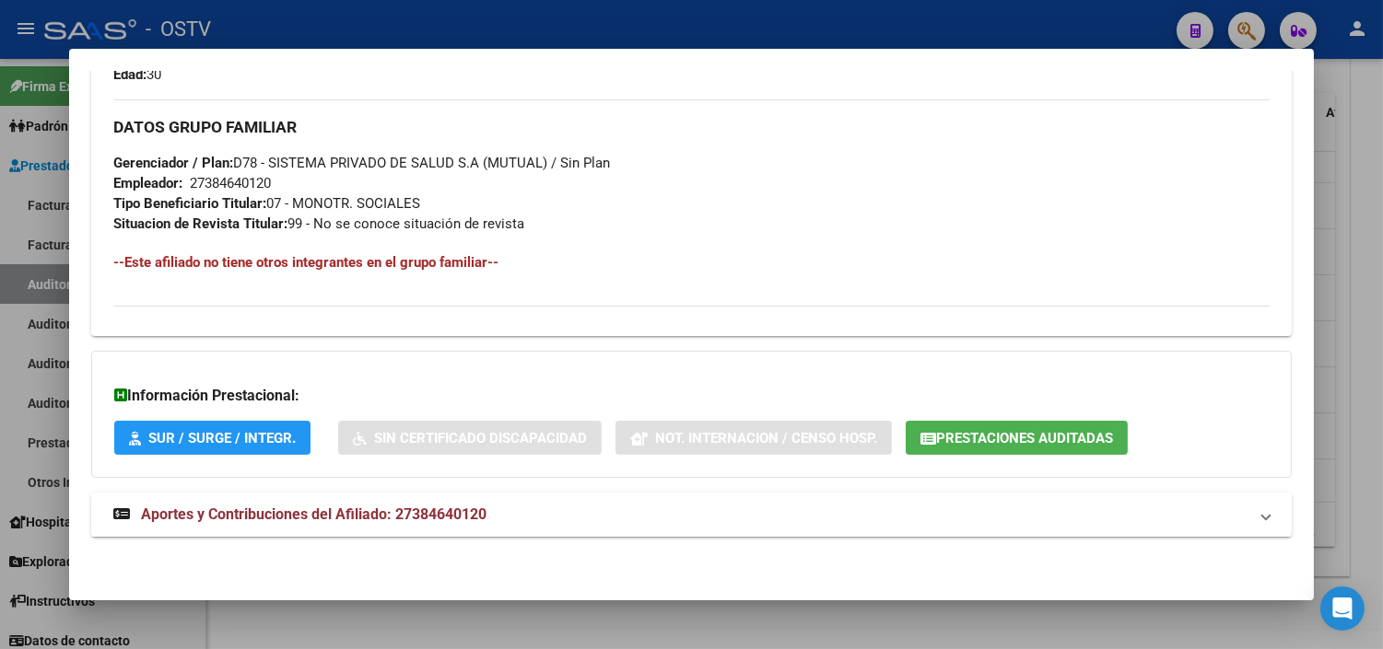
click at [275, 516] on span "Aportes y Contribuciones del Afiliado: 27384640120" at bounding box center [313, 515] width 345 height 18
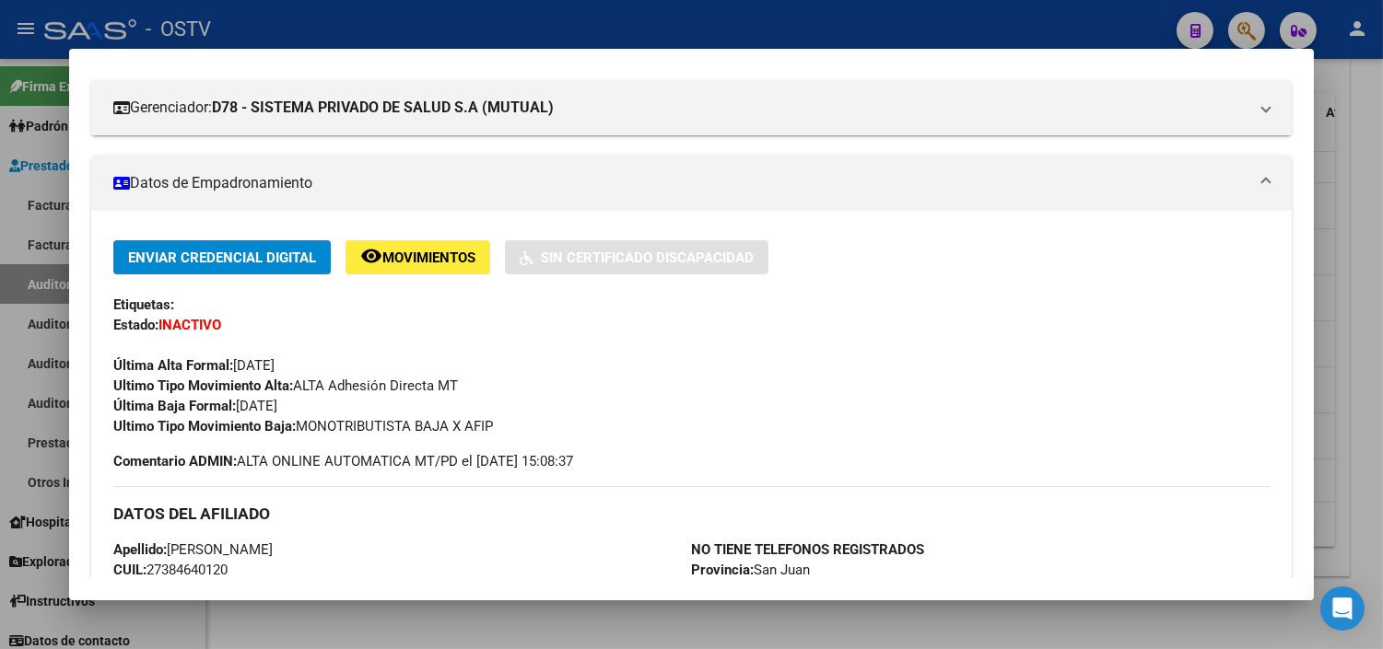
scroll to position [0, 0]
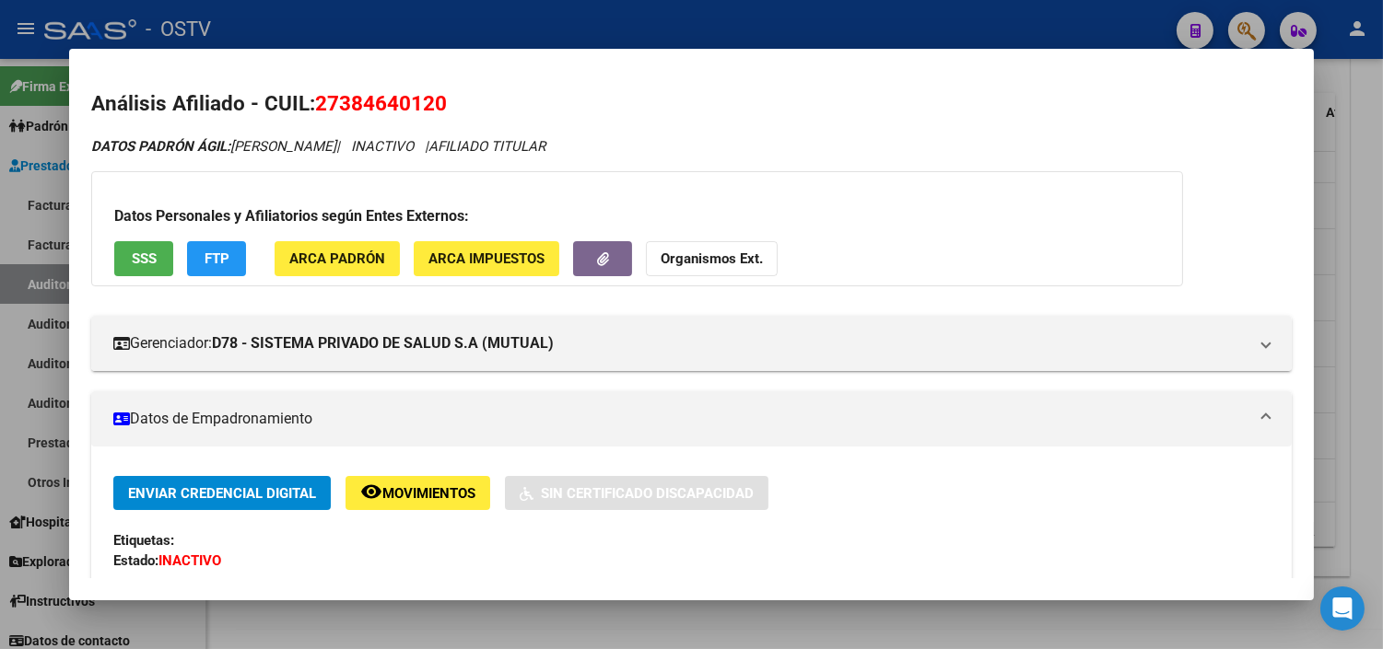
drag, startPoint x: 337, startPoint y: 104, endPoint x: 426, endPoint y: 106, distance: 88.5
click at [426, 106] on span "27384640120" at bounding box center [381, 103] width 132 height 24
copy span "38464012"
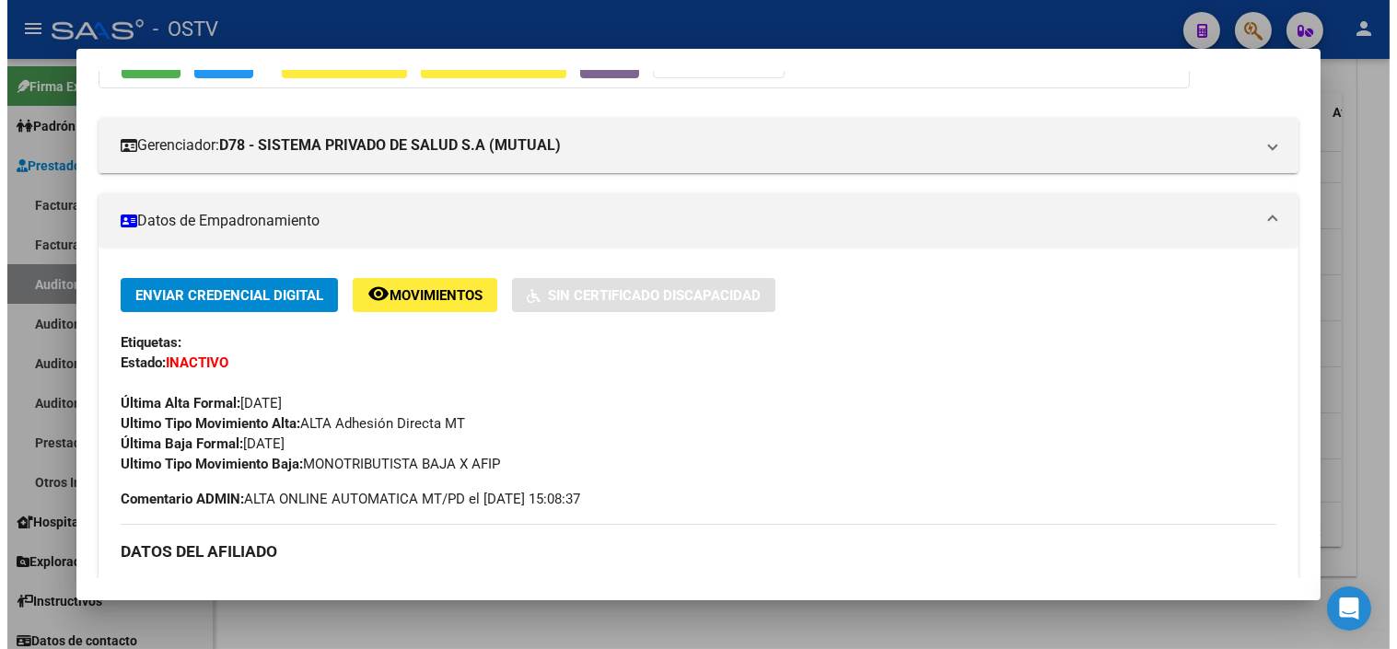
scroll to position [205, 0]
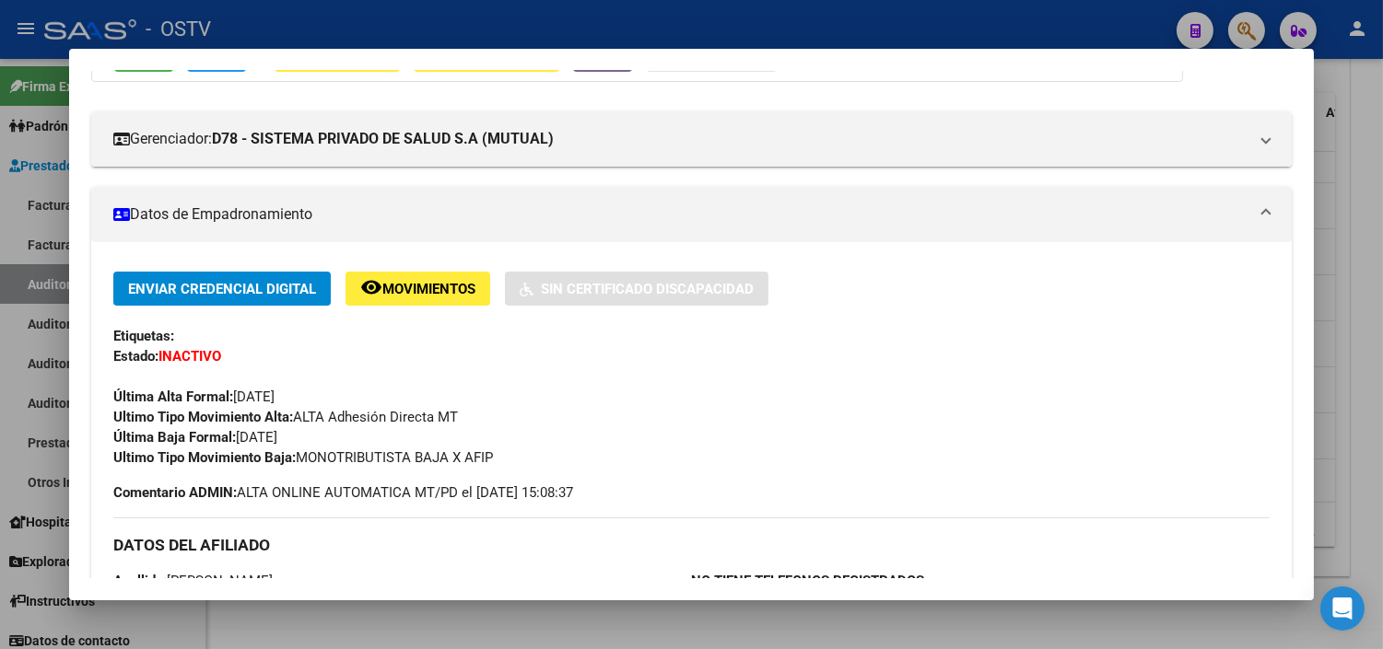
click at [419, 623] on div at bounding box center [691, 324] width 1383 height 649
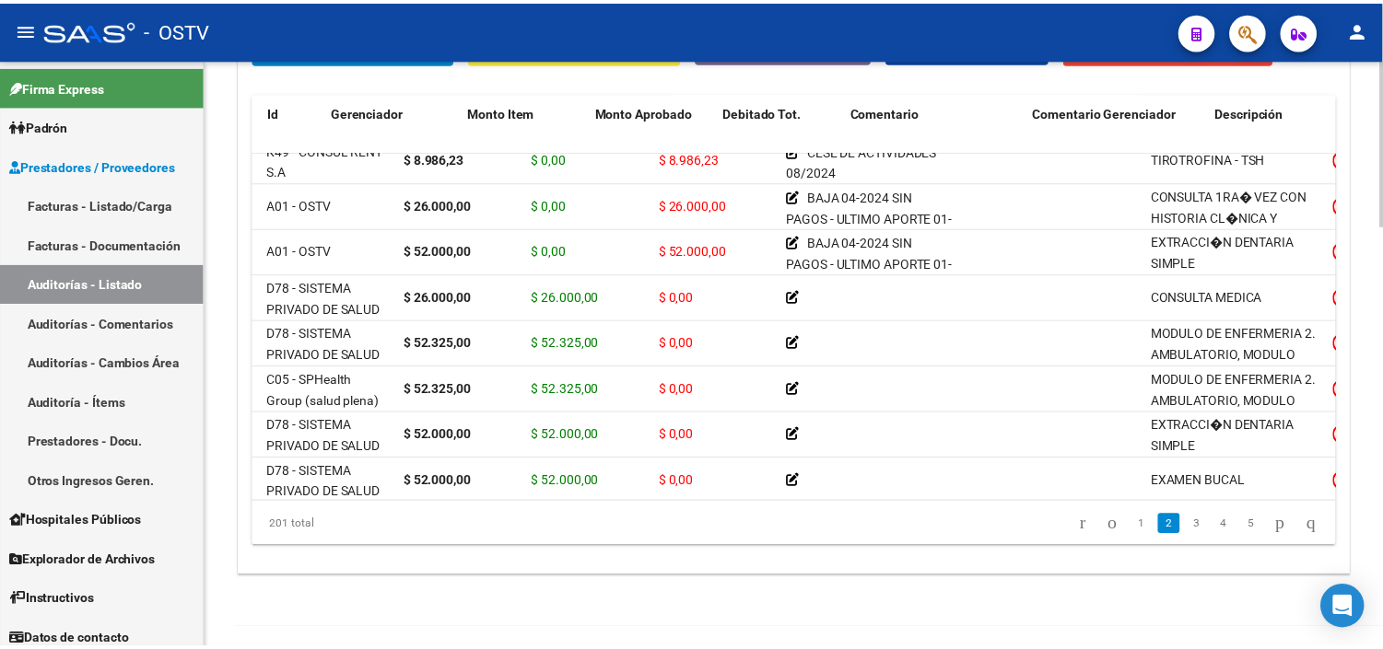
scroll to position [614, 0]
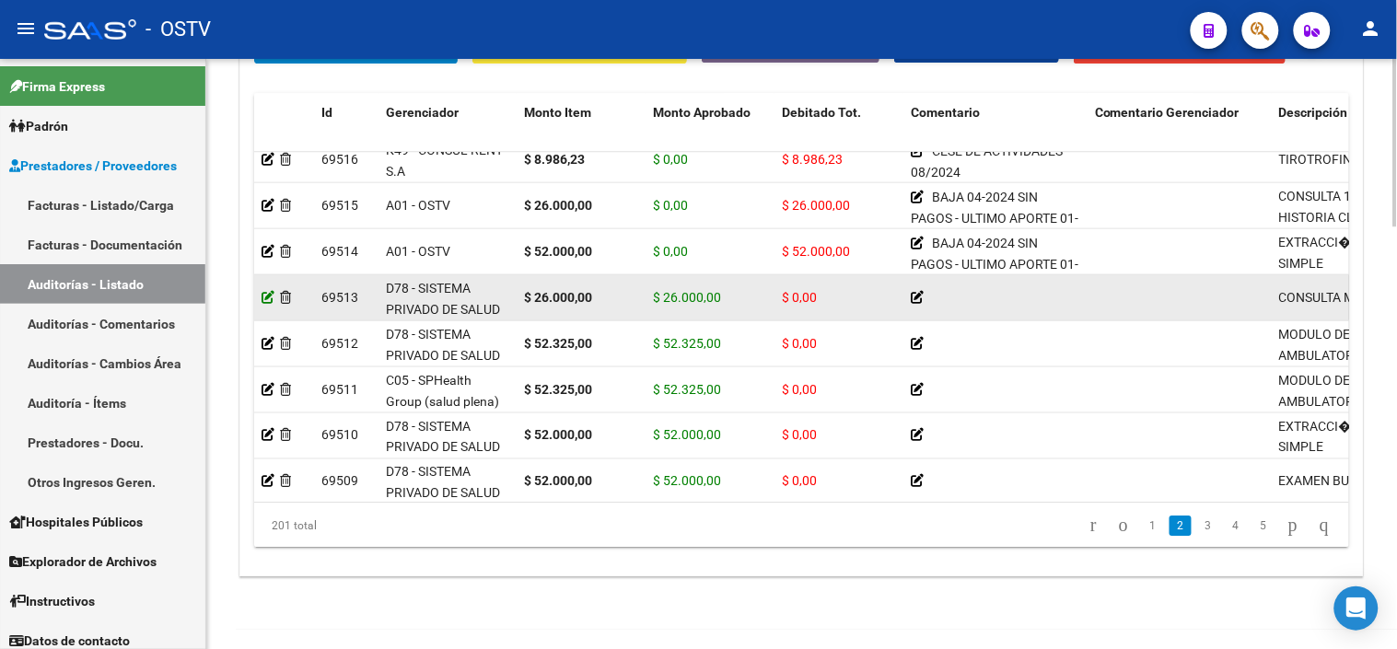
click at [267, 296] on icon at bounding box center [268, 297] width 13 height 13
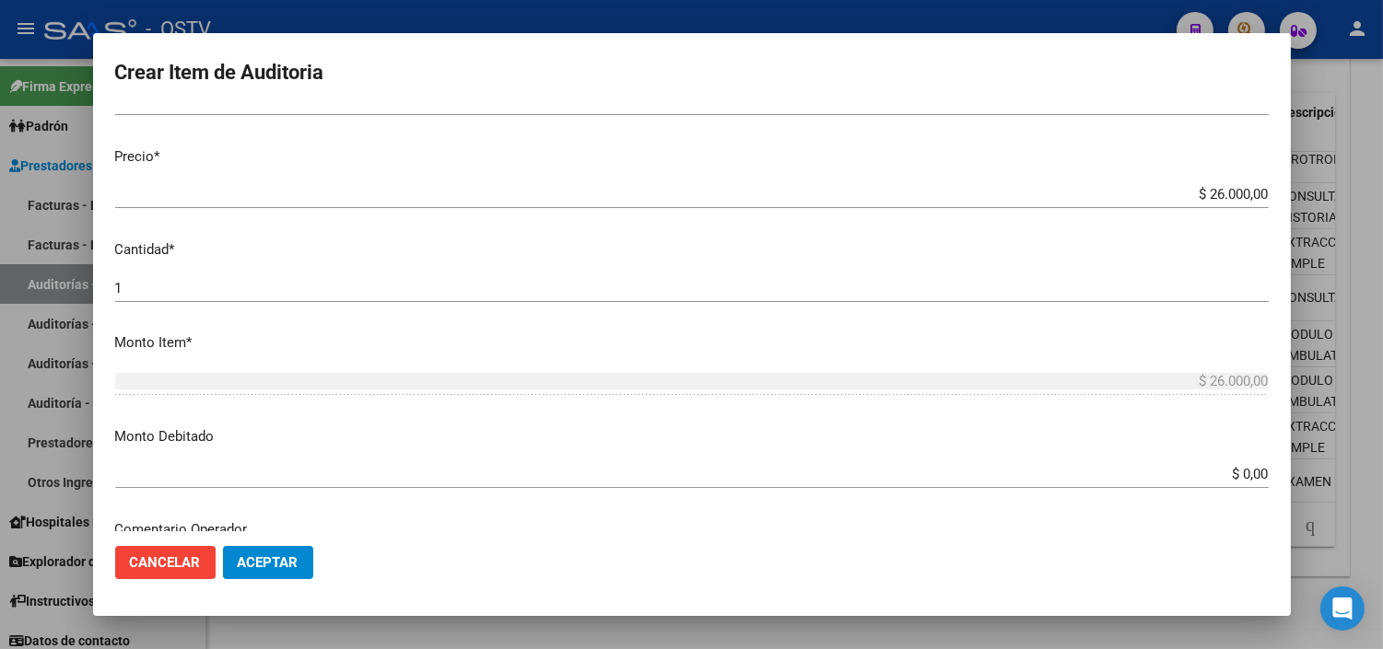
scroll to position [409, 0]
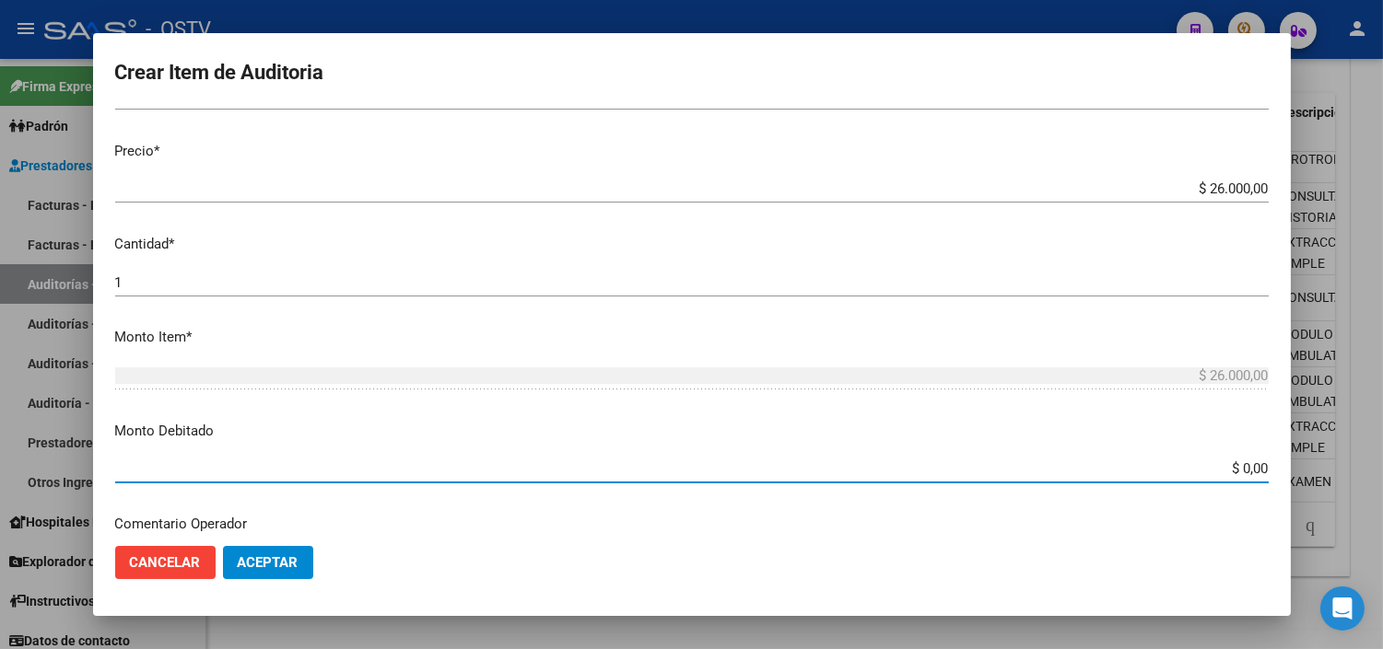
click at [1242, 474] on input "$ 0,00" at bounding box center [691, 469] width 1153 height 17
type input "$ 26.000,00"
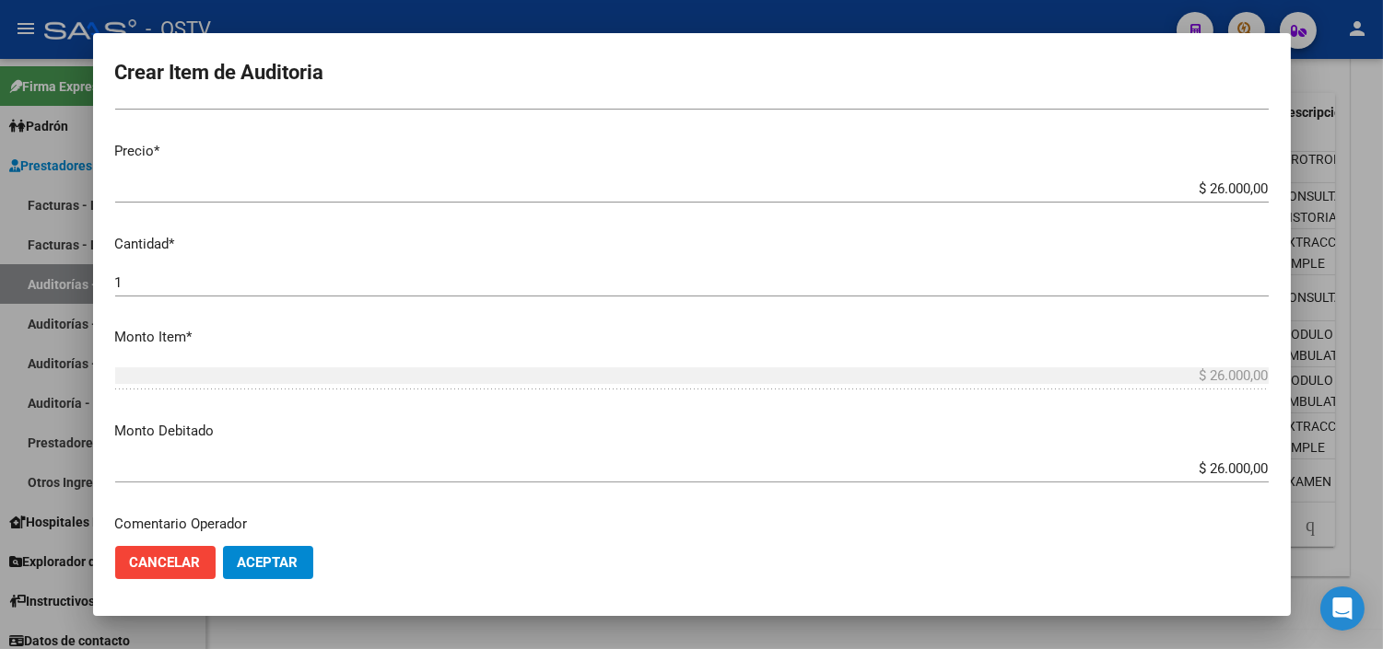
scroll to position [649, 0]
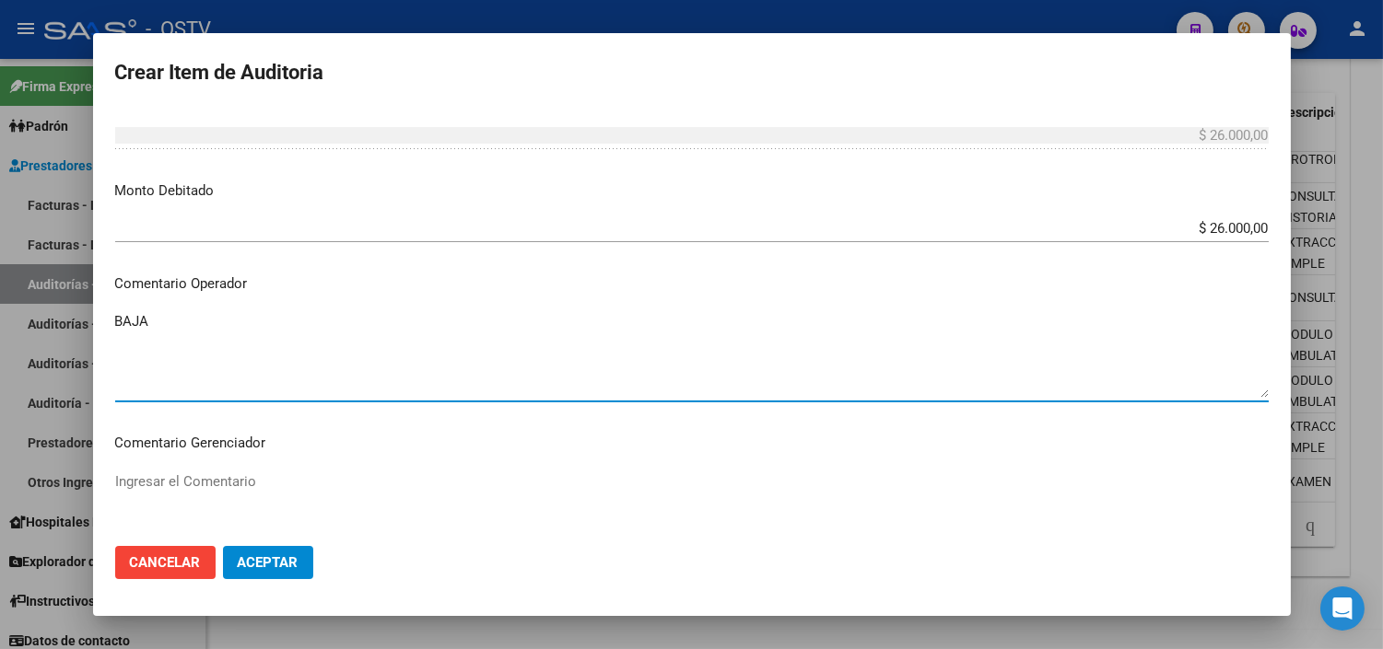
paste textarea "[DATE] MONOTRIBUTISTA INF.AFIP"
drag, startPoint x: 396, startPoint y: 317, endPoint x: 111, endPoint y: 335, distance: 286.2
click at [111, 335] on mat-dialog-content "38464012 Nro Documento 27384640120 CUIL Afiliado Inactivo [PERSON_NAME] Nombre …" at bounding box center [692, 320] width 1198 height 422
type textarea "BAJA [DATE] MONOTRIBUTISTA INF.AFIP"
click at [270, 565] on span "Aceptar" at bounding box center [268, 563] width 61 height 17
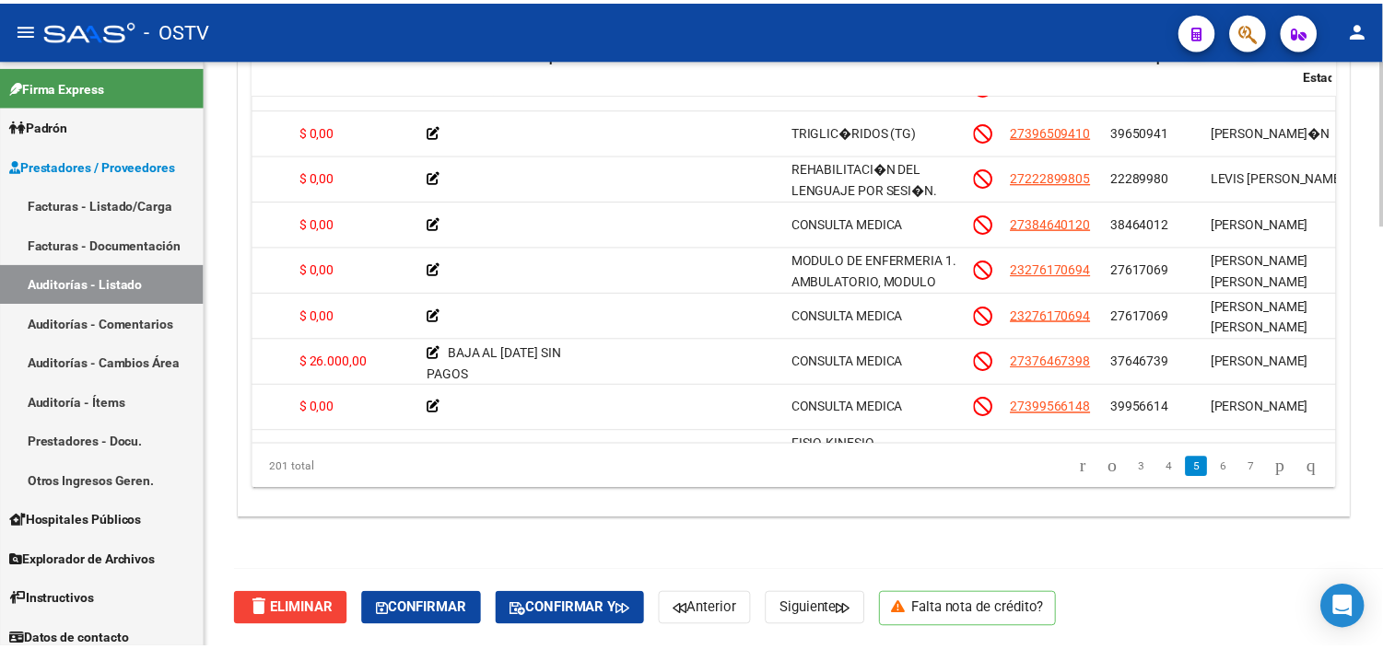
scroll to position [1228, 0]
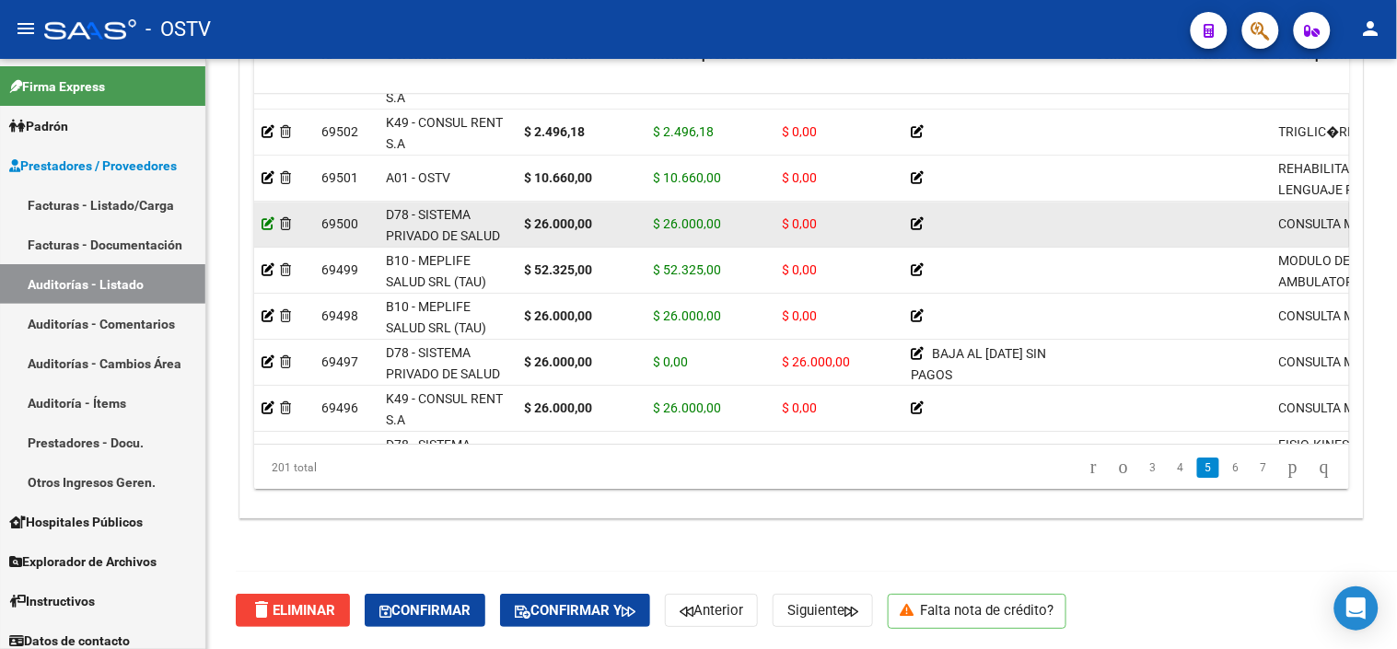
click at [267, 226] on icon at bounding box center [268, 223] width 13 height 13
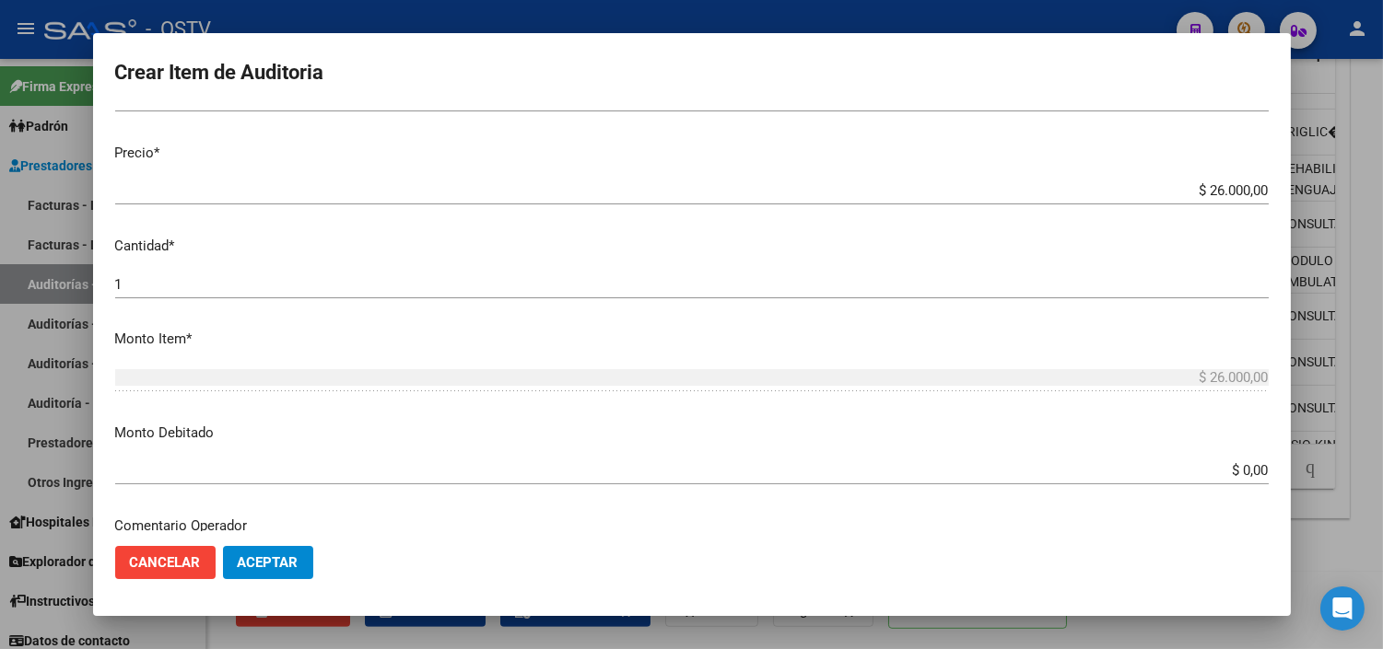
scroll to position [409, 0]
click at [1239, 468] on input "$ 0,00" at bounding box center [691, 469] width 1153 height 17
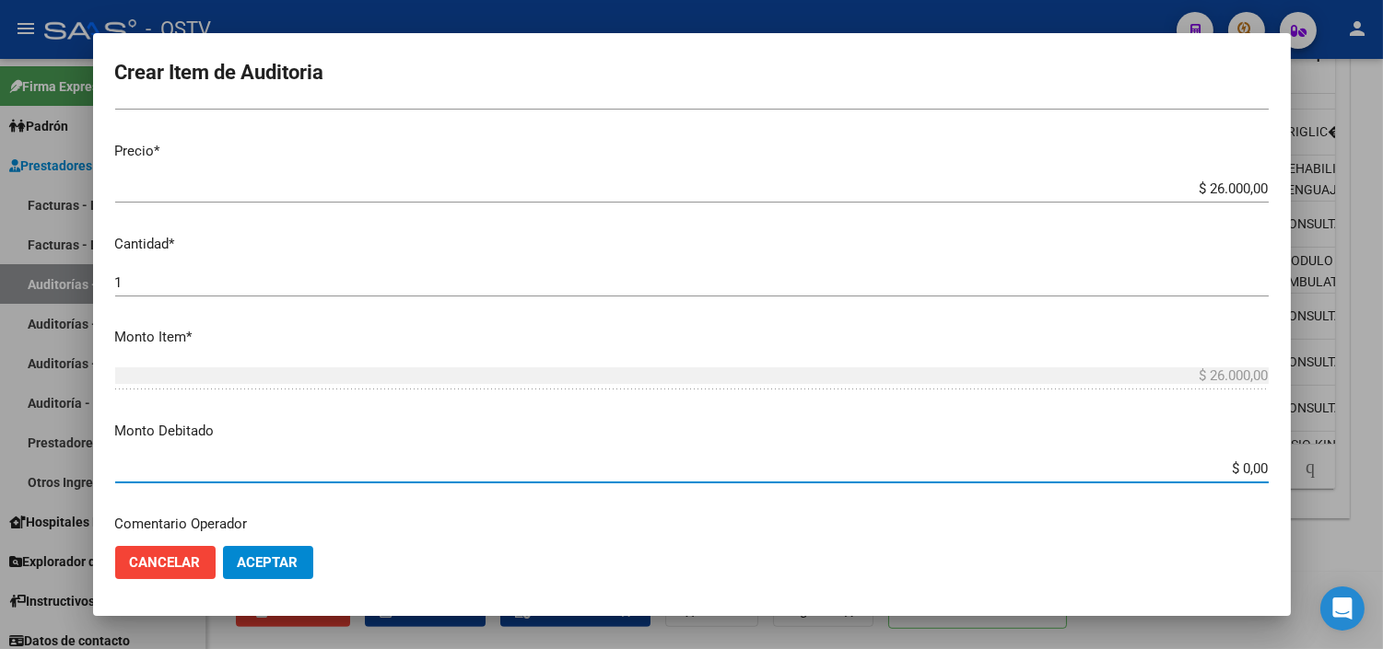
click at [1239, 468] on input "$ 0,00" at bounding box center [691, 469] width 1153 height 17
type input "$ 26.000,00"
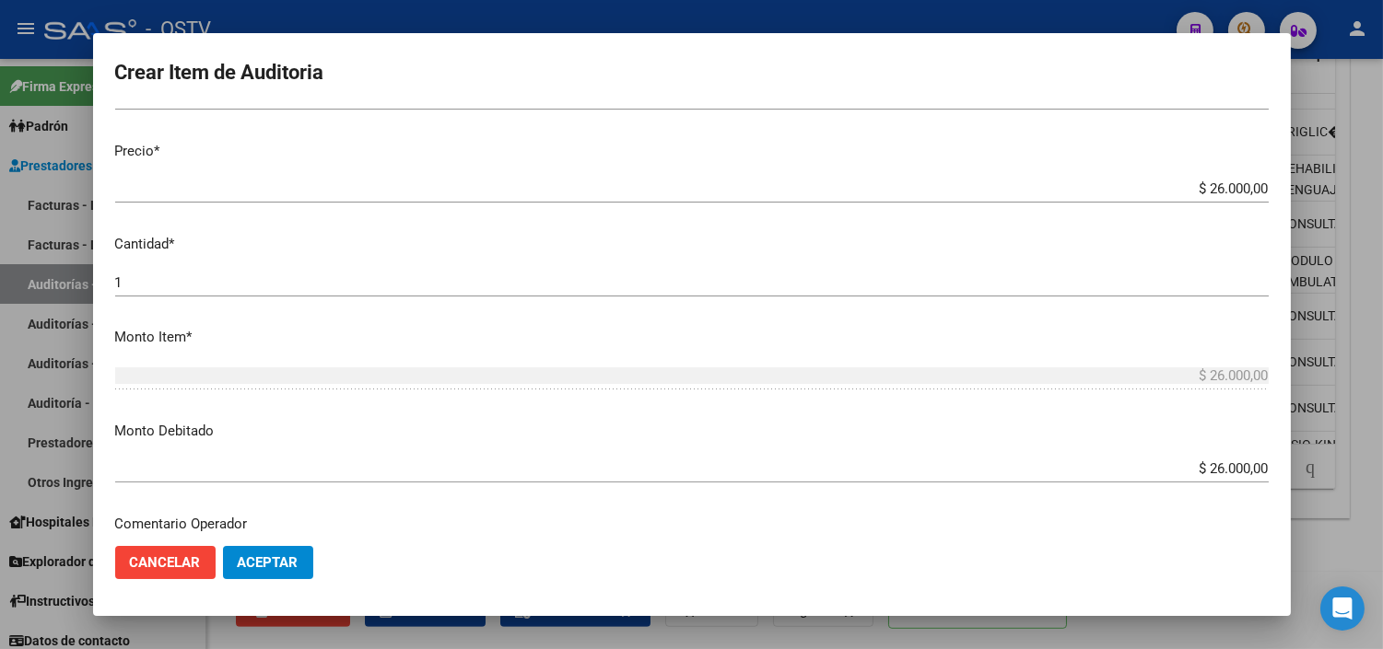
scroll to position [649, 0]
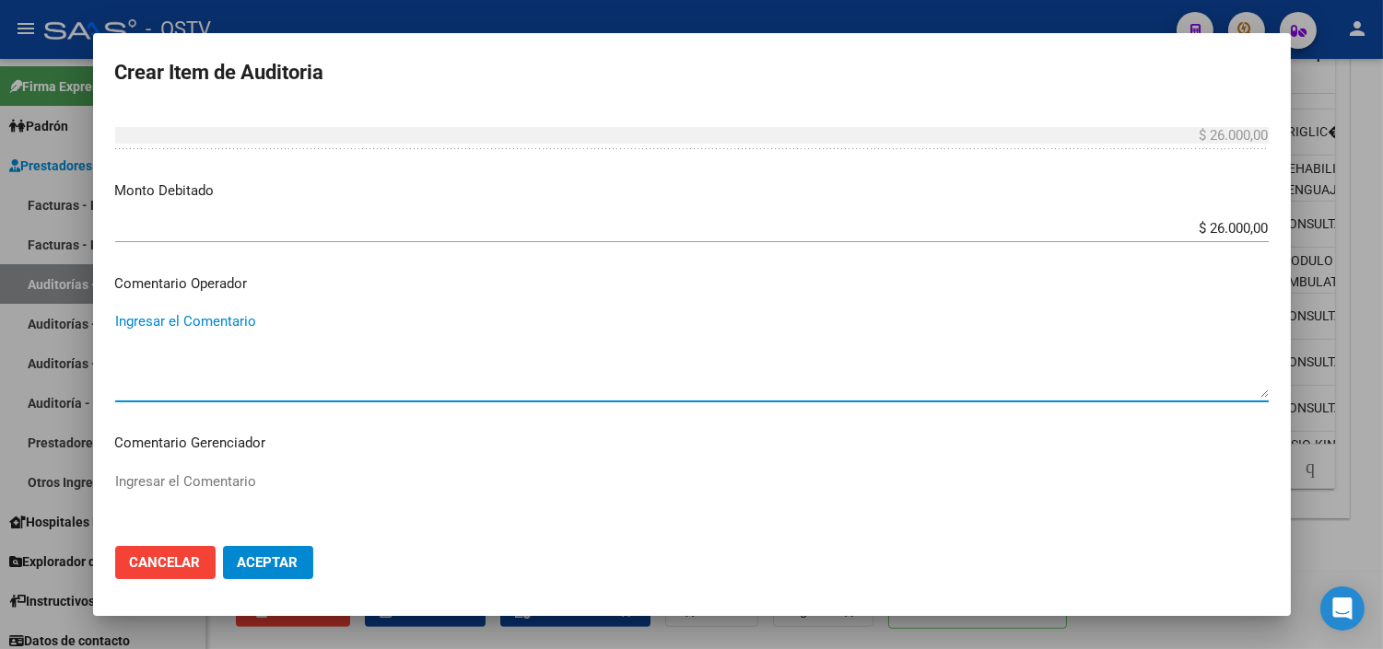
paste textarea "BAJA [DATE] MONOTRIBUTISTA INF.AFIP"
type textarea "BAJA [DATE] MONOTRIBUTISTA INF.AFIP"
click at [284, 569] on span "Aceptar" at bounding box center [268, 563] width 61 height 17
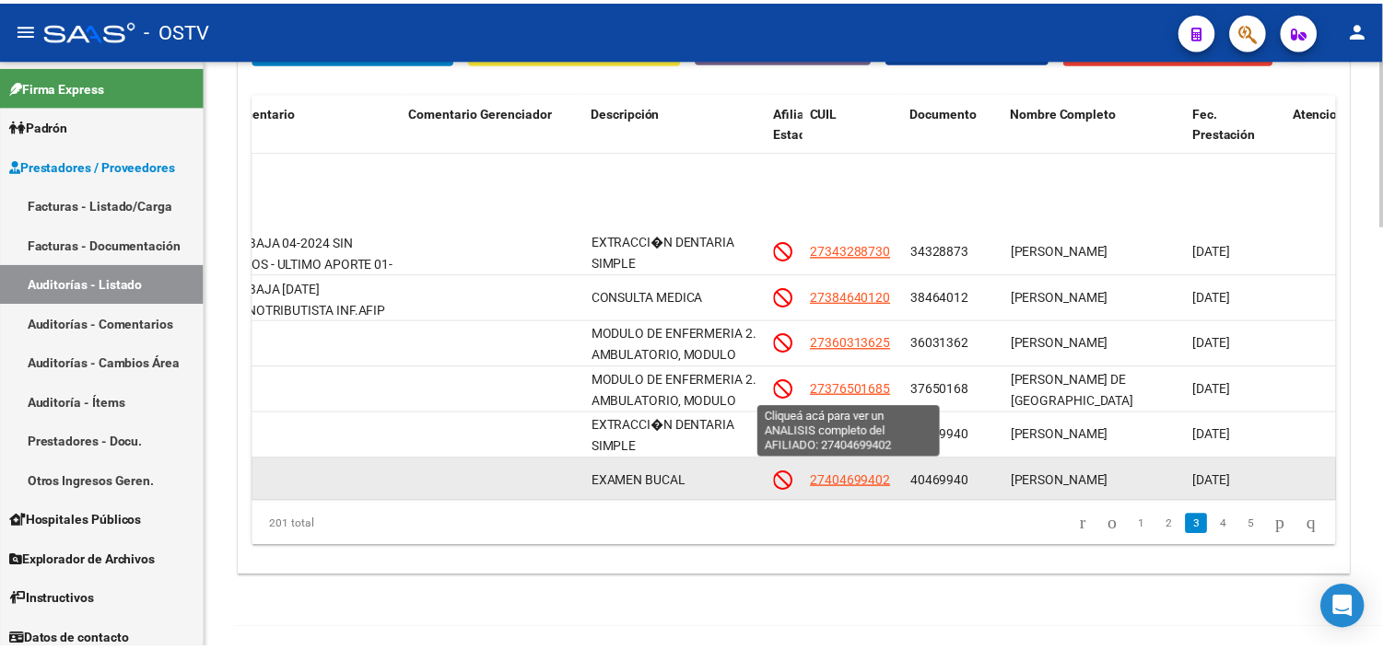
scroll to position [716, 683]
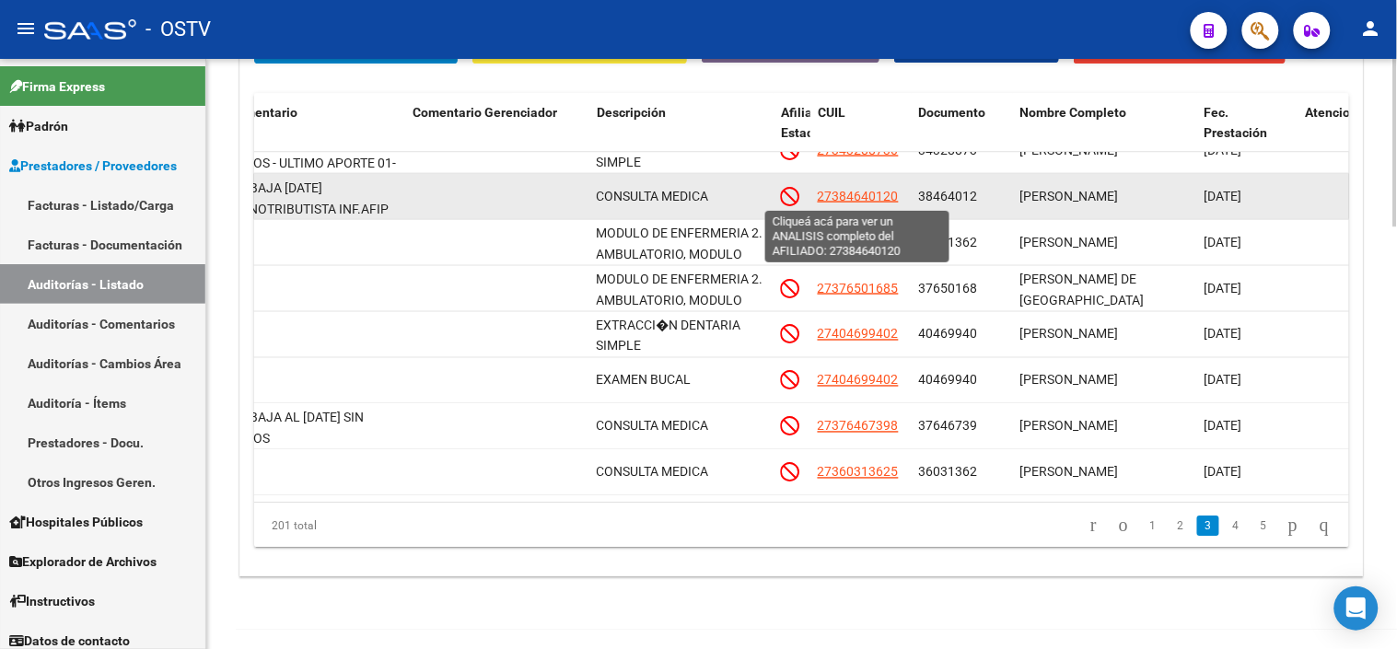
click at [849, 196] on span "27384640120" at bounding box center [858, 195] width 81 height 15
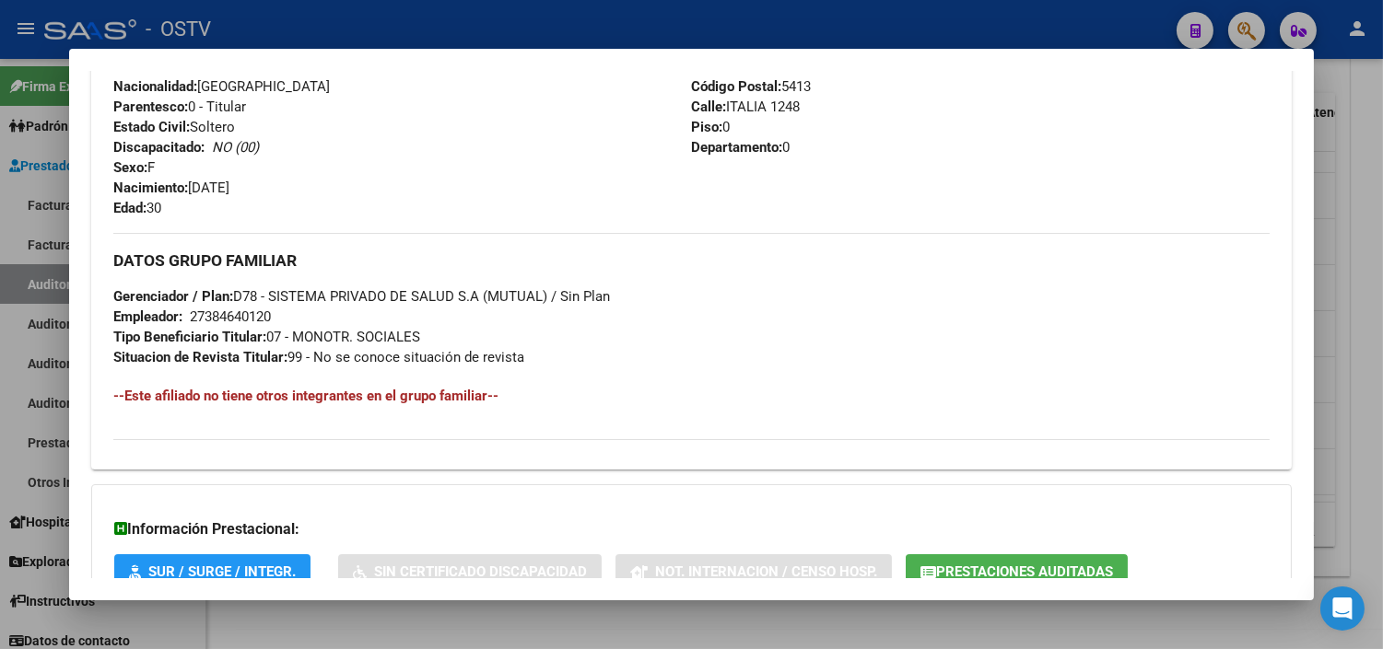
scroll to position [894, 0]
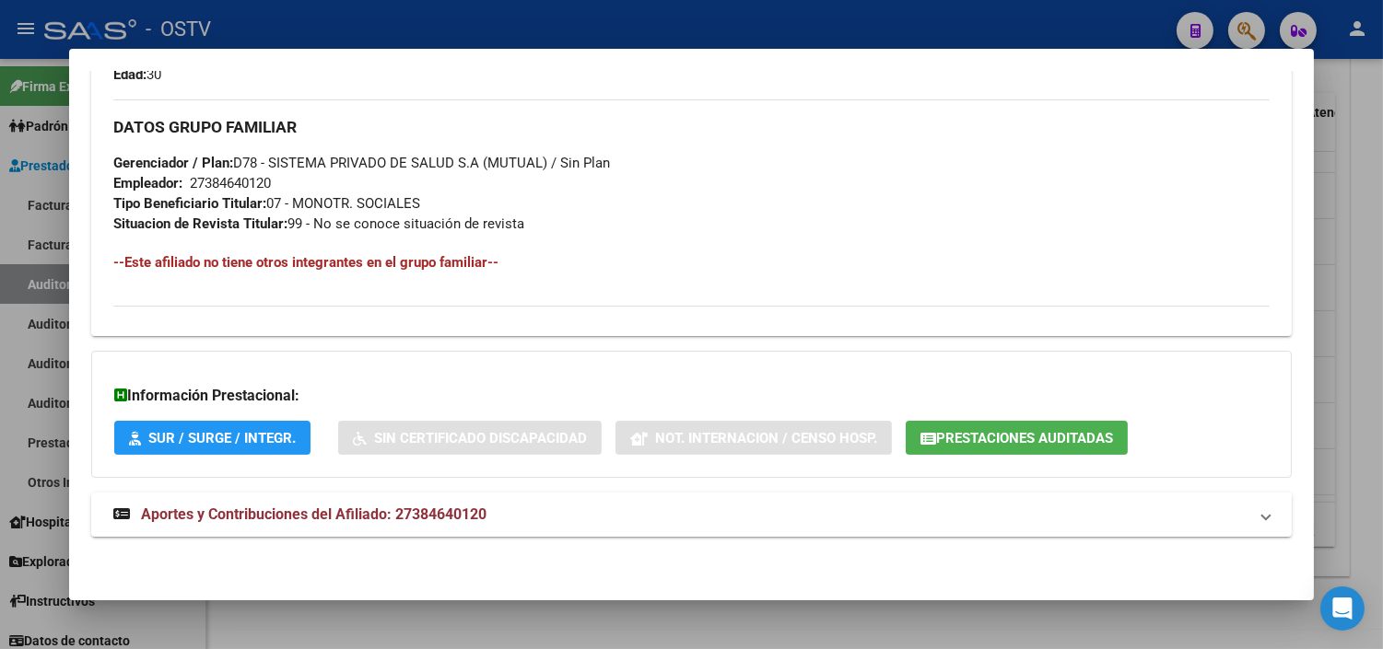
click at [1010, 431] on span "Prestaciones Auditadas" at bounding box center [1024, 438] width 177 height 17
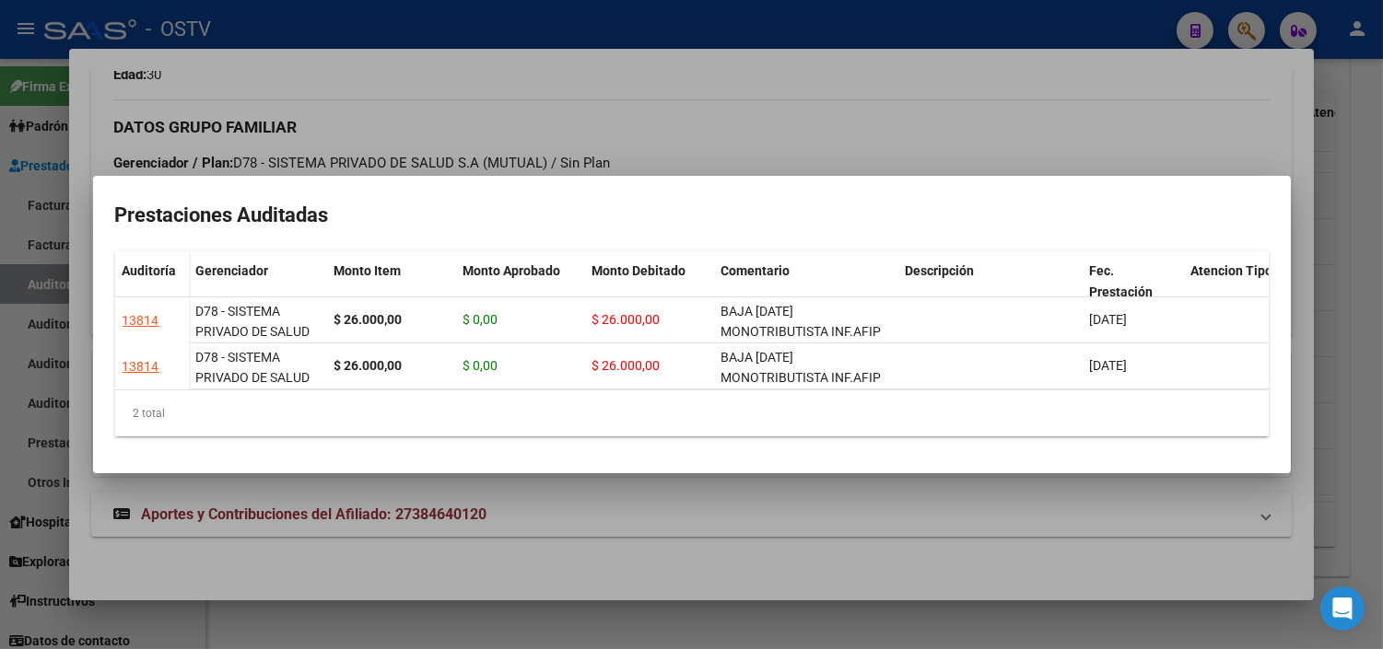
click at [884, 471] on mat-dialog-container "Prestaciones Auditadas Auditoría Gerenciador Monto Item Monto Aprobado Monto De…" at bounding box center [692, 325] width 1198 height 298
click at [884, 499] on div at bounding box center [691, 324] width 1383 height 649
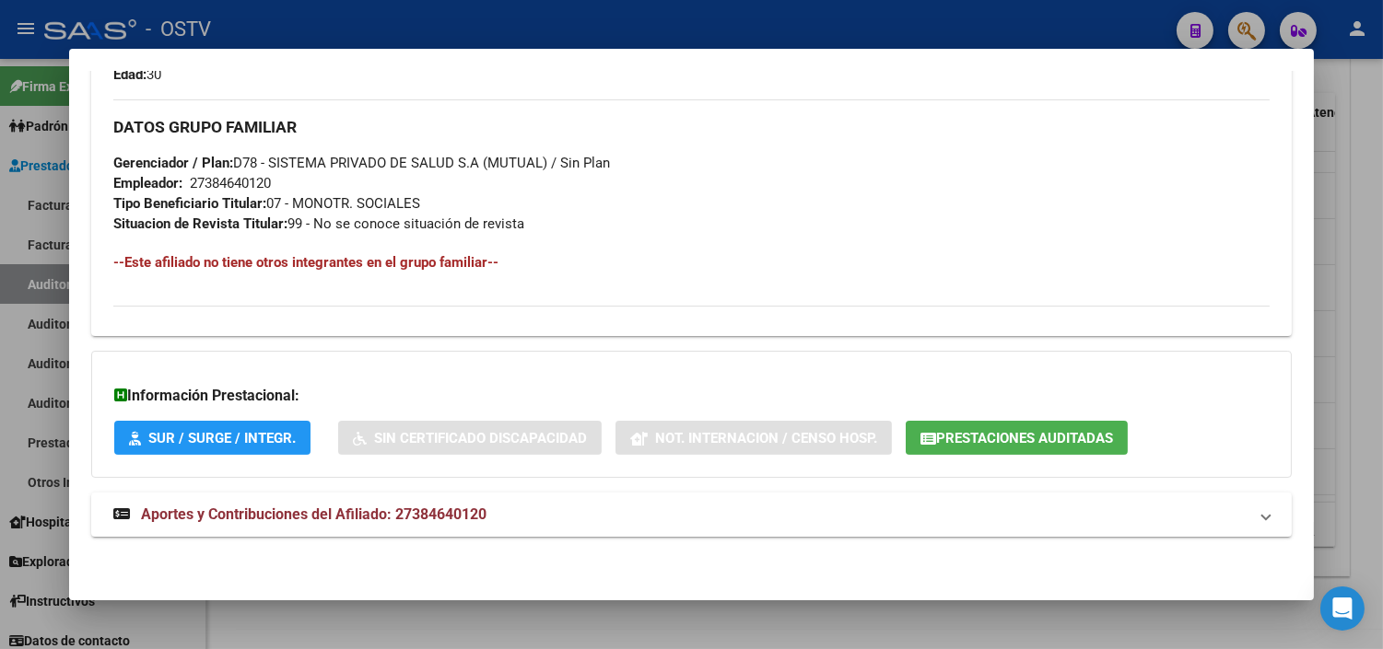
click at [959, 602] on div at bounding box center [691, 324] width 1383 height 649
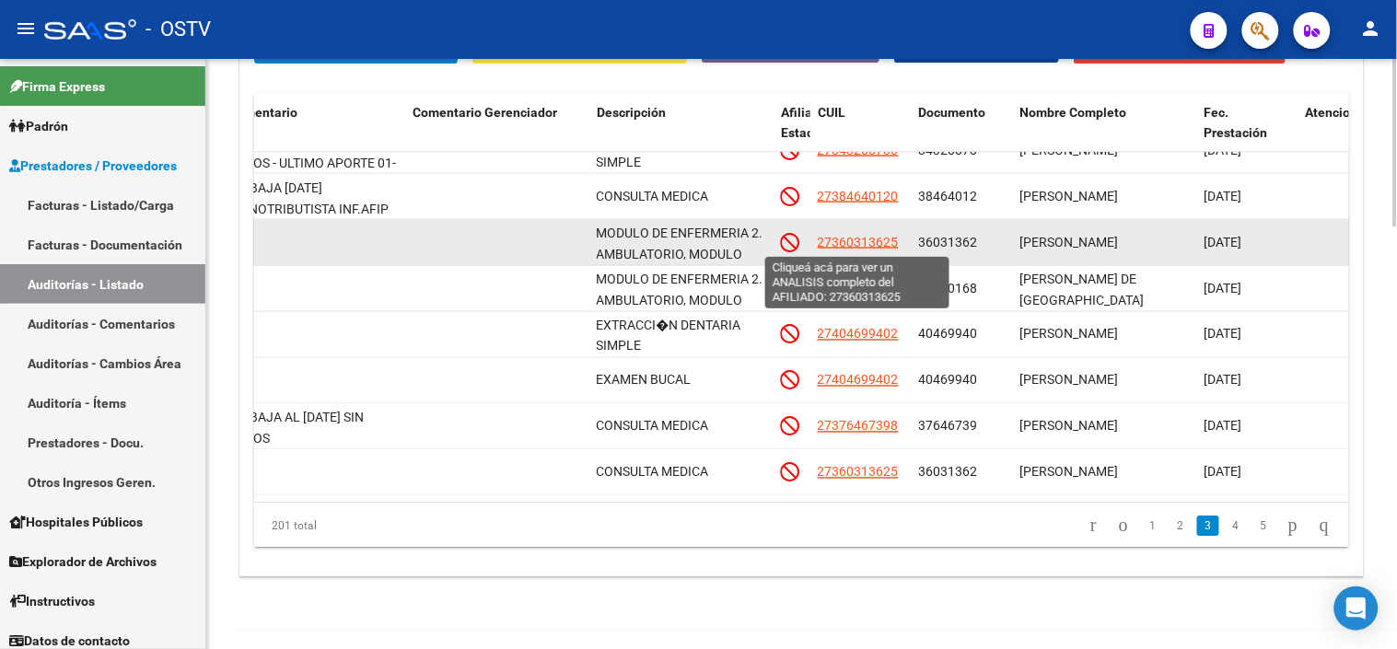
click at [859, 241] on span "27360313625" at bounding box center [858, 241] width 81 height 15
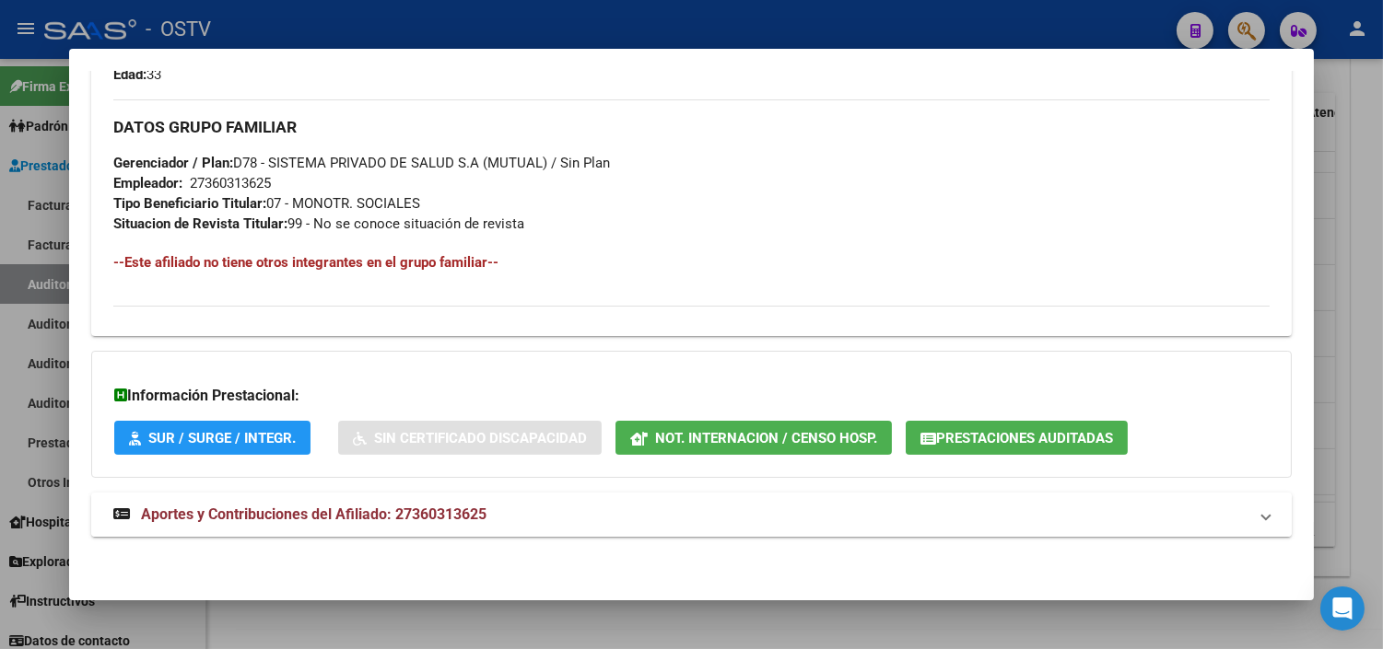
click at [295, 527] on mat-expansion-panel-header "Aportes y Contribuciones del Afiliado: 27360313625" at bounding box center [691, 515] width 1200 height 44
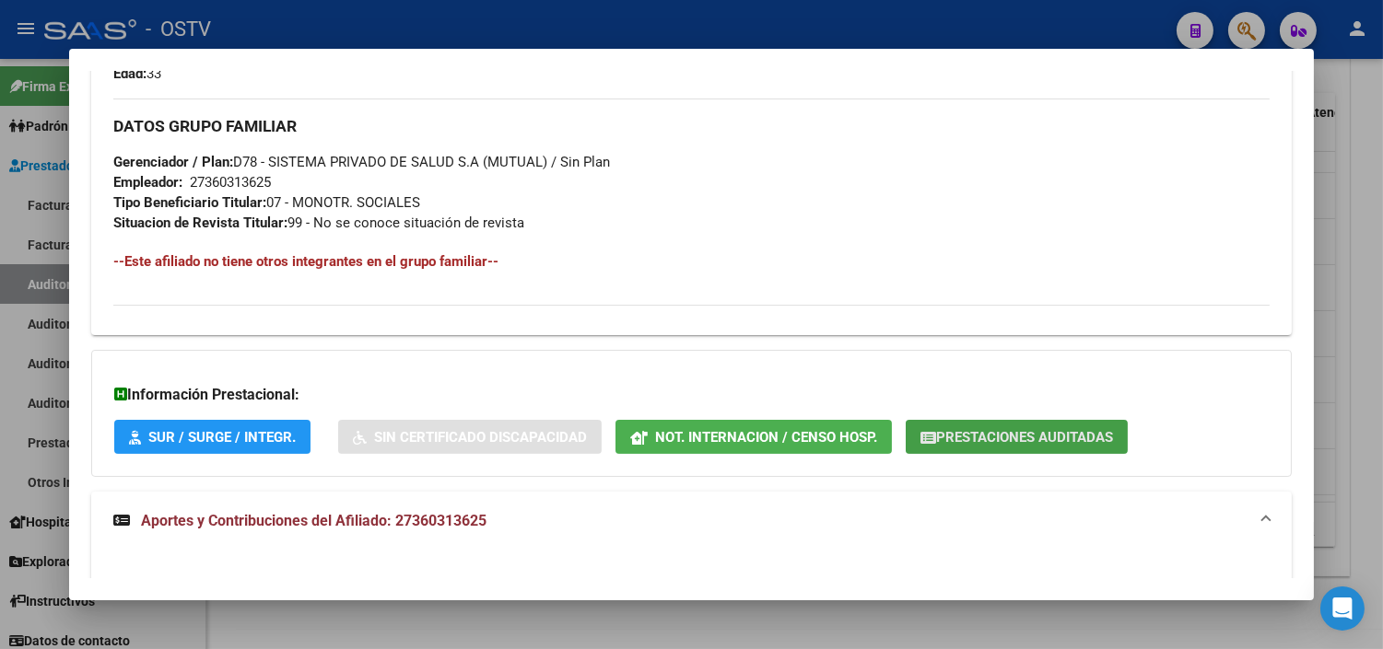
click at [968, 447] on button "Prestaciones Auditadas" at bounding box center [1017, 437] width 222 height 34
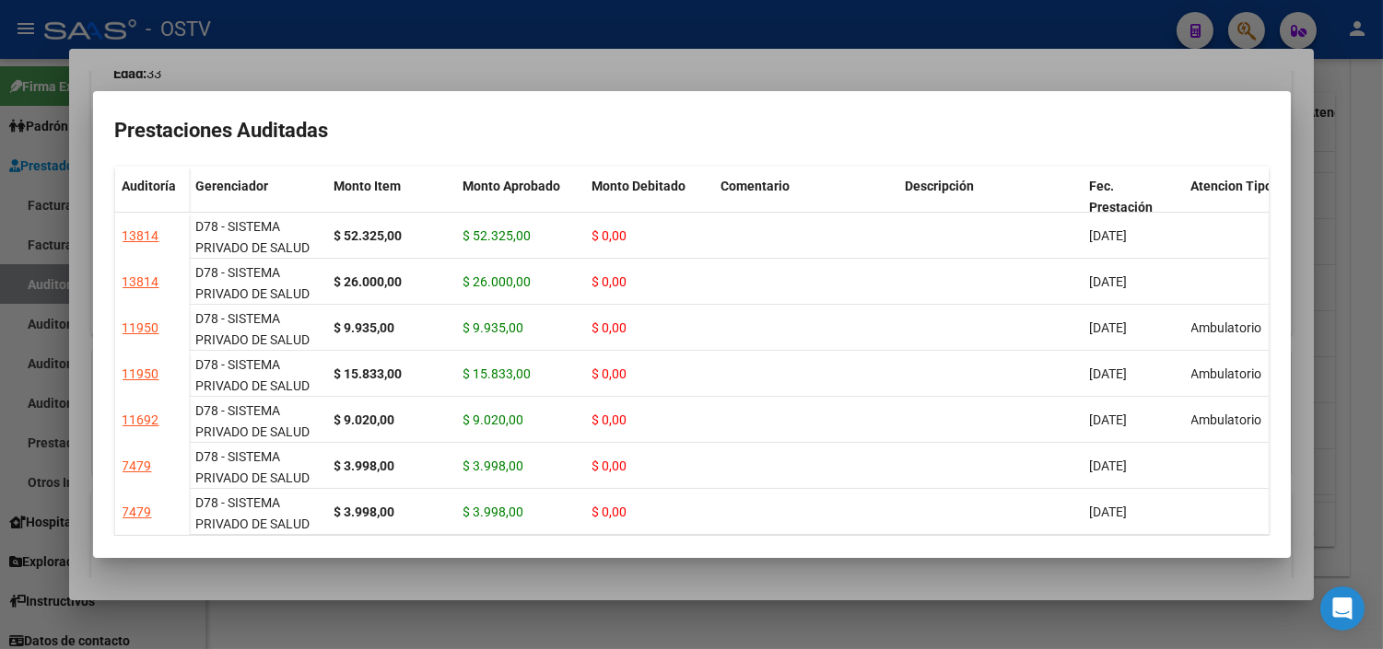
click at [799, 581] on div at bounding box center [691, 324] width 1383 height 649
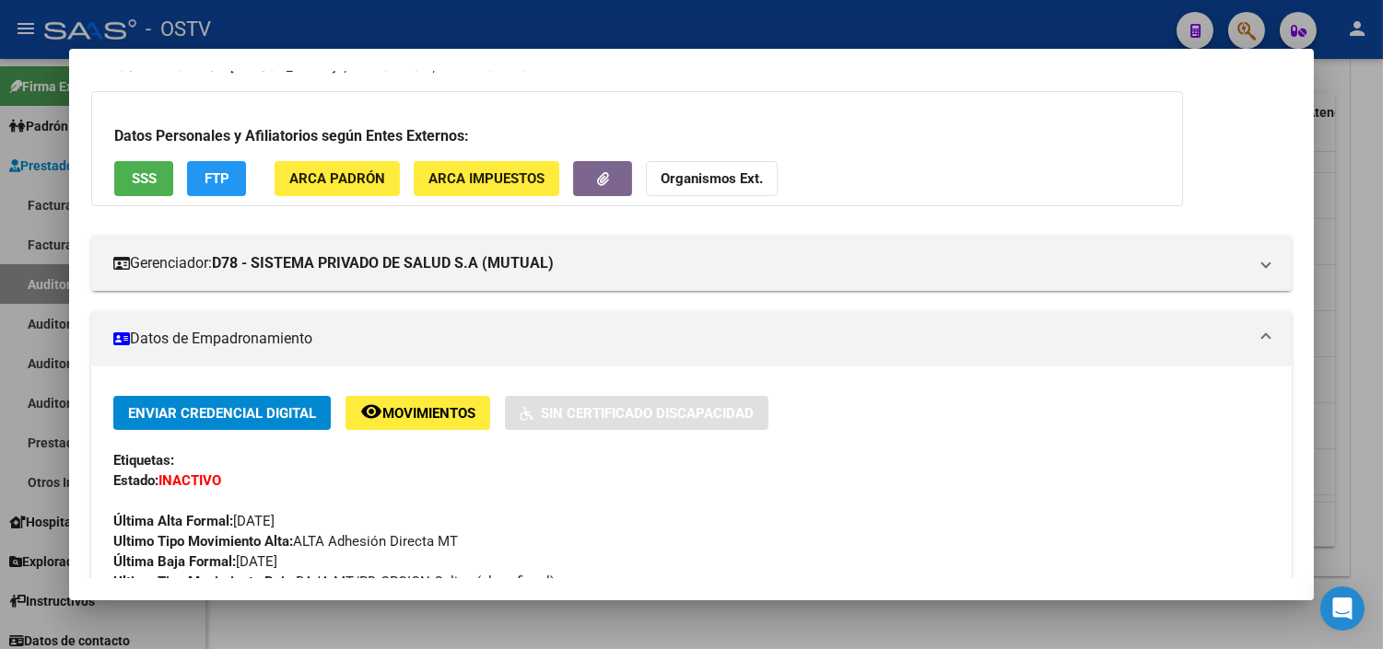
scroll to position [0, 0]
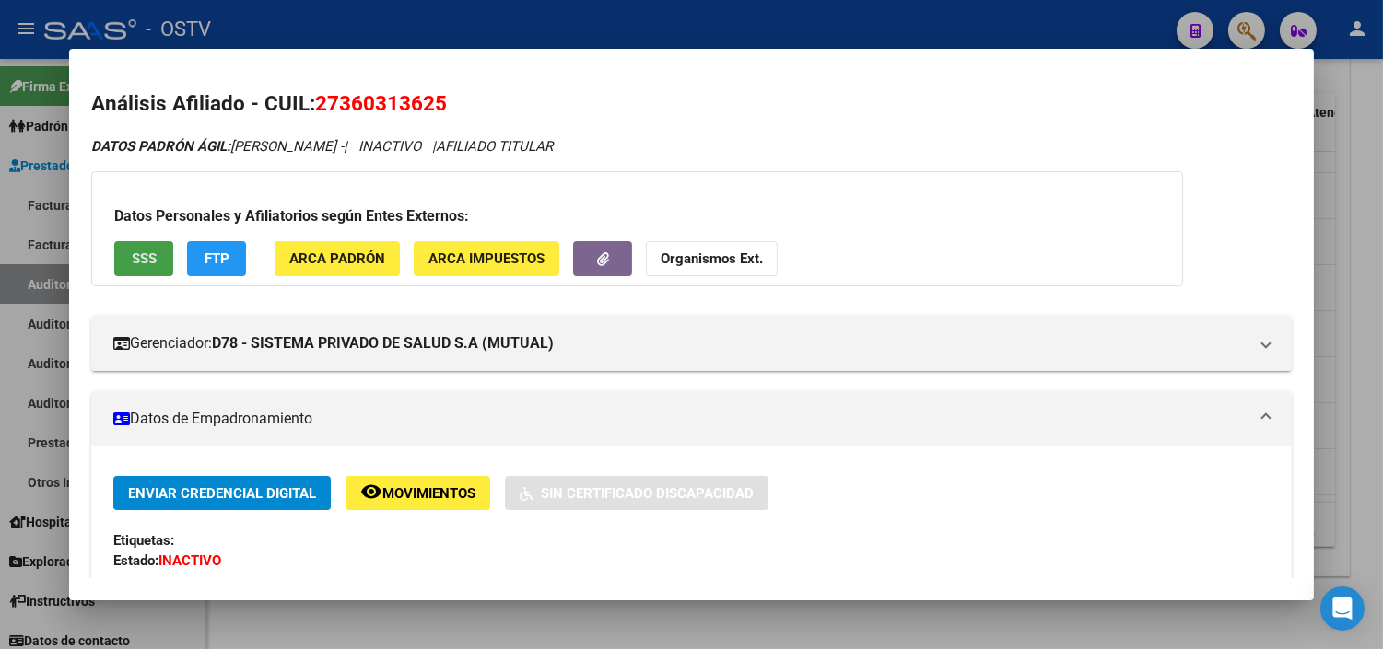
click at [153, 259] on button "SSS" at bounding box center [143, 258] width 59 height 34
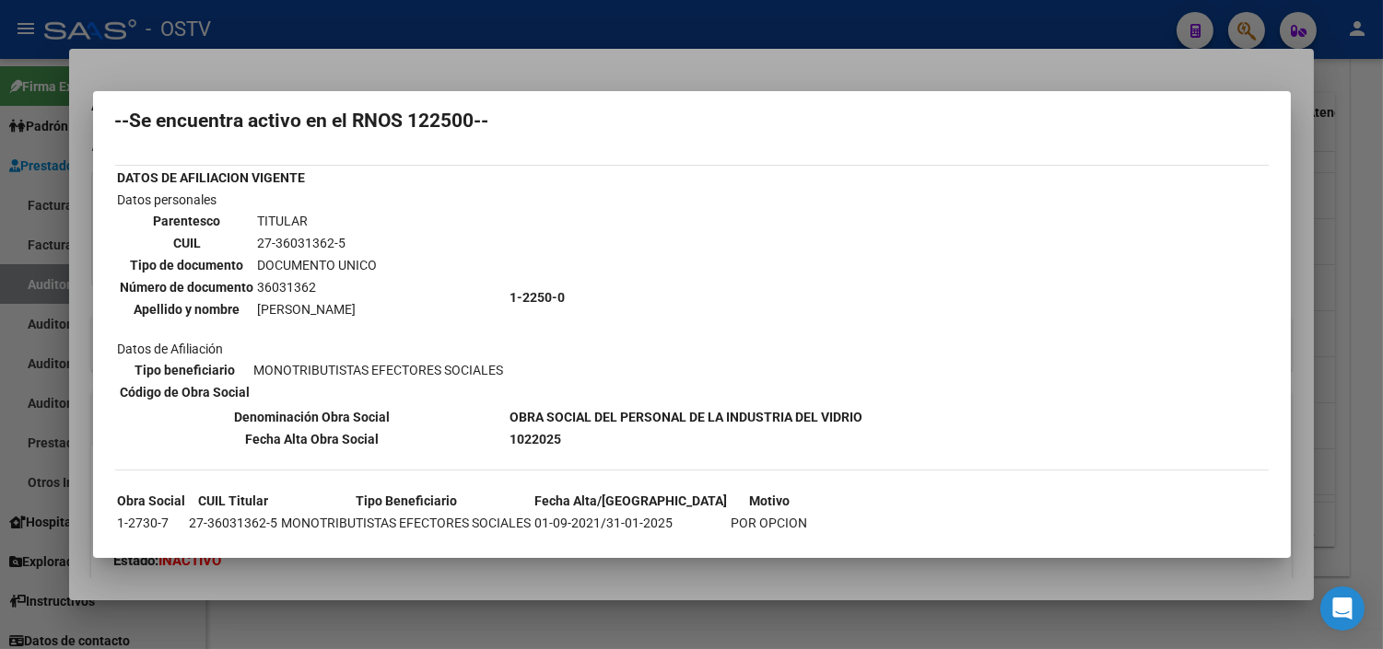
scroll to position [75, 0]
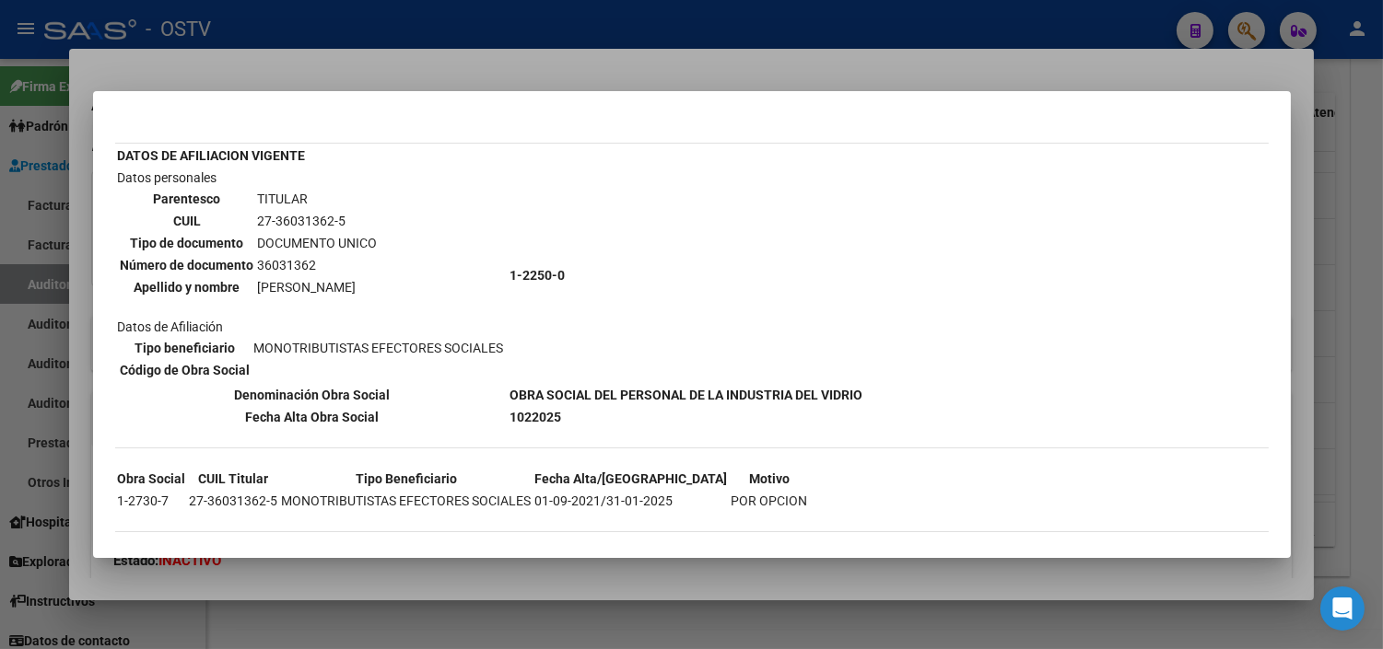
click at [566, 571] on div at bounding box center [691, 324] width 1383 height 649
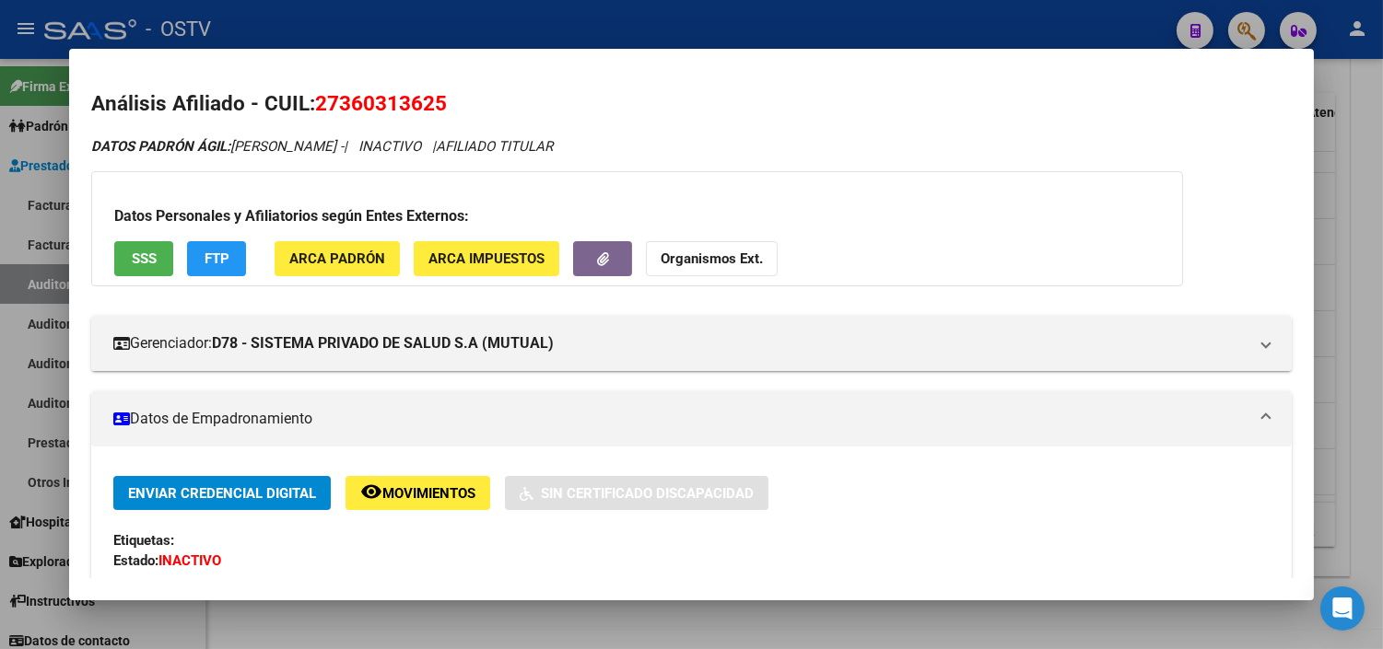
click at [594, 622] on div at bounding box center [691, 324] width 1383 height 649
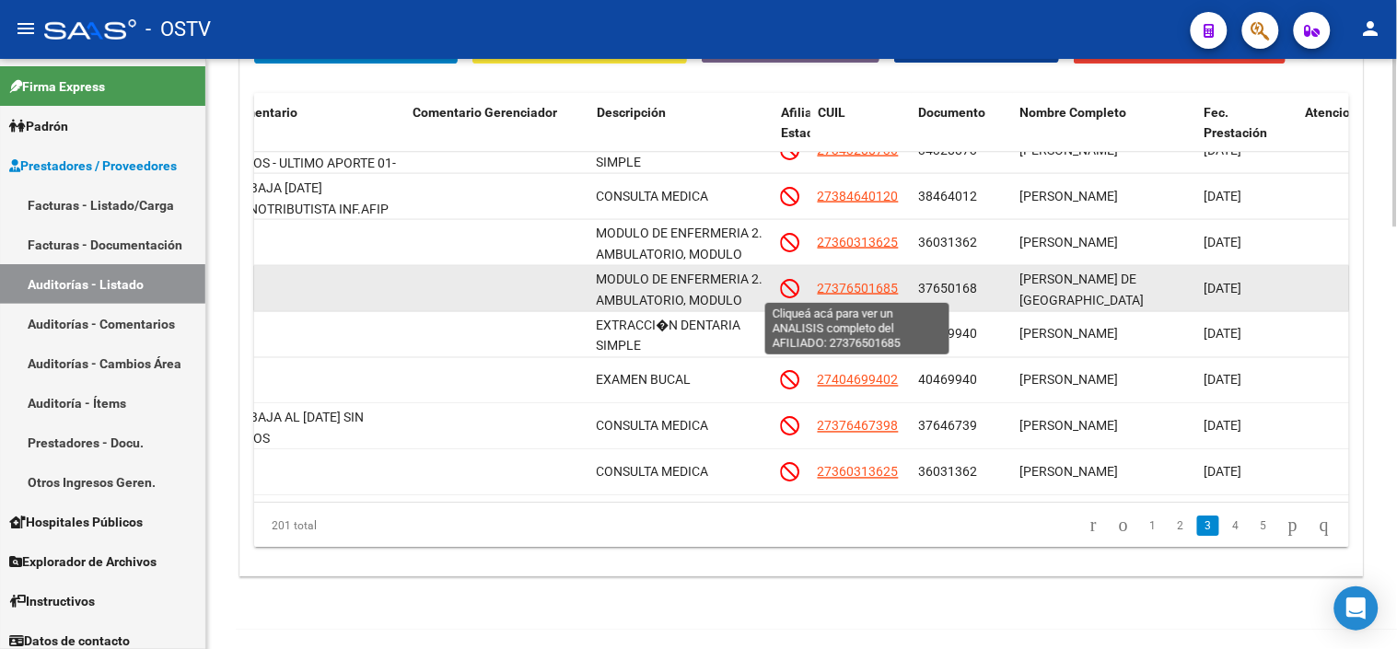
click at [834, 286] on span "27376501685" at bounding box center [858, 287] width 81 height 15
type textarea "27376501685"
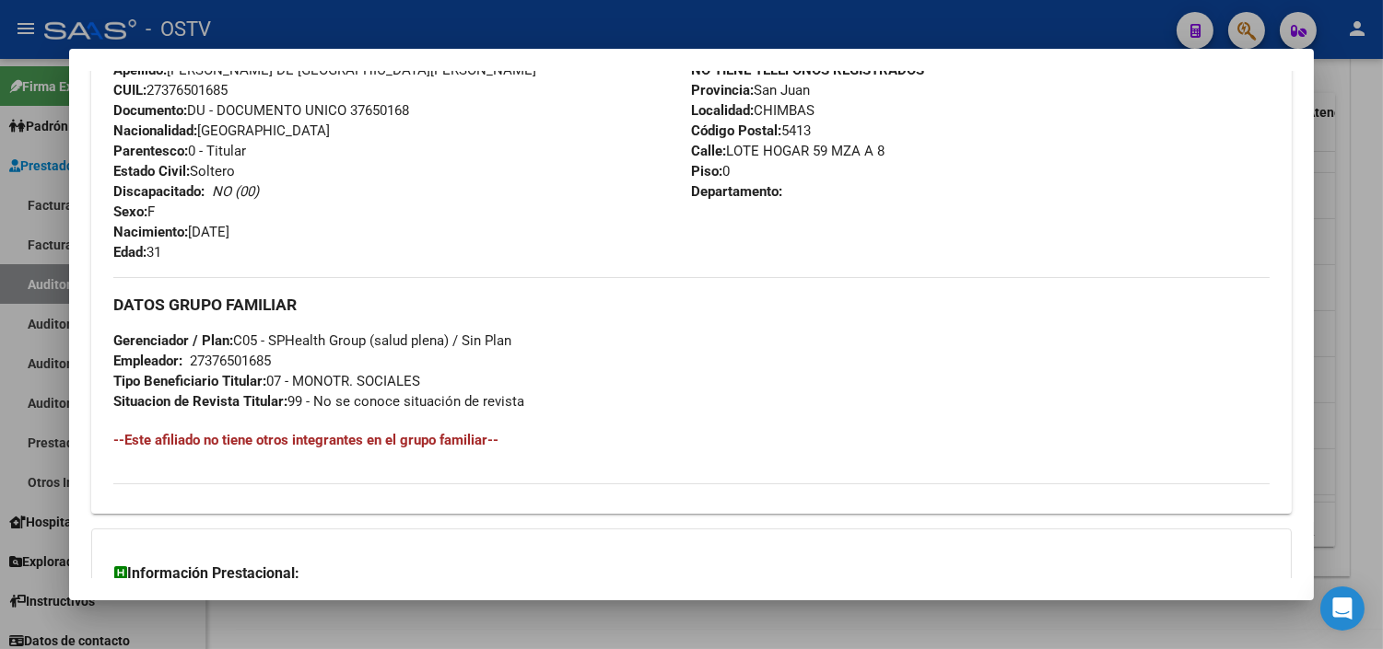
scroll to position [894, 0]
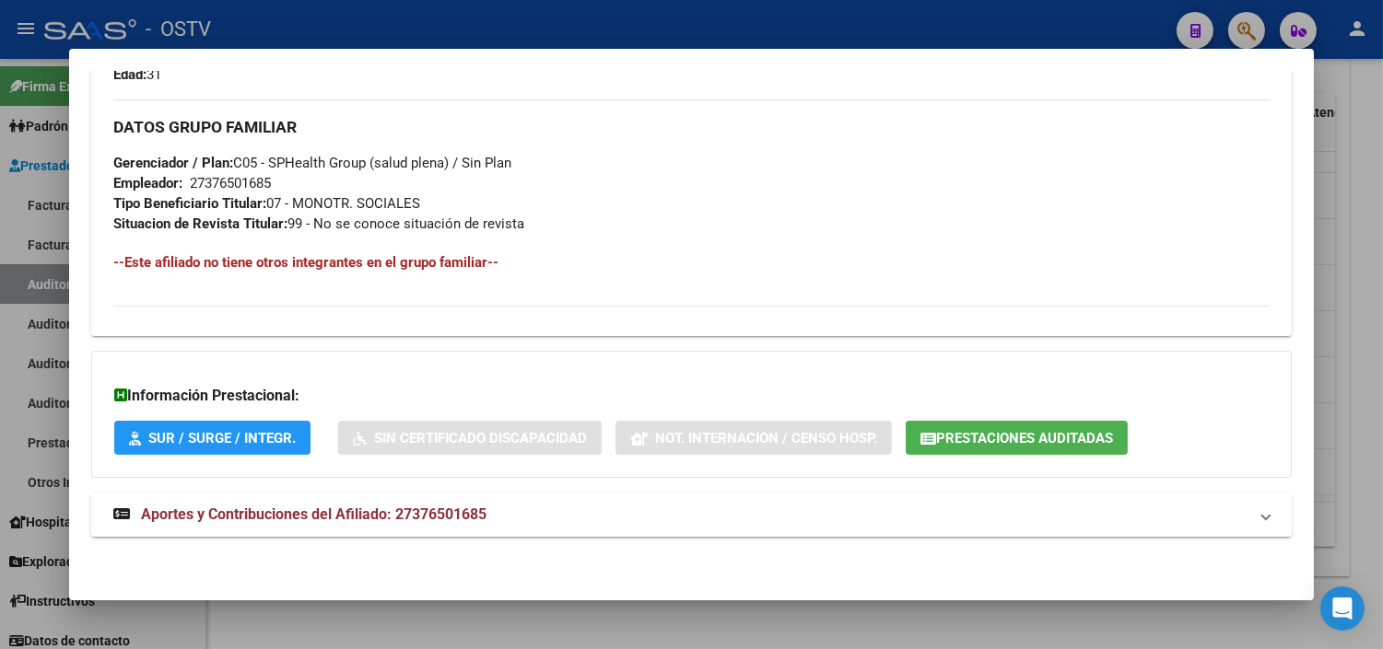
click at [345, 510] on span "Aportes y Contribuciones del Afiliado: 27376501685" at bounding box center [313, 515] width 345 height 18
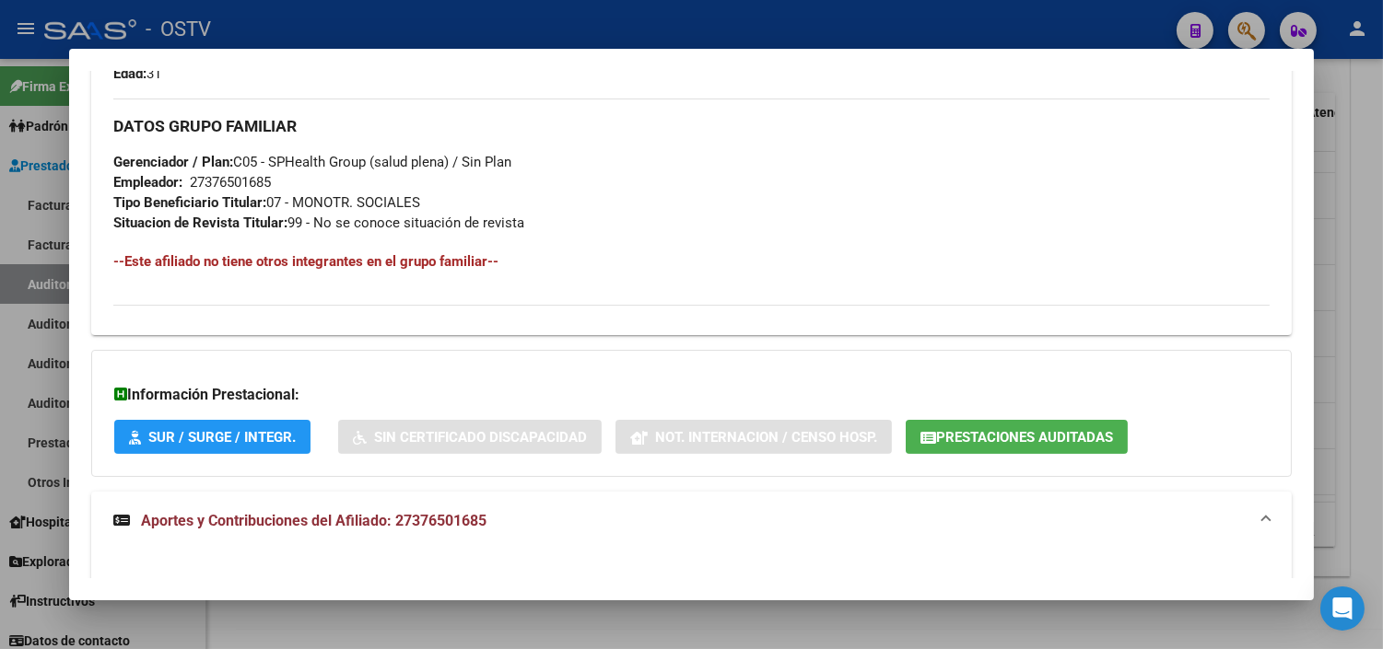
click at [1005, 437] on span "Prestaciones Auditadas" at bounding box center [1024, 437] width 177 height 17
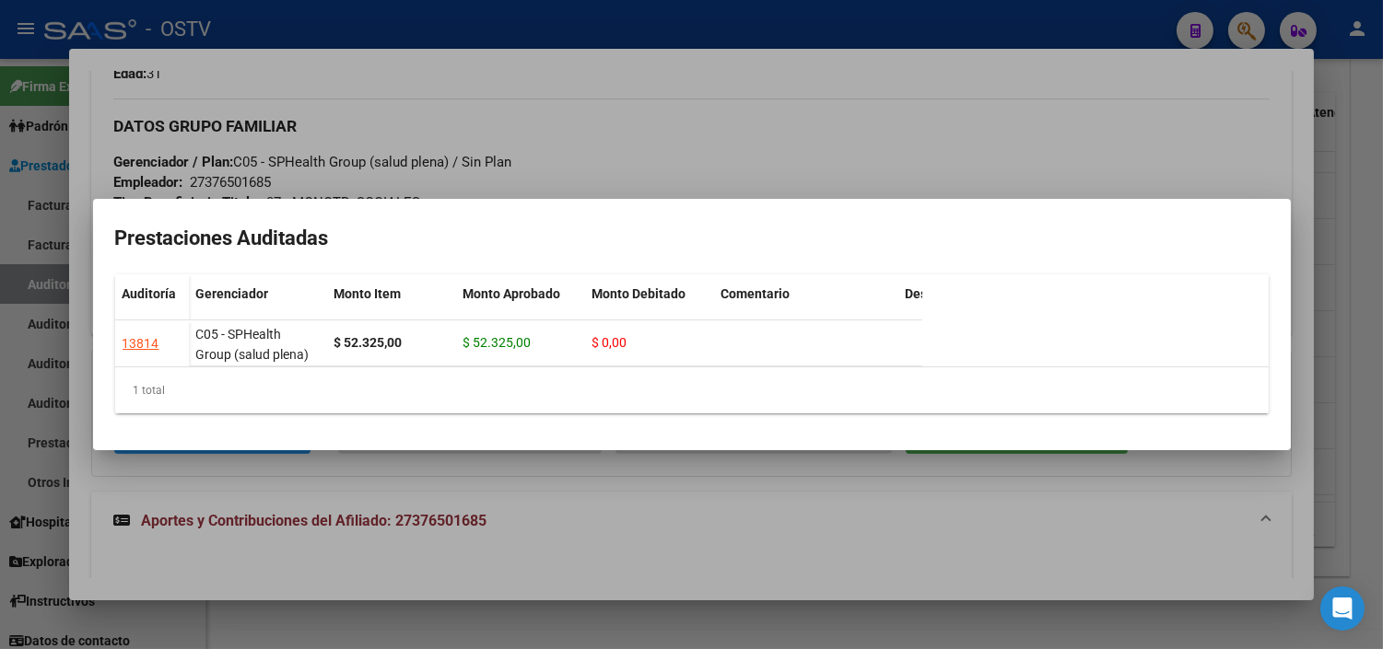
click at [520, 483] on div at bounding box center [691, 324] width 1383 height 649
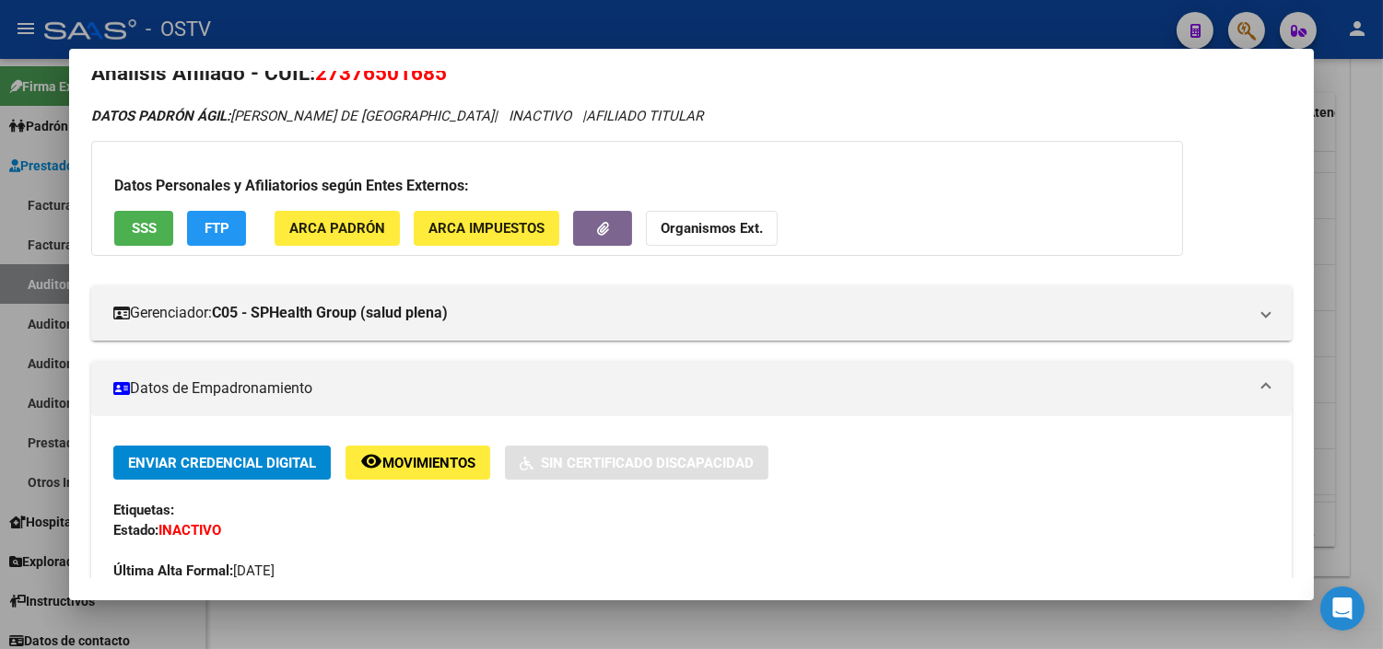
scroll to position [0, 0]
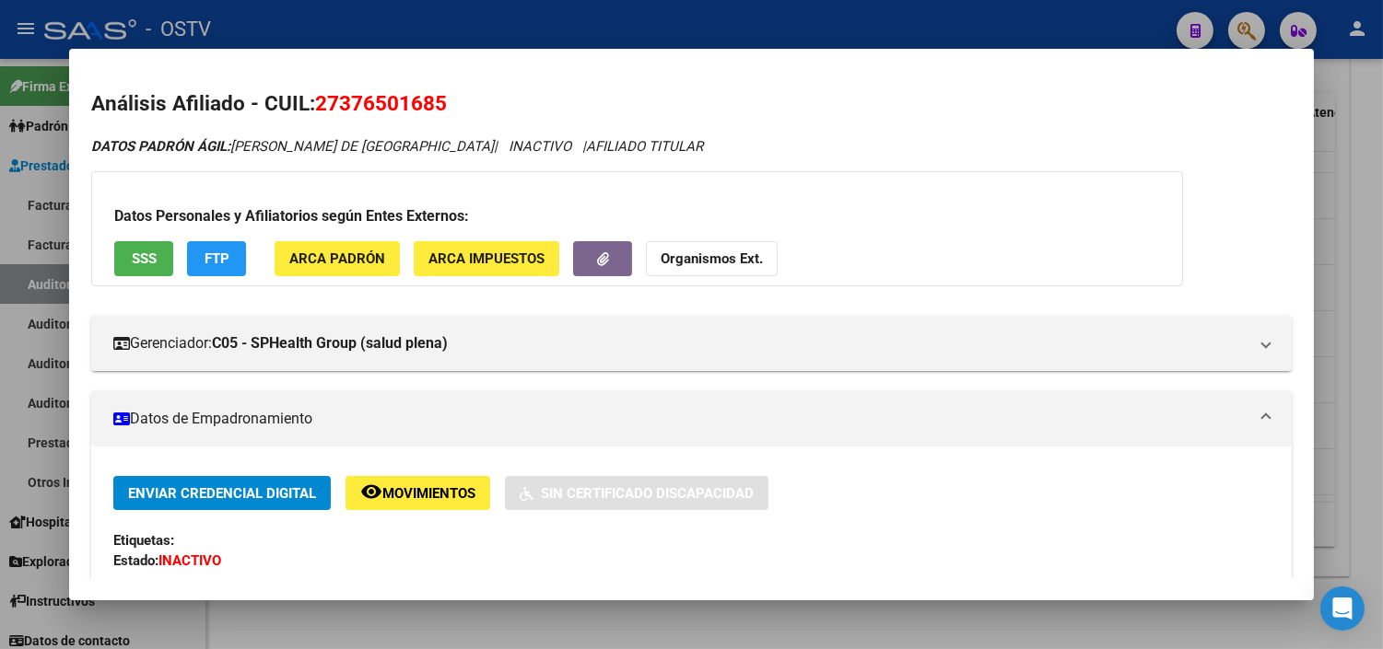
drag, startPoint x: 336, startPoint y: 109, endPoint x: 430, endPoint y: 101, distance: 94.3
click at [430, 101] on span "27376501685" at bounding box center [381, 103] width 132 height 24
copy span "37650168"
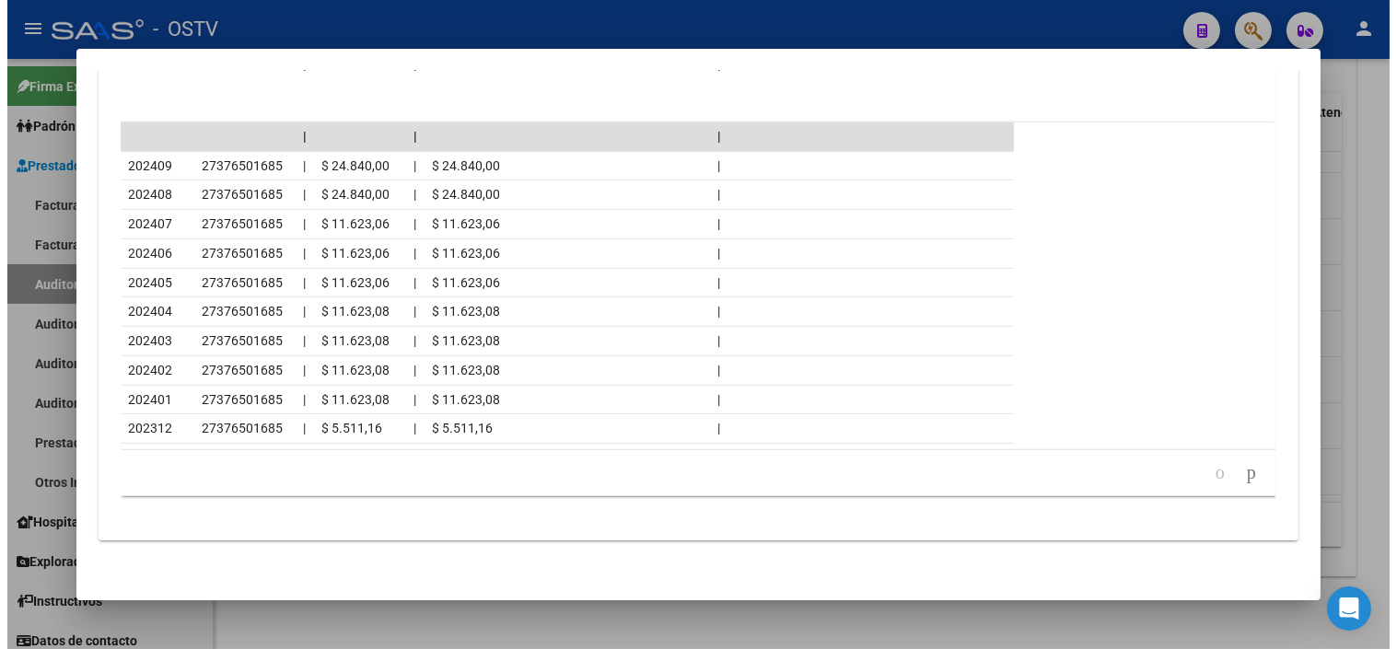
scroll to position [1721, 0]
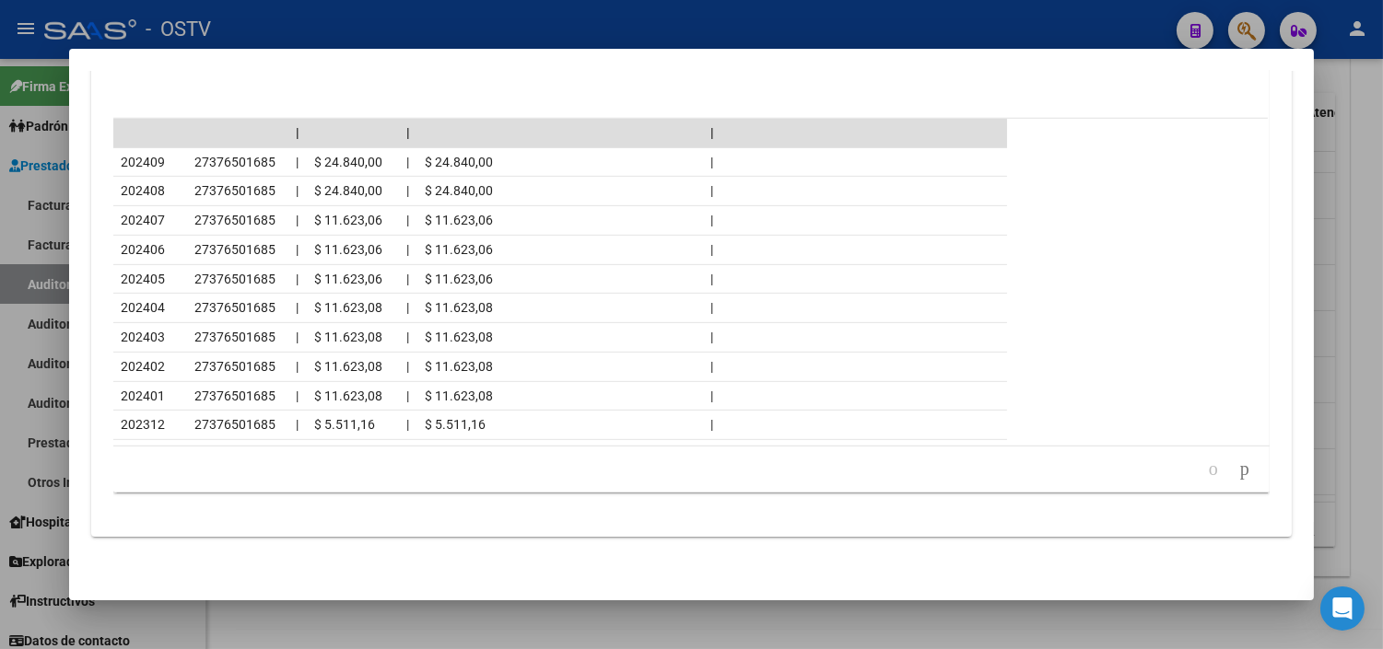
click at [526, 630] on div at bounding box center [691, 324] width 1383 height 649
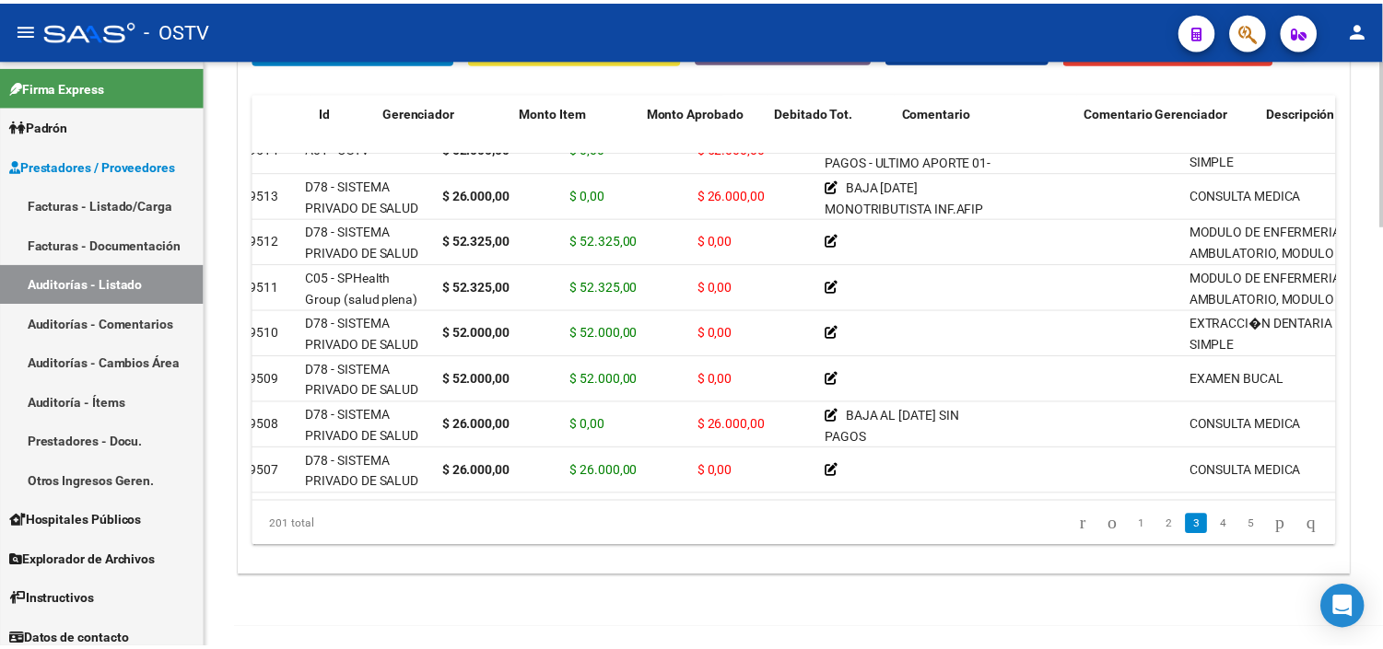
scroll to position [716, 0]
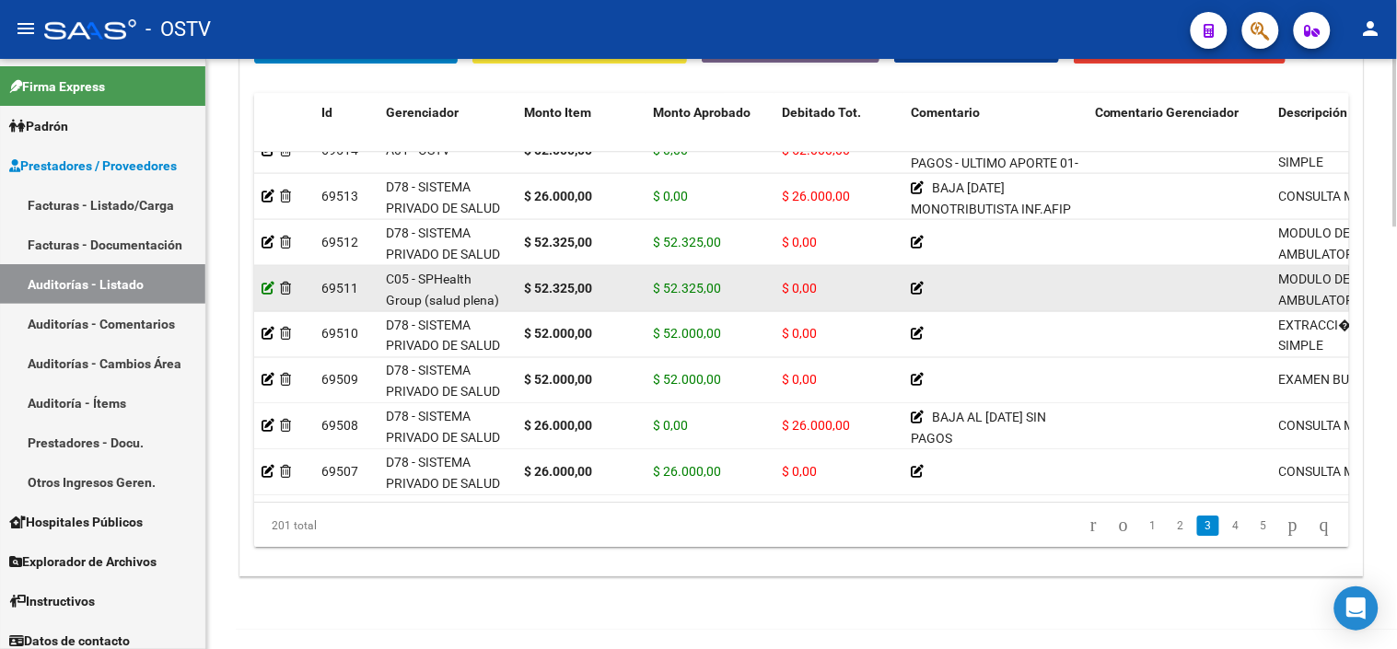
click at [263, 287] on datatable-body-cell at bounding box center [284, 287] width 60 height 45
click at [272, 286] on icon at bounding box center [268, 287] width 13 height 13
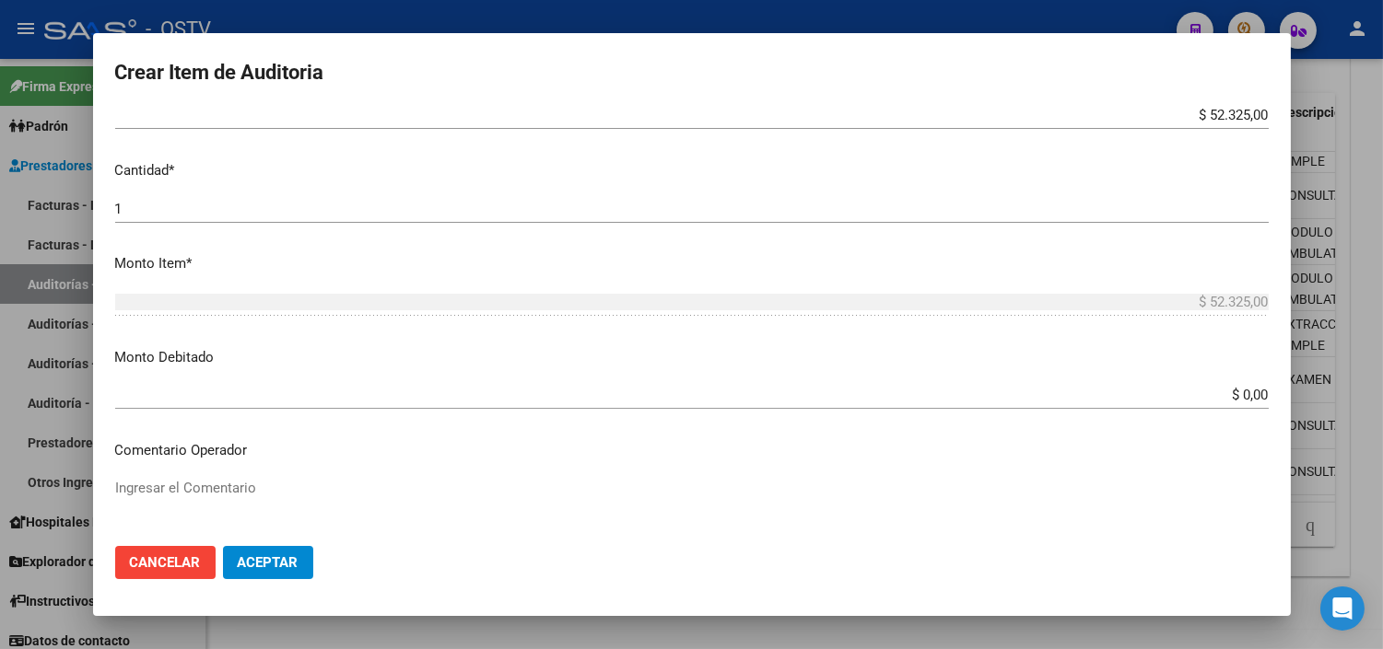
scroll to position [511, 0]
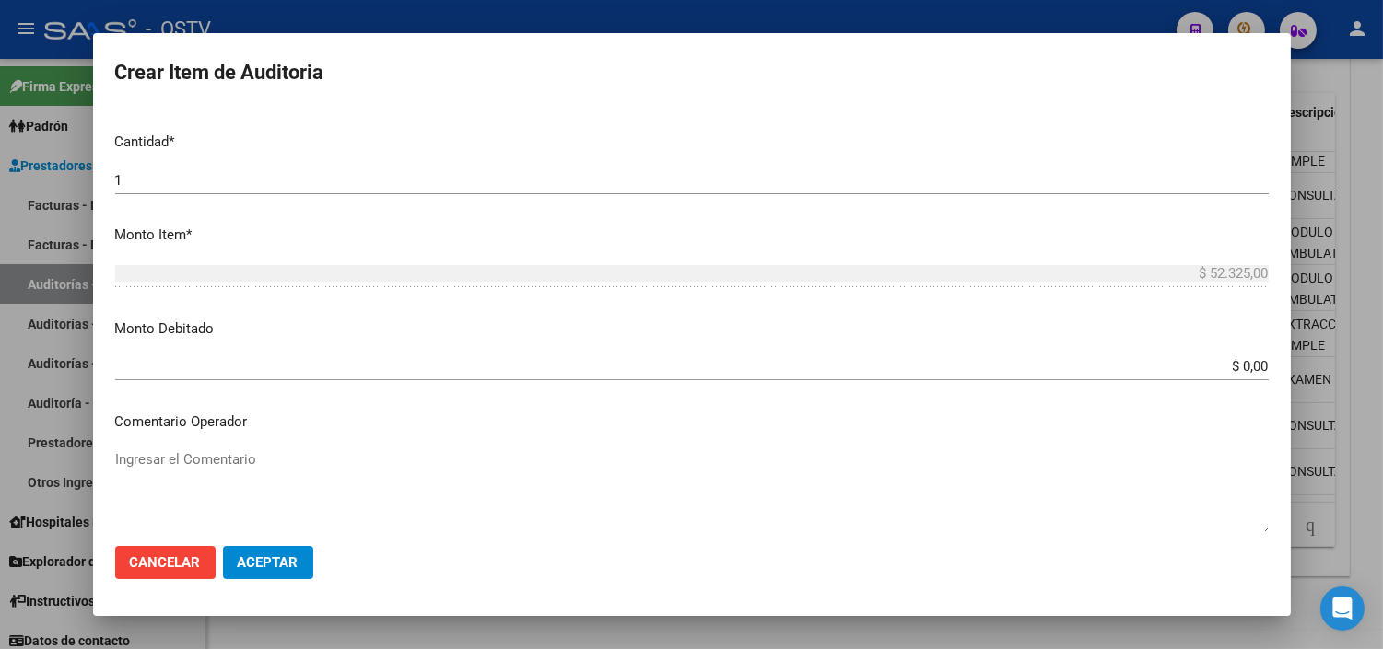
click at [1235, 365] on input "$ 0,00" at bounding box center [691, 366] width 1153 height 17
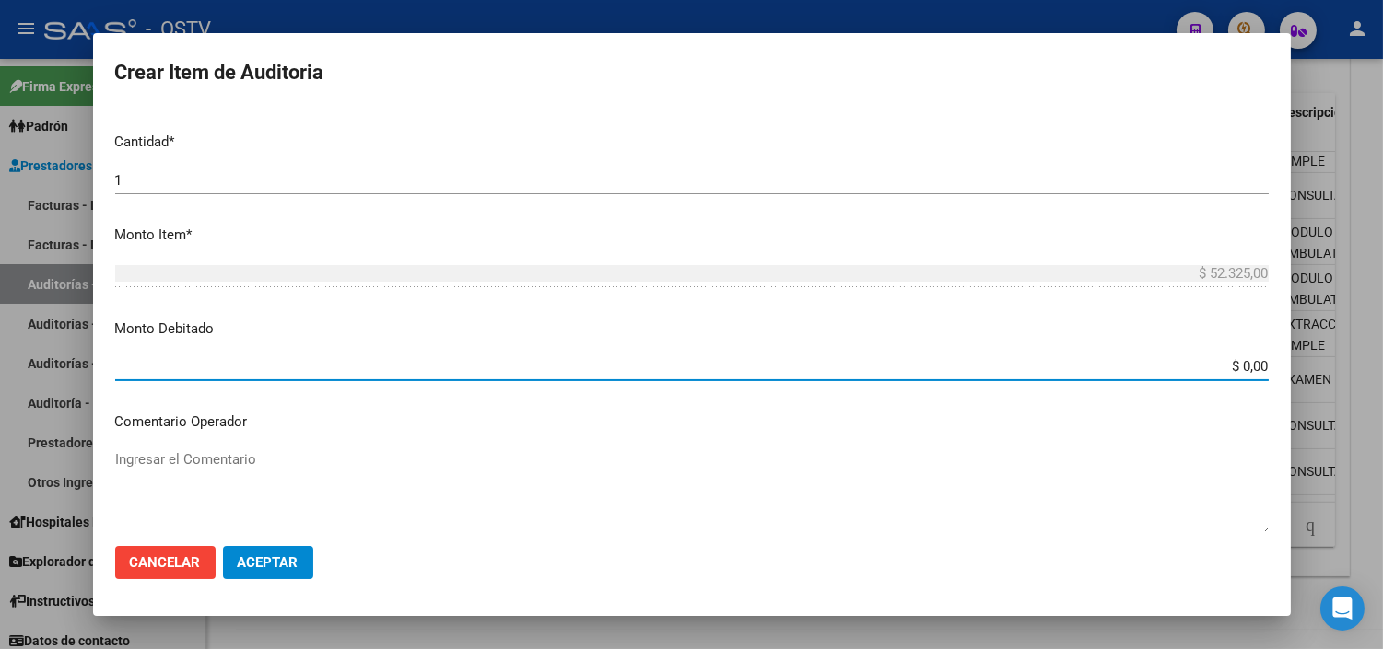
click at [1235, 365] on input "$ 0,00" at bounding box center [691, 366] width 1153 height 17
type input "$ 52.325,00"
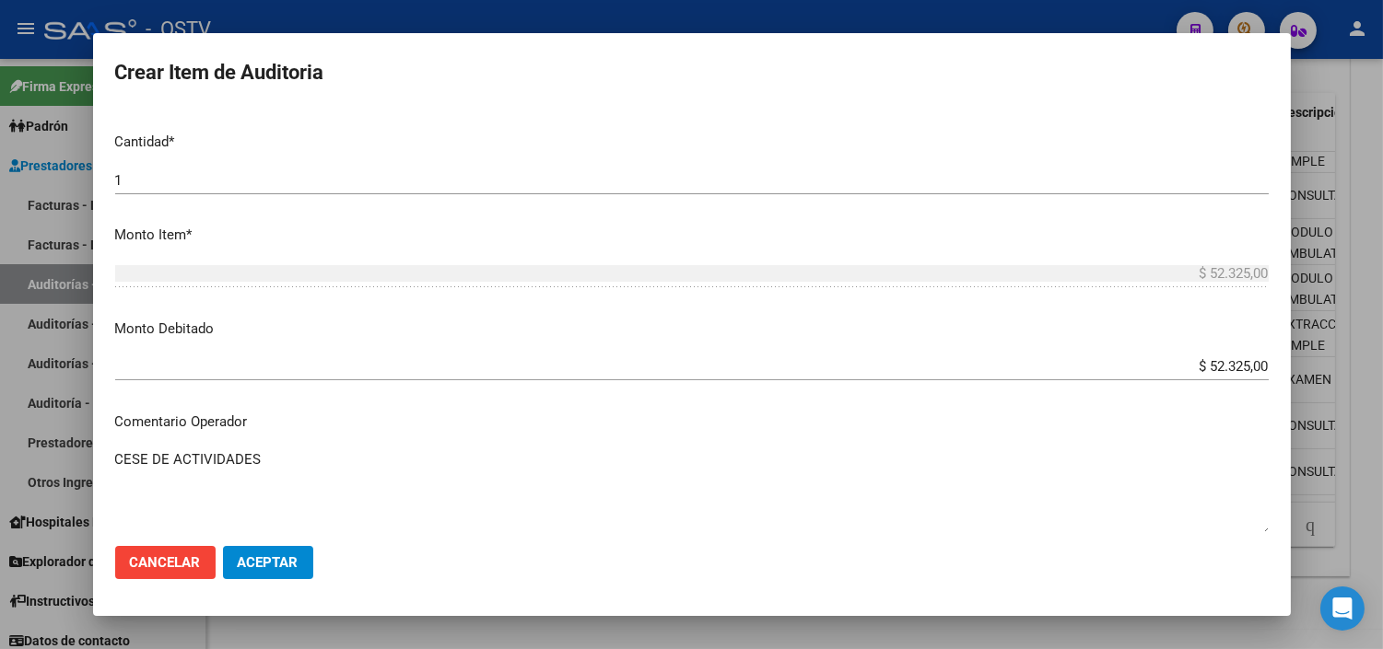
paste textarea "10/2024"
type textarea "CESE DE ACTIVIDADES 10/2024"
click at [242, 569] on span "Aceptar" at bounding box center [268, 563] width 61 height 17
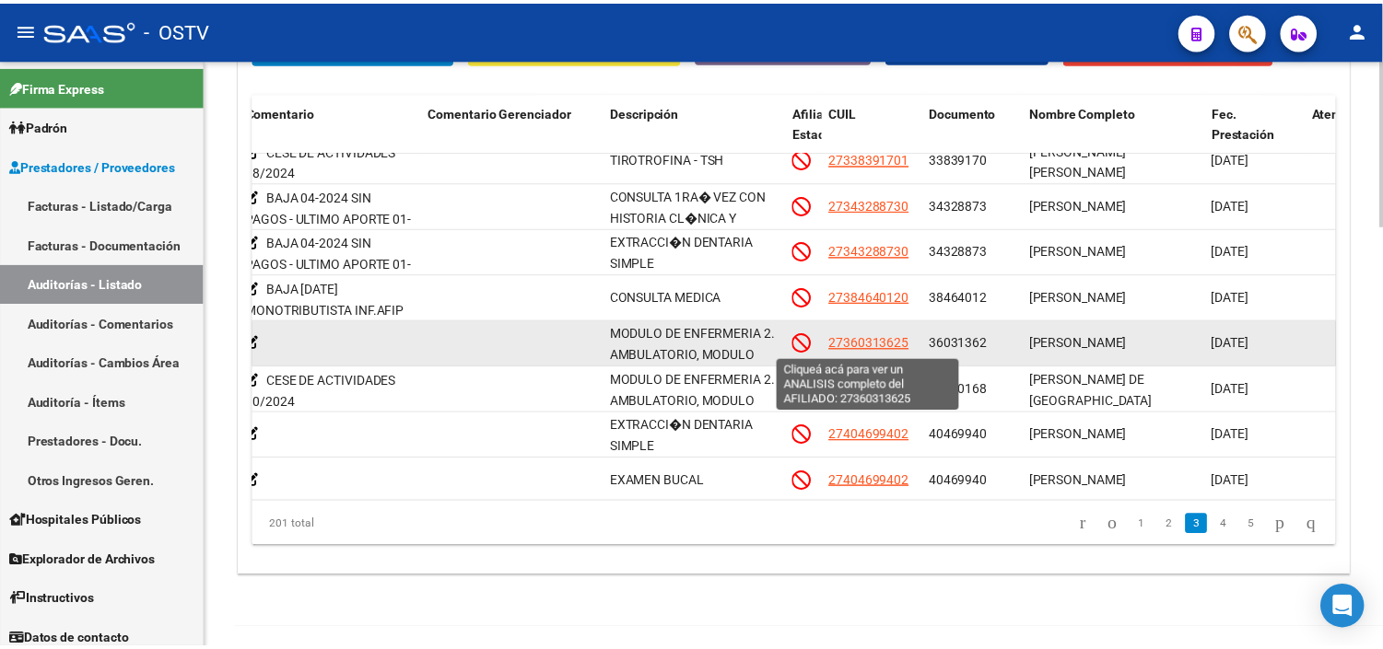
scroll to position [716, 663]
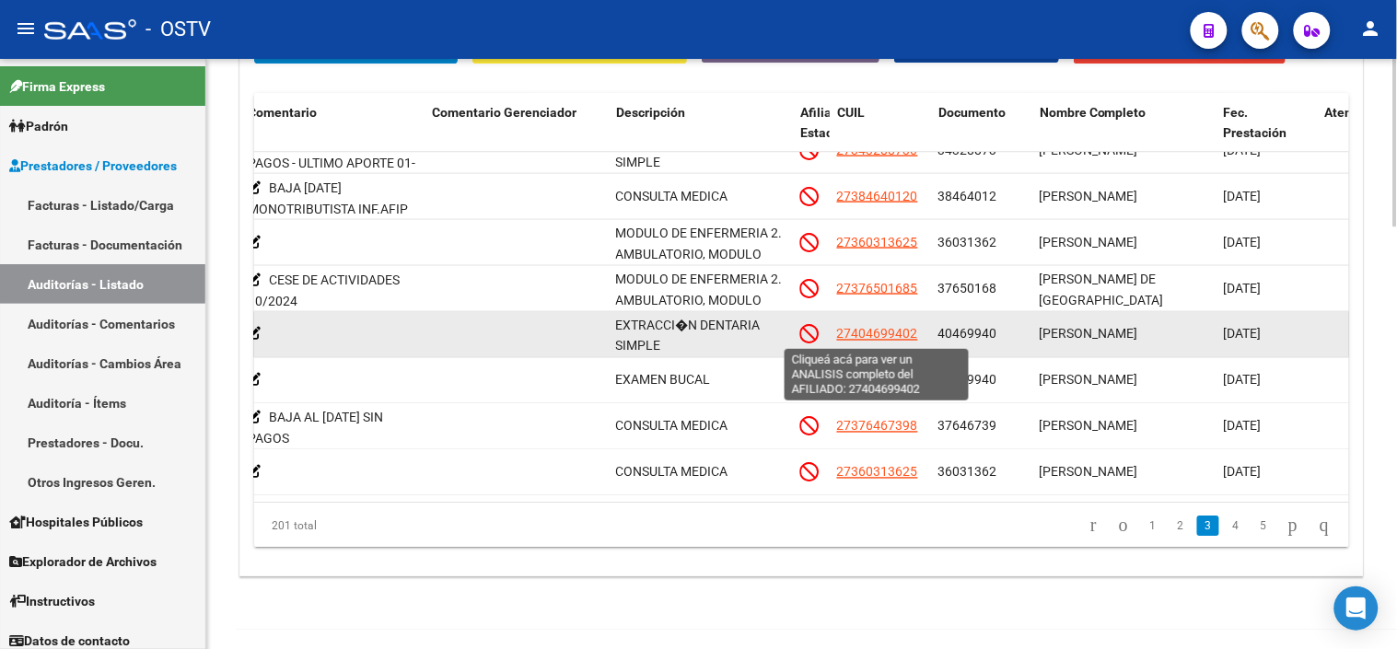
click at [906, 341] on span "27404699402" at bounding box center [877, 333] width 81 height 15
type textarea "27404699402"
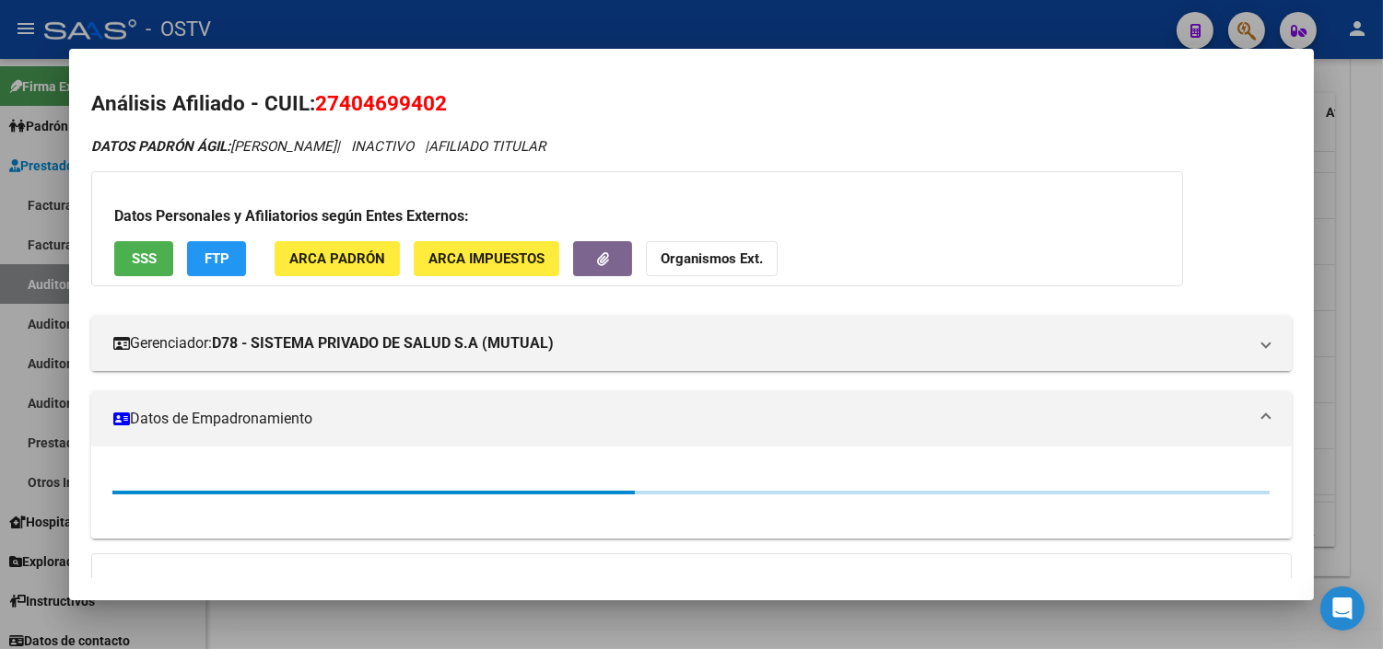
click at [134, 260] on span "SSS" at bounding box center [144, 259] width 25 height 17
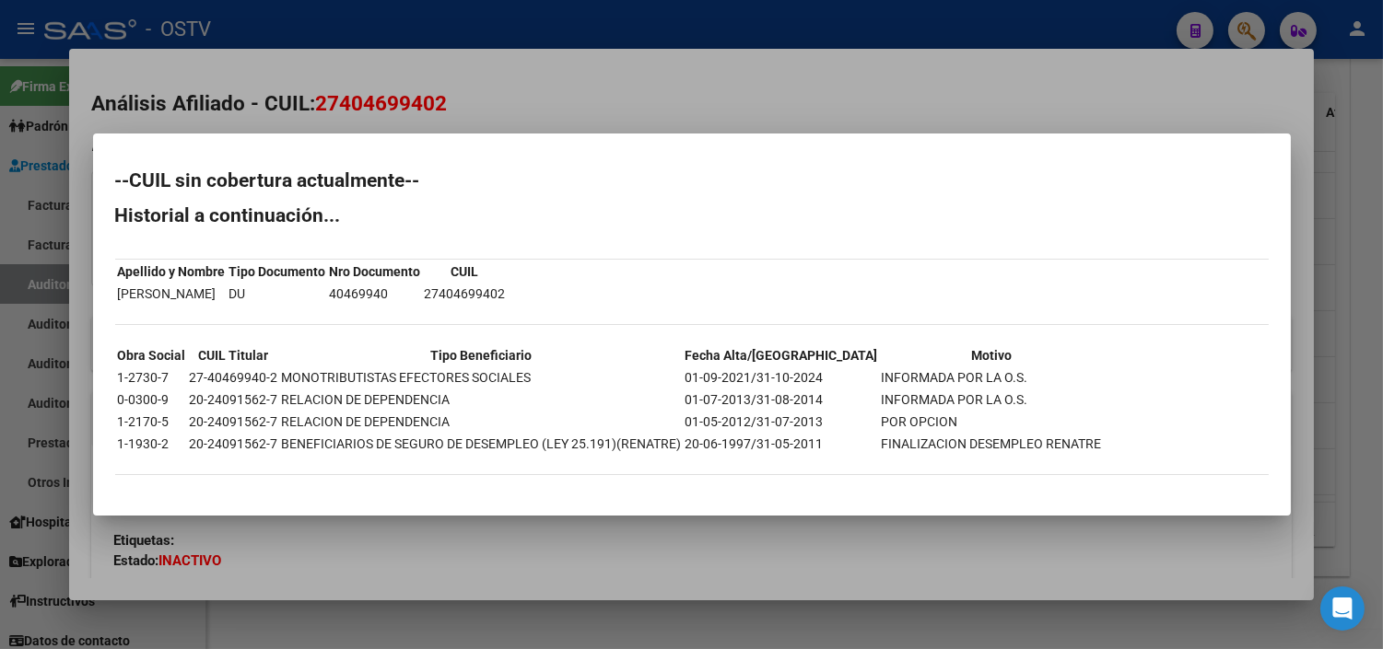
click at [535, 547] on div at bounding box center [691, 324] width 1383 height 649
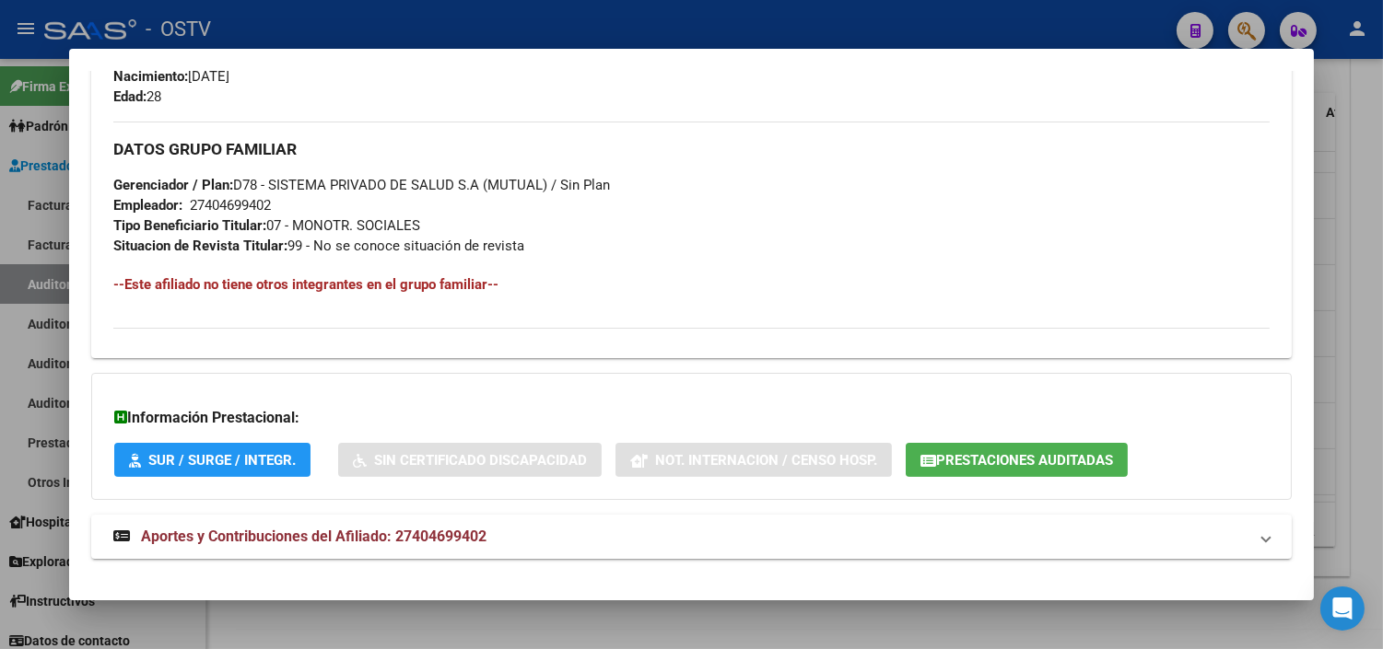
scroll to position [894, 0]
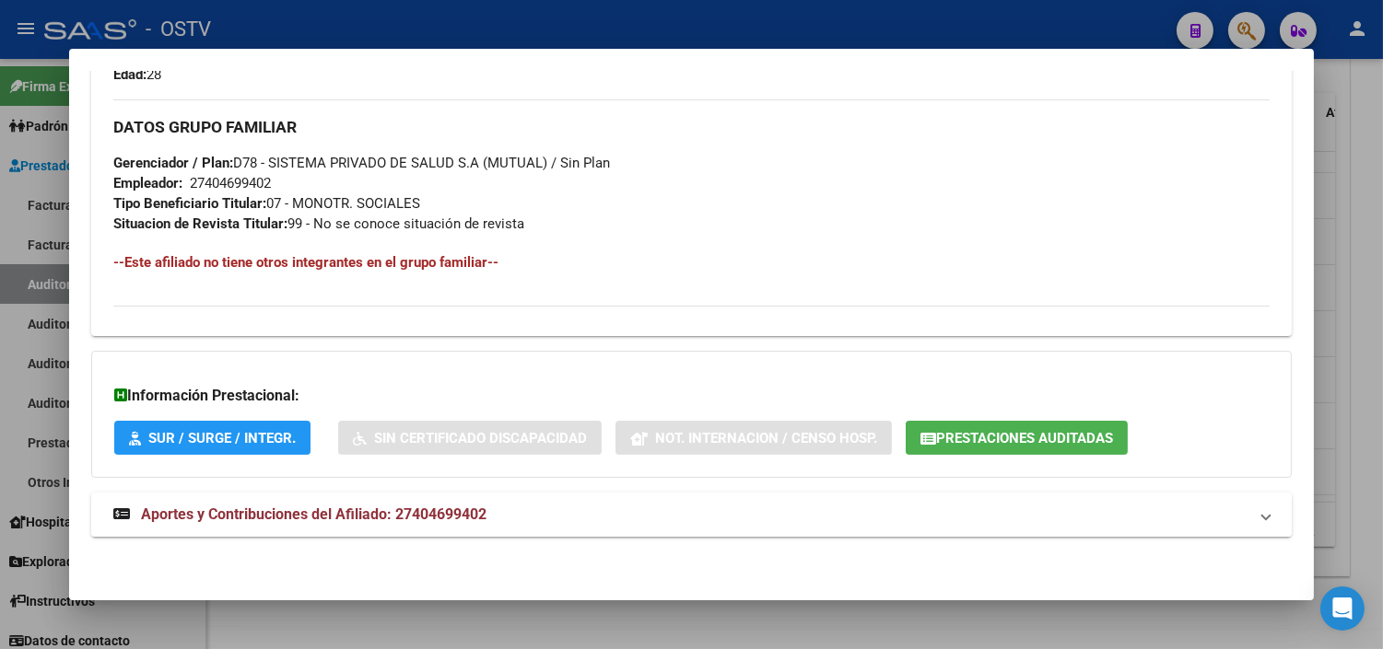
click at [407, 520] on span "Aportes y Contribuciones del Afiliado: 27404699402" at bounding box center [313, 515] width 345 height 18
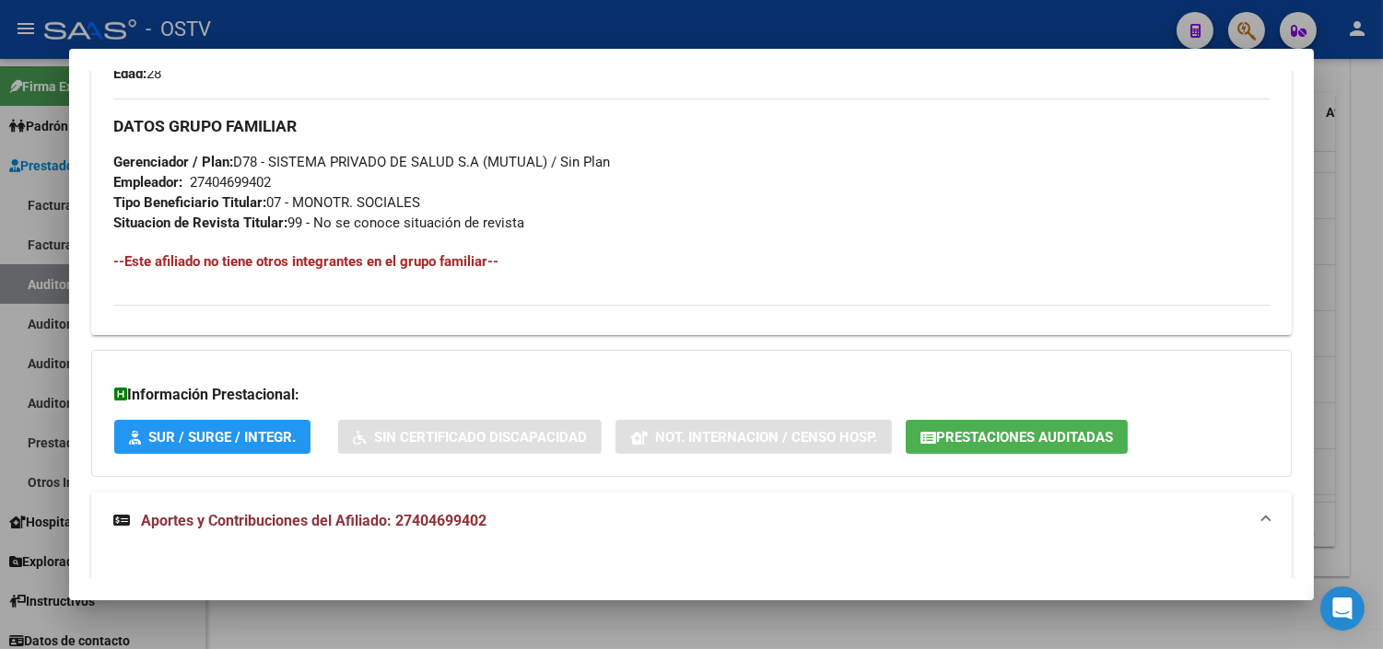
click at [1118, 440] on button "Prestaciones Auditadas" at bounding box center [1017, 437] width 222 height 34
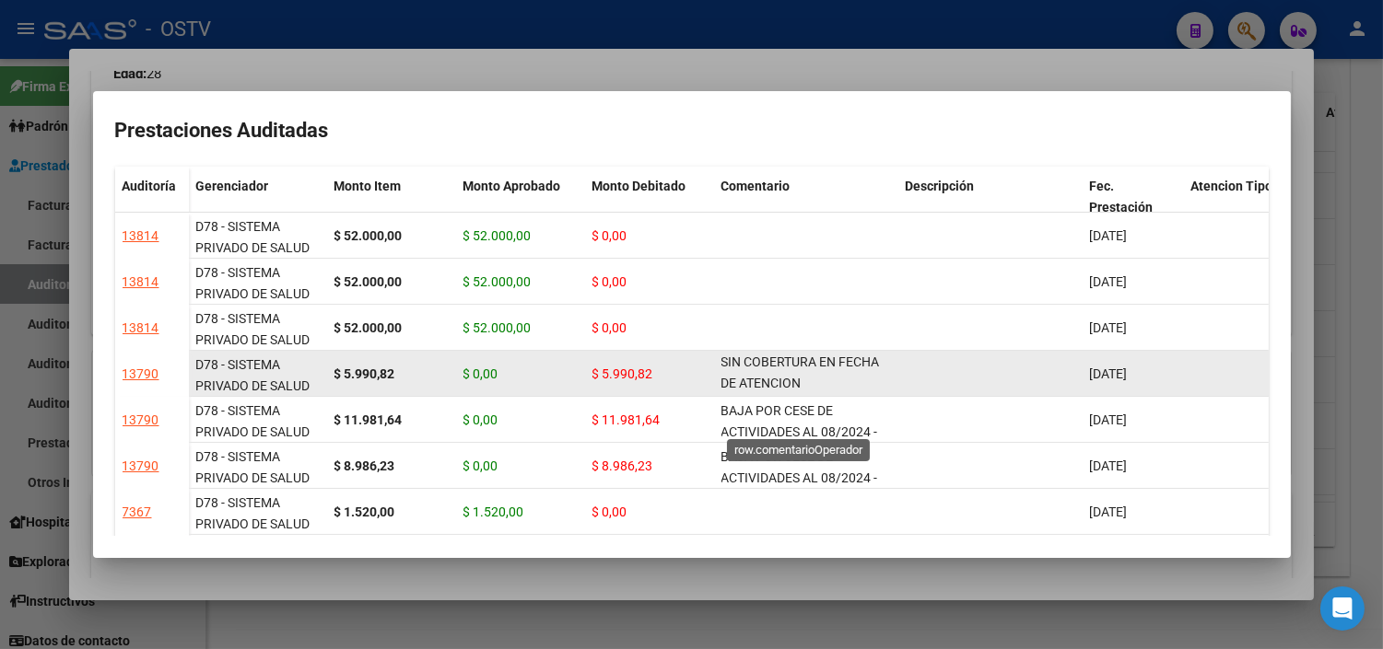
scroll to position [1, 0]
drag, startPoint x: 723, startPoint y: 365, endPoint x: 854, endPoint y: 378, distance: 131.4
click at [854, 378] on div "BAJA POR CESE DE ACTIVIDADES AL 08/2024 - SIN COBERTURA EN FECHA DE ATENCION" at bounding box center [806, 373] width 170 height 39
drag, startPoint x: 854, startPoint y: 378, endPoint x: 821, endPoint y: 378, distance: 33.2
click at [821, 378] on div "BAJA POR CESE DE ACTIVIDADES AL 08/2024 - SIN COBERTURA EN FECHA DE ATENCION" at bounding box center [806, 373] width 170 height 39
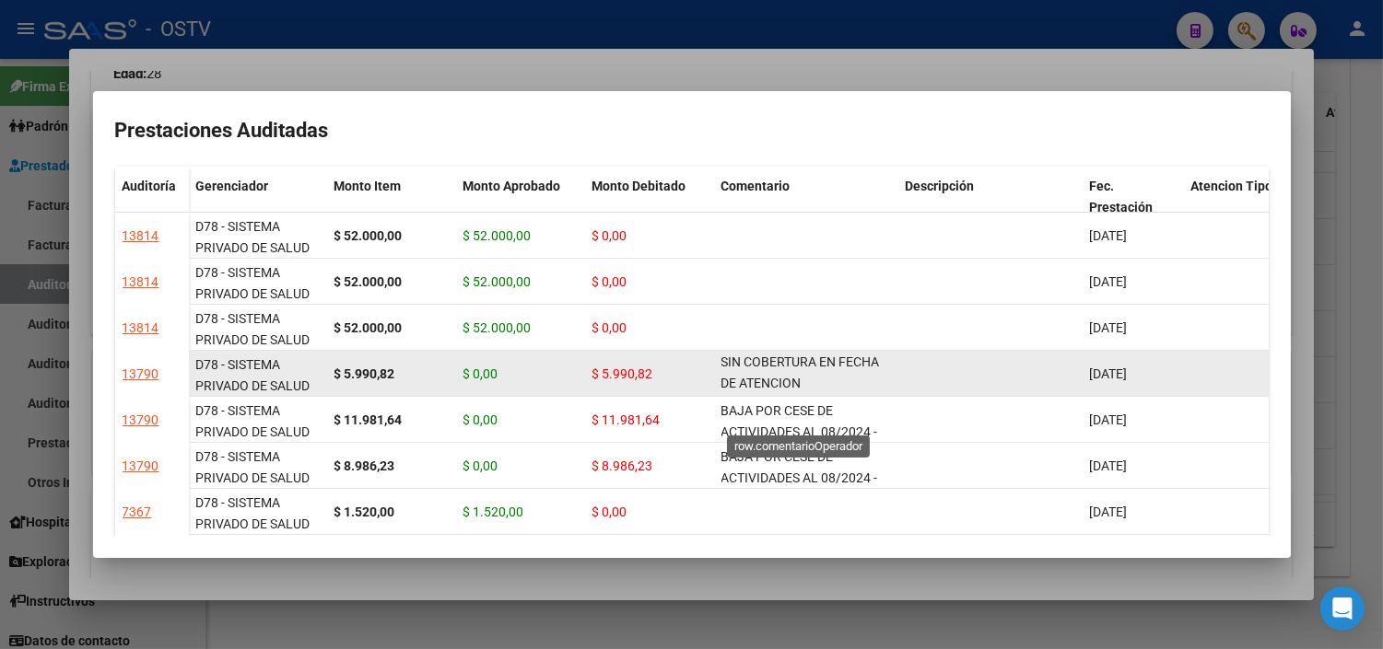
scroll to position [0, 0]
drag, startPoint x: 785, startPoint y: 361, endPoint x: 716, endPoint y: 373, distance: 70.1
click at [716, 373] on datatable-body-cell "BAJA POR CESE DE ACTIVIDADES AL 08/2024 - SIN COBERTURA EN FECHA DE ATENCION" at bounding box center [806, 373] width 184 height 45
click at [728, 369] on div "BAJA POR CESE DE ACTIVIDADES AL 08/2024 - SIN COBERTURA EN FECHA DE ATENCION" at bounding box center [806, 373] width 170 height 39
click at [750, 374] on span "BAJA POR CESE DE ACTIVIDADES AL 08/2024 - SIN COBERTURA EN FECHA DE ATENCION" at bounding box center [800, 350] width 158 height 77
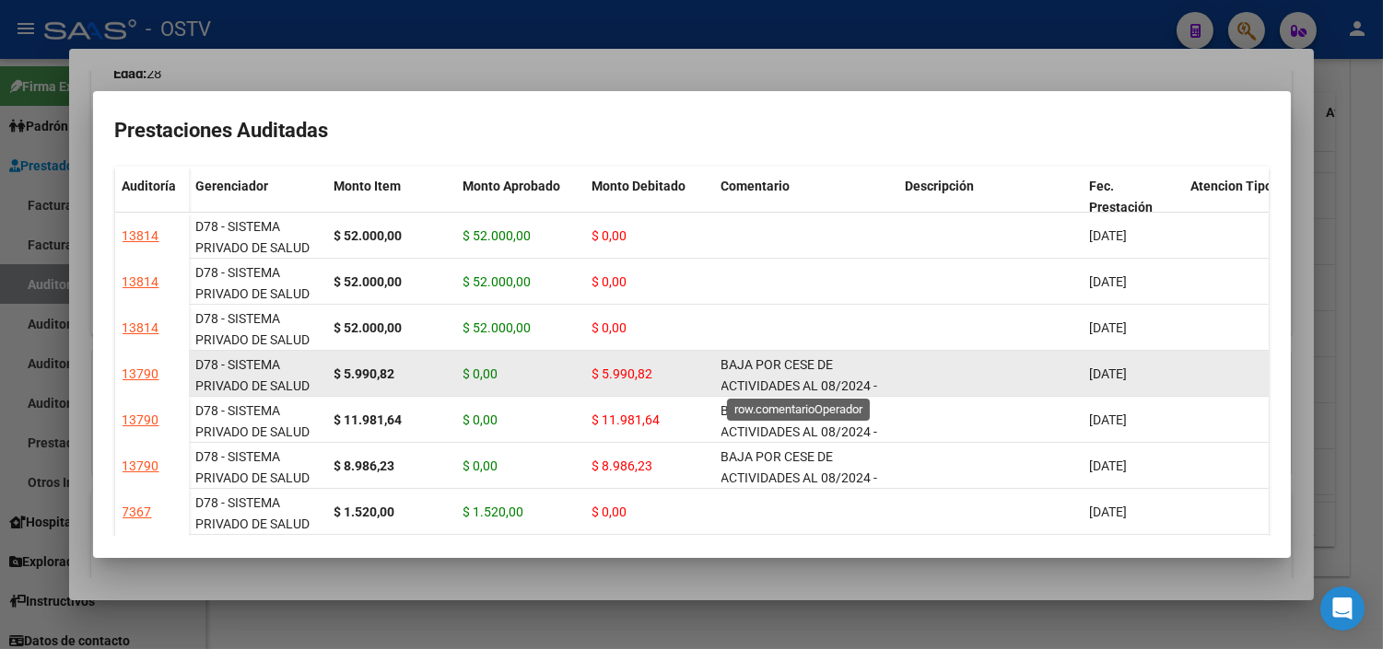
drag, startPoint x: 870, startPoint y: 381, endPoint x: 785, endPoint y: 359, distance: 87.6
click at [785, 359] on span "BAJA POR CESE DE ACTIVIDADES AL 08/2024 - SIN COBERTURA EN FECHA DE ATENCION" at bounding box center [800, 395] width 158 height 77
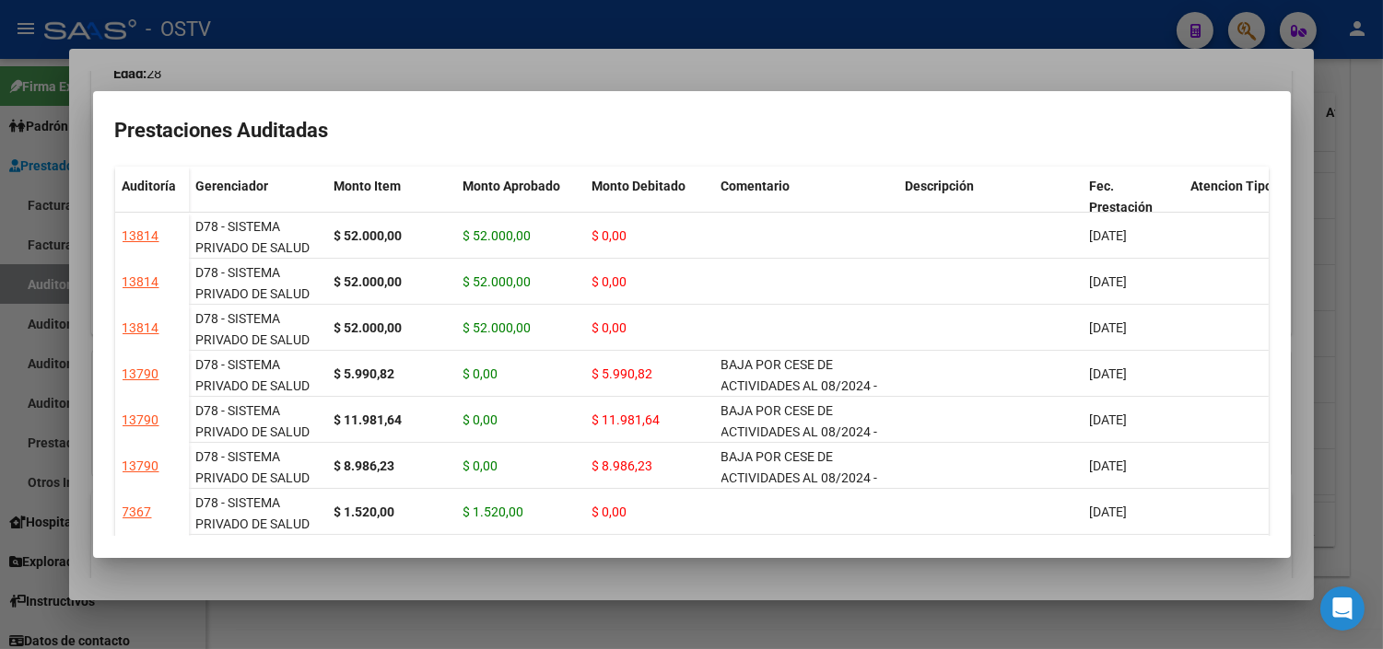
click at [772, 571] on div at bounding box center [691, 324] width 1383 height 649
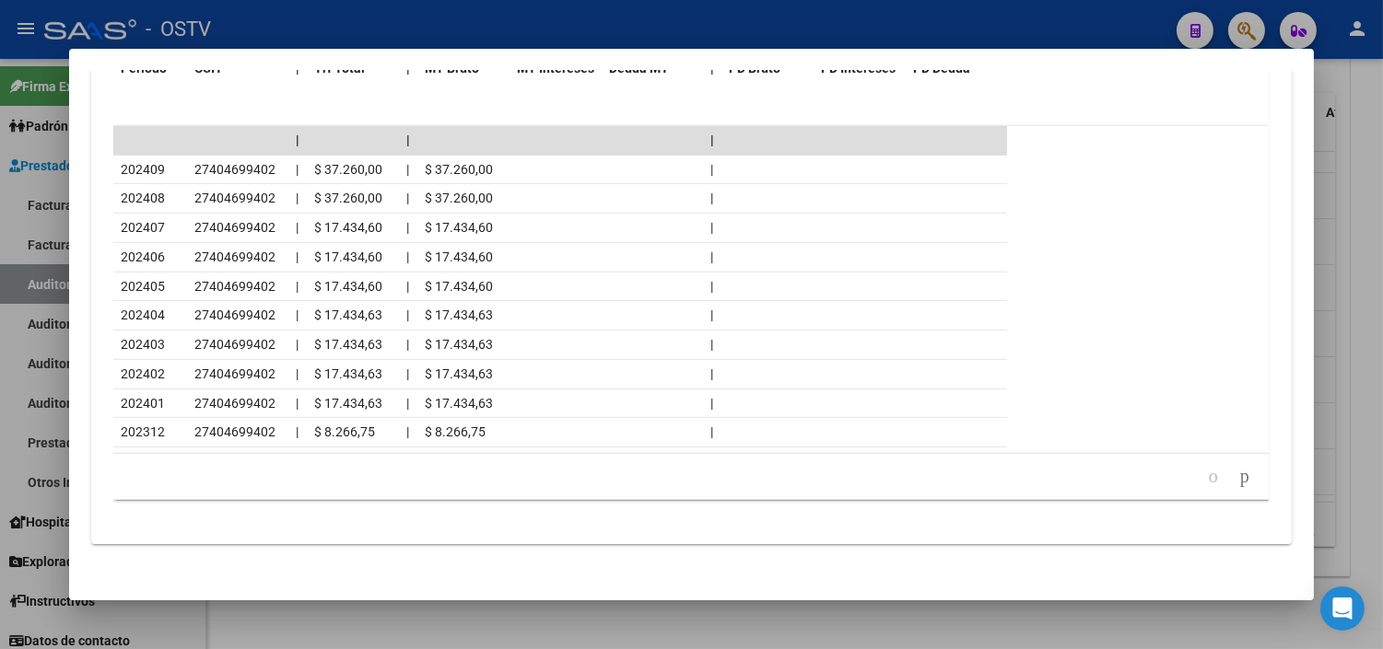
click at [422, 611] on div at bounding box center [691, 324] width 1383 height 649
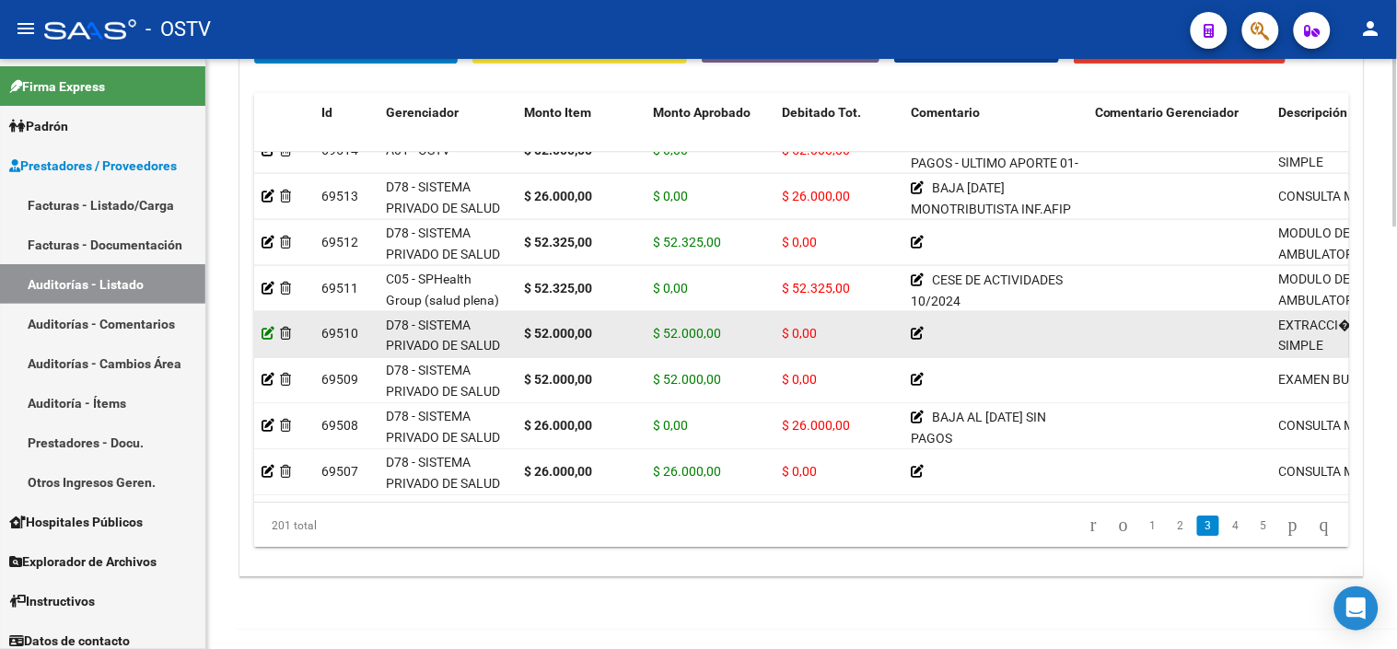
click at [269, 335] on icon at bounding box center [268, 333] width 13 height 13
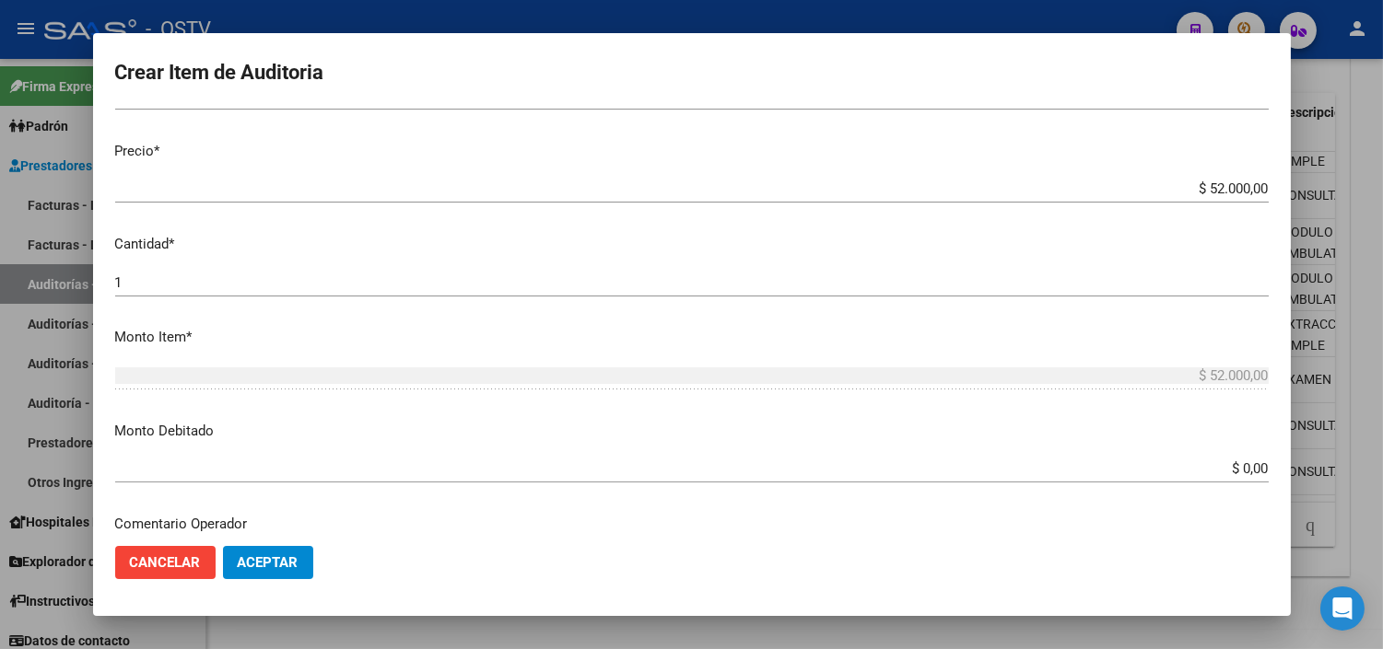
click at [1240, 470] on input "$ 0,00" at bounding box center [691, 469] width 1153 height 17
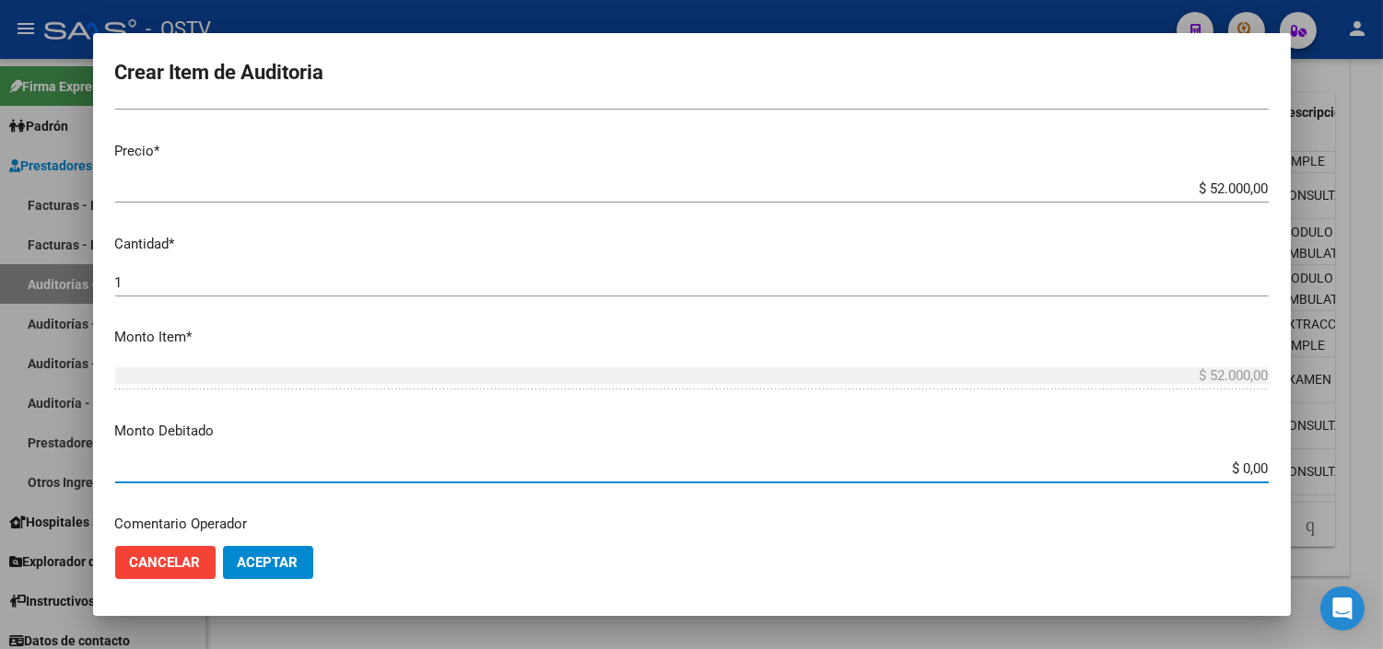
click at [1239, 470] on input "$ 0,00" at bounding box center [691, 469] width 1153 height 17
type input "$ 52.000,00"
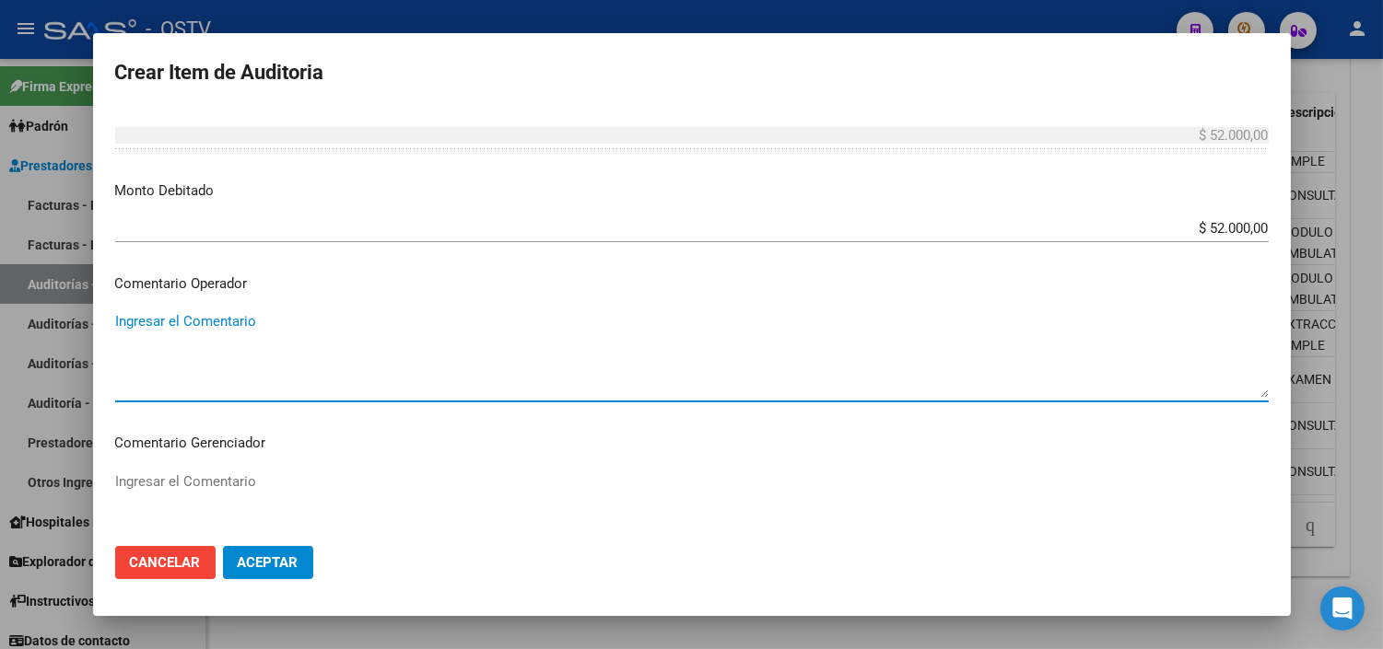
paste textarea "CESE DE ACTIVIDADES AL 08/2024"
type textarea "CESE DE ACTIVIDADES AL 08/2024"
click at [265, 557] on span "Aceptar" at bounding box center [268, 563] width 61 height 17
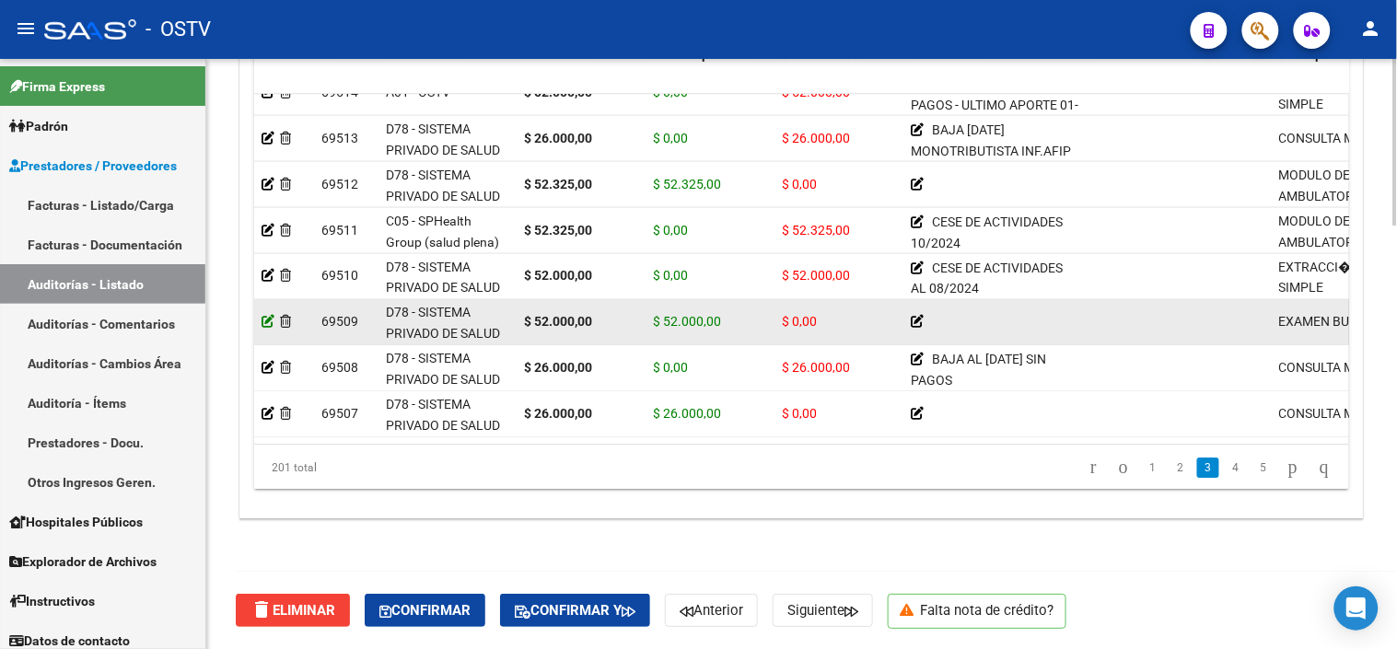
click at [268, 317] on icon at bounding box center [268, 321] width 13 height 13
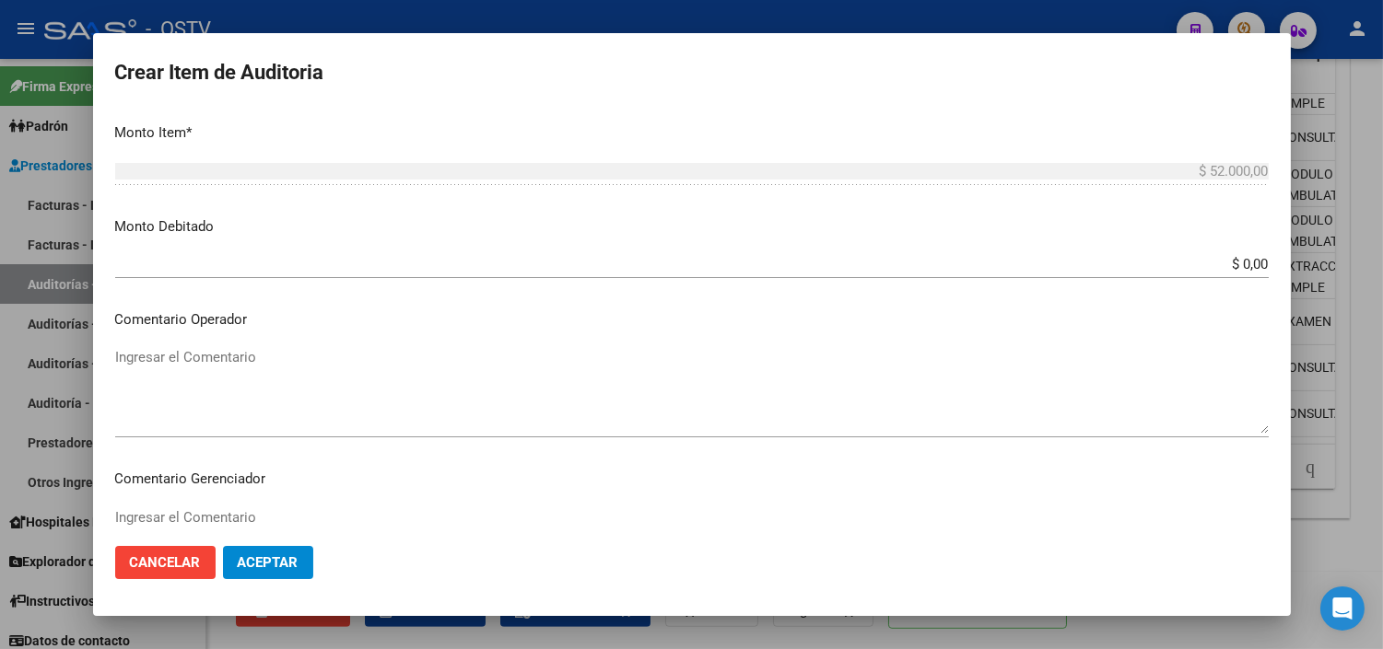
click at [1240, 261] on input "$ 0,00" at bounding box center [691, 264] width 1153 height 17
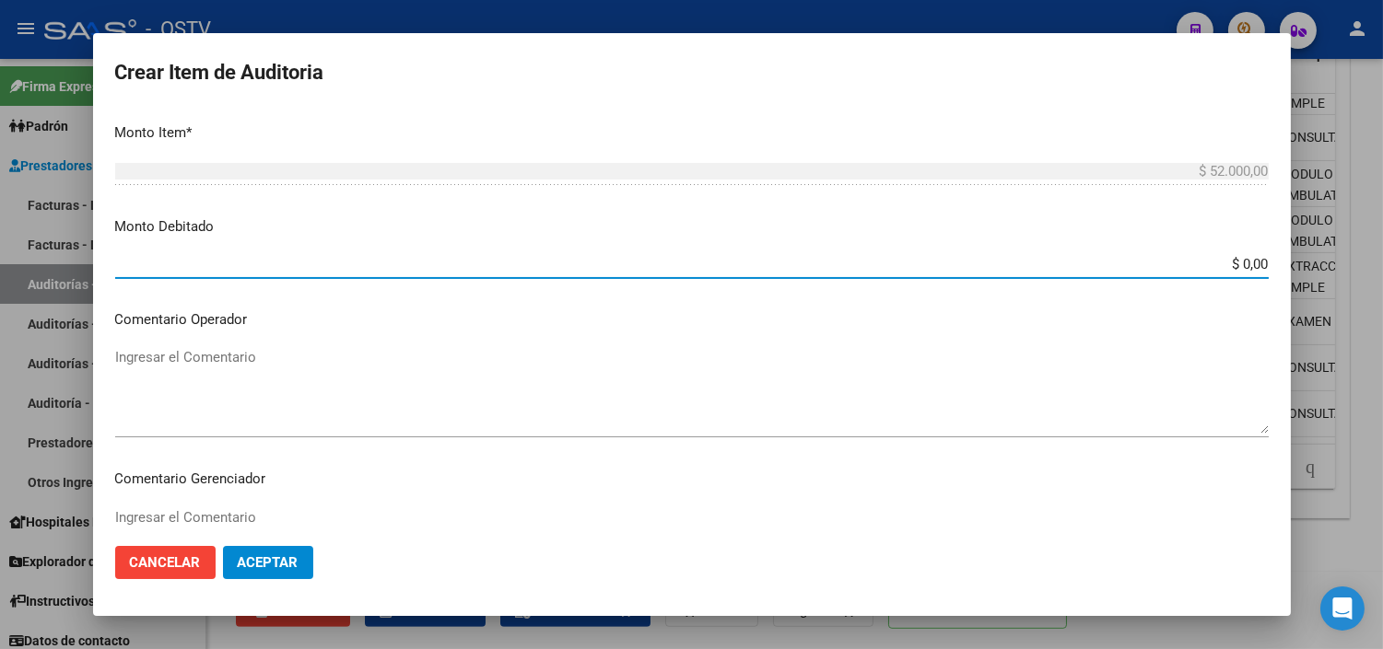
click at [1240, 261] on input "$ 0,00" at bounding box center [691, 264] width 1153 height 17
type input "$ 52.000,00"
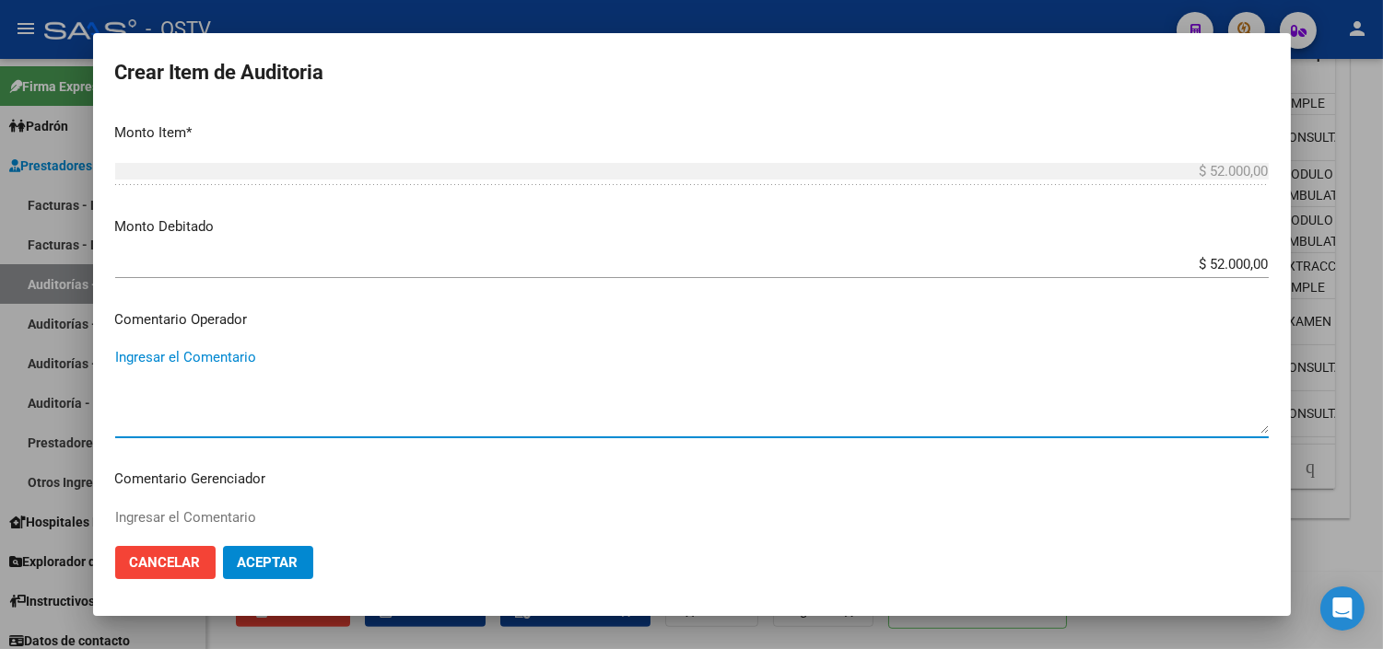
paste textarea "CESE DE ACTIVIDADES AL 08/2024"
type textarea "CESE DE ACTIVIDADES AL 08/2024"
click at [259, 559] on span "Aceptar" at bounding box center [268, 563] width 61 height 17
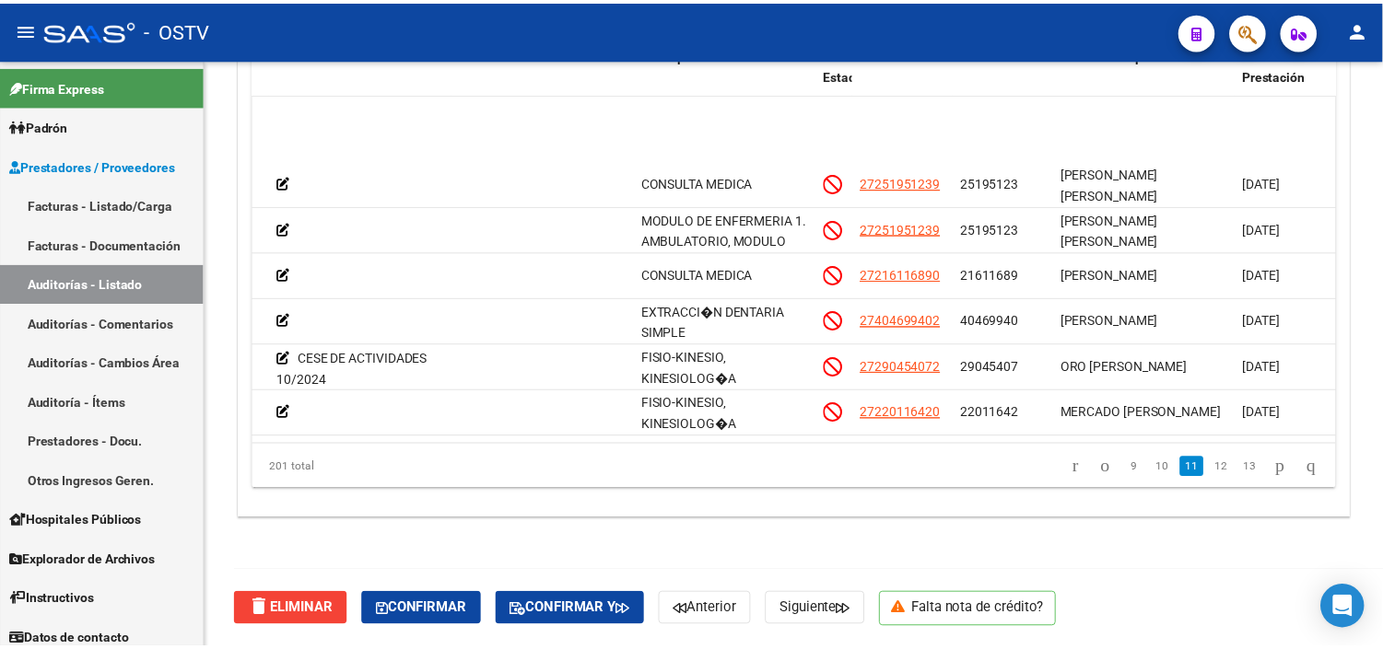
scroll to position [3582, 632]
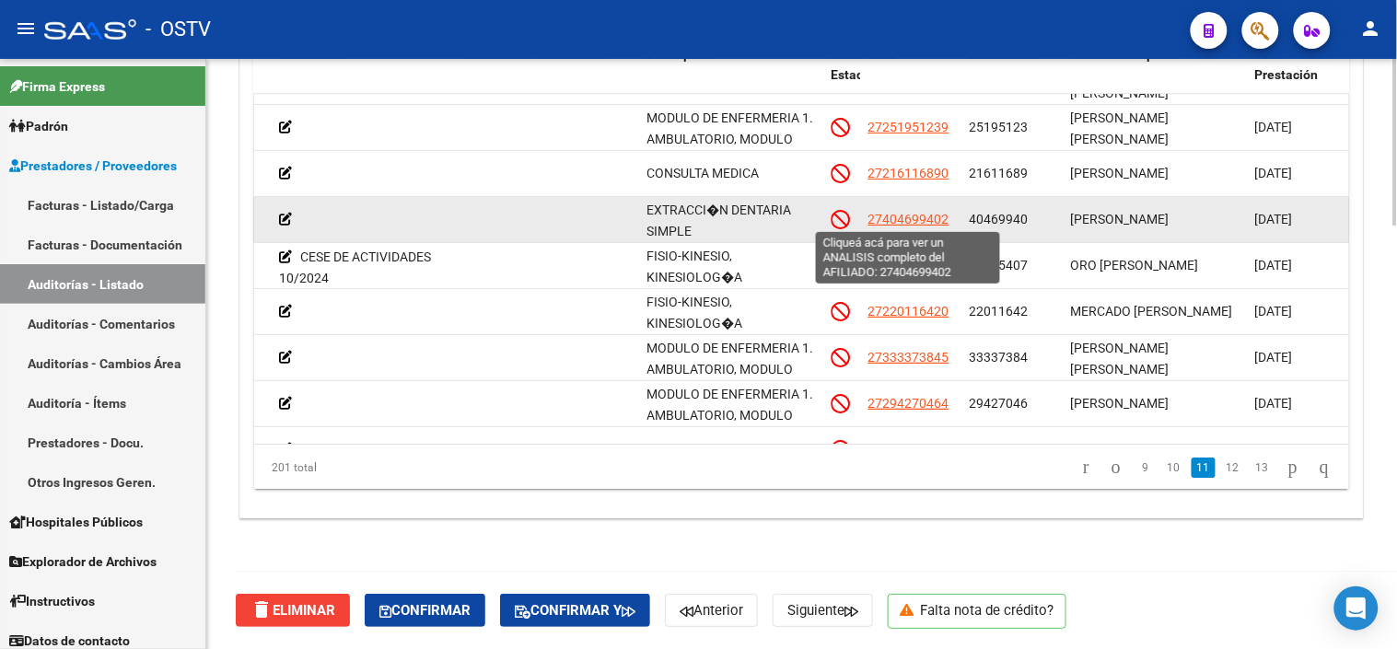
click at [930, 221] on span "27404699402" at bounding box center [909, 219] width 81 height 15
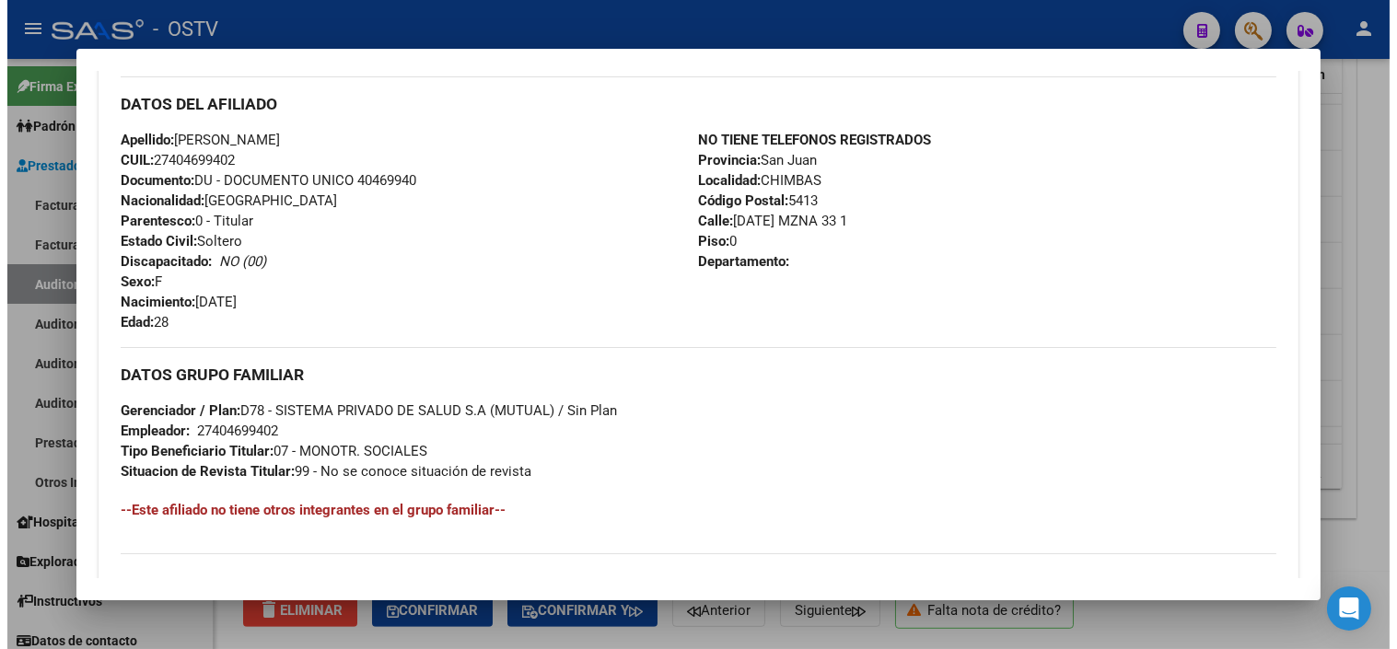
scroll to position [818, 0]
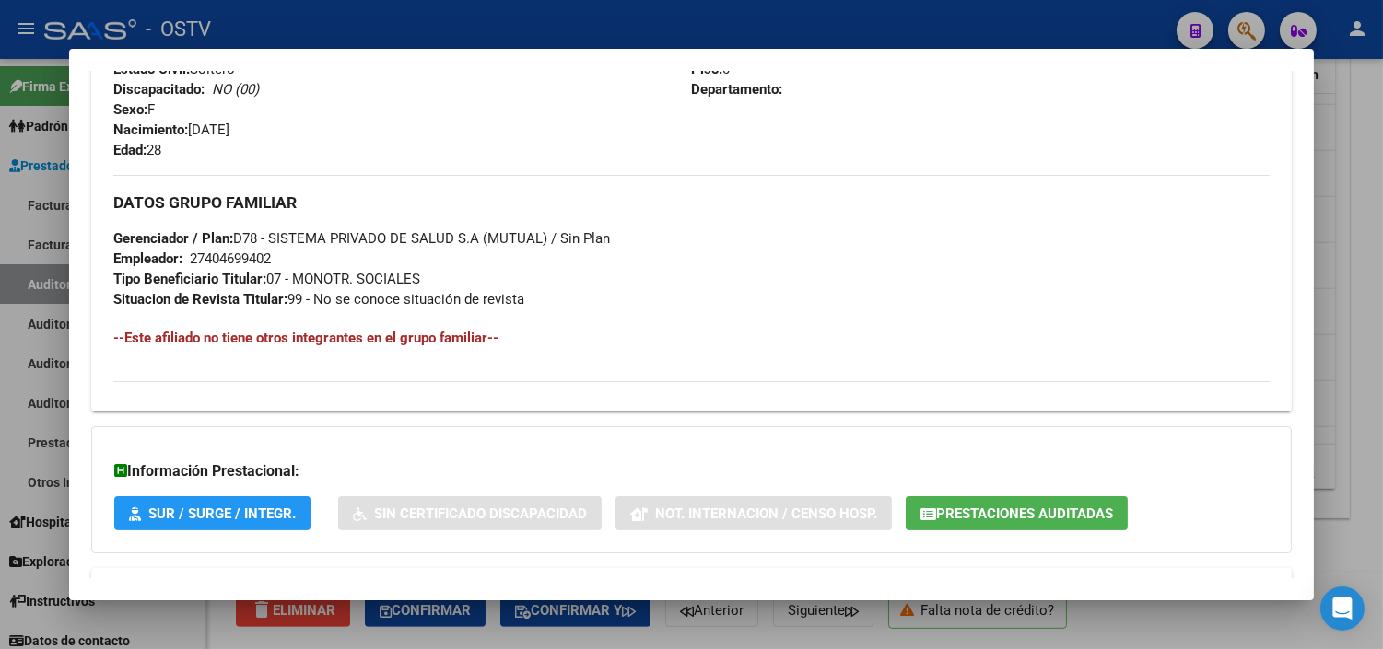
click at [961, 507] on span "Prestaciones Auditadas" at bounding box center [1024, 514] width 177 height 17
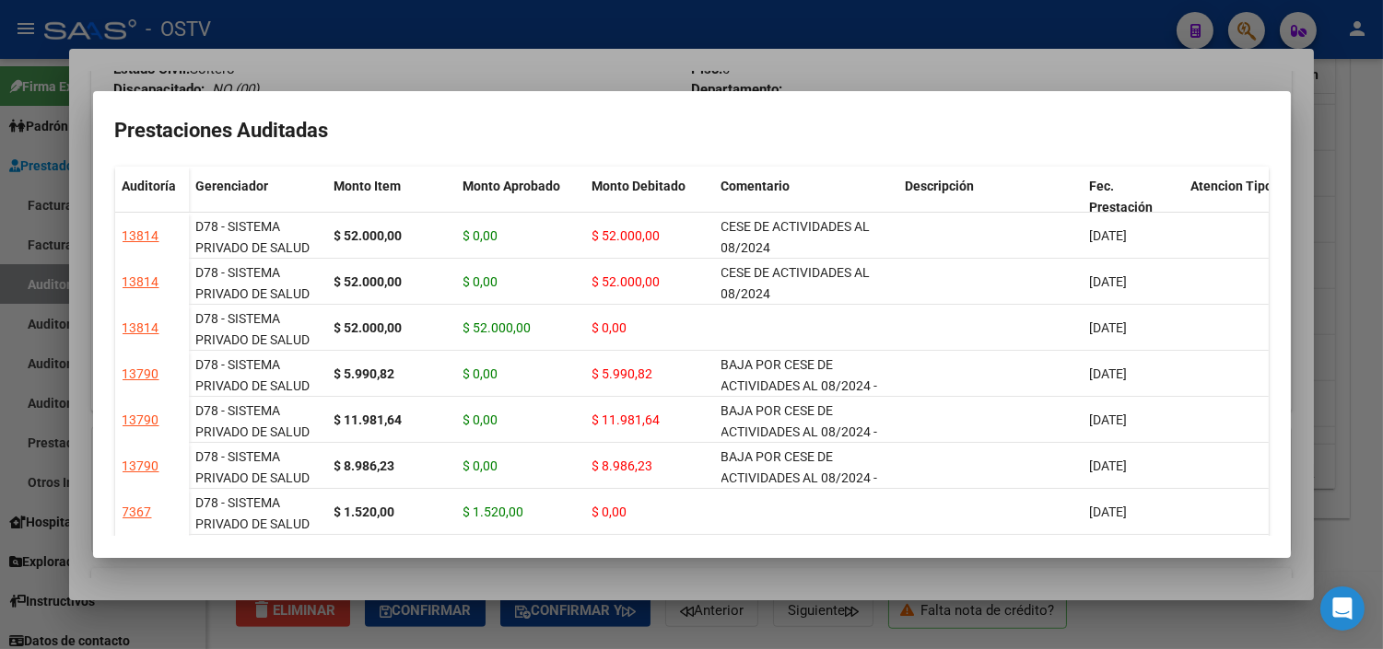
click at [943, 572] on div at bounding box center [691, 324] width 1383 height 649
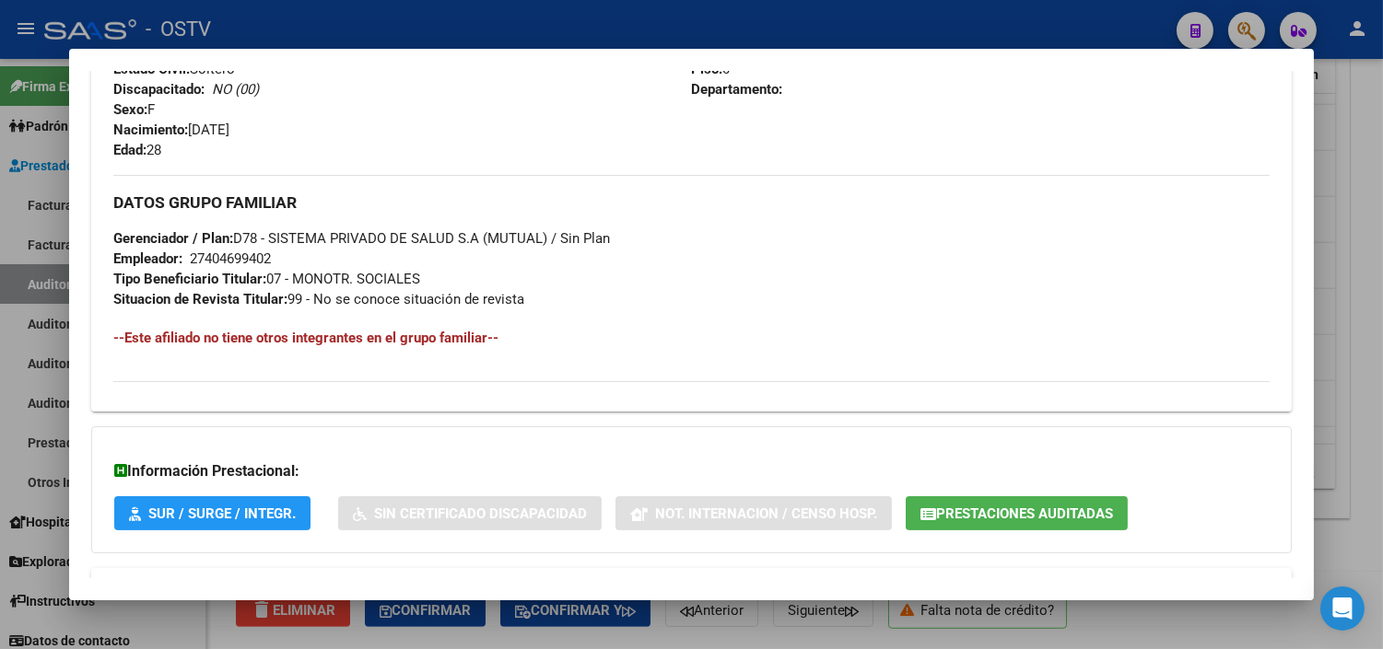
click at [921, 637] on div at bounding box center [691, 324] width 1383 height 649
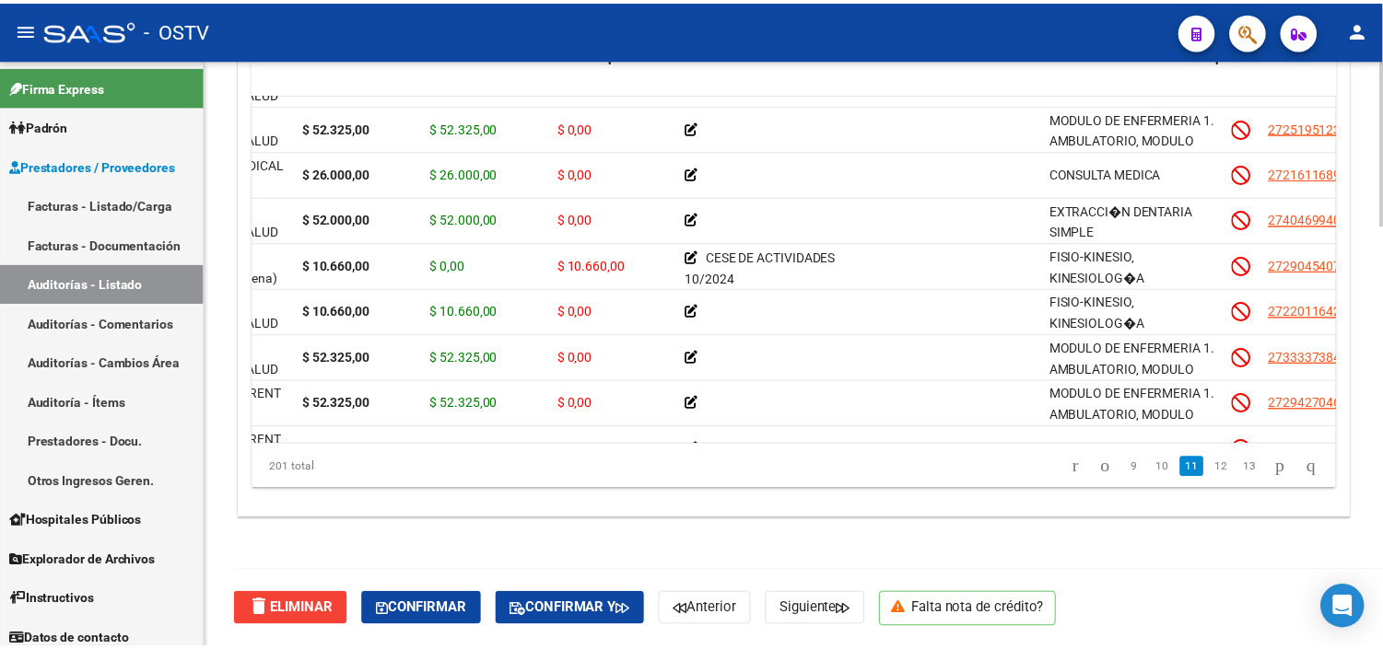
scroll to position [3582, 0]
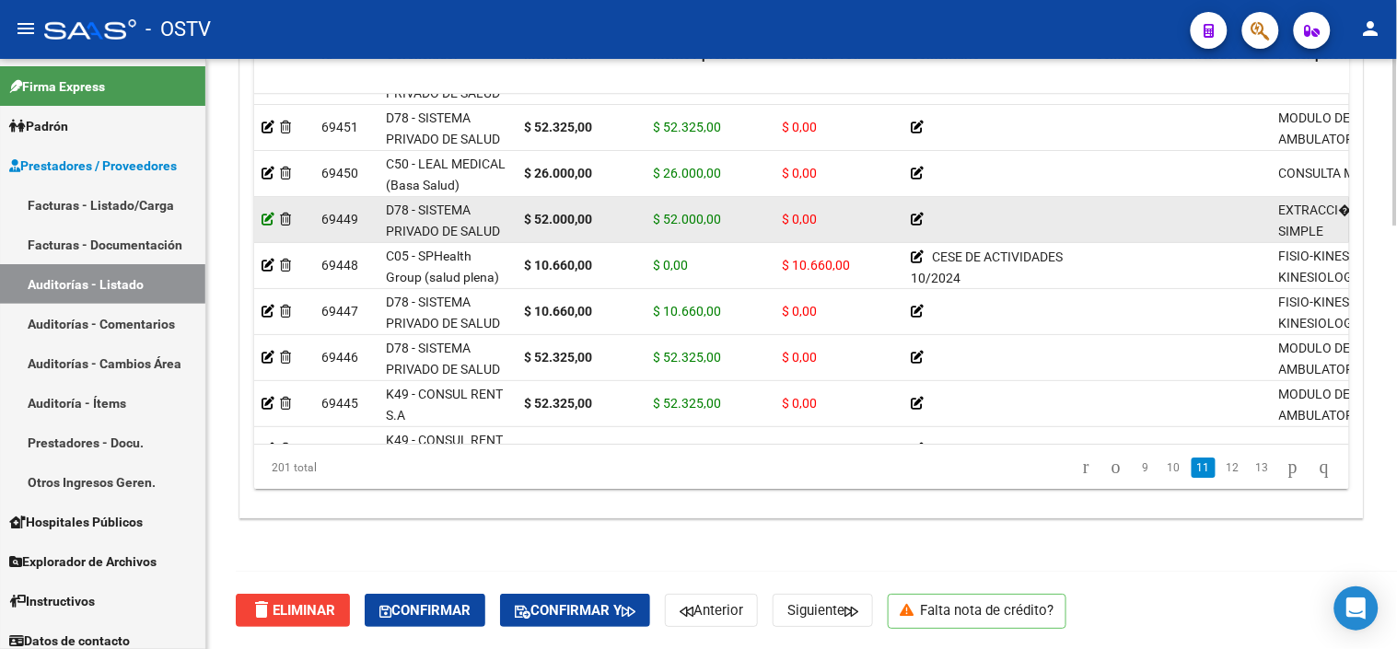
click at [268, 215] on icon at bounding box center [268, 219] width 13 height 13
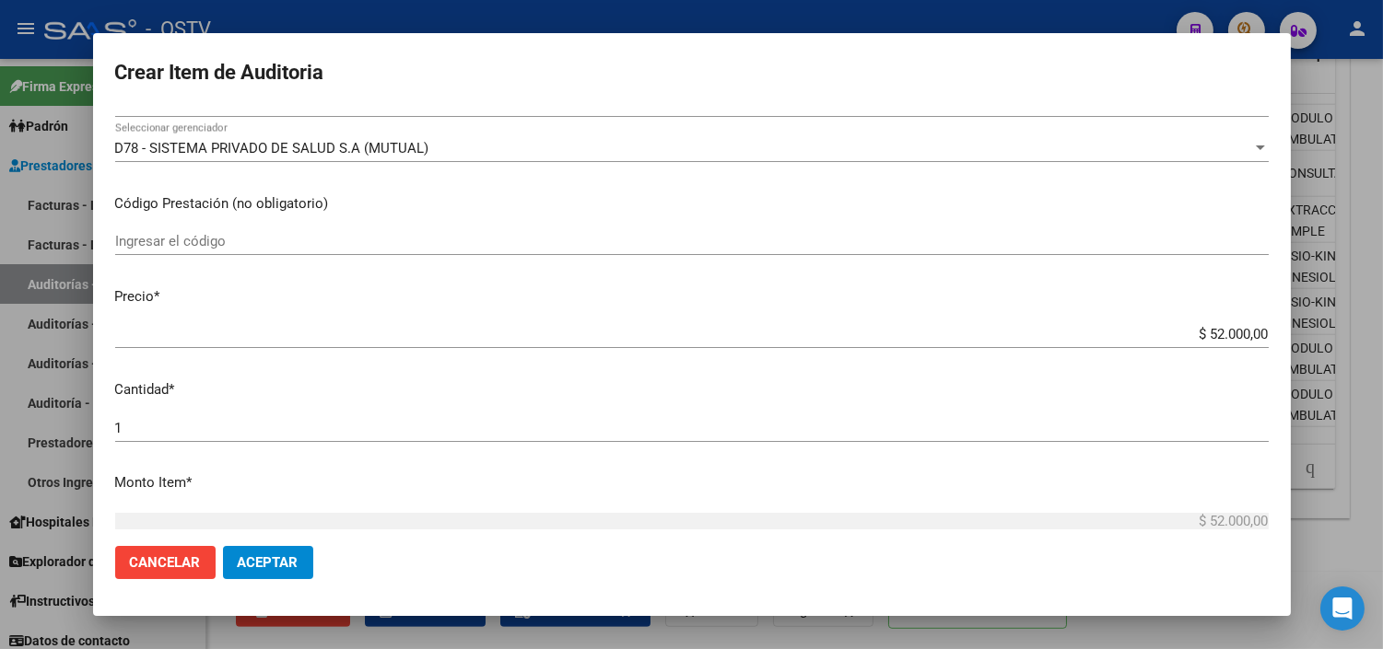
scroll to position [409, 0]
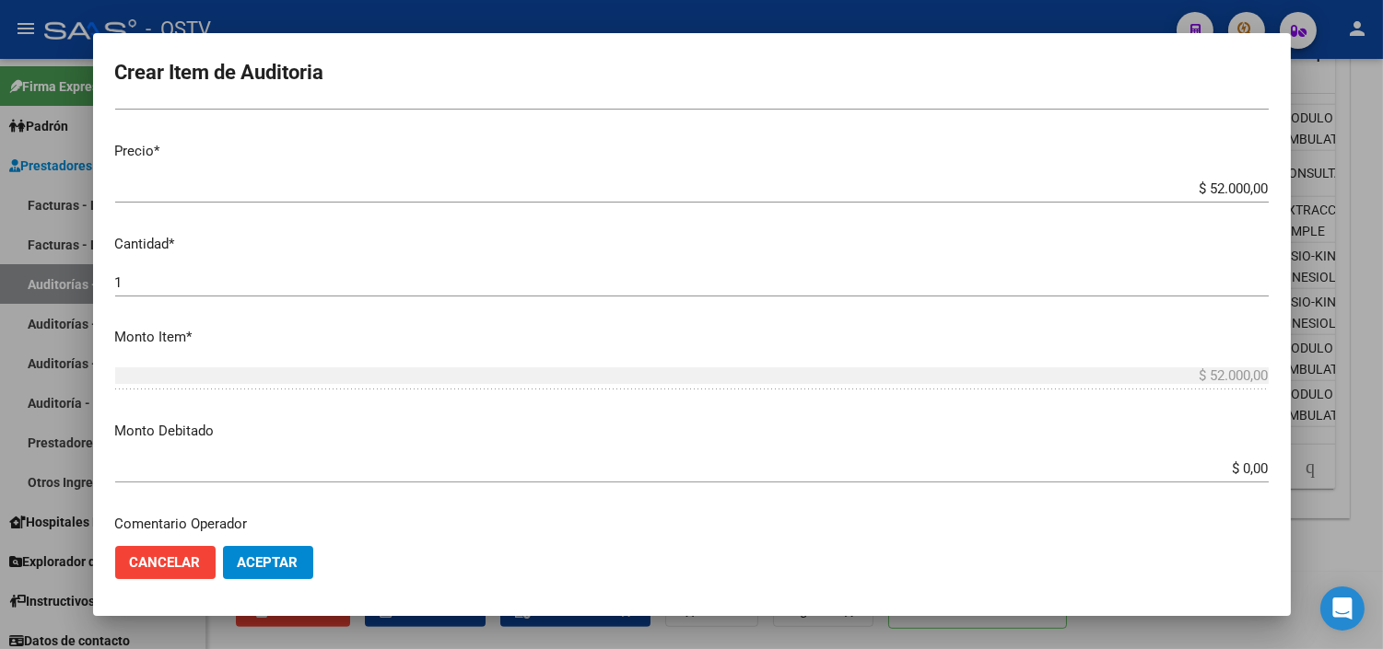
click at [1225, 466] on input "$ 0,00" at bounding box center [691, 469] width 1153 height 17
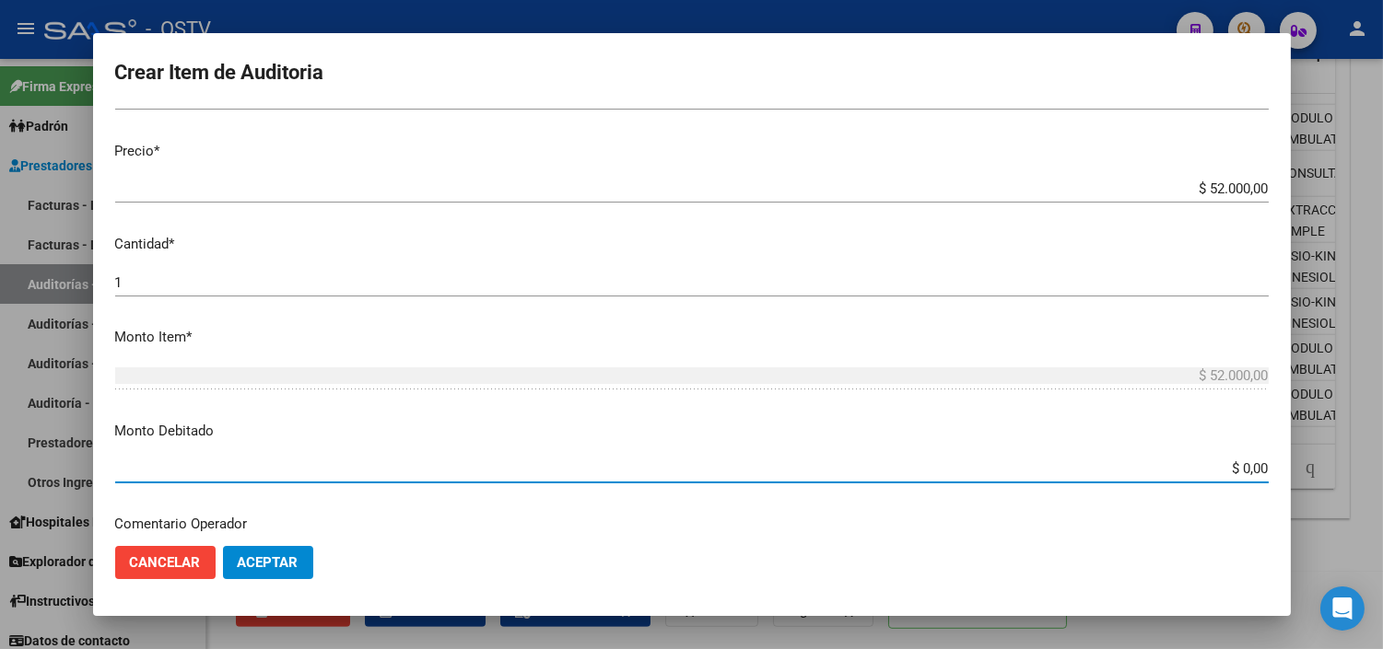
click at [1225, 466] on input "$ 0,00" at bounding box center [691, 469] width 1153 height 17
type input "$ 52.000,00"
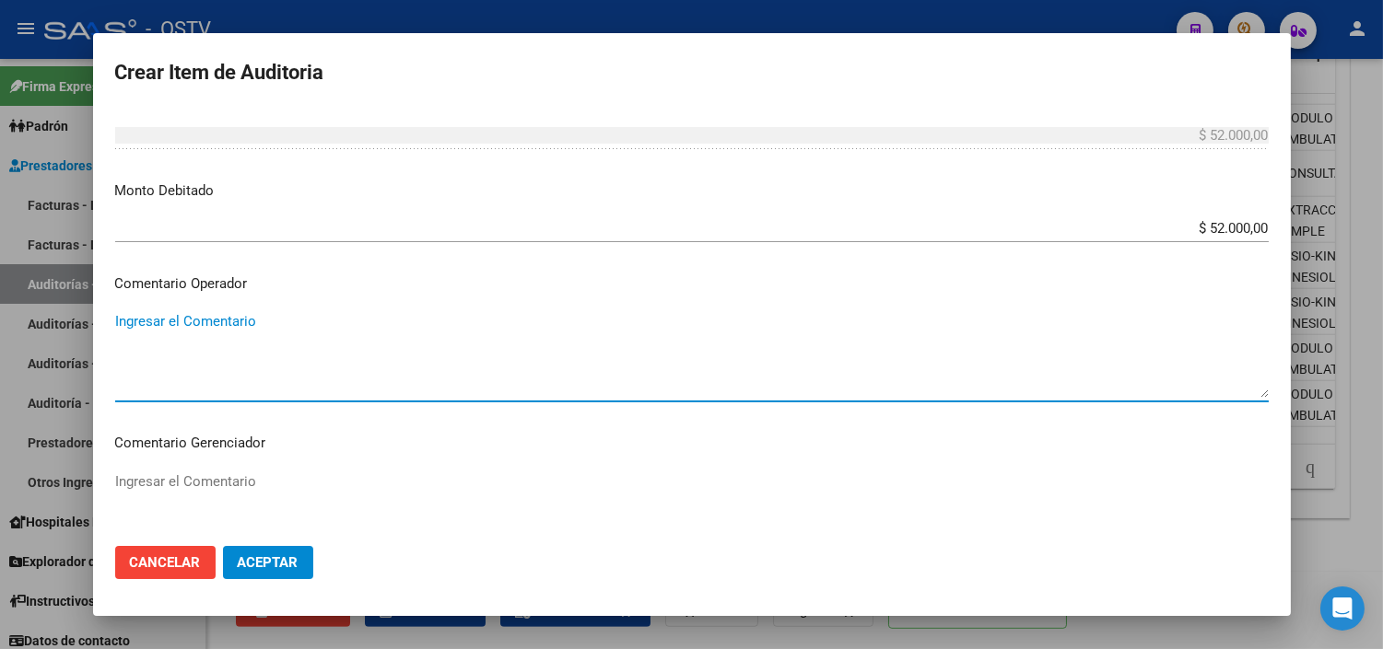
paste textarea "27404699402"
drag, startPoint x: 201, startPoint y: 321, endPoint x: 71, endPoint y: 328, distance: 130.1
click at [71, 328] on div "Crear Item de Auditoria 40469940 Nro Documento 27404699402 CUIL Afiliado Inacti…" at bounding box center [691, 324] width 1383 height 649
type textarea "CESE DE ACTIVIDADES 08/2024"
click at [286, 556] on span "Aceptar" at bounding box center [268, 563] width 61 height 17
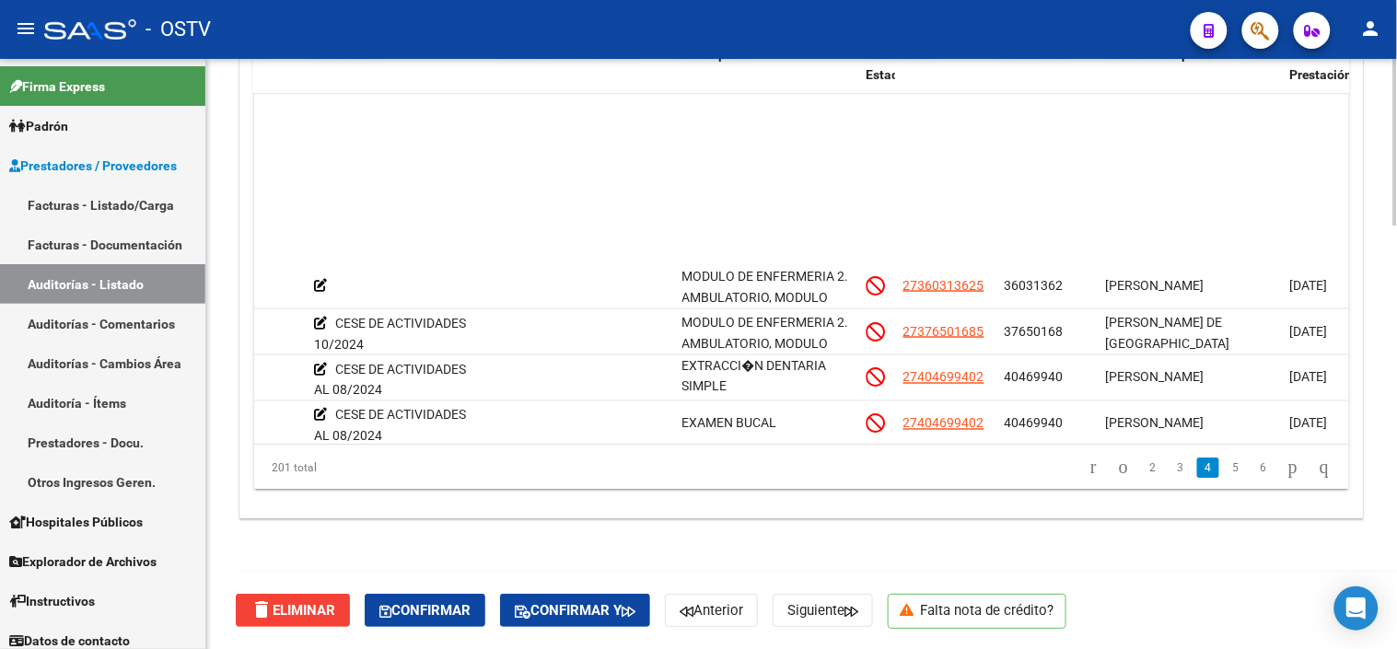
scroll to position [818, 597]
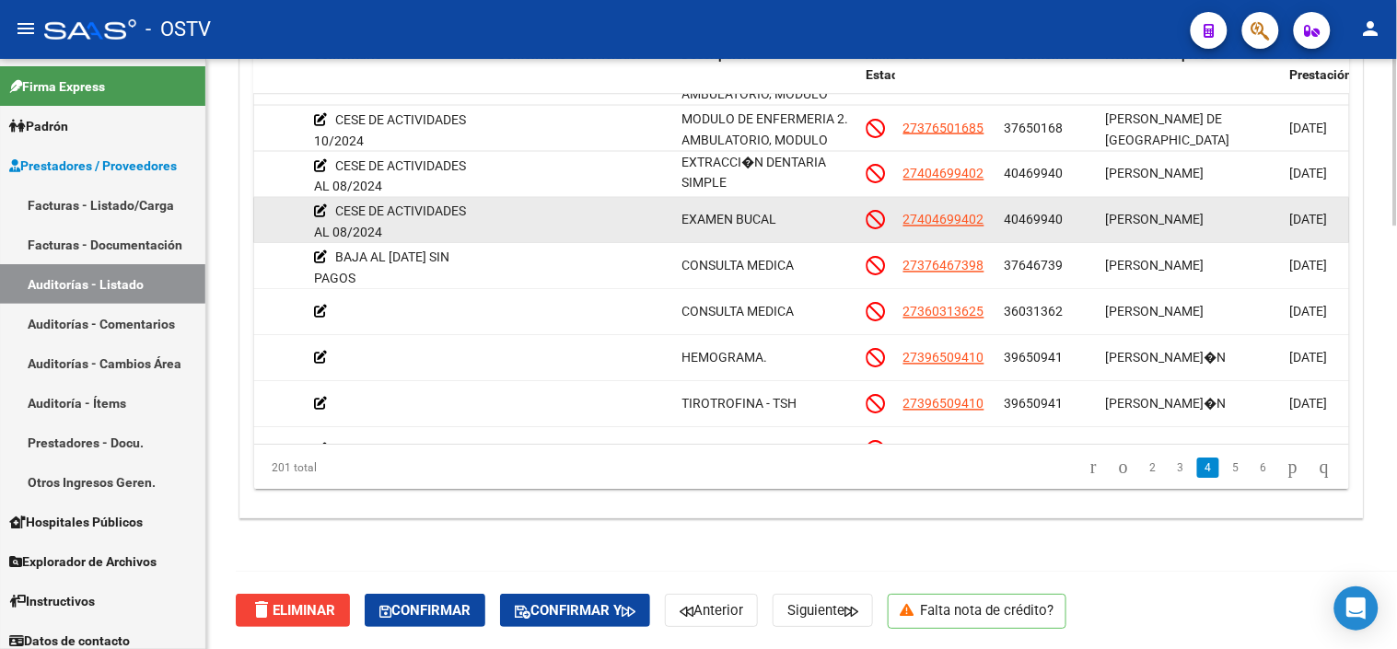
click at [1045, 215] on span "40469940" at bounding box center [1034, 219] width 59 height 15
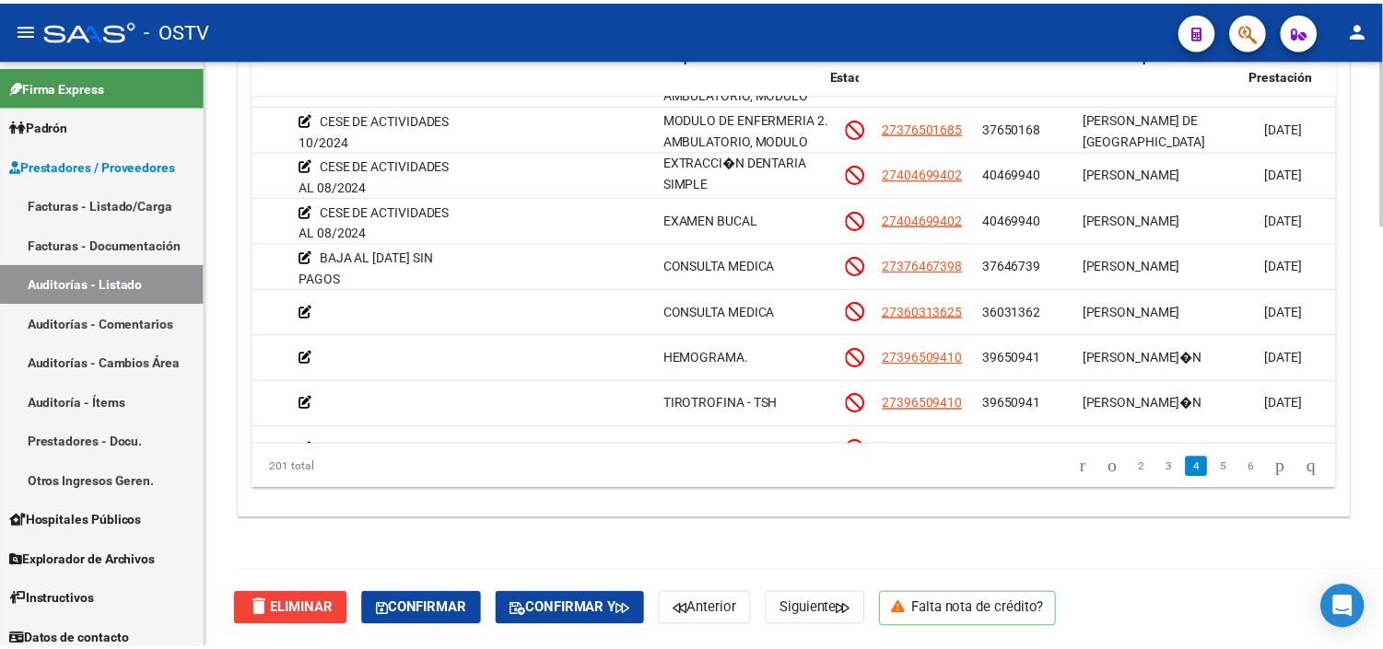
scroll to position [818, 645]
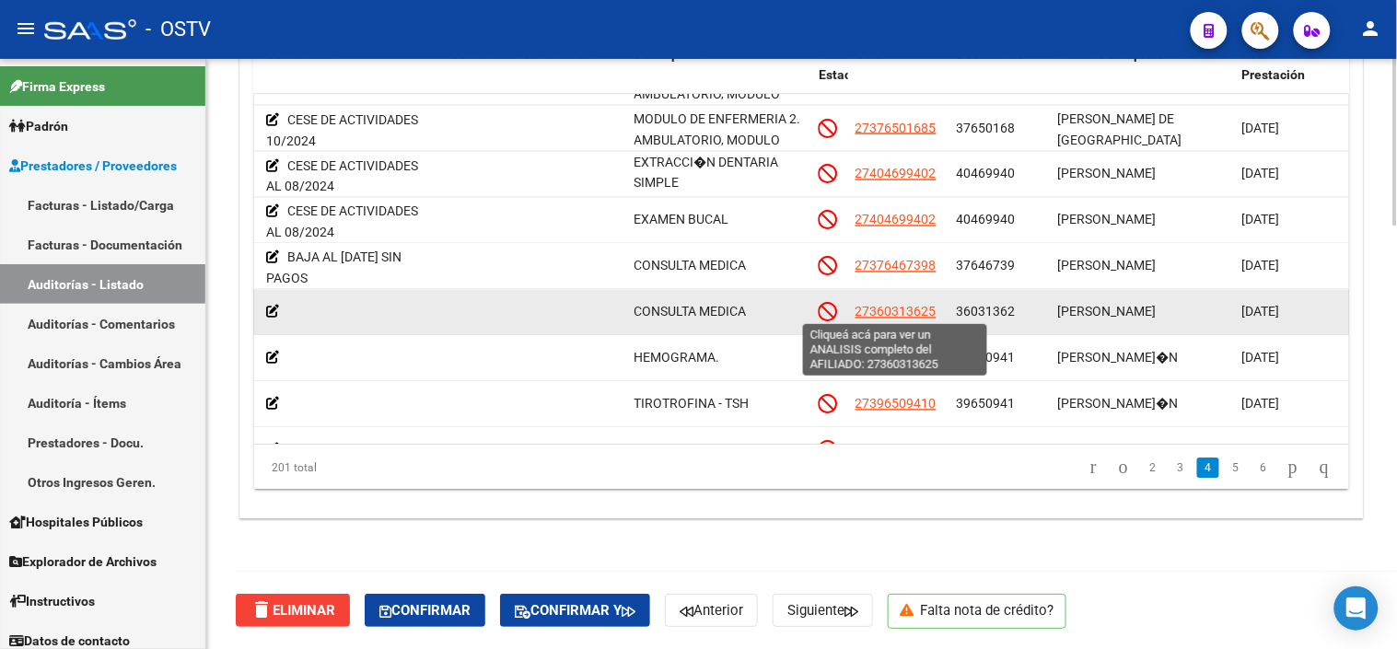
click at [901, 310] on span "27360313625" at bounding box center [896, 311] width 81 height 15
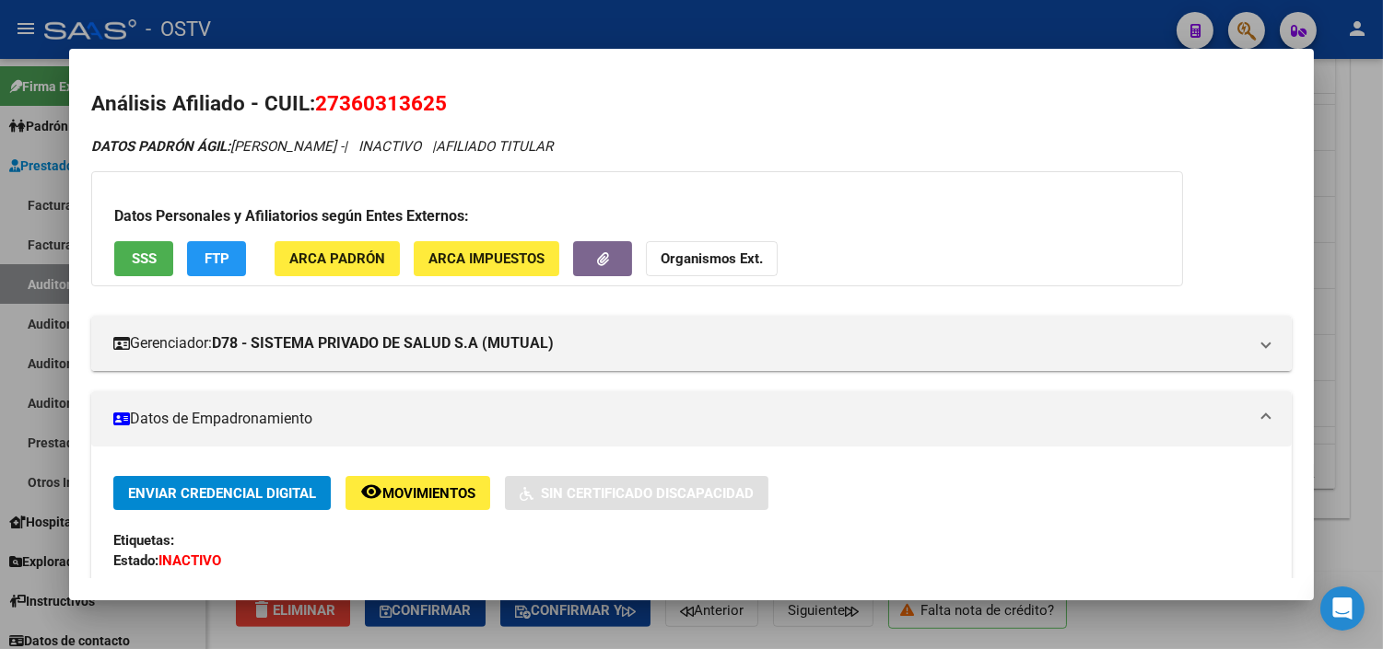
click at [132, 252] on span "SSS" at bounding box center [144, 259] width 25 height 17
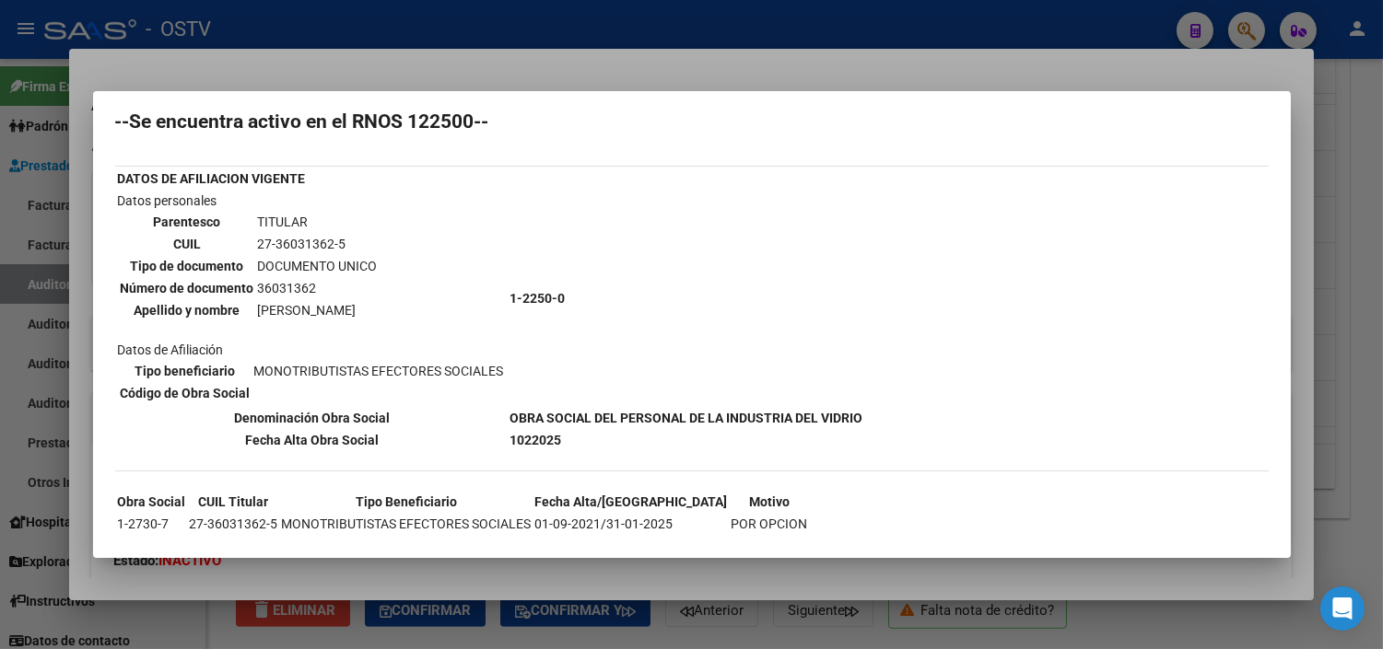
scroll to position [75, 0]
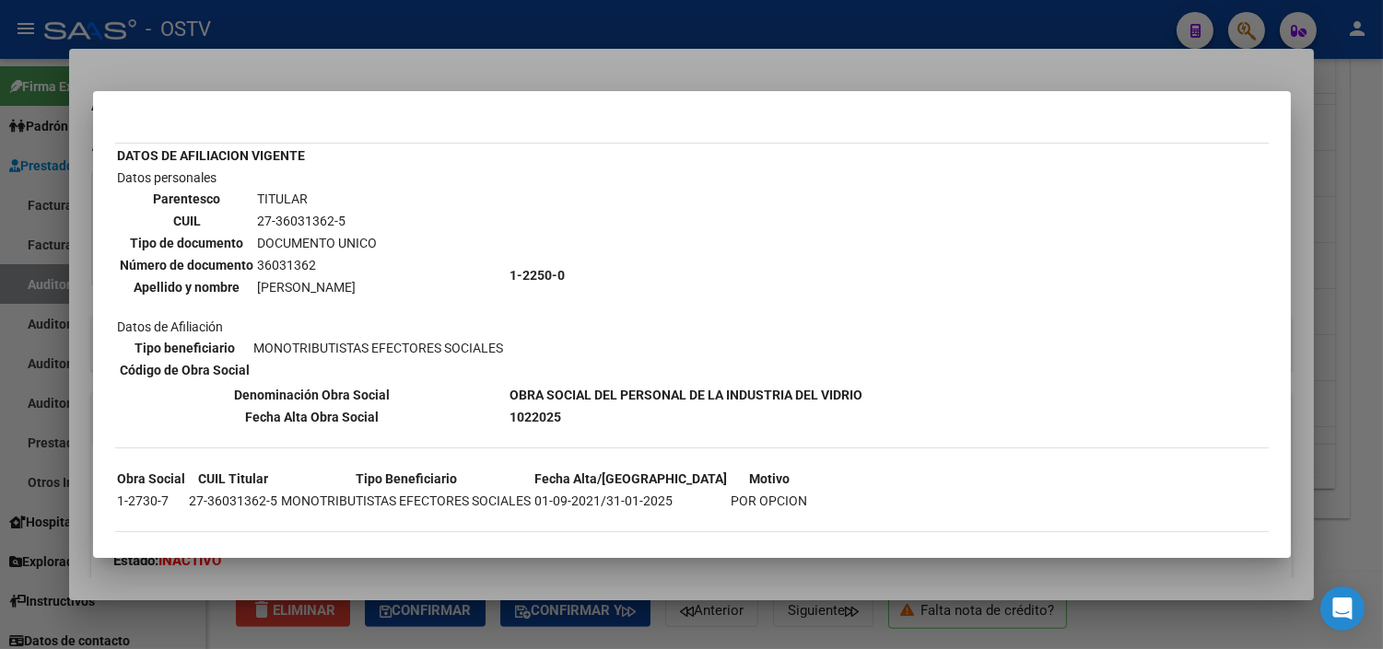
click at [470, 580] on div at bounding box center [691, 324] width 1383 height 649
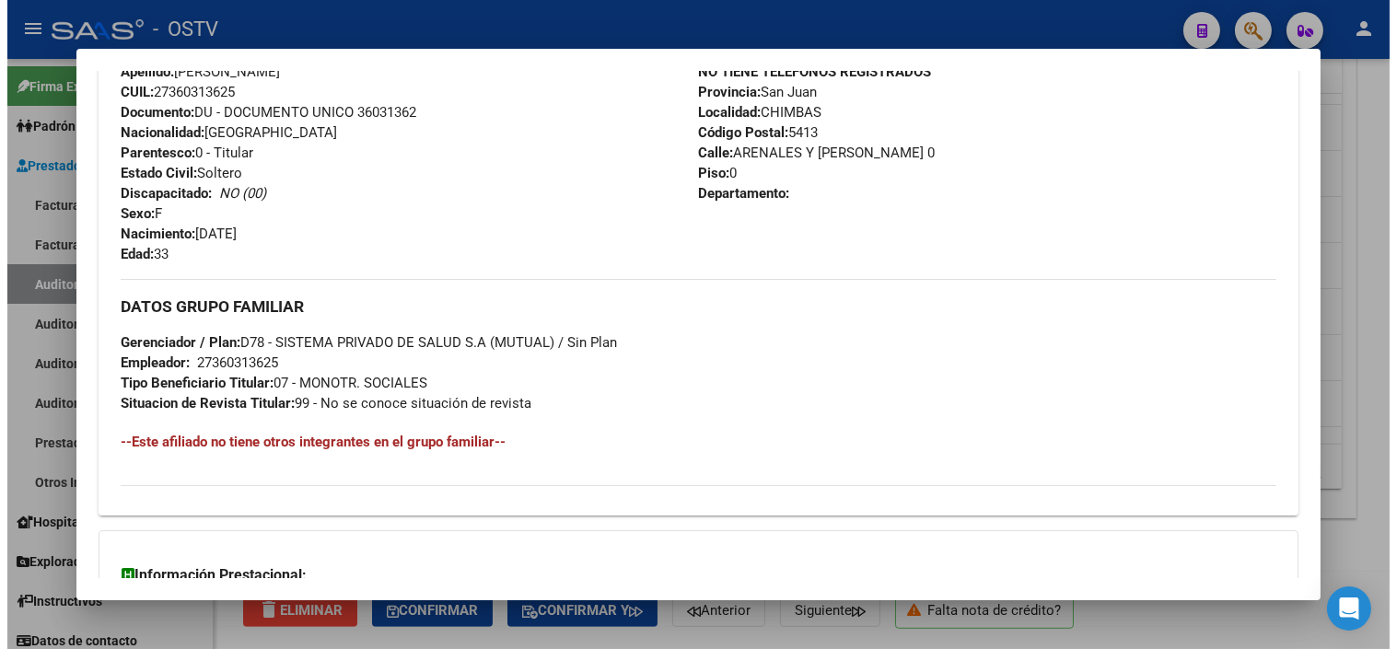
scroll to position [716, 0]
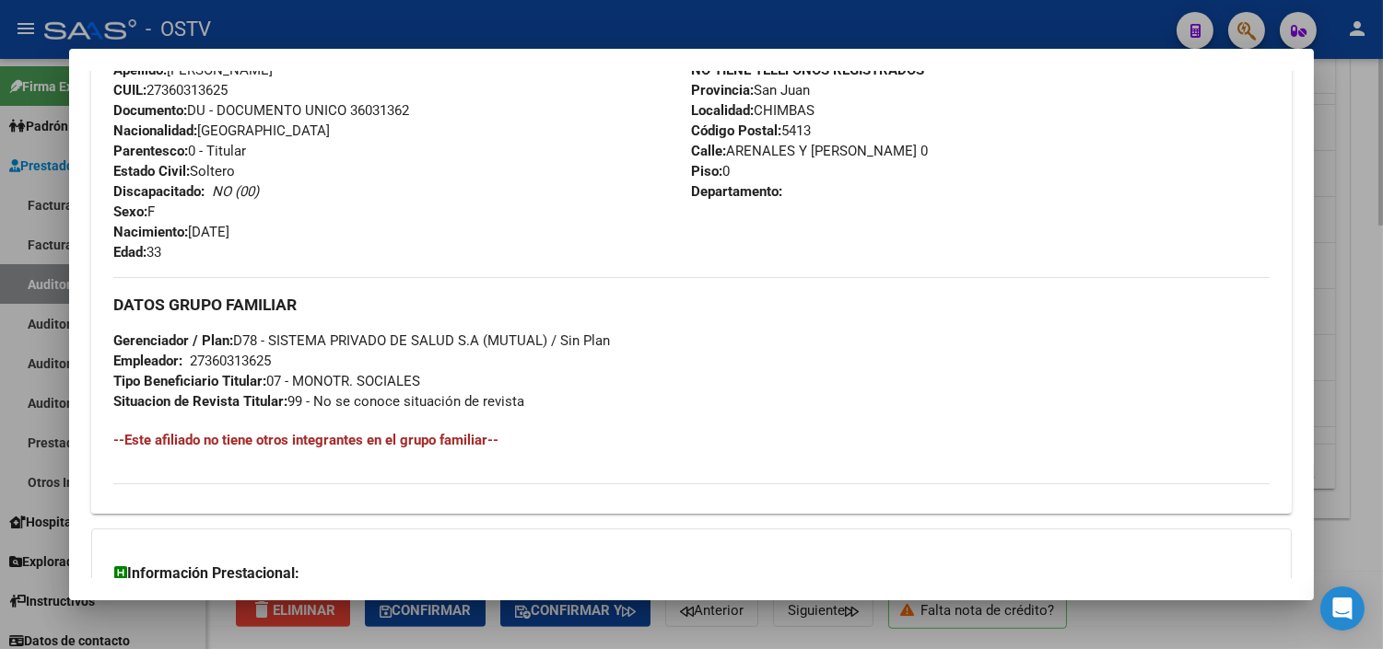
drag, startPoint x: 553, startPoint y: 637, endPoint x: 567, endPoint y: 626, distance: 17.1
click at [554, 637] on div at bounding box center [691, 324] width 1383 height 649
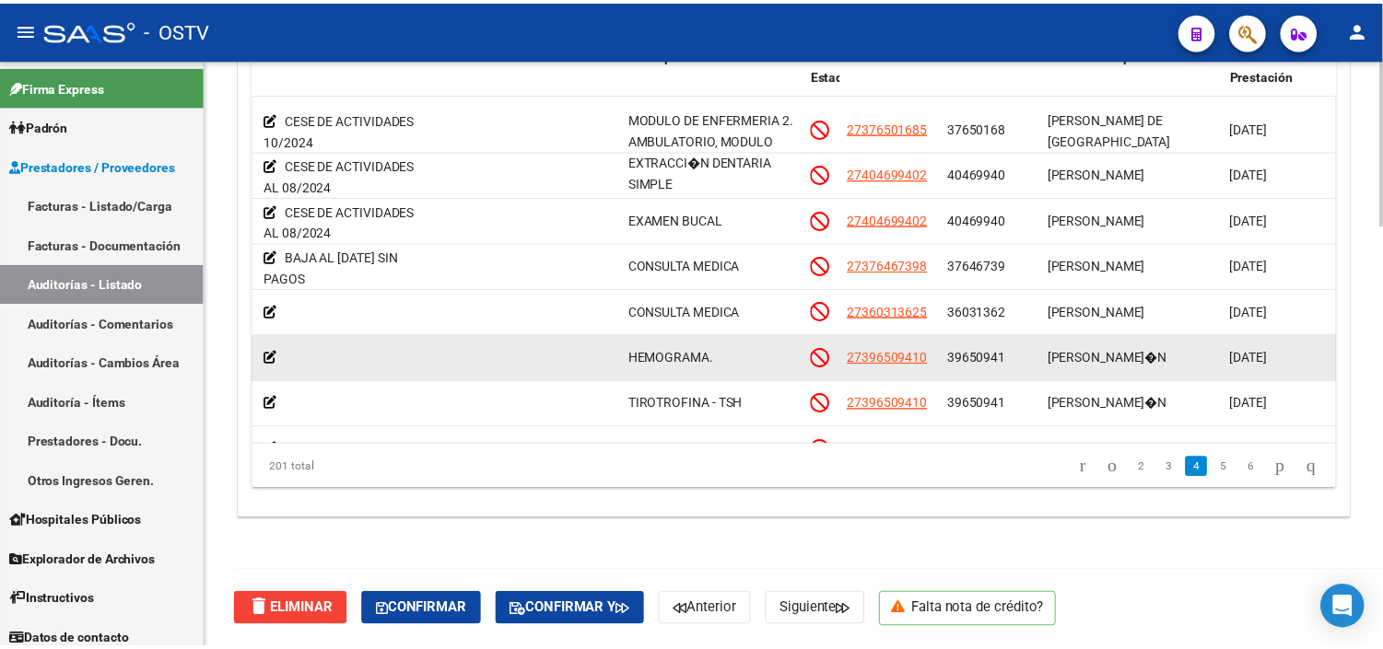
scroll to position [921, 645]
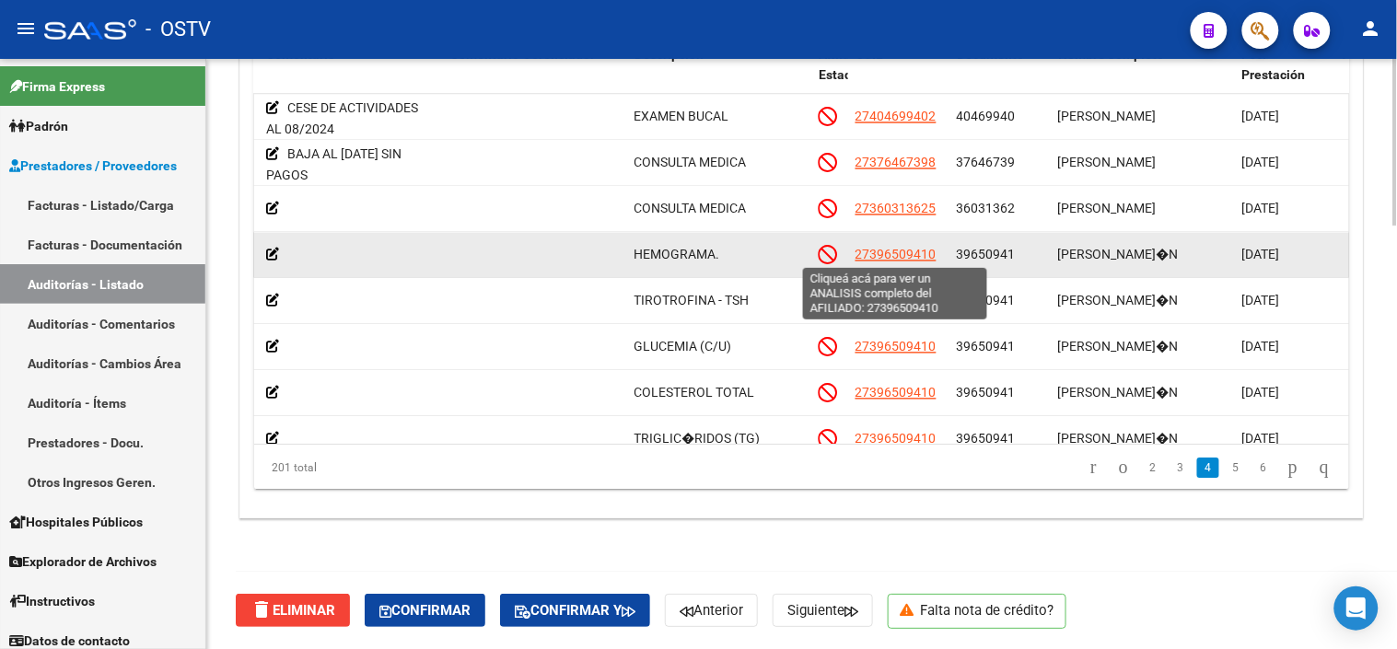
click at [904, 253] on span "27396509410" at bounding box center [896, 254] width 81 height 15
type textarea "27396509410"
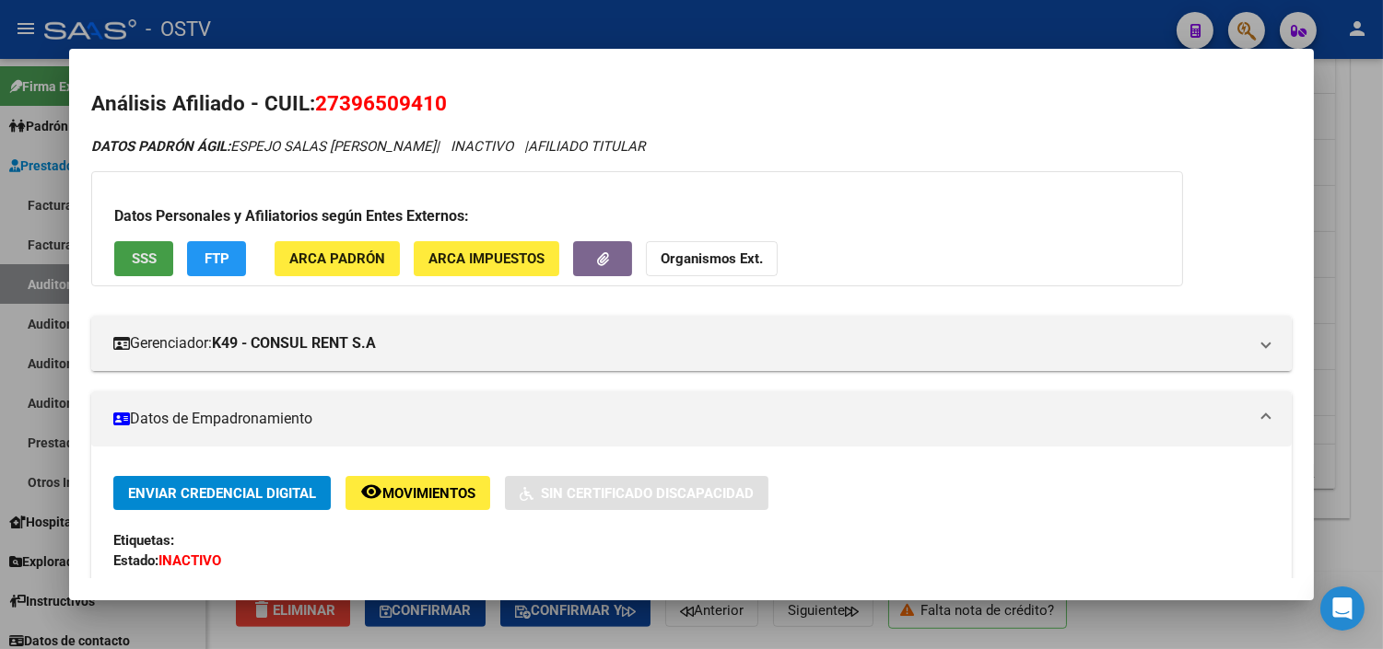
click at [148, 269] on button "SSS" at bounding box center [143, 258] width 59 height 34
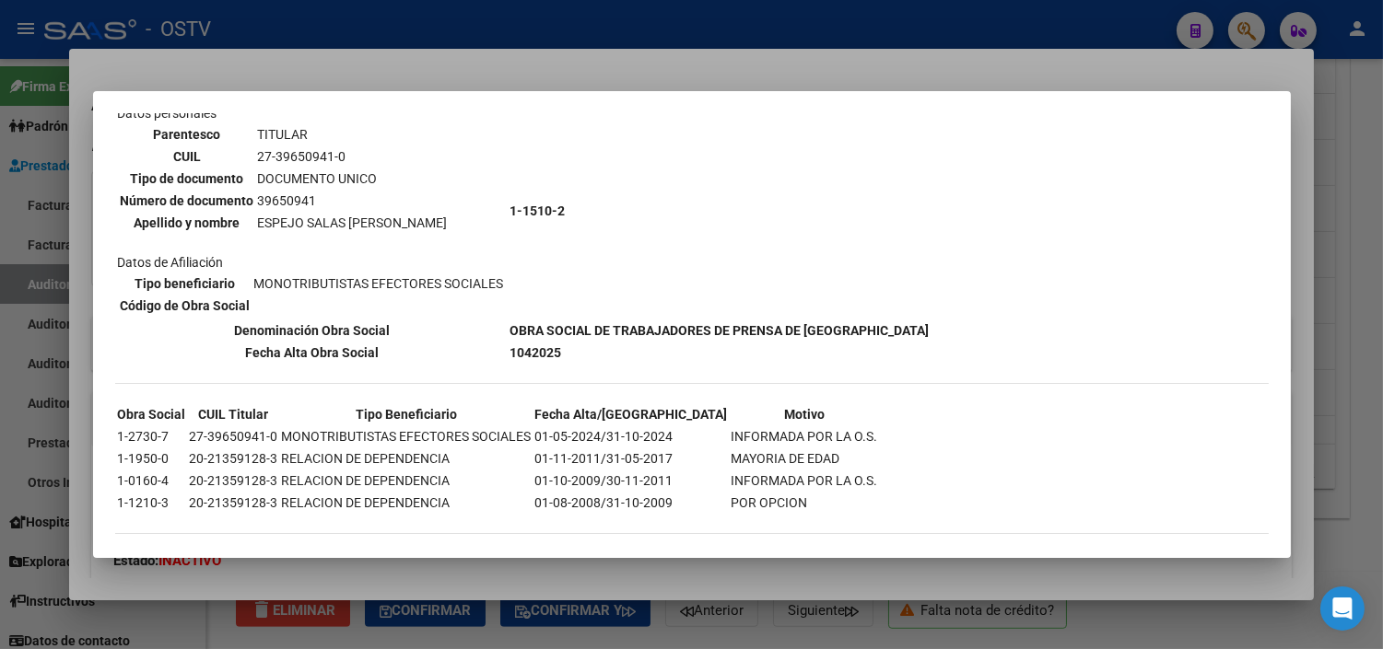
scroll to position [0, 0]
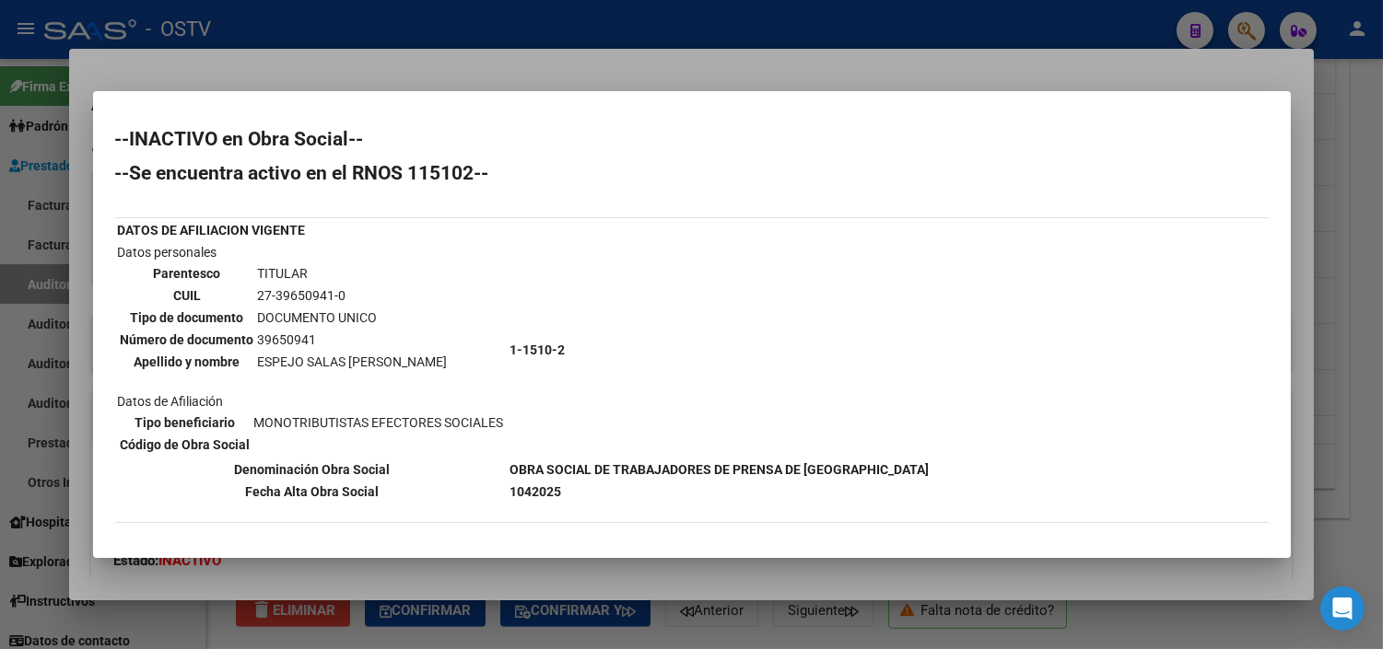
click at [296, 290] on td "27-39650941-0" at bounding box center [353, 296] width 192 height 20
click at [411, 573] on div at bounding box center [691, 324] width 1383 height 649
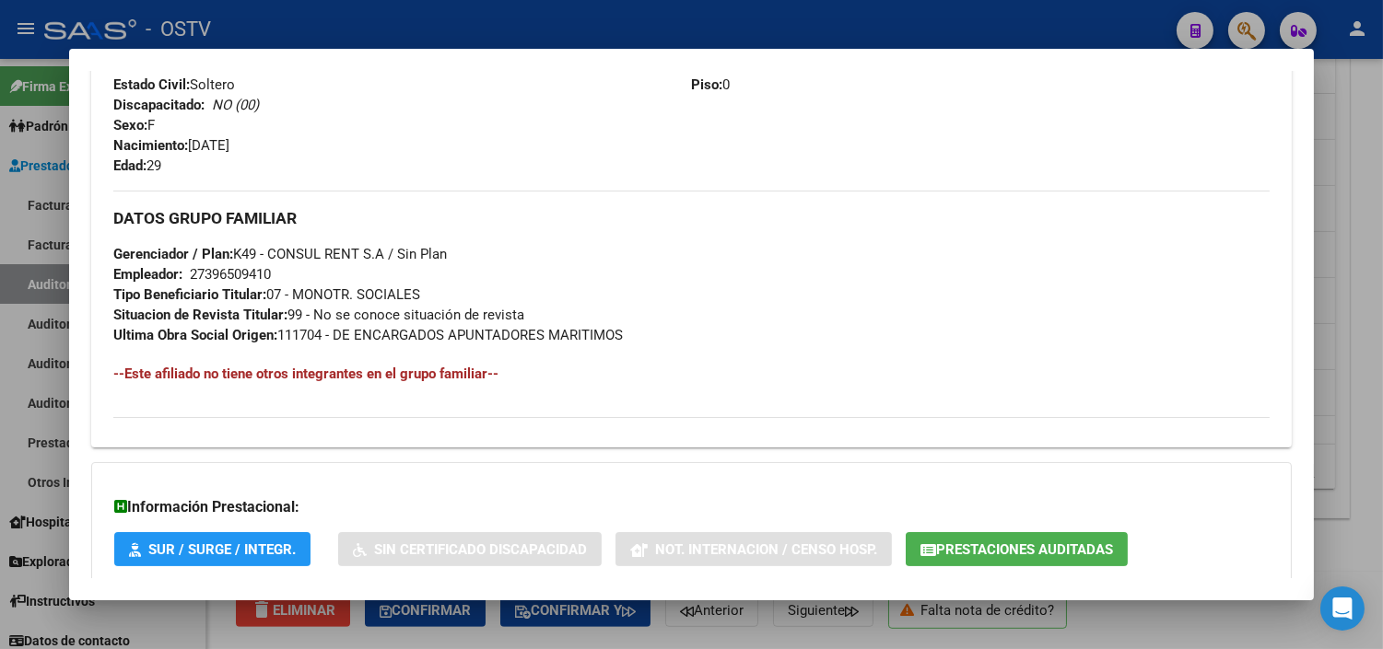
scroll to position [818, 0]
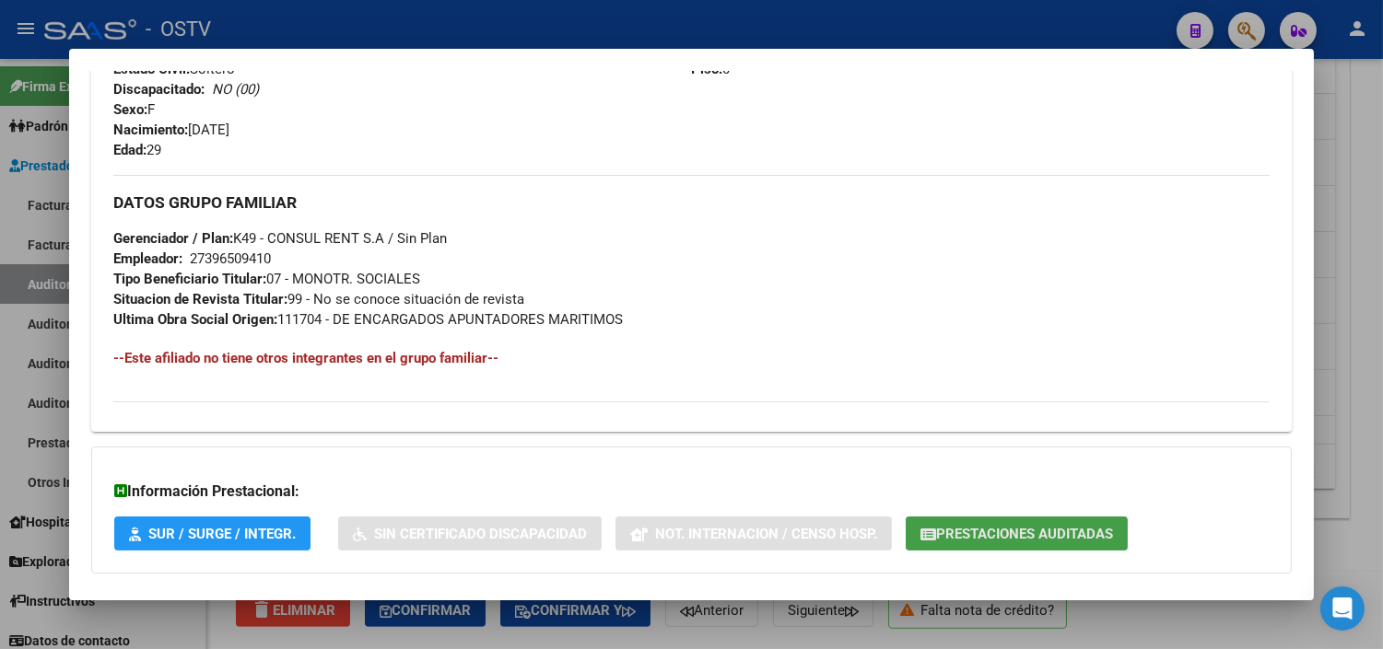
click at [960, 529] on span "Prestaciones Auditadas" at bounding box center [1024, 534] width 177 height 17
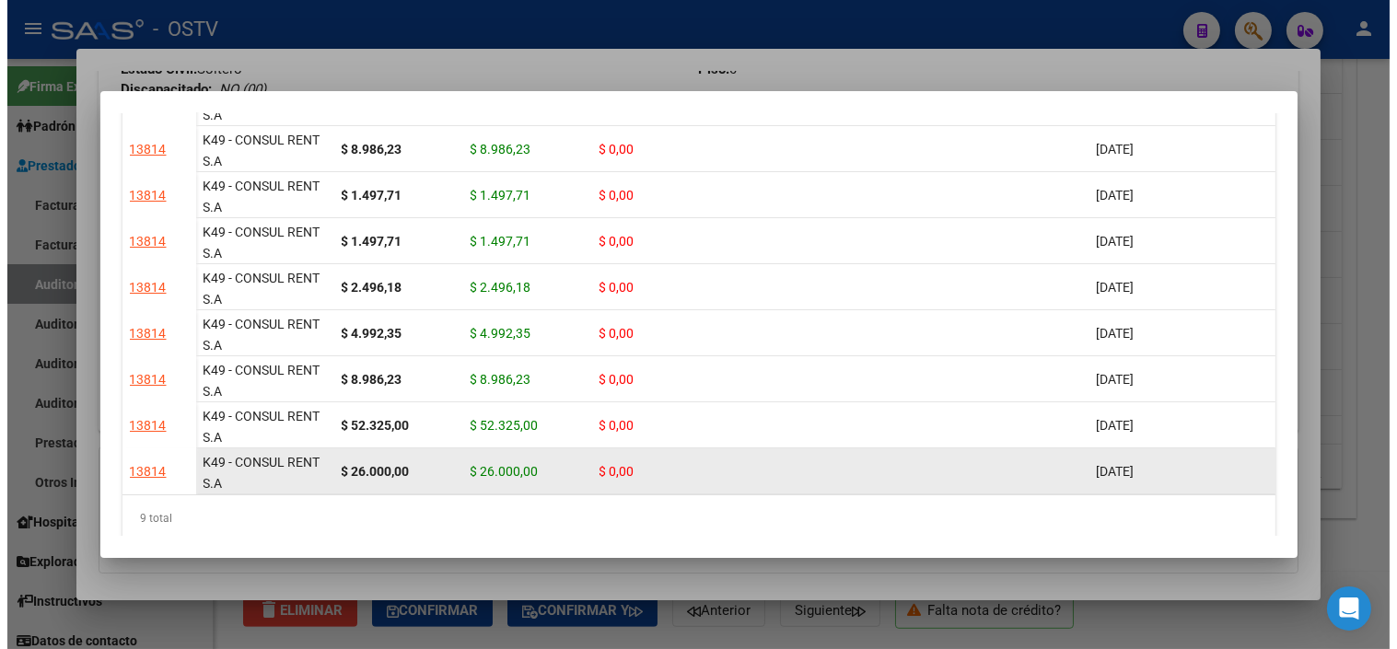
scroll to position [169, 0]
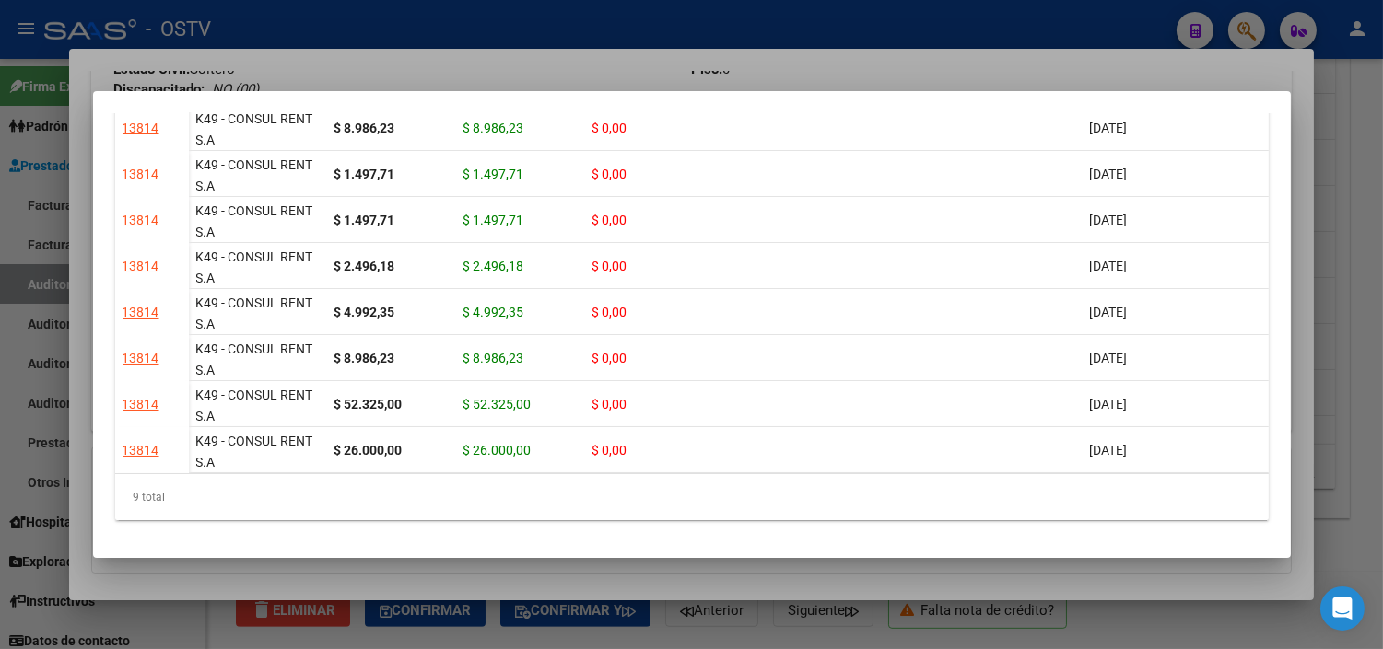
click at [926, 575] on div at bounding box center [691, 324] width 1383 height 649
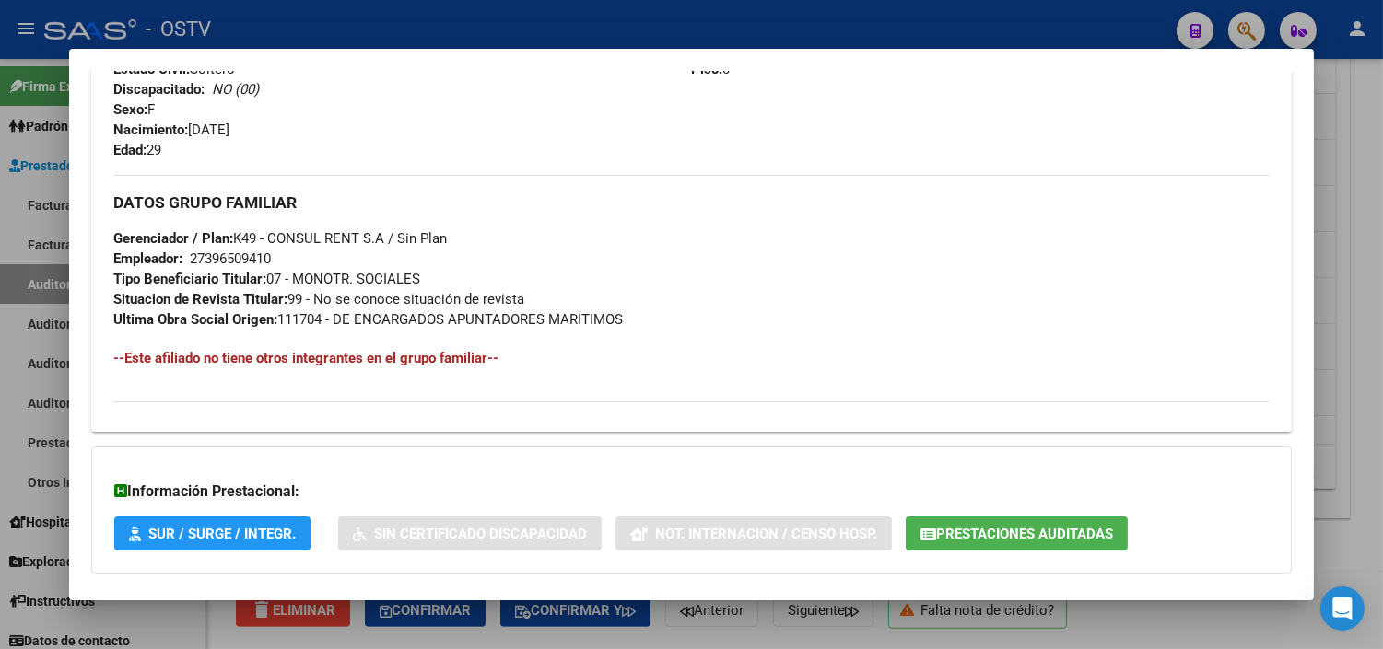
click at [873, 640] on div at bounding box center [691, 324] width 1383 height 649
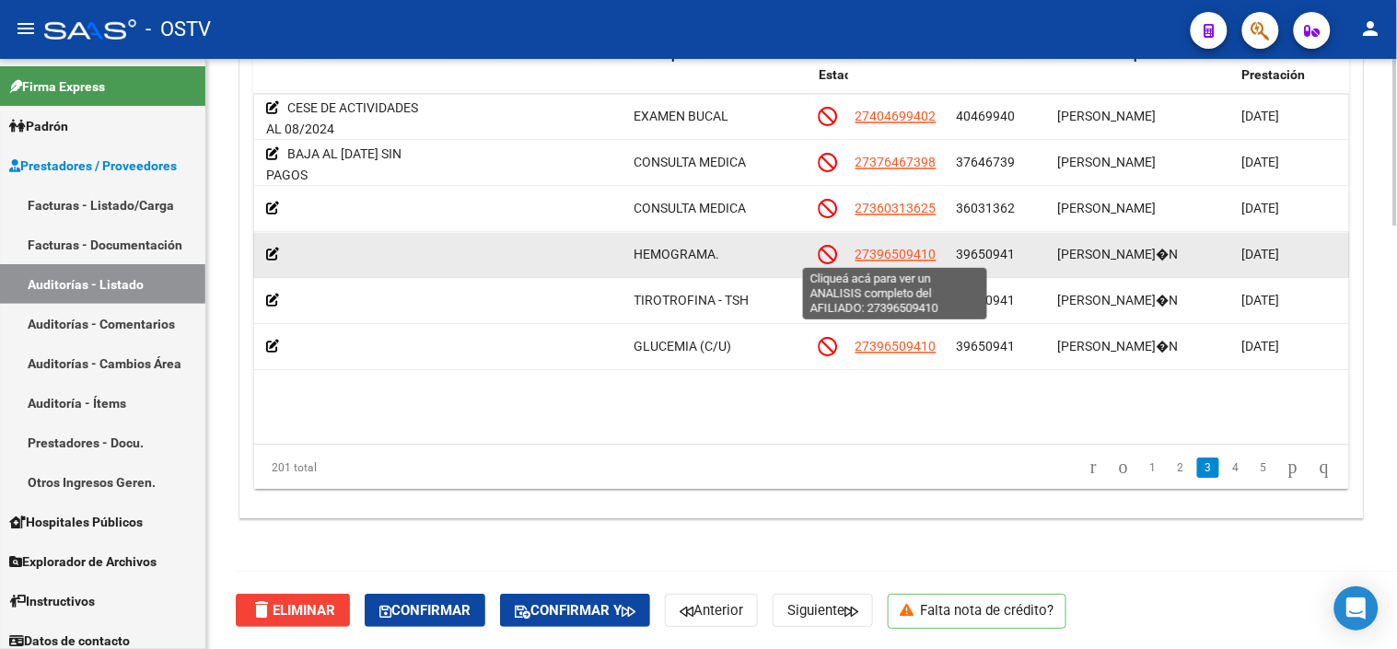
scroll to position [818, 645]
